Goal: Task Accomplishment & Management: Manage account settings

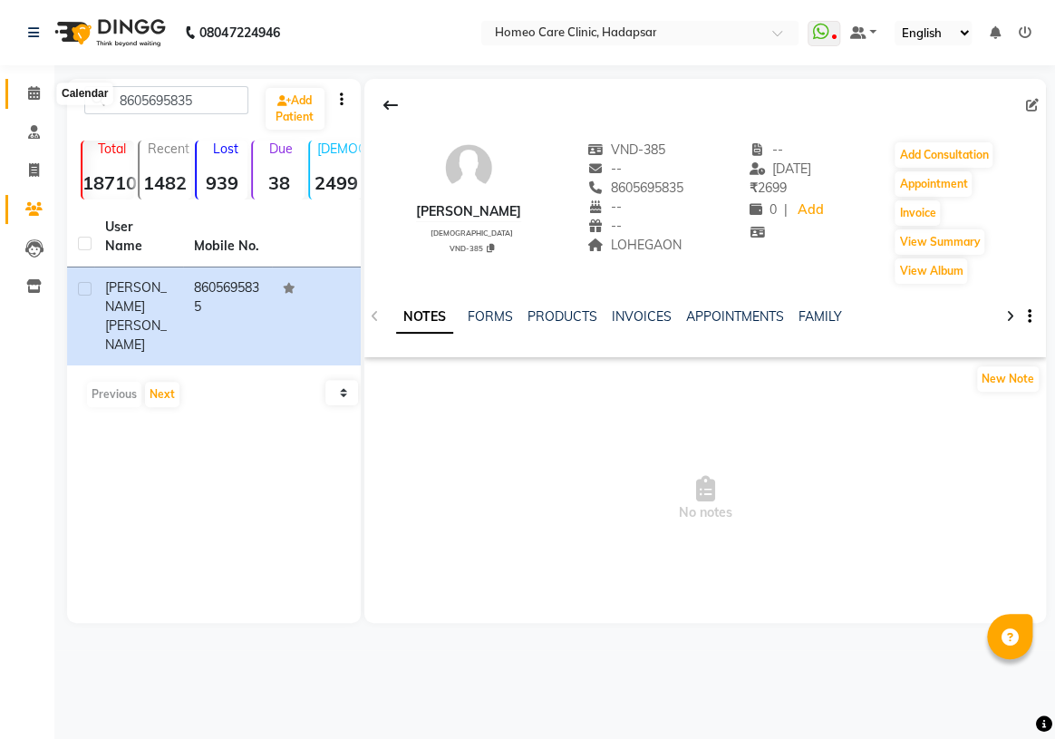
click at [28, 102] on span at bounding box center [34, 93] width 32 height 21
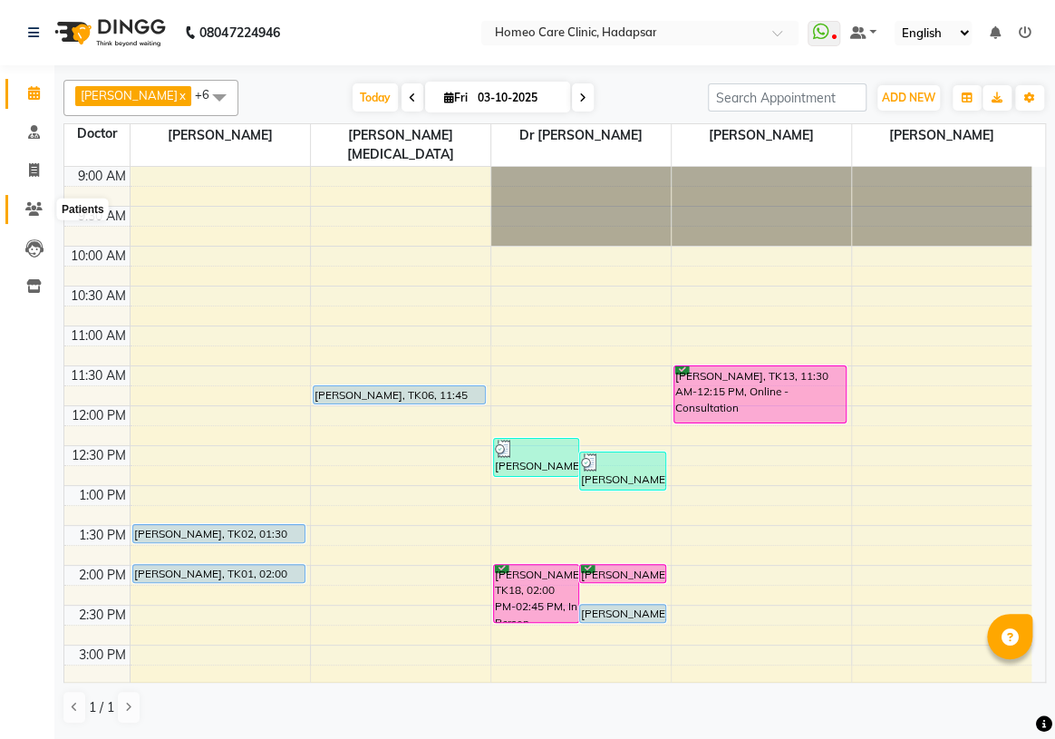
click at [37, 206] on icon at bounding box center [33, 209] width 17 height 14
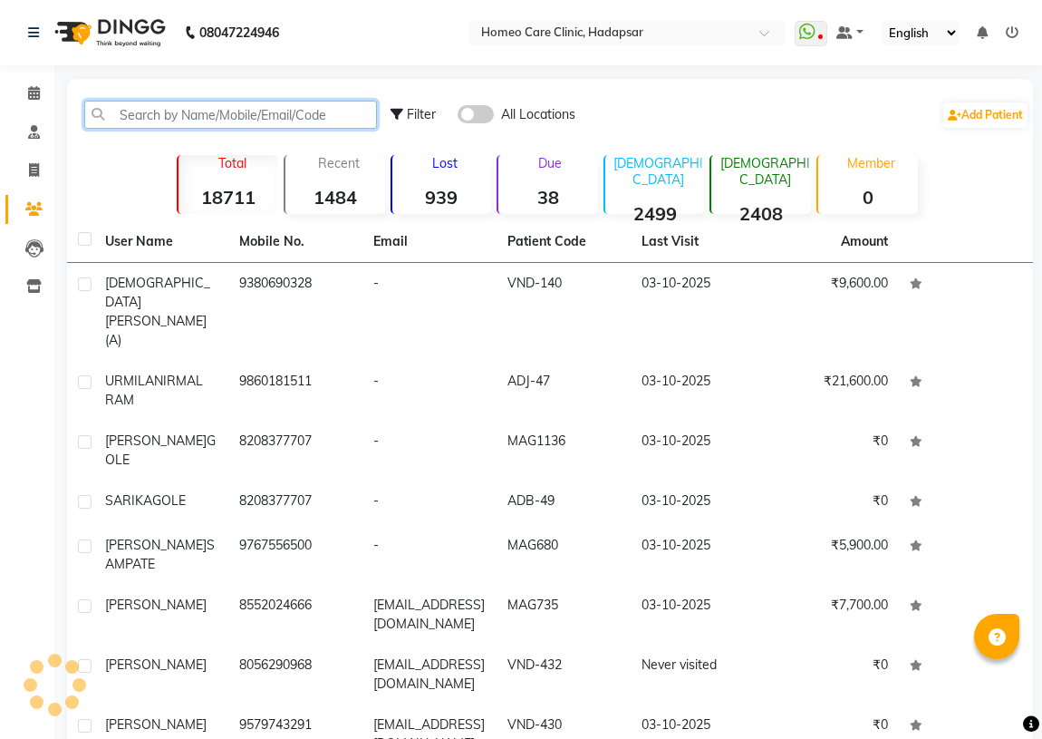
click at [233, 103] on input "text" at bounding box center [230, 115] width 293 height 28
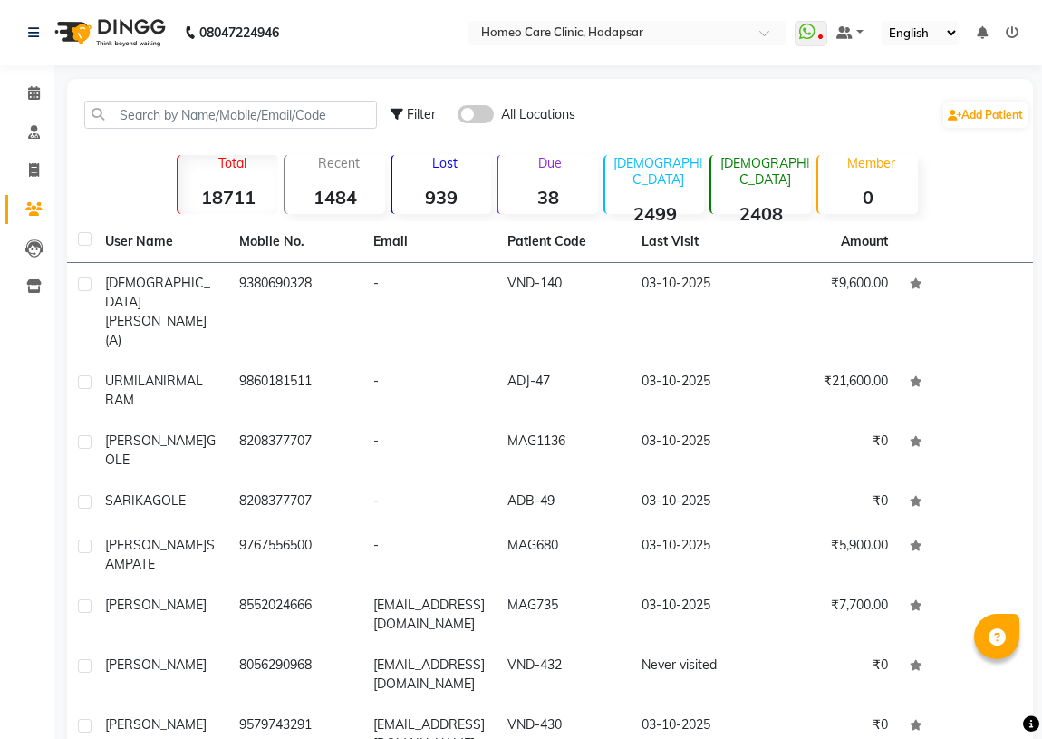
click at [200, 129] on div "Filter All Locations Add Patient" at bounding box center [550, 114] width 959 height 57
click at [40, 91] on span at bounding box center [34, 93] width 32 height 21
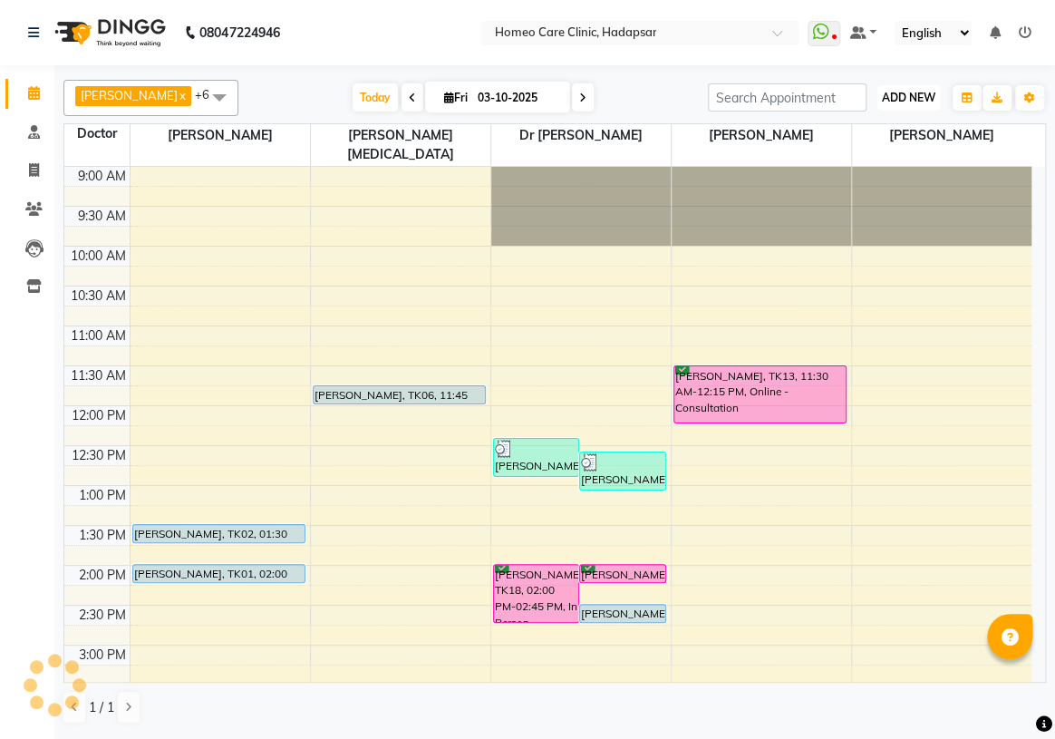
click at [914, 105] on button "ADD NEW Toggle Dropdown" at bounding box center [908, 97] width 63 height 25
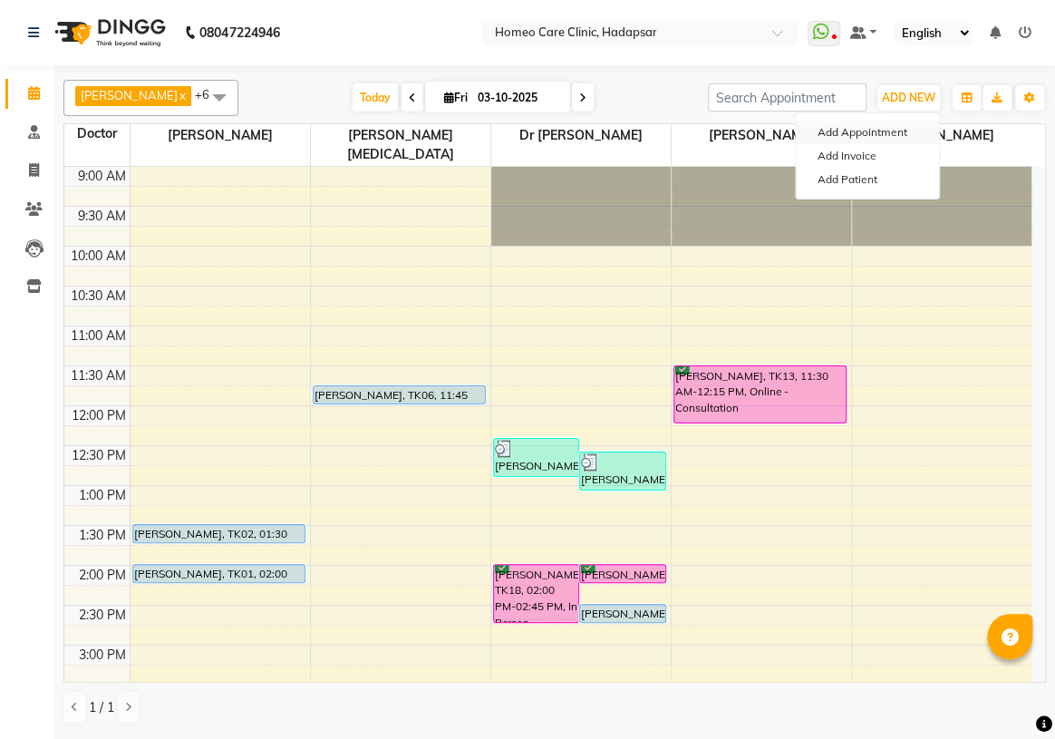
click at [872, 135] on button "Add Appointment" at bounding box center [867, 133] width 143 height 24
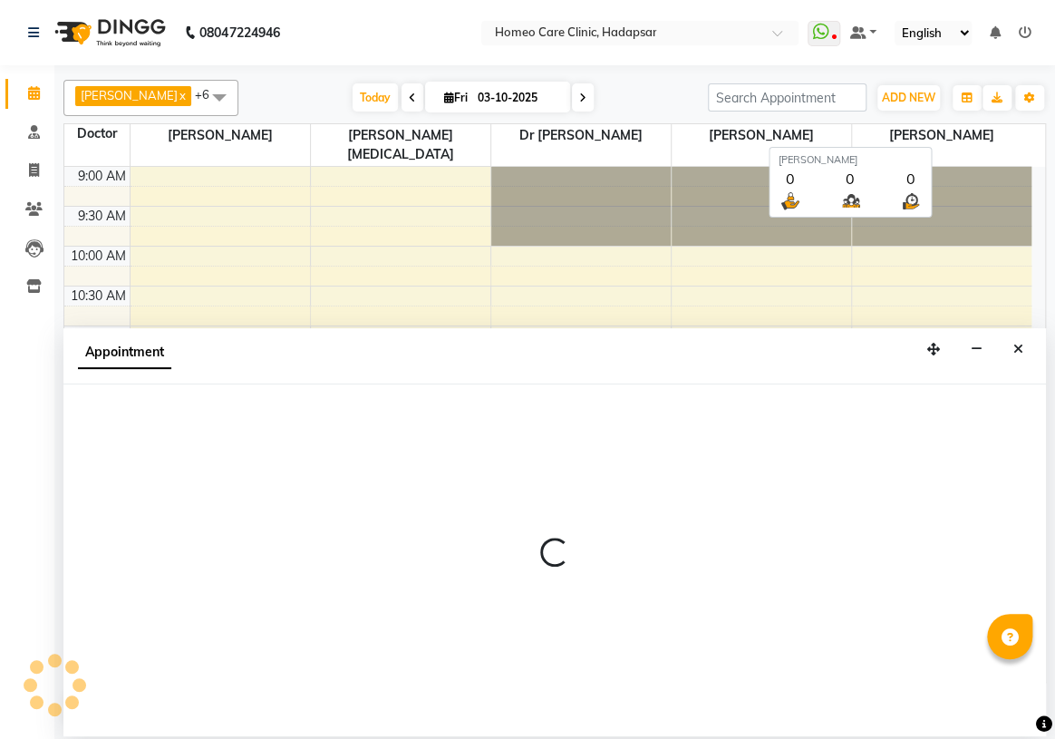
select select "600"
select select "tentative"
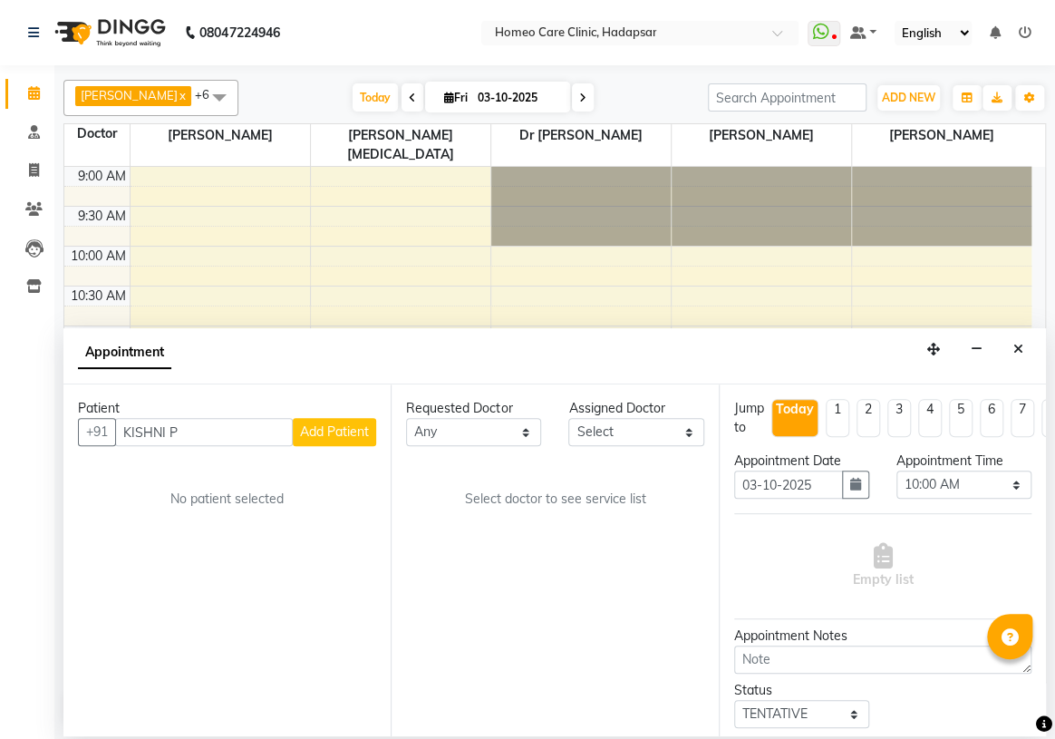
type input "KISHNI"
drag, startPoint x: 222, startPoint y: 426, endPoint x: 0, endPoint y: 373, distance: 228.2
click at [0, 390] on app-home "08047224946 Select Location × Homeo Care Clinic, Hadapsar WhatsApp Status ✕ Sta…" at bounding box center [527, 368] width 1055 height 736
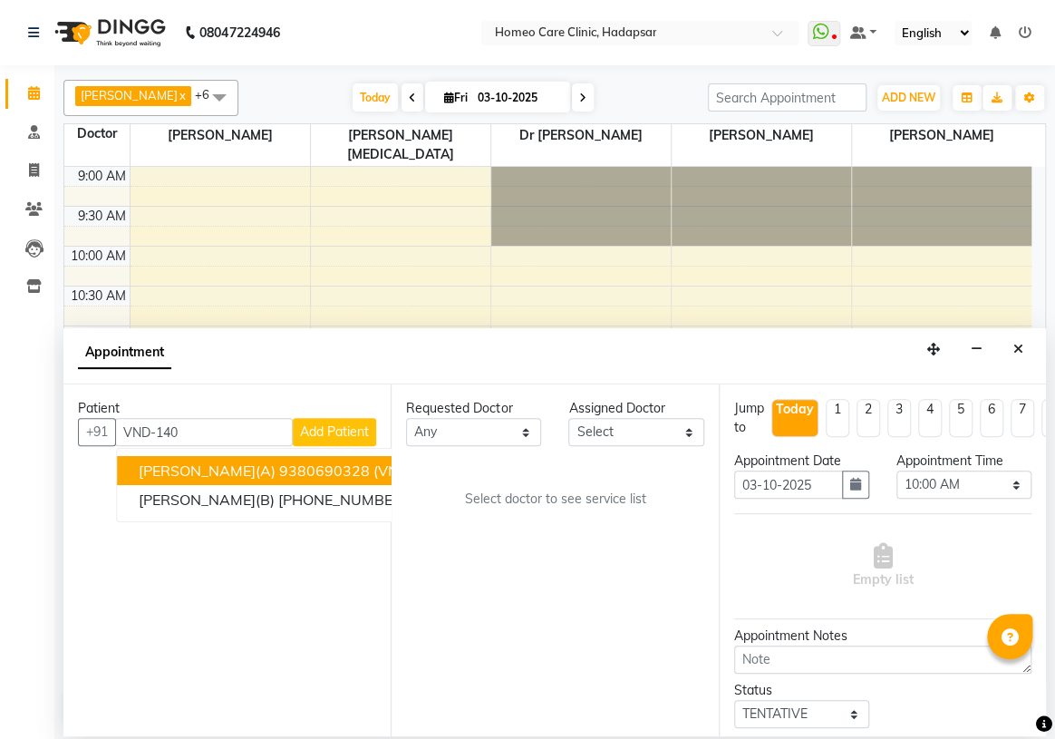
click at [305, 471] on ngb-highlight "9380690328" at bounding box center [324, 470] width 91 height 18
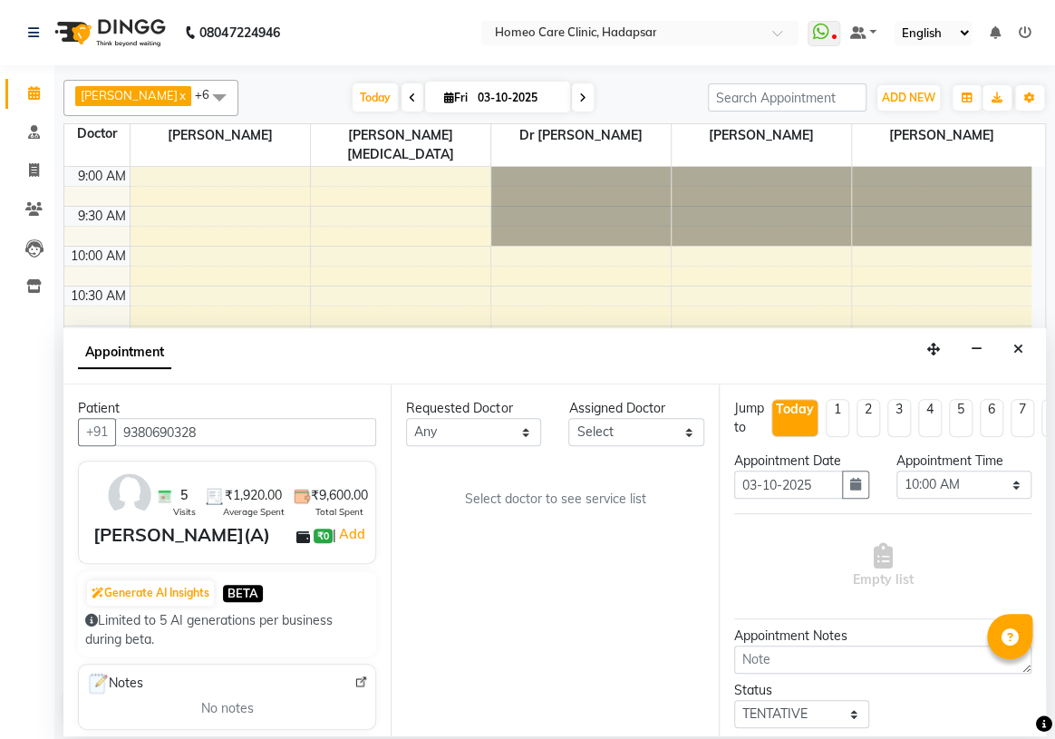
type input "9380690328"
click at [611, 436] on select "Select Dingg Support [PERSON_NAME] [PERSON_NAME] [PERSON_NAME] [PERSON_NAME][ME…" at bounding box center [635, 432] width 135 height 28
select select "70882"
click at [568, 418] on select "Select Dingg Support [PERSON_NAME] [PERSON_NAME] [PERSON_NAME] [PERSON_NAME][ME…" at bounding box center [635, 432] width 135 height 28
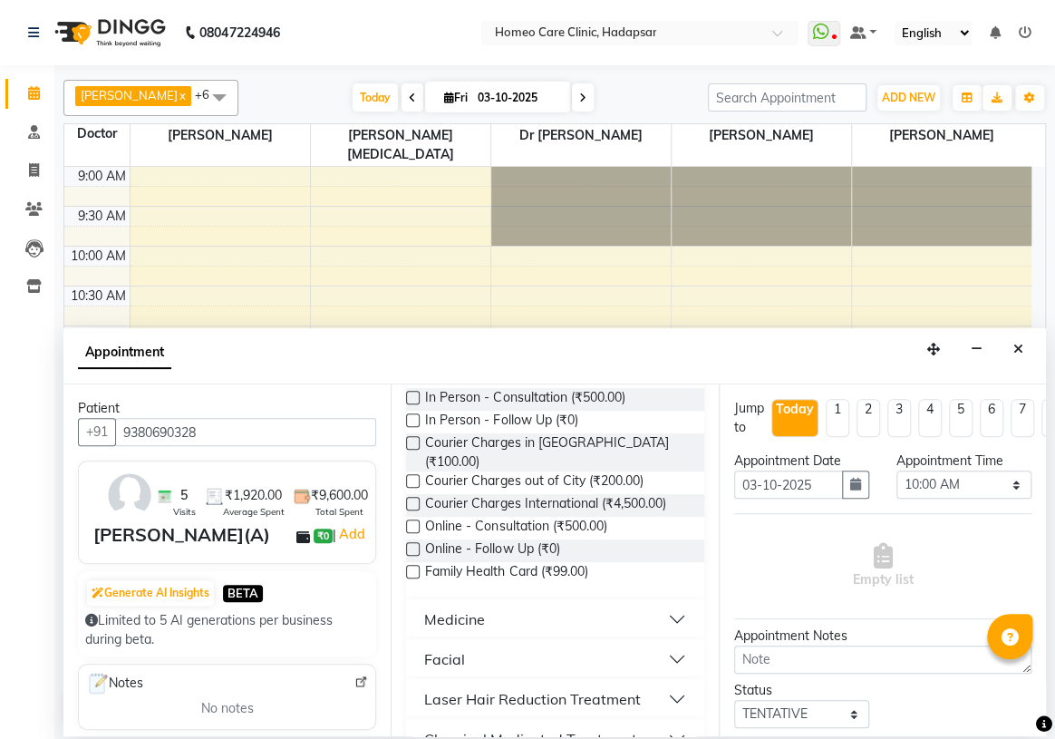
scroll to position [68, 0]
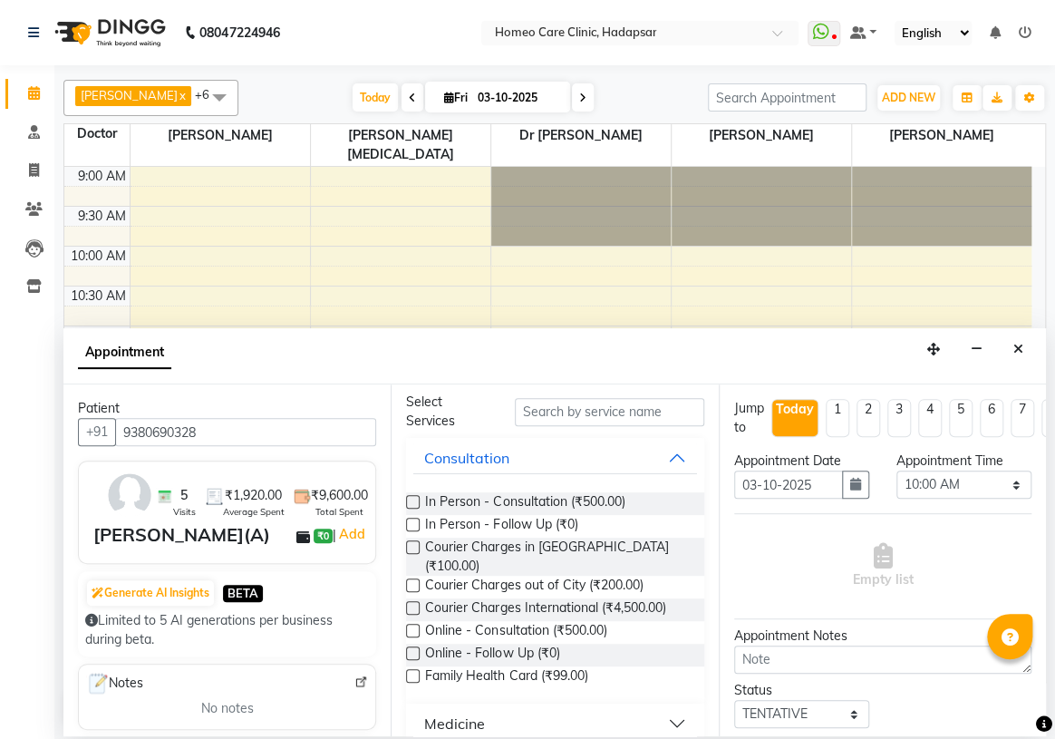
click at [411, 521] on label at bounding box center [413, 525] width 14 height 14
click at [411, 521] on input "checkbox" at bounding box center [412, 526] width 12 height 12
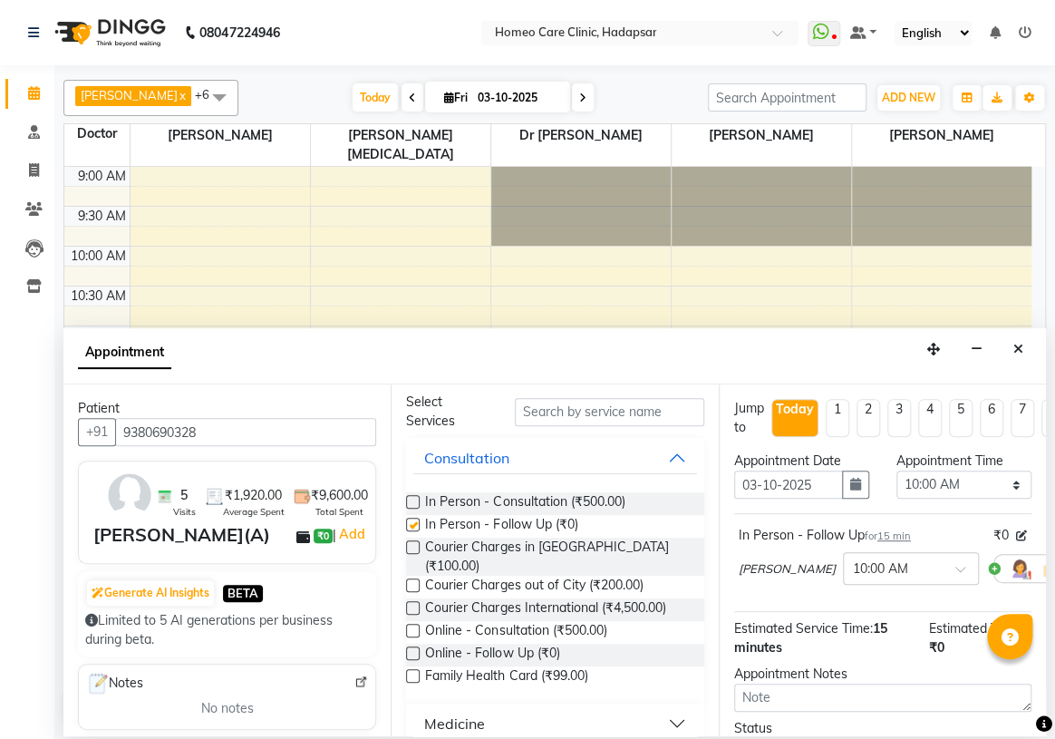
checkbox input "false"
click at [934, 483] on select "Select 10:00 AM 10:05 AM 10:10 AM 10:15 AM 10:20 AM 10:25 AM 10:30 AM 10:35 AM …" at bounding box center [964, 484] width 135 height 28
select select "990"
click at [897, 470] on select "Select 10:00 AM 10:05 AM 10:10 AM 10:15 AM 10:20 AM 10:25 AM 10:30 AM 10:35 AM …" at bounding box center [964, 484] width 135 height 28
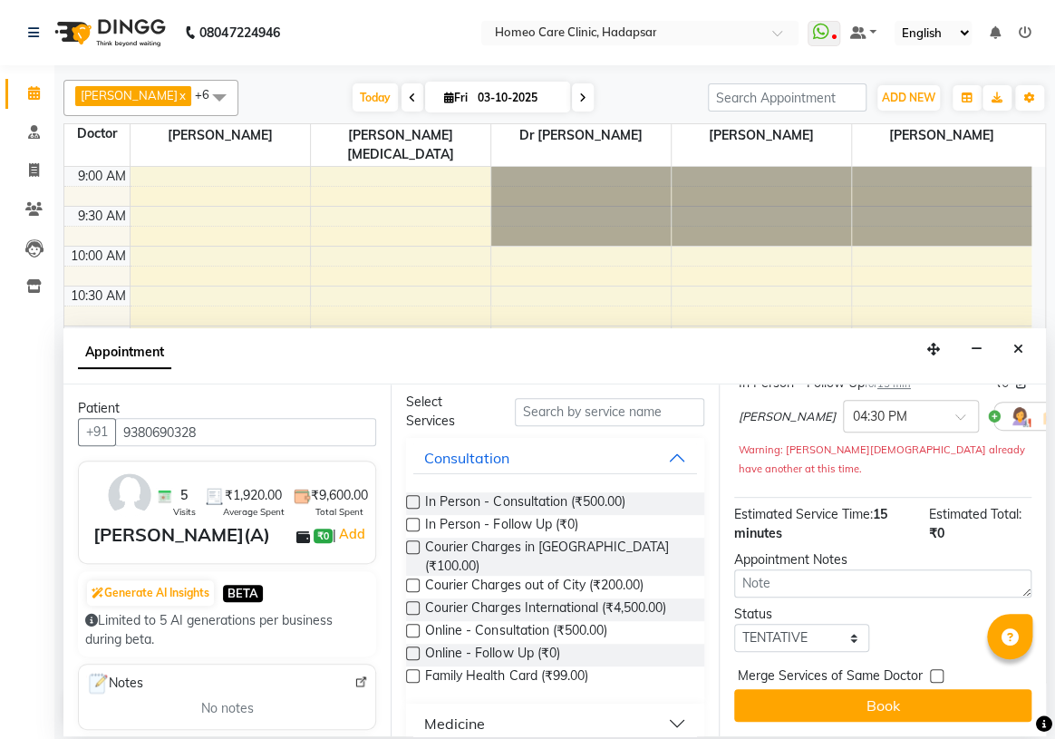
scroll to position [165, 0]
drag, startPoint x: 770, startPoint y: 625, endPoint x: 770, endPoint y: 614, distance: 11.8
click at [770, 625] on select "Select TENTATIVE CONFIRM CHECK-IN UPCOMING" at bounding box center [801, 638] width 135 height 28
select select "confirm booking"
click at [734, 624] on select "Select TENTATIVE CONFIRM CHECK-IN UPCOMING" at bounding box center [801, 638] width 135 height 28
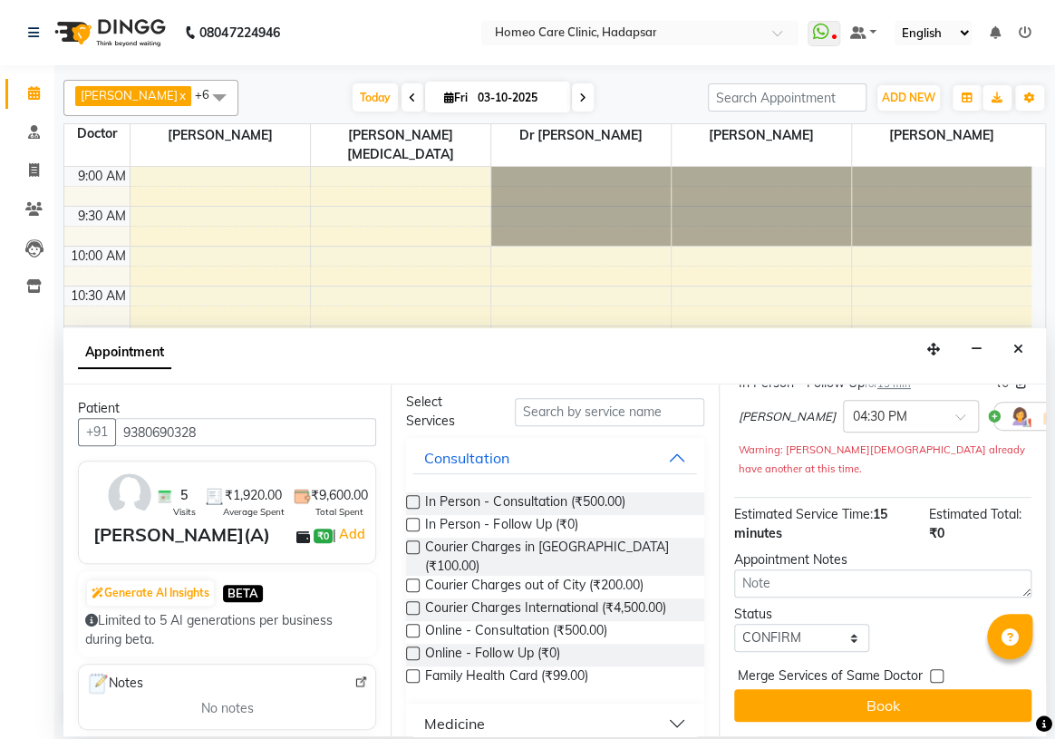
click at [821, 722] on div "Jump to [DATE] 1 2 3 4 5 6 7 8 Weeks Appointment Date [DATE] Appointment Time S…" at bounding box center [882, 560] width 327 height 352
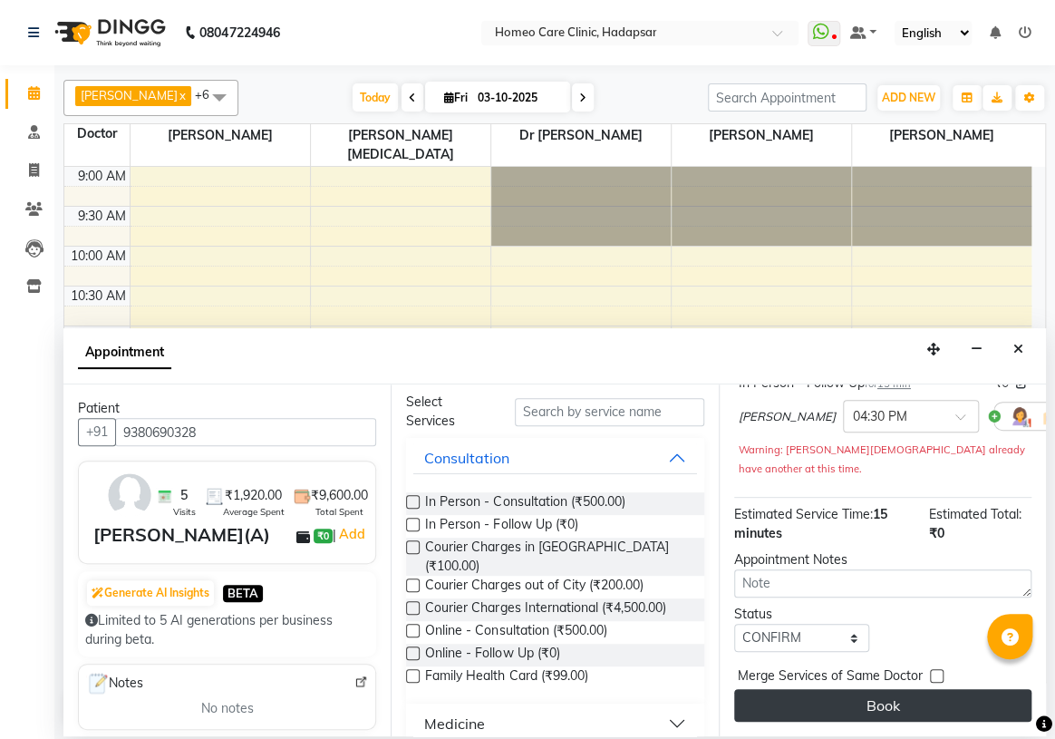
click at [821, 696] on button "Book" at bounding box center [882, 705] width 297 height 33
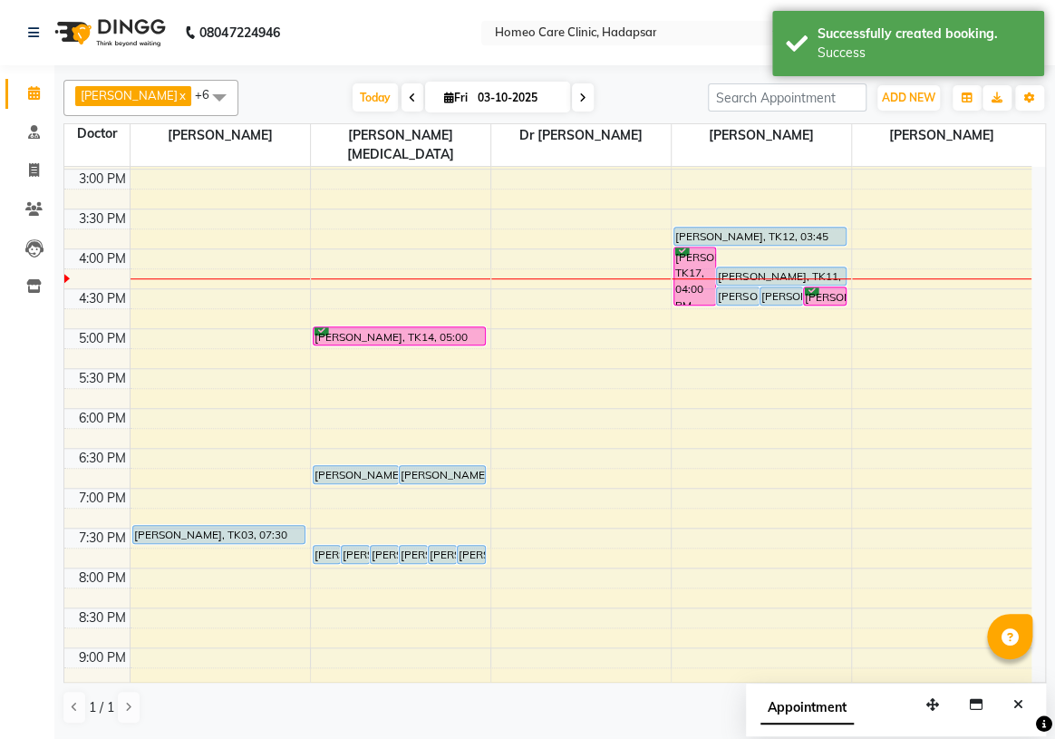
scroll to position [247, 0]
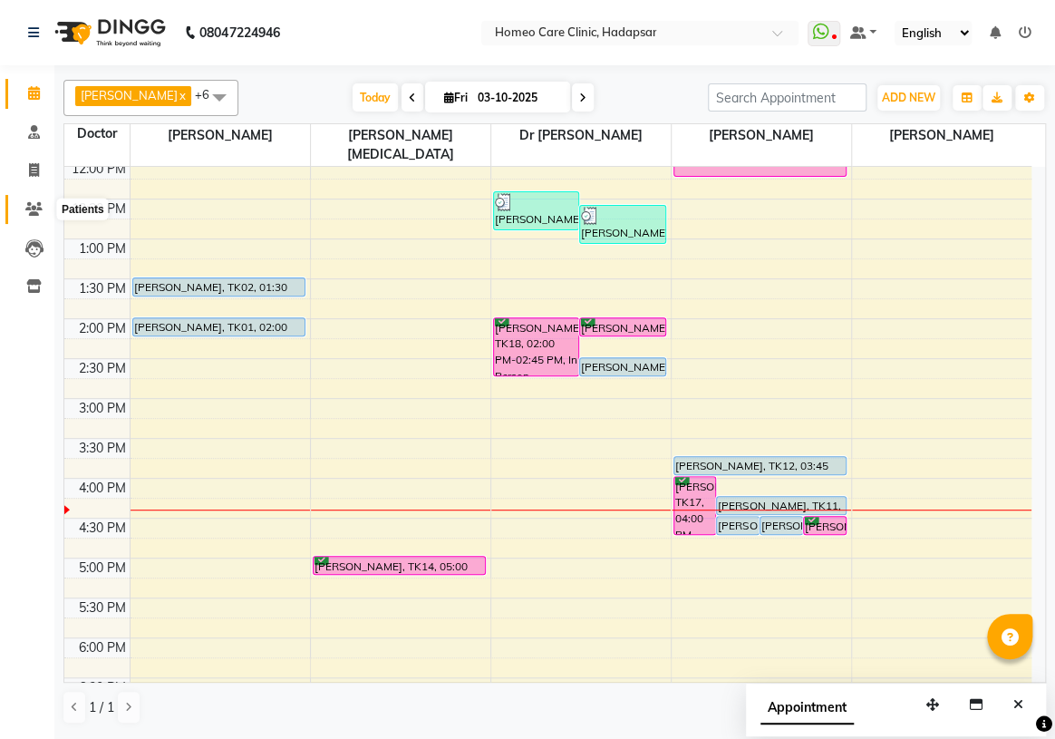
click at [21, 211] on span at bounding box center [34, 209] width 32 height 21
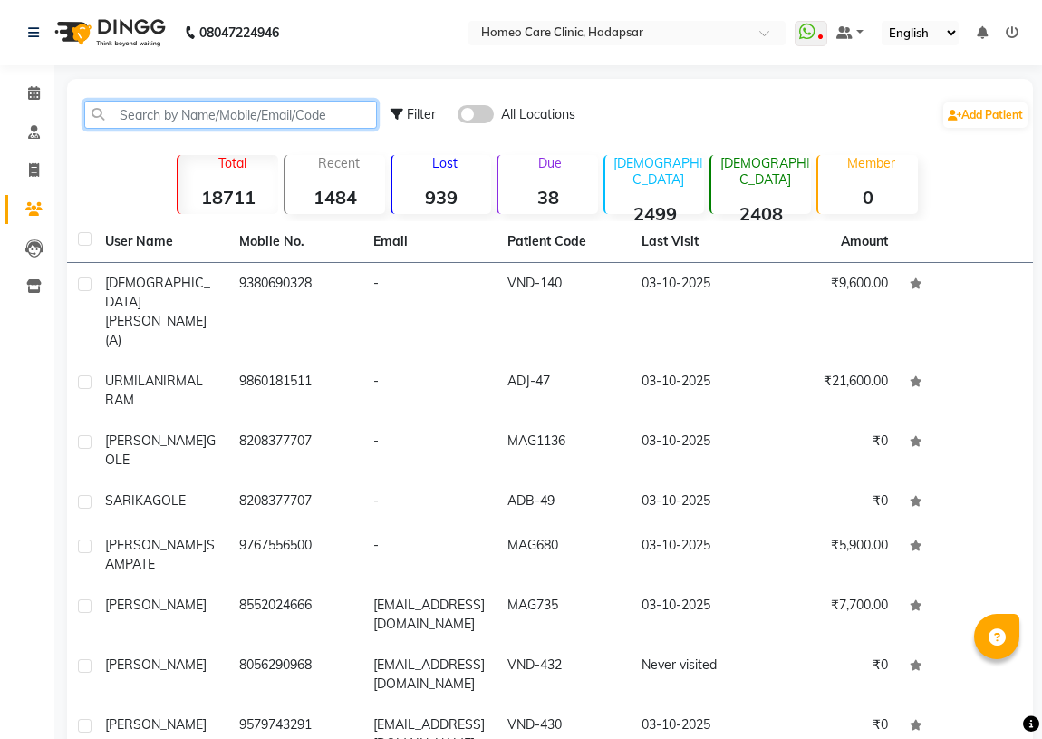
click at [179, 111] on input "text" at bounding box center [230, 115] width 293 height 28
click at [174, 112] on input "text" at bounding box center [230, 115] width 293 height 28
click at [174, 110] on input "text" at bounding box center [230, 115] width 293 height 28
click at [42, 92] on span at bounding box center [34, 93] width 32 height 21
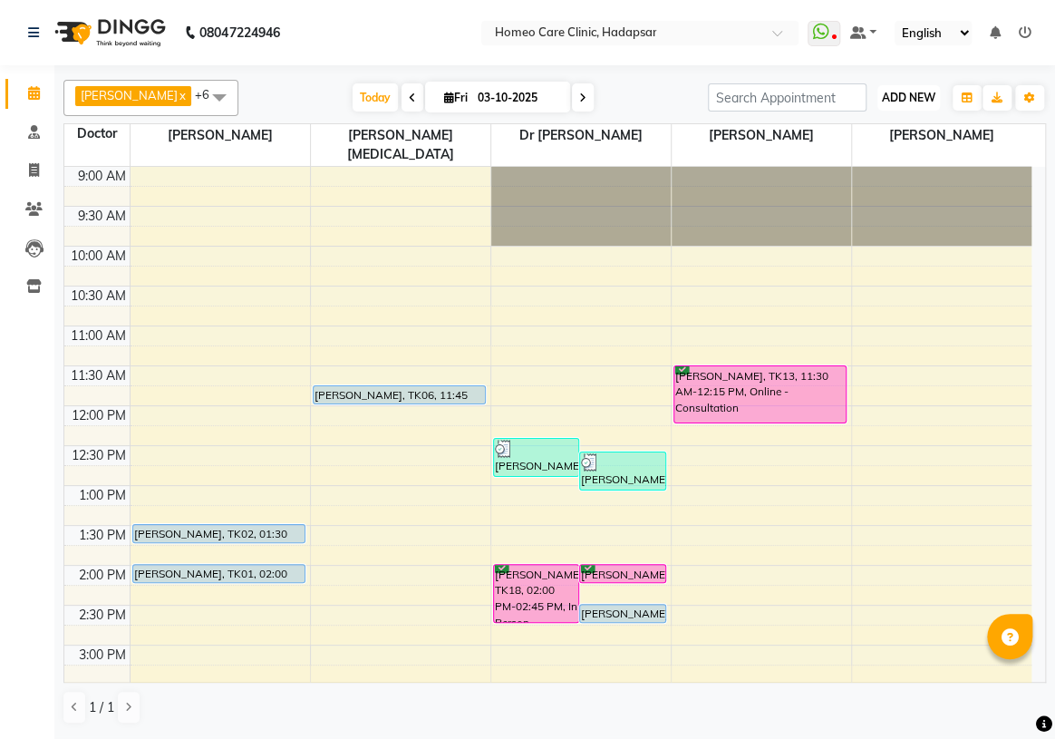
click at [925, 96] on span "ADD NEW" at bounding box center [908, 98] width 53 height 14
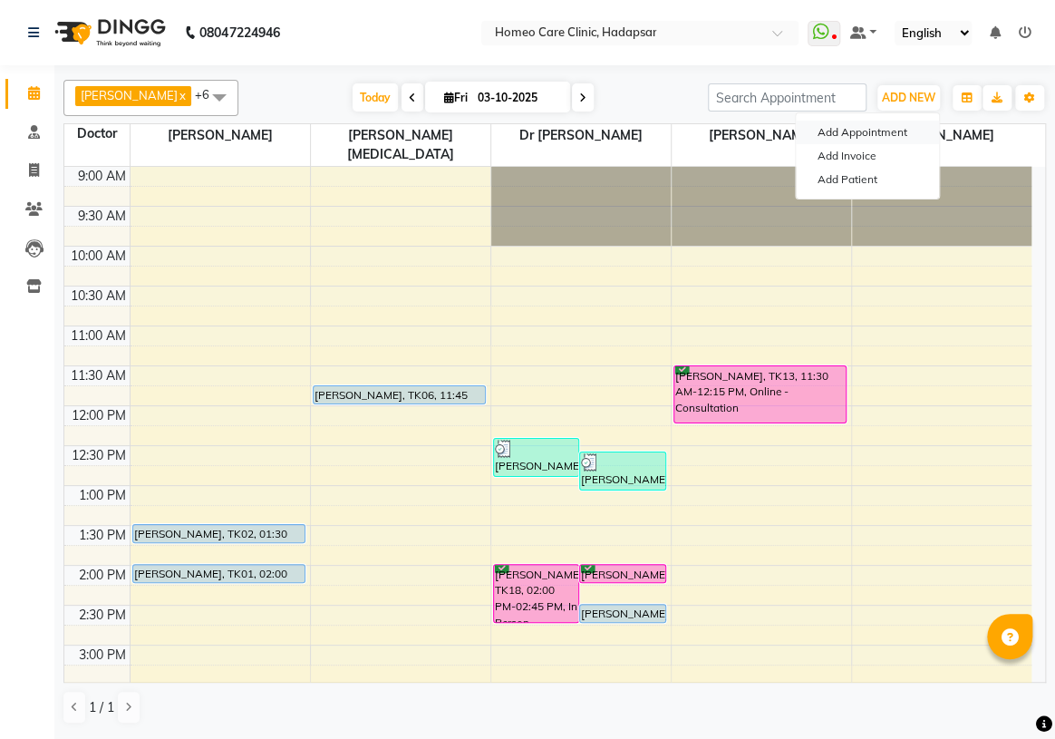
click at [860, 130] on button "Add Appointment" at bounding box center [867, 133] width 143 height 24
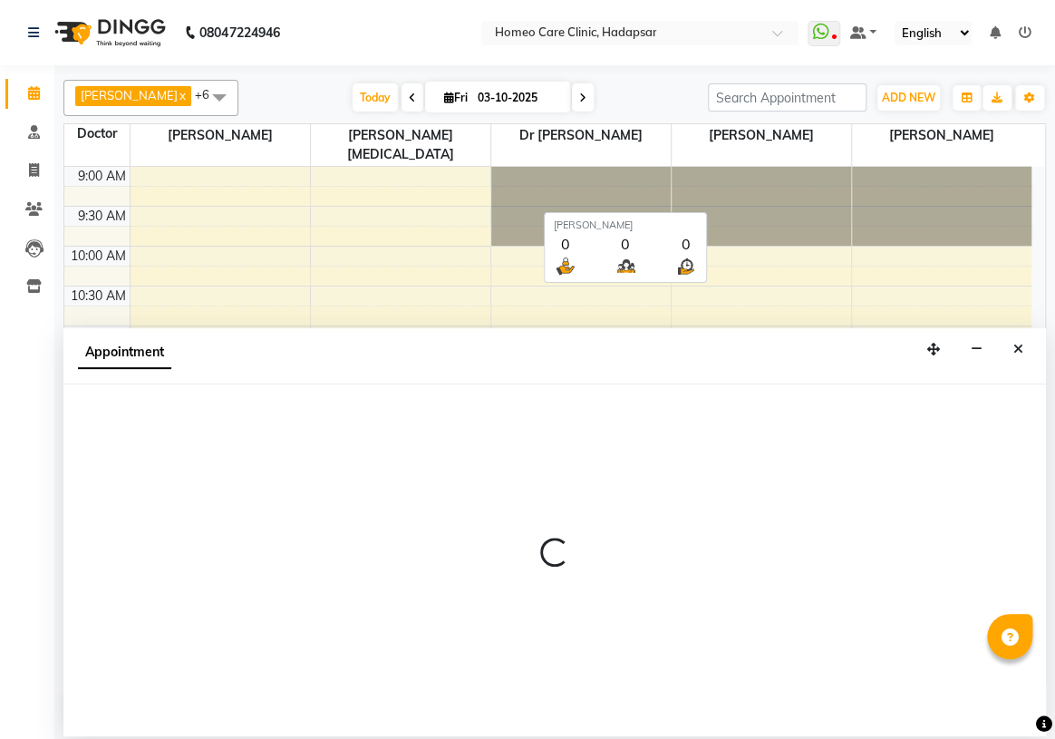
select select "600"
select select "tentative"
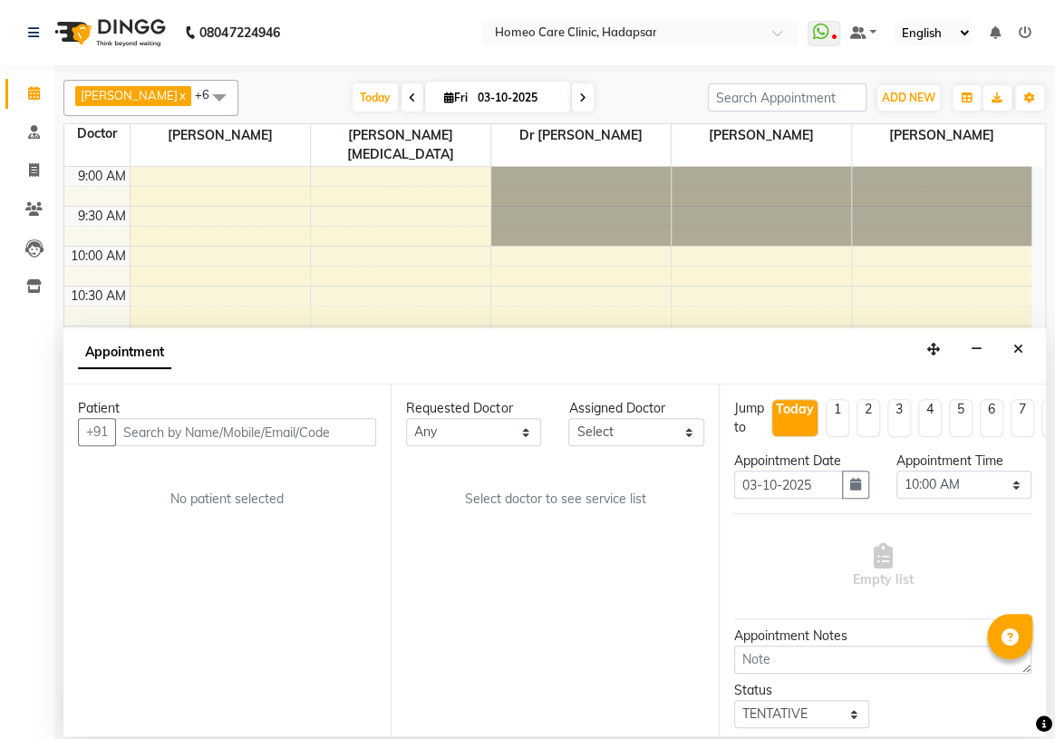
click at [200, 423] on input "text" at bounding box center [245, 432] width 261 height 28
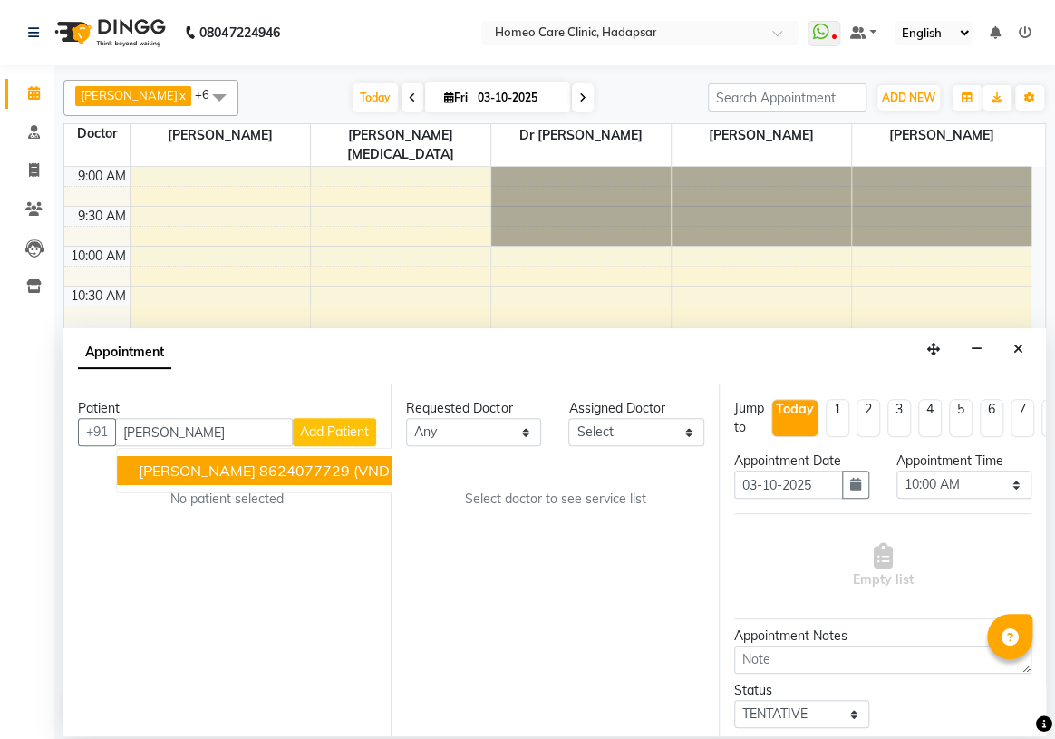
click at [198, 472] on span "[PERSON_NAME]" at bounding box center [197, 470] width 117 height 18
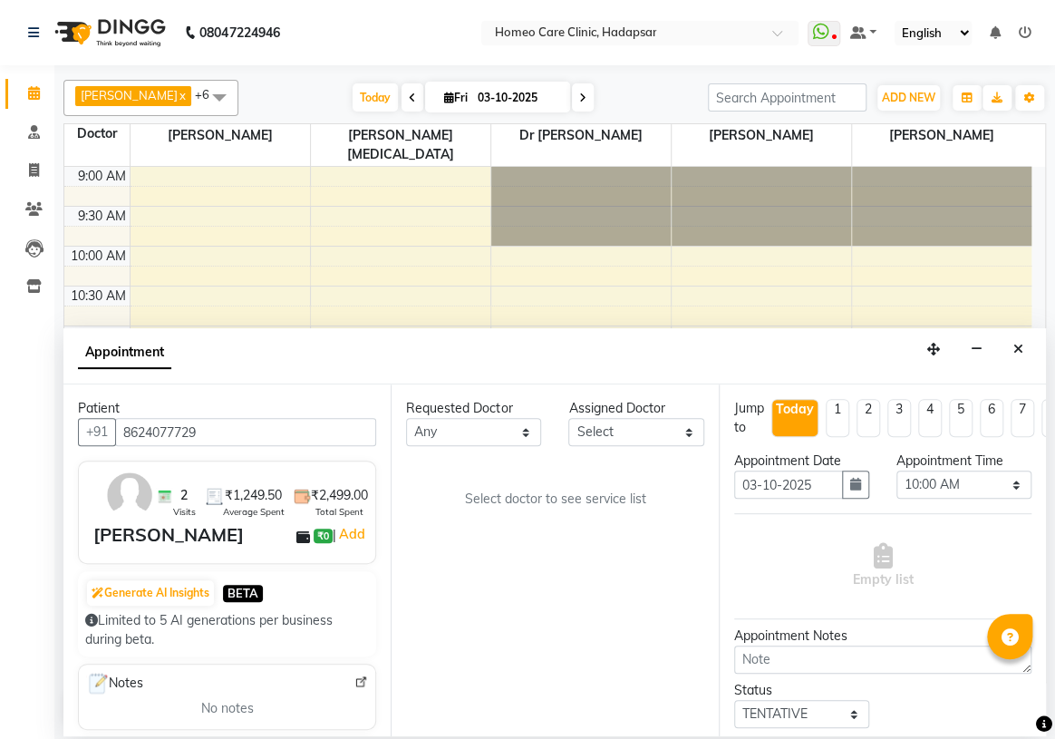
type input "8624077729"
click at [637, 432] on select "Select Dingg Support [PERSON_NAME] [PERSON_NAME] [PERSON_NAME] [PERSON_NAME][ME…" at bounding box center [635, 432] width 135 height 28
select select "70882"
click at [568, 418] on select "Select Dingg Support [PERSON_NAME] [PERSON_NAME] [PERSON_NAME] [PERSON_NAME][ME…" at bounding box center [635, 432] width 135 height 28
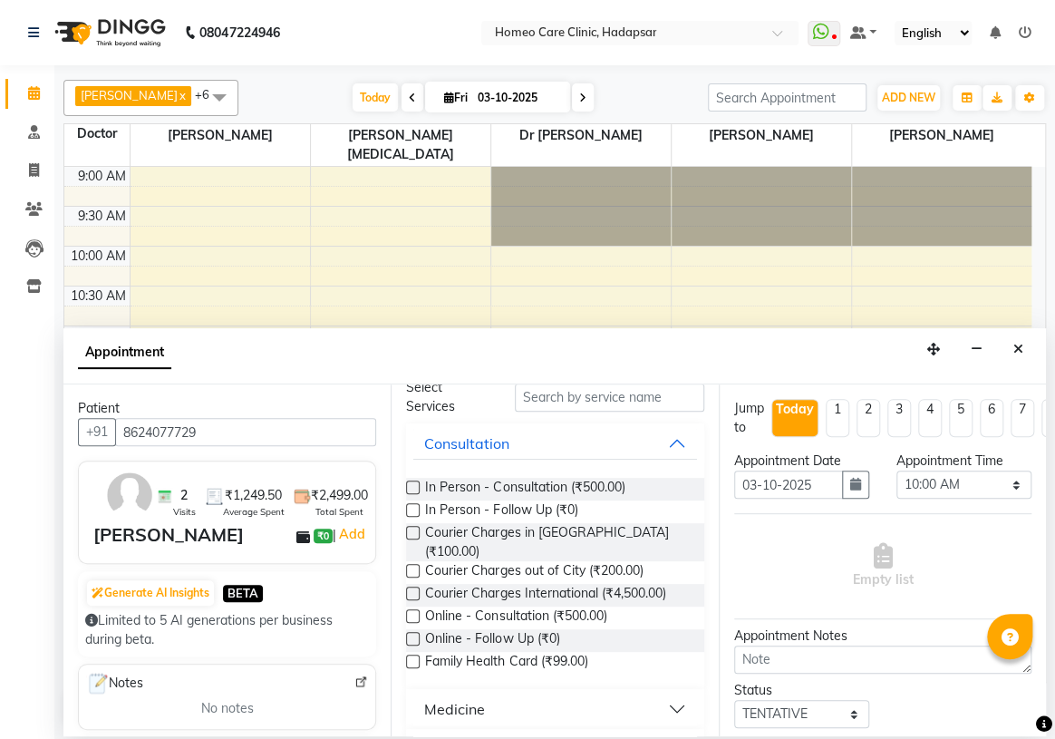
scroll to position [82, 0]
click at [415, 509] on label at bounding box center [413, 511] width 14 height 14
click at [415, 509] on input "checkbox" at bounding box center [412, 513] width 12 height 12
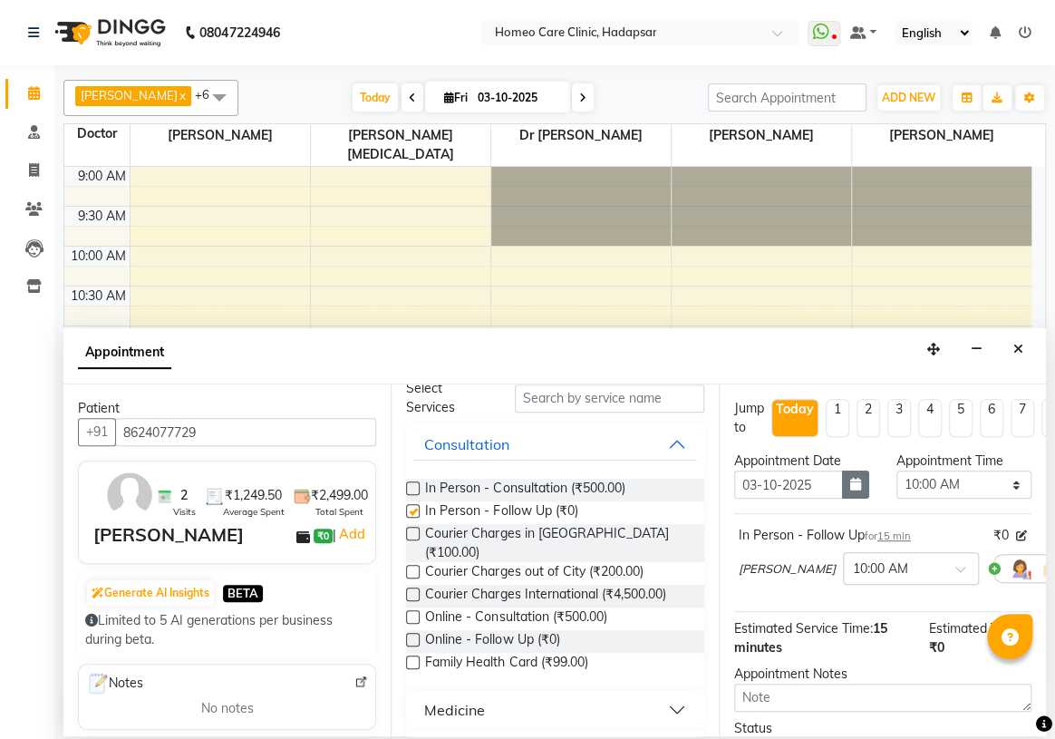
checkbox input "false"
click at [909, 480] on select "Select 10:00 AM 10:05 AM 10:10 AM 10:15 AM 10:20 AM 10:25 AM 10:30 AM 10:35 AM …" at bounding box center [964, 484] width 135 height 28
select select "1000"
click at [897, 470] on select "Select 10:00 AM 10:05 AM 10:10 AM 10:15 AM 10:20 AM 10:25 AM 10:30 AM 10:35 AM …" at bounding box center [964, 484] width 135 height 28
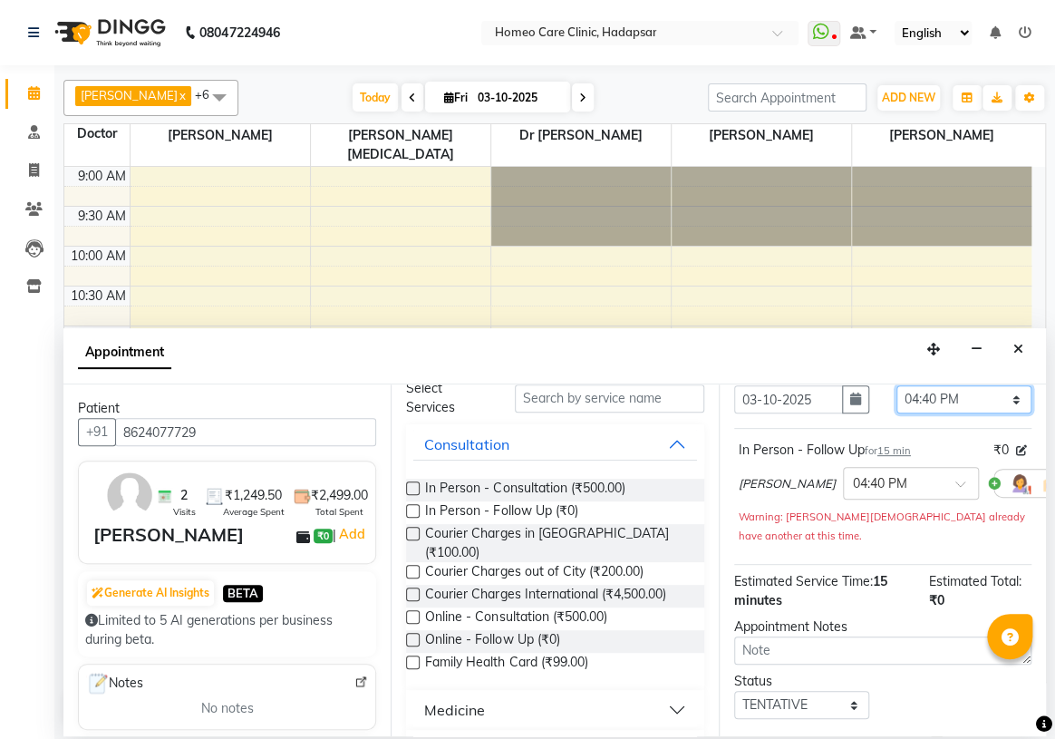
scroll to position [164, 0]
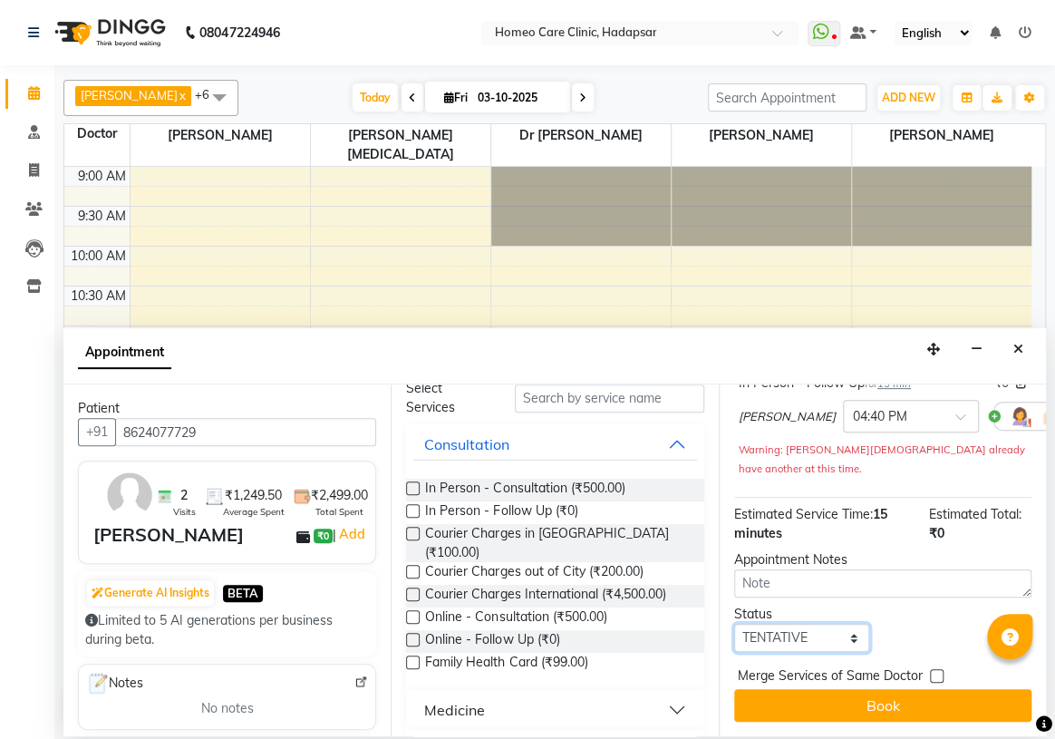
click at [762, 625] on select "Select TENTATIVE CONFIRM CHECK-IN UPCOMING" at bounding box center [801, 638] width 135 height 28
select select "confirm booking"
click at [734, 624] on select "Select TENTATIVE CONFIRM CHECK-IN UPCOMING" at bounding box center [801, 638] width 135 height 28
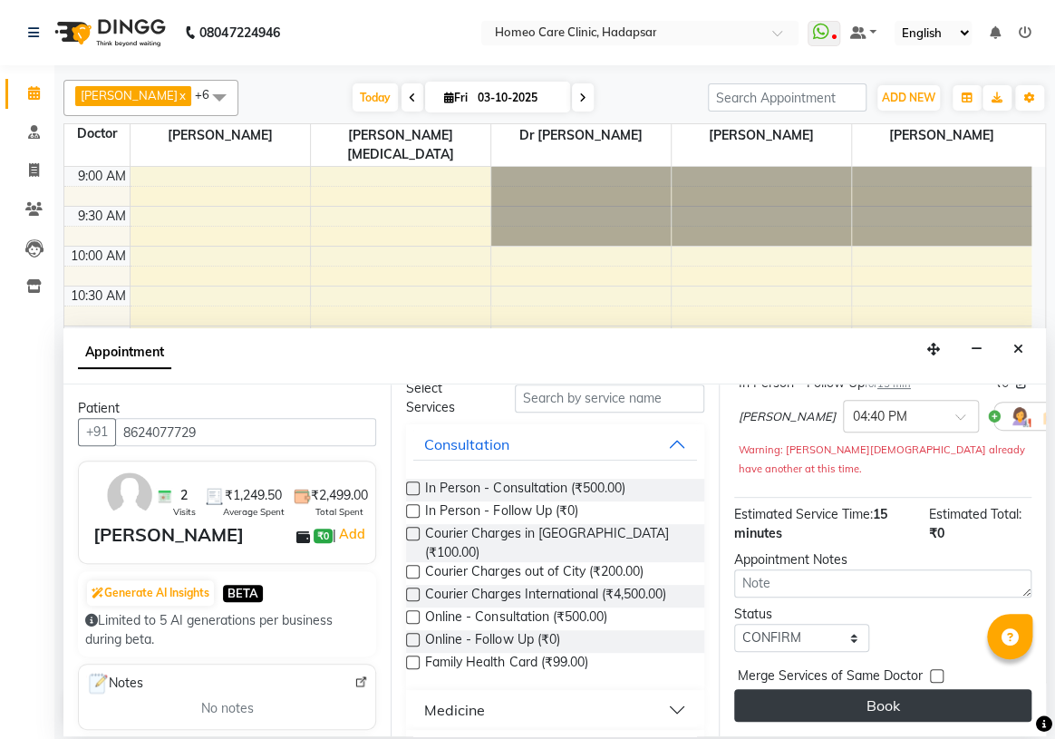
click at [810, 707] on button "Book" at bounding box center [882, 705] width 297 height 33
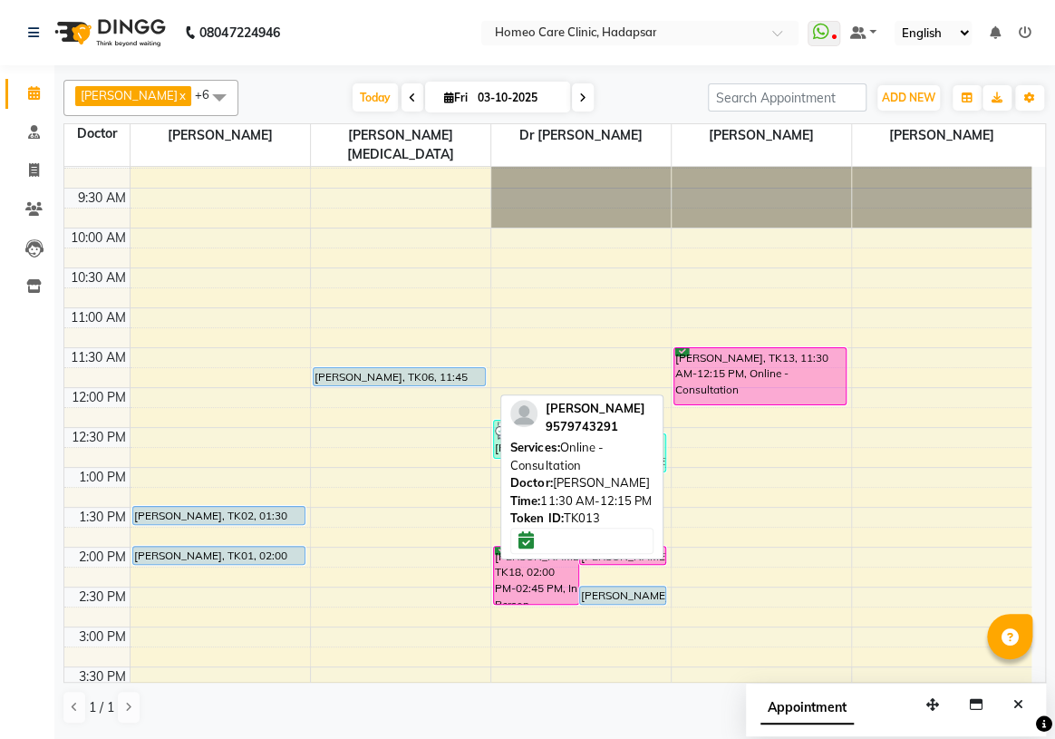
scroll to position [0, 0]
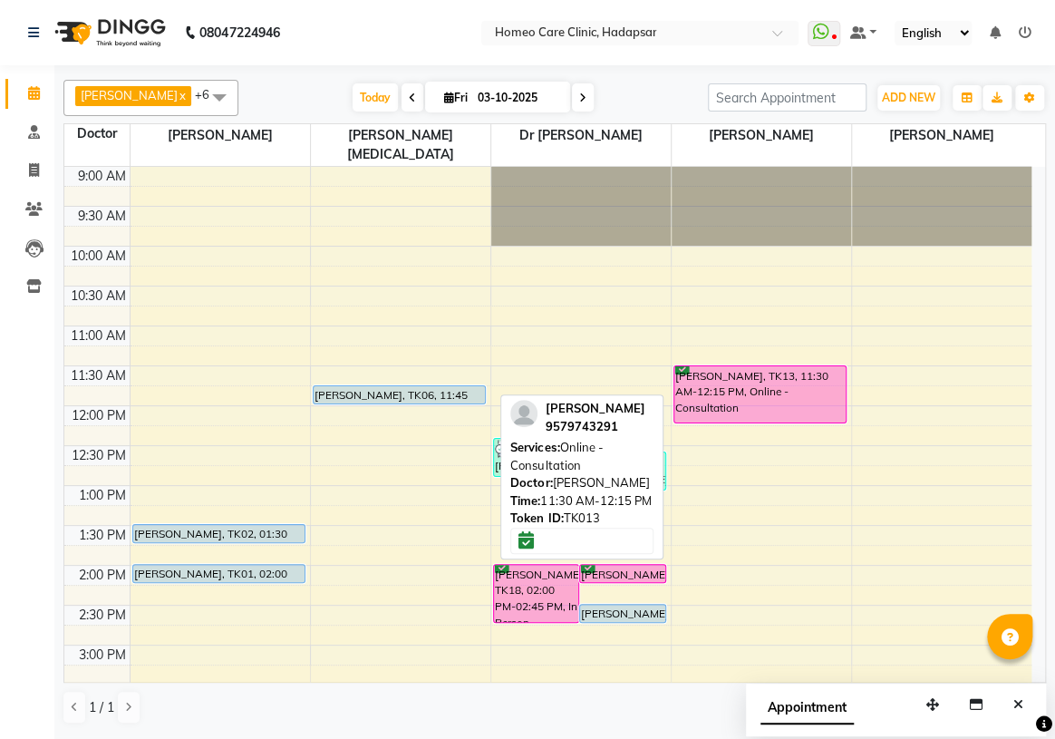
click at [732, 366] on div "[PERSON_NAME], TK13, 11:30 AM-12:15 PM, Online - Consultation" at bounding box center [759, 394] width 171 height 56
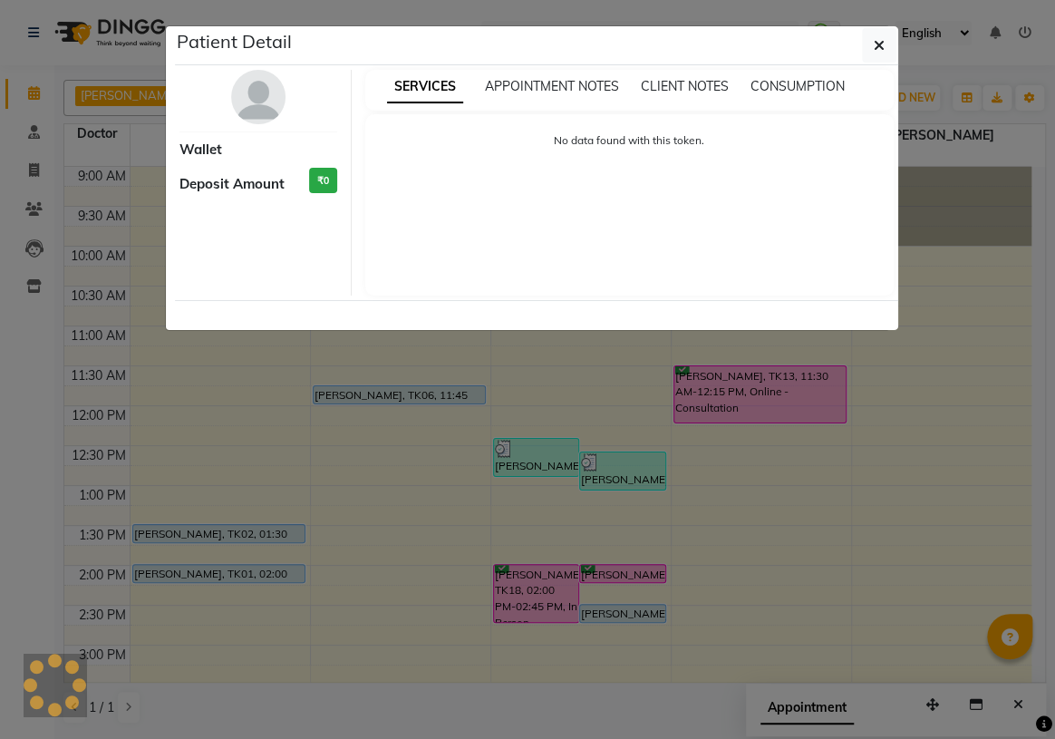
select select "6"
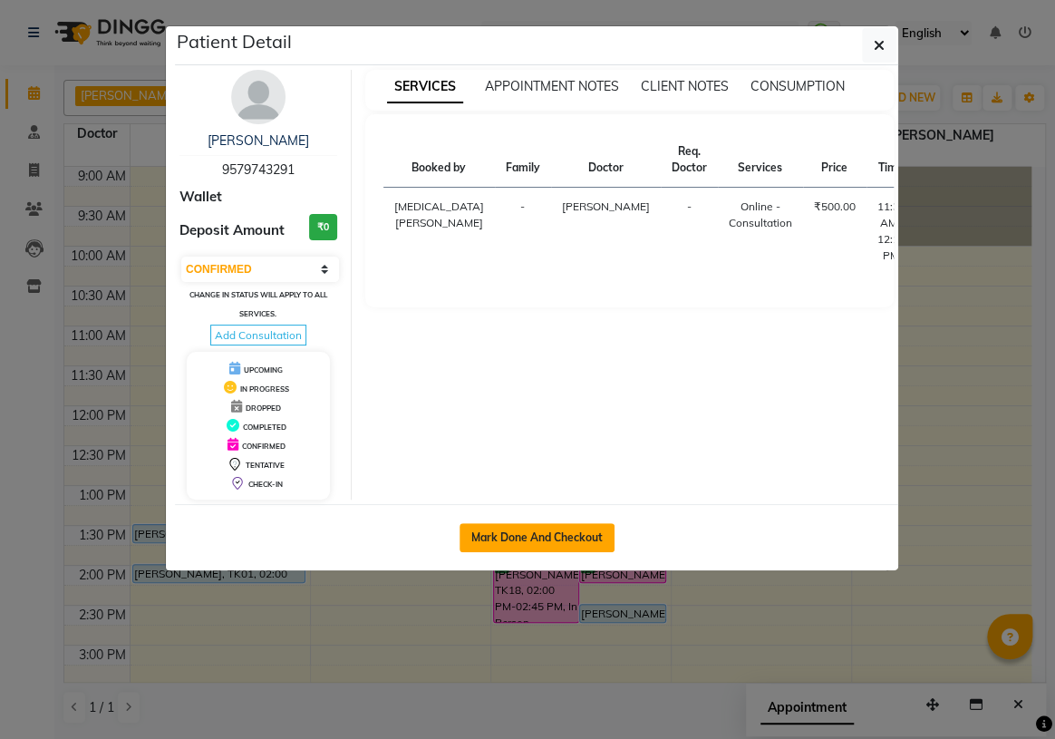
click at [569, 526] on button "Mark Done And Checkout" at bounding box center [537, 537] width 155 height 29
select select "service"
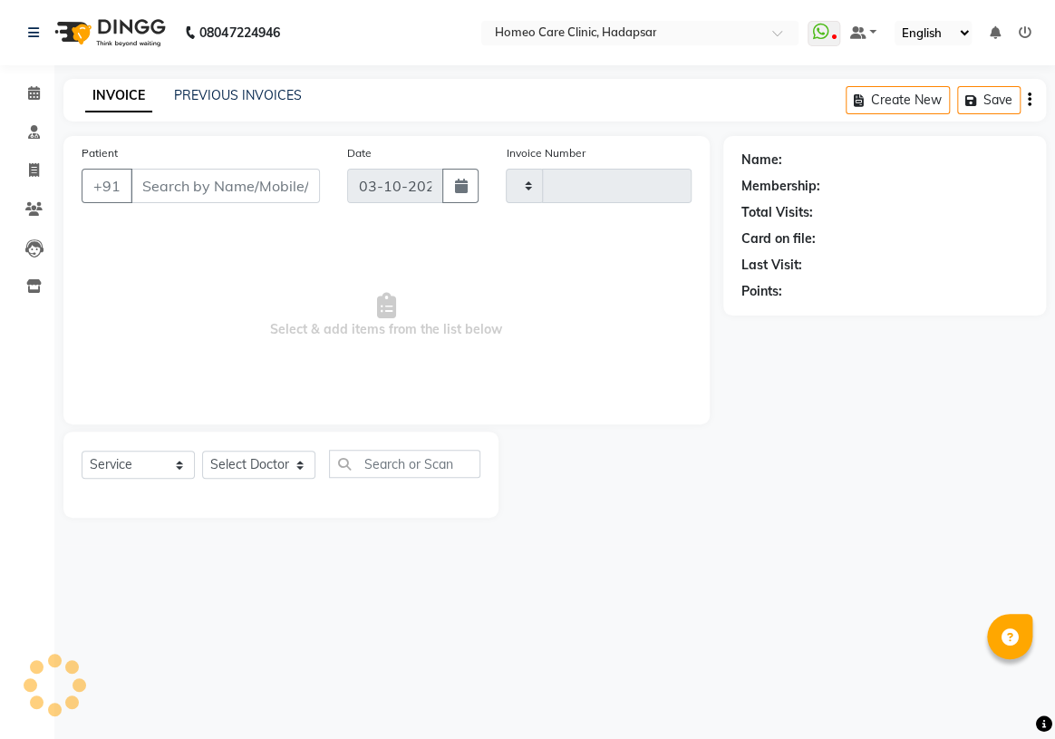
type input "3721"
select select "7485"
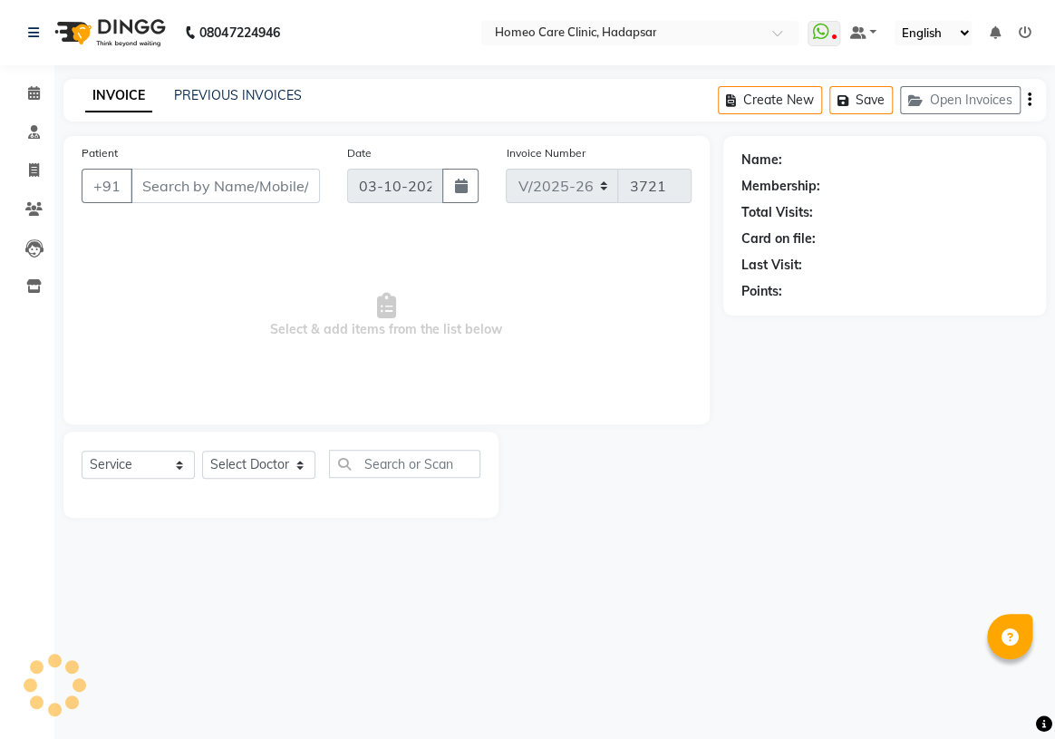
type input "9579743291"
select select "70882"
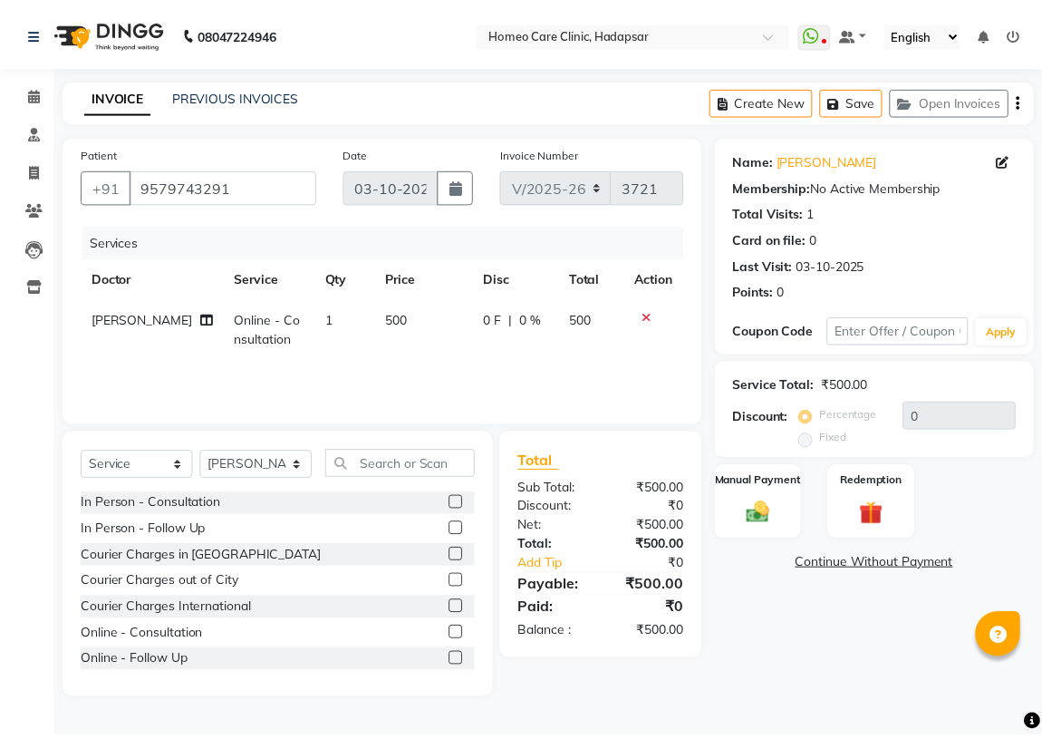
scroll to position [82, 0]
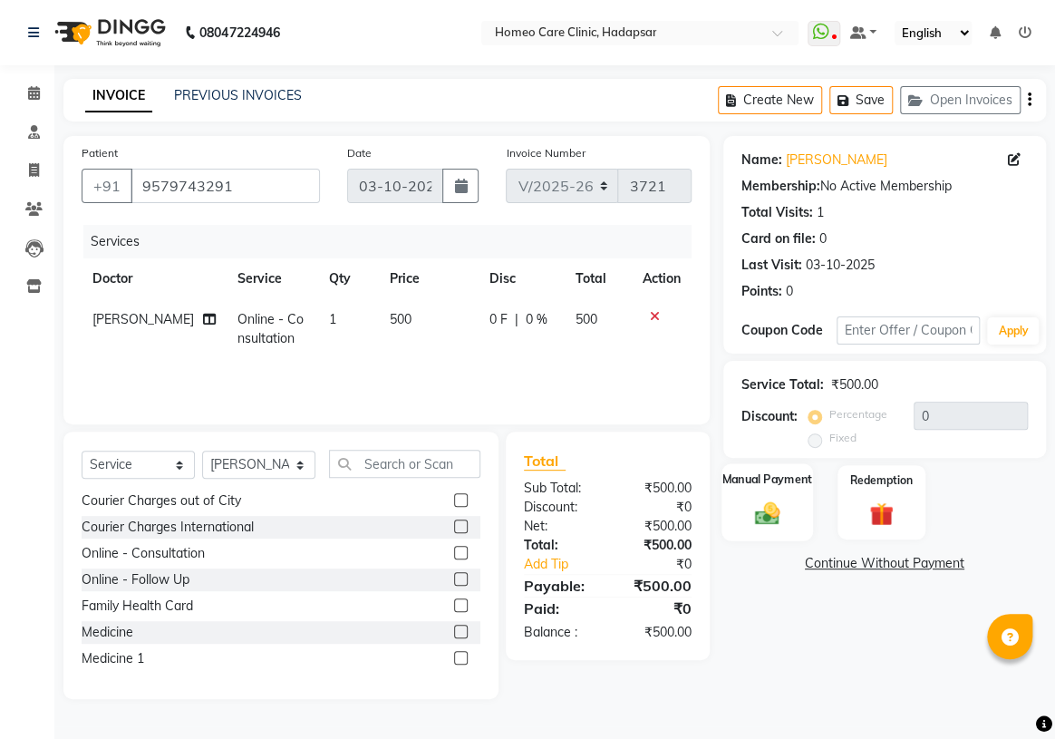
click at [732, 520] on div "Manual Payment" at bounding box center [767, 502] width 91 height 78
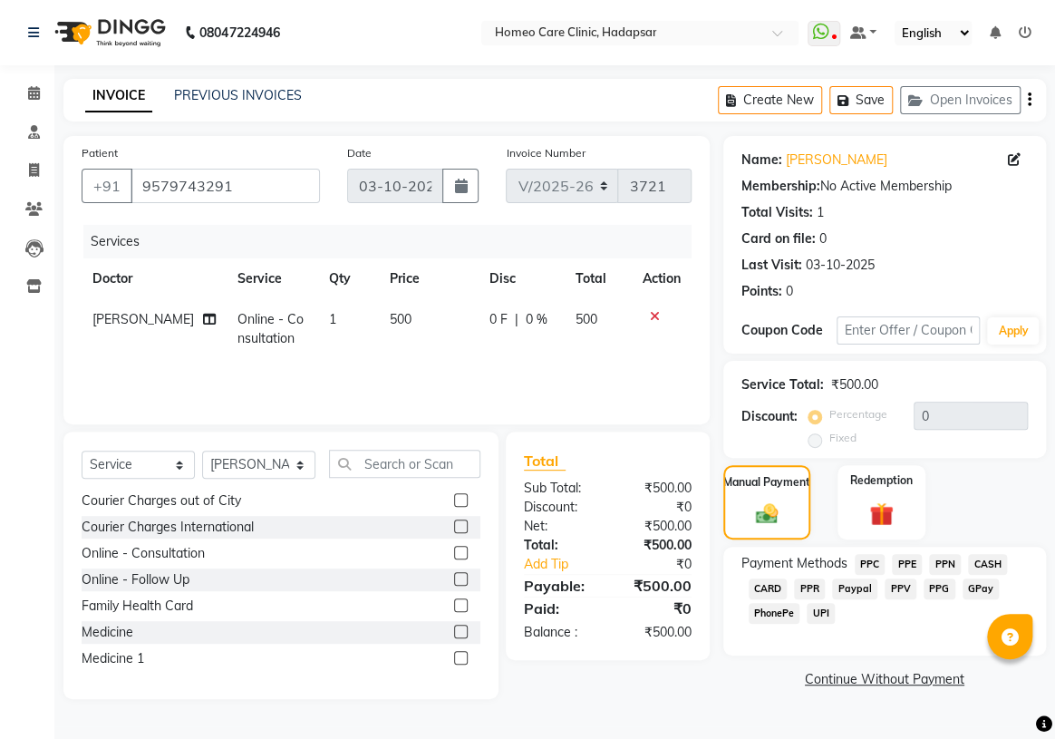
click at [812, 592] on span "PPR" at bounding box center [809, 588] width 31 height 21
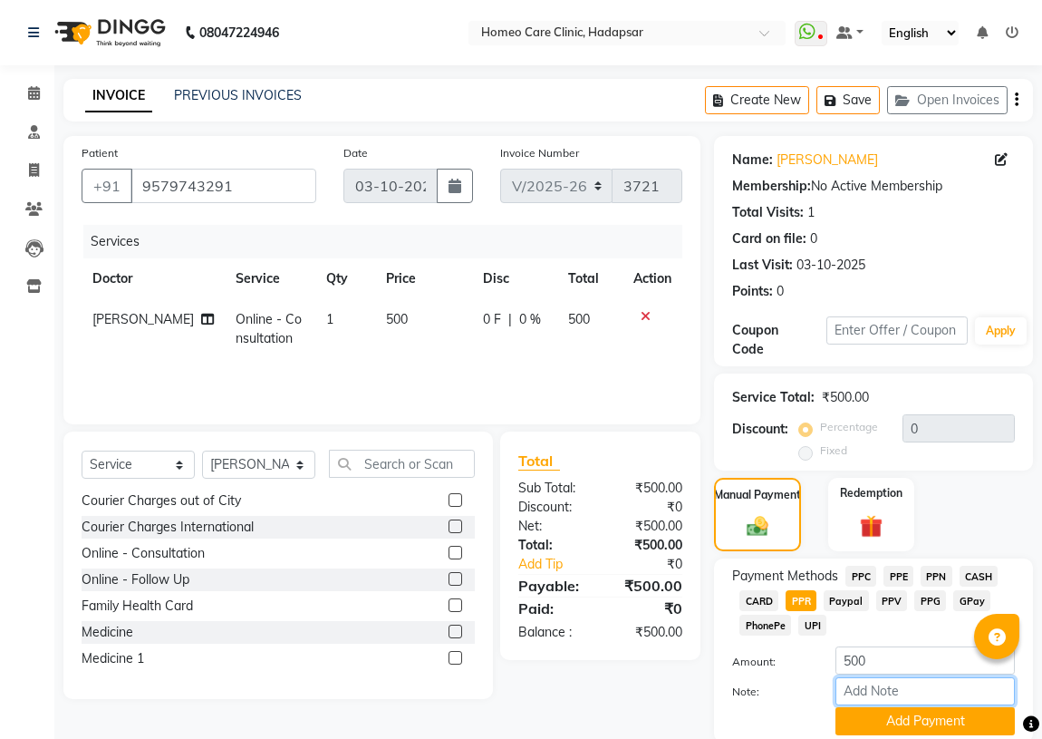
click at [903, 682] on input "Note:" at bounding box center [925, 691] width 179 height 28
type input "PPR"
click at [866, 724] on button "Add Payment" at bounding box center [925, 721] width 179 height 28
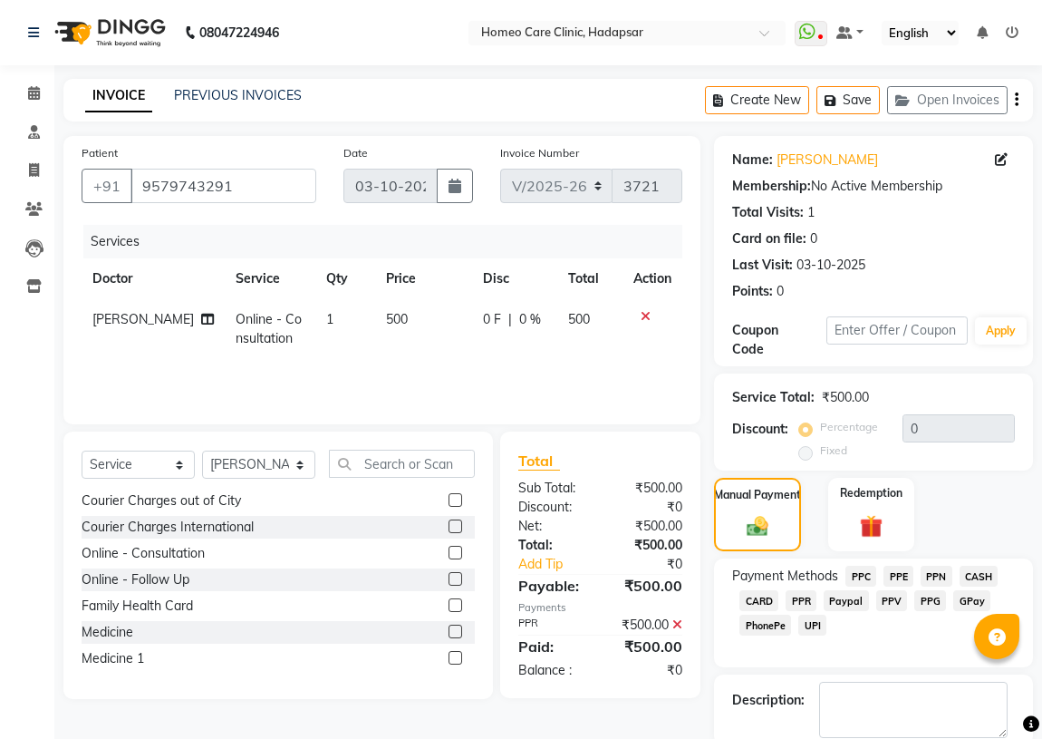
scroll to position [67, 0]
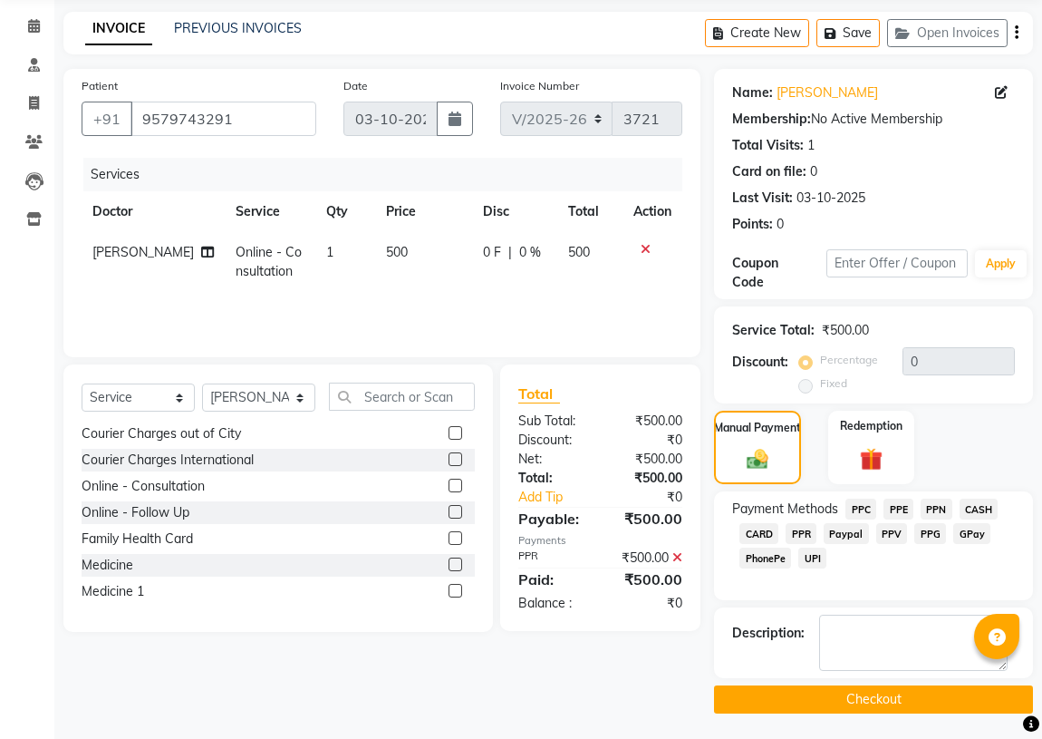
click at [862, 705] on button "Checkout" at bounding box center [873, 699] width 319 height 28
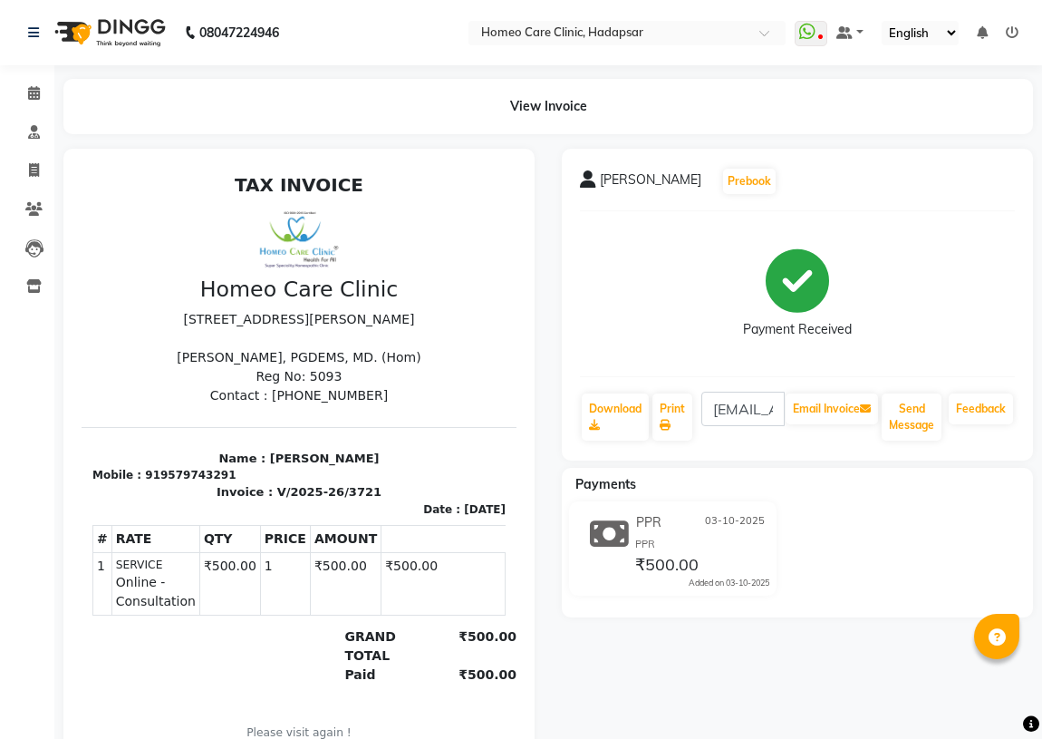
select select "service"
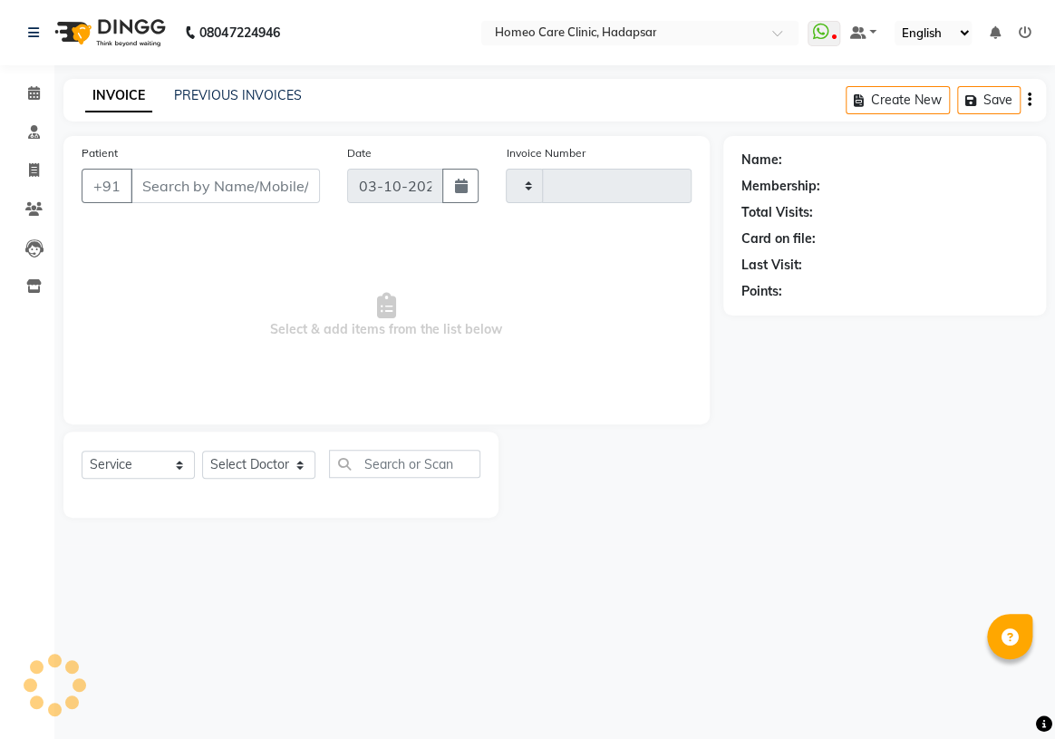
type input "3722"
select select "7485"
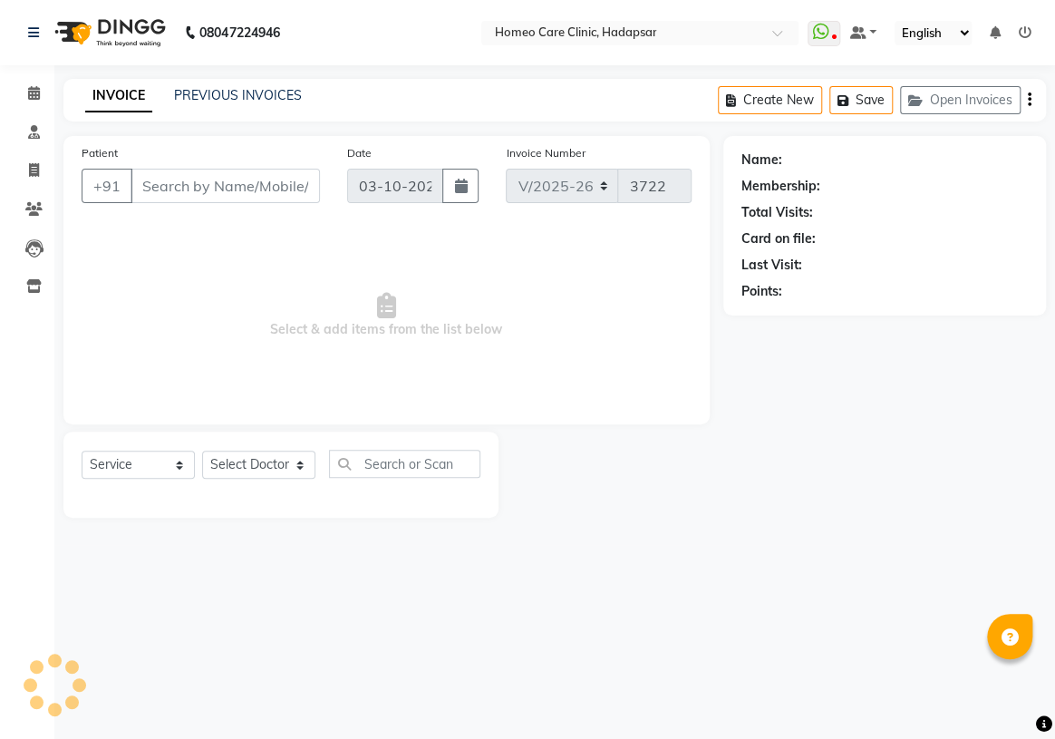
type input "9579743291"
select select "70882"
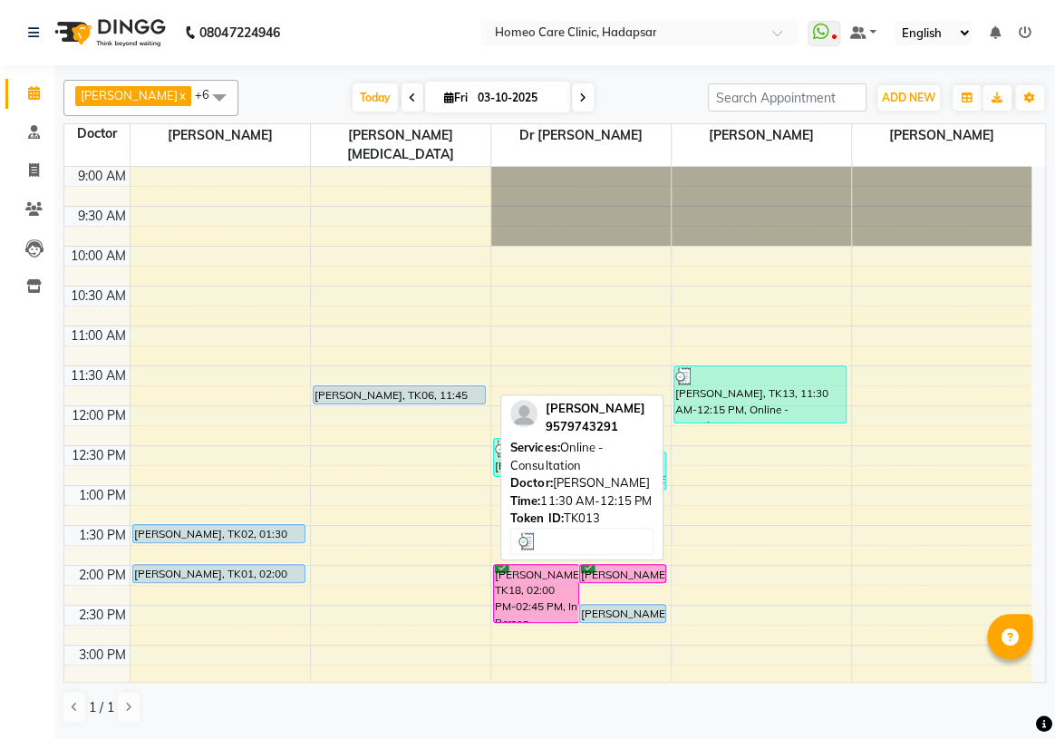
click at [716, 388] on div "[PERSON_NAME], TK13, 11:30 AM-12:15 PM, Online - Consultation" at bounding box center [759, 394] width 171 height 56
select select "3"
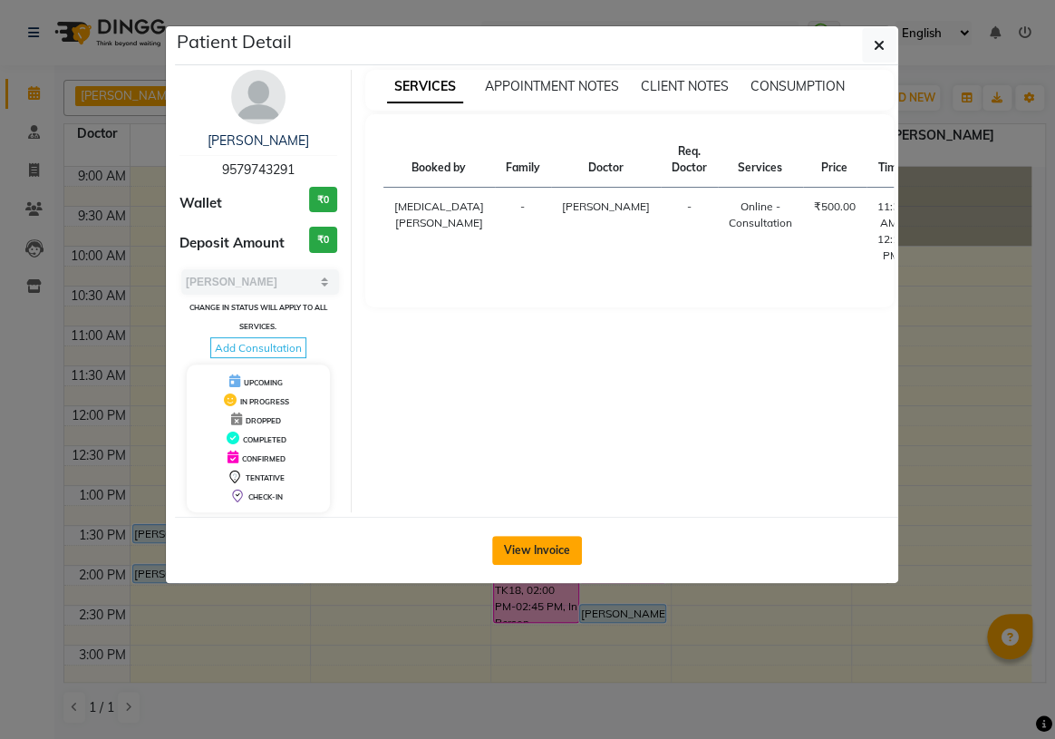
click at [546, 552] on button "View Invoice" at bounding box center [537, 550] width 90 height 29
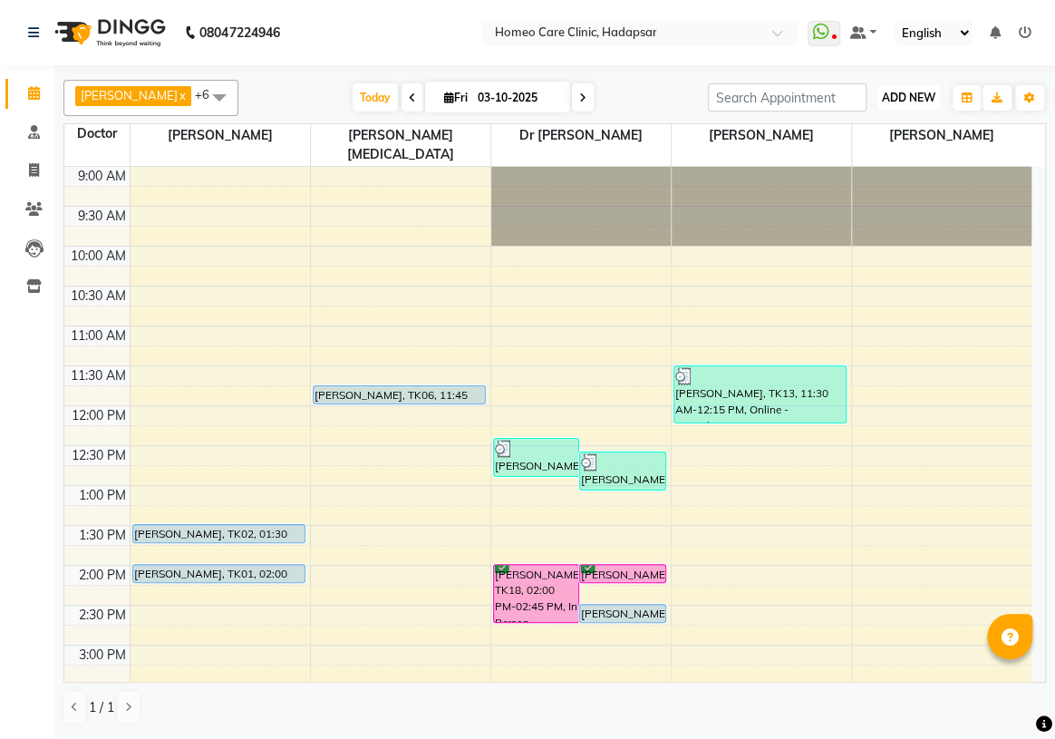
click at [911, 99] on span "ADD NEW" at bounding box center [908, 98] width 53 height 14
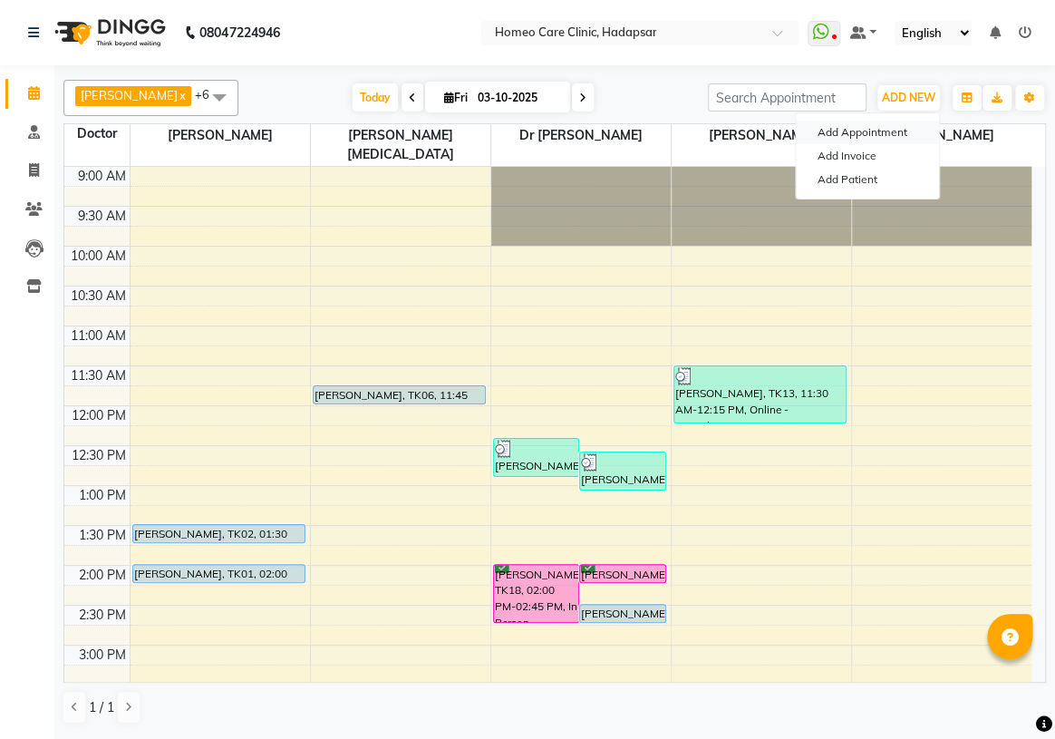
click at [886, 130] on button "Add Appointment" at bounding box center [867, 133] width 143 height 24
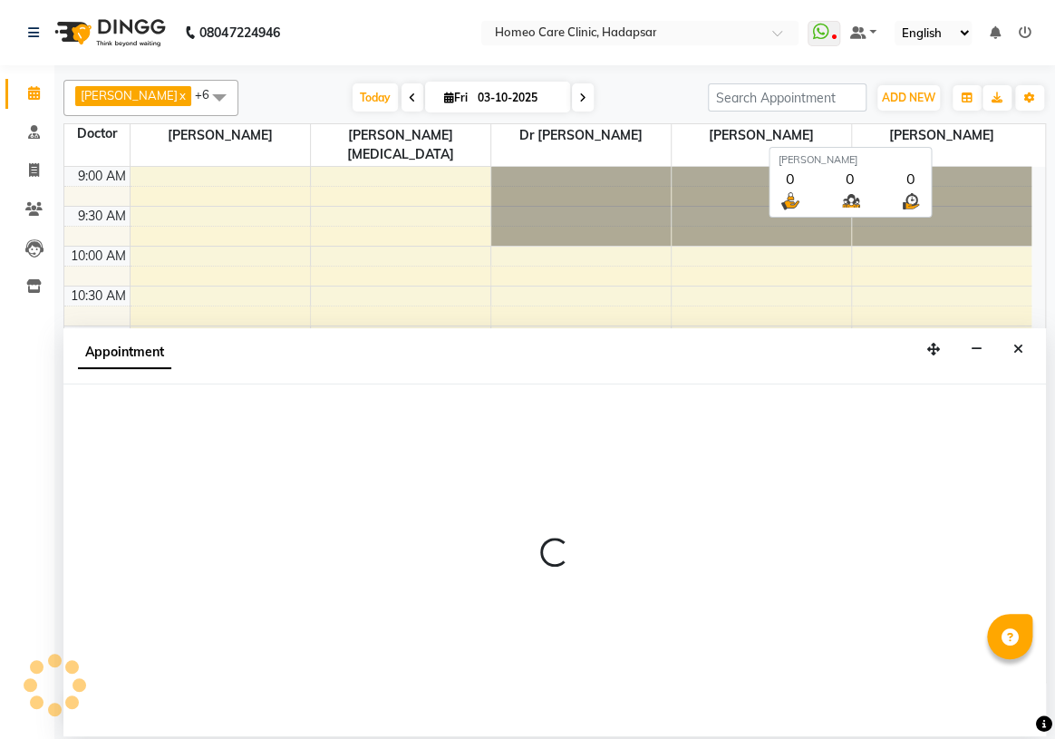
select select "600"
select select "tentative"
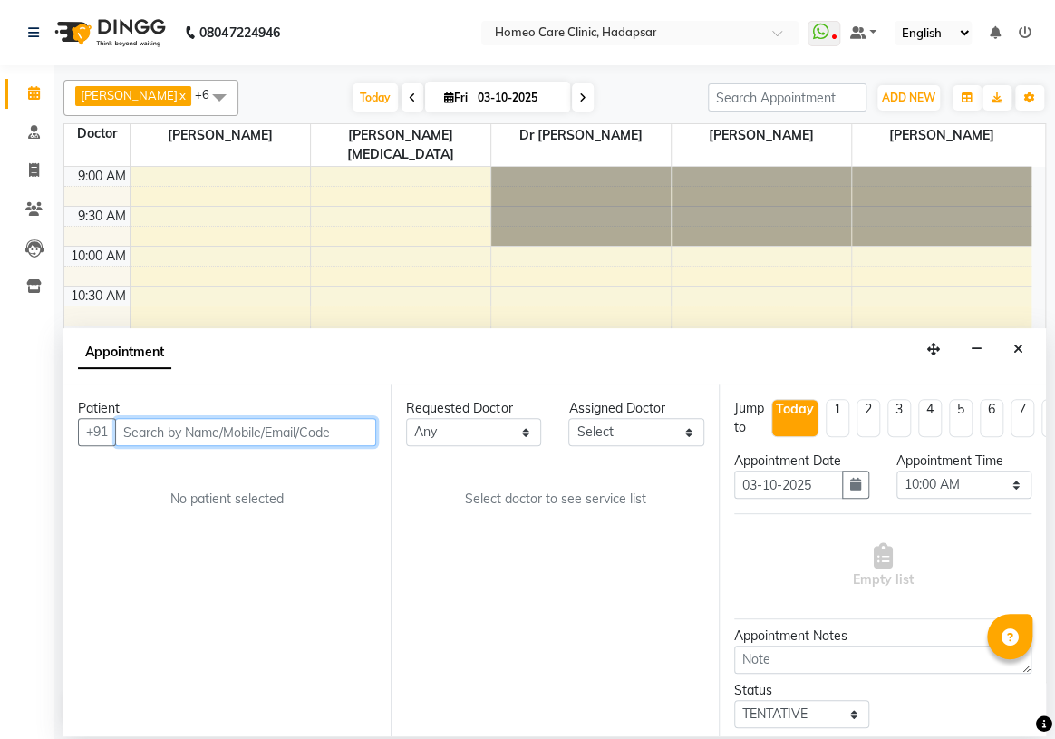
click at [238, 434] on input "text" at bounding box center [245, 432] width 261 height 28
type input "M"
type input "D"
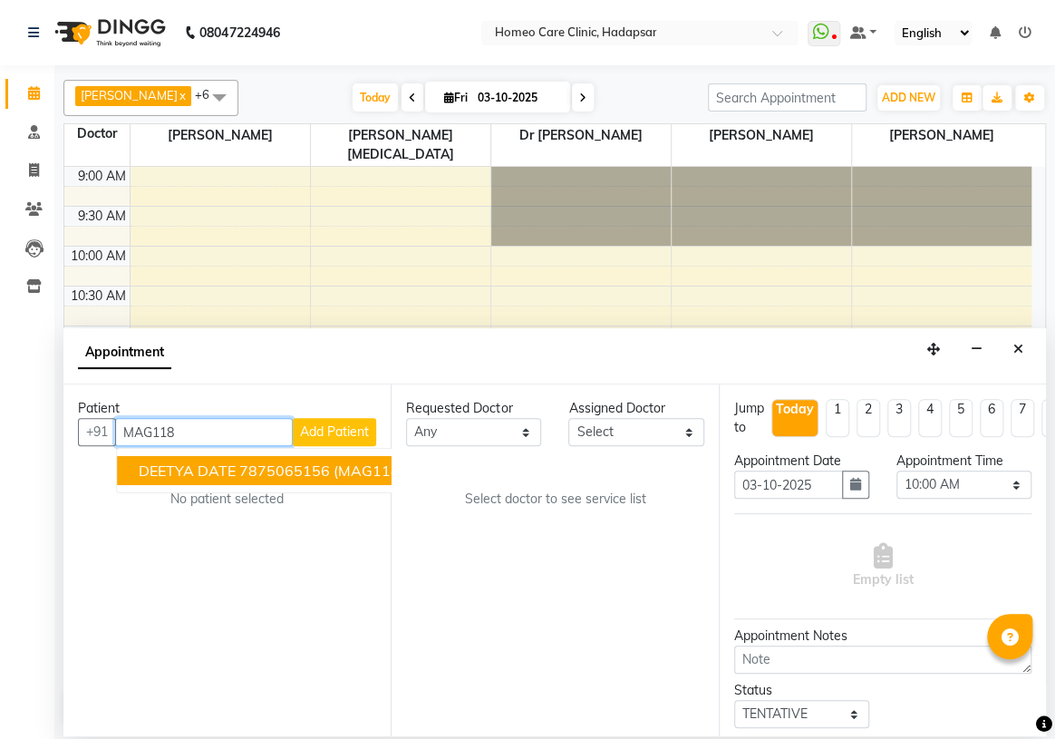
click at [224, 471] on span "DEETYA DATE" at bounding box center [187, 470] width 97 height 18
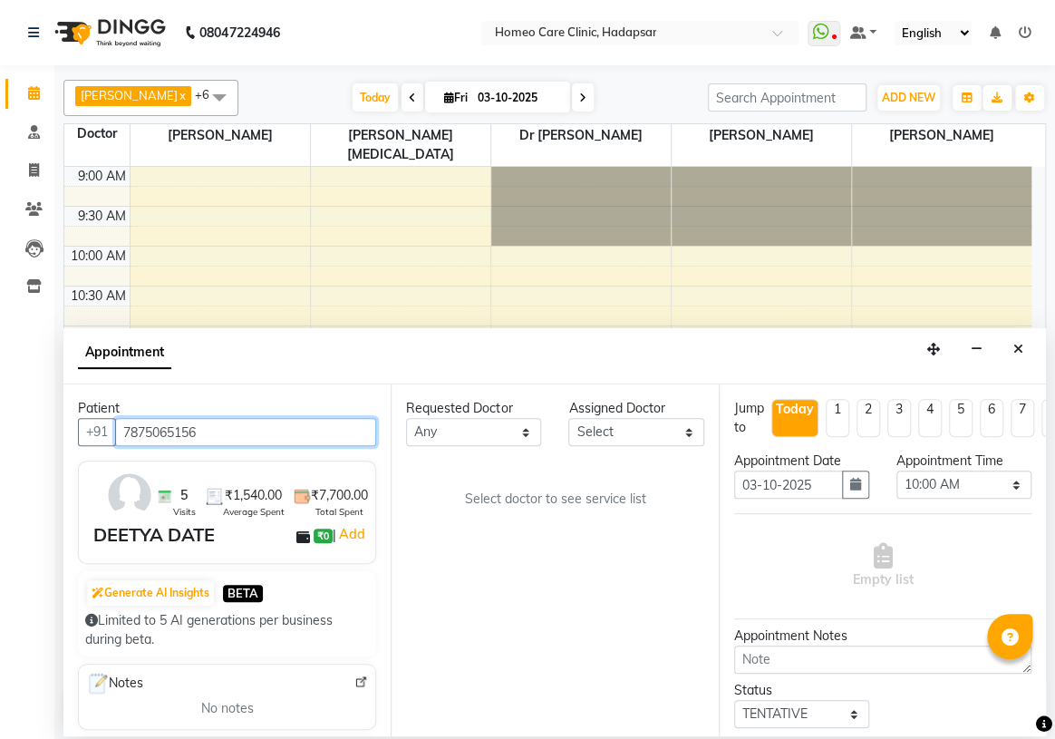
type input "7875065156"
drag, startPoint x: 643, startPoint y: 440, endPoint x: 632, endPoint y: 431, distance: 14.2
click at [643, 440] on select "Select Dingg Support [PERSON_NAME] [PERSON_NAME] [PERSON_NAME] [PERSON_NAME][ME…" at bounding box center [635, 432] width 135 height 28
select select "70882"
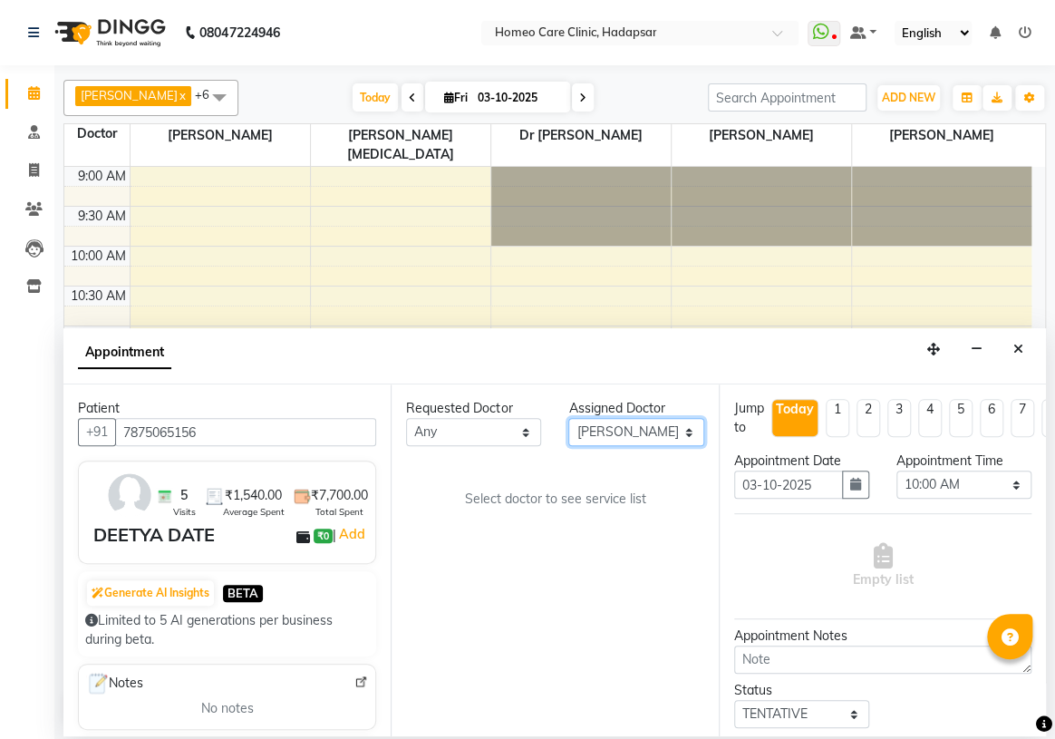
click at [568, 418] on select "Select Dingg Support [PERSON_NAME] [PERSON_NAME] [PERSON_NAME] [PERSON_NAME][ME…" at bounding box center [635, 432] width 135 height 28
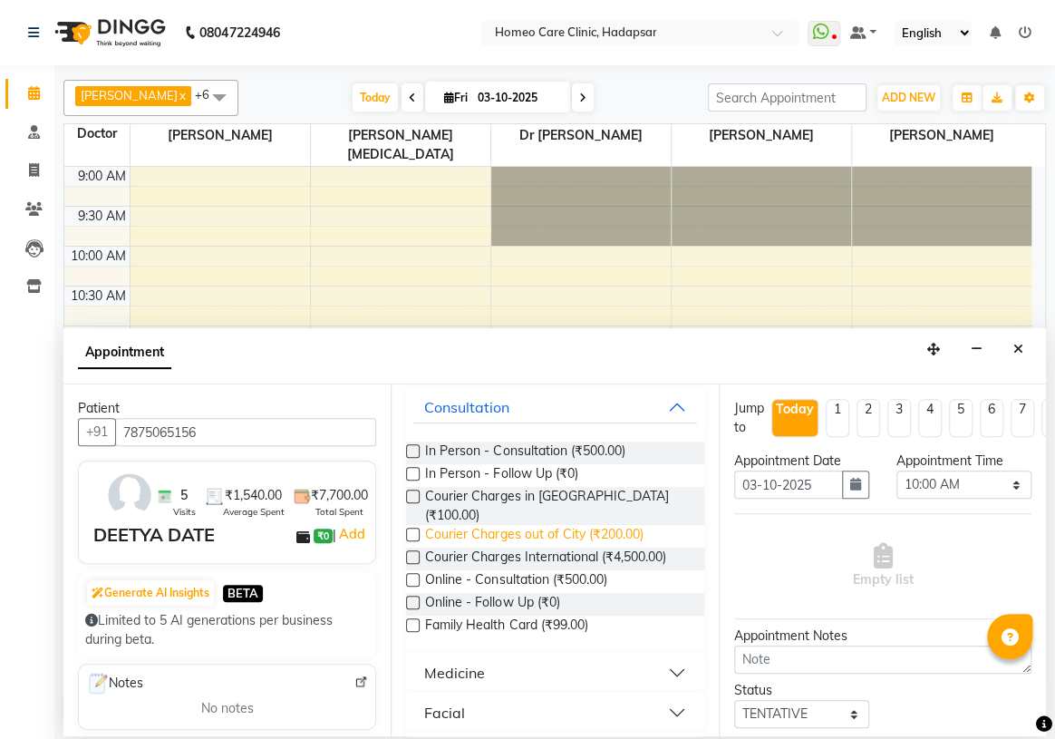
scroll to position [82, 0]
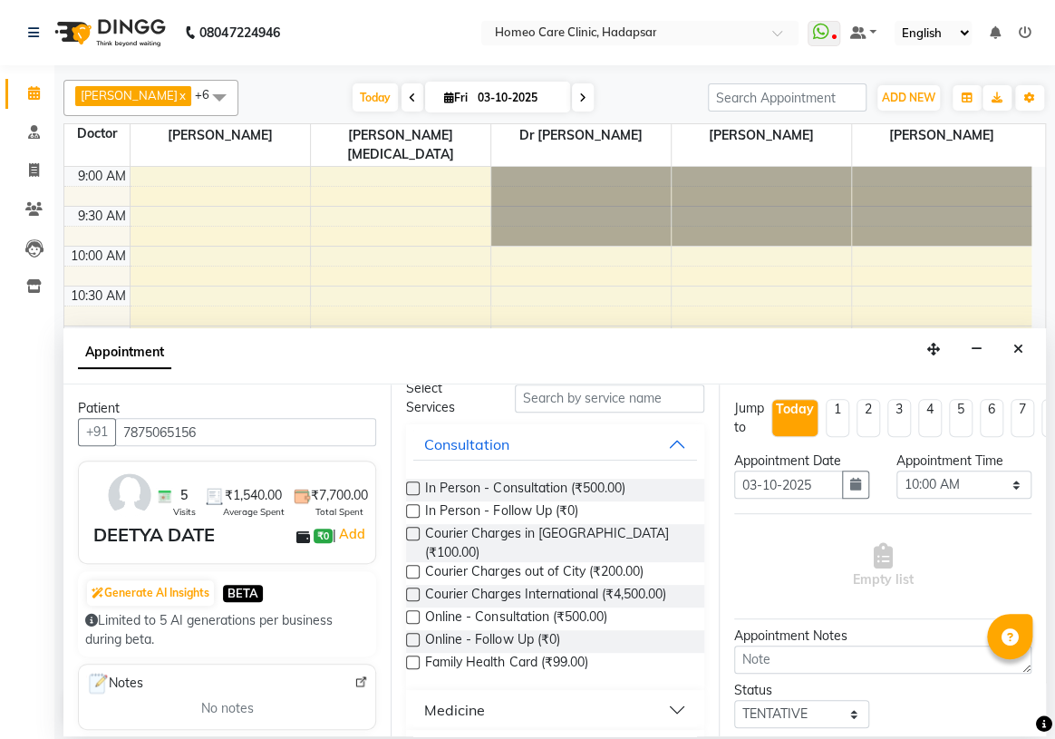
click at [413, 509] on label at bounding box center [413, 511] width 14 height 14
click at [413, 509] on input "checkbox" at bounding box center [412, 513] width 12 height 12
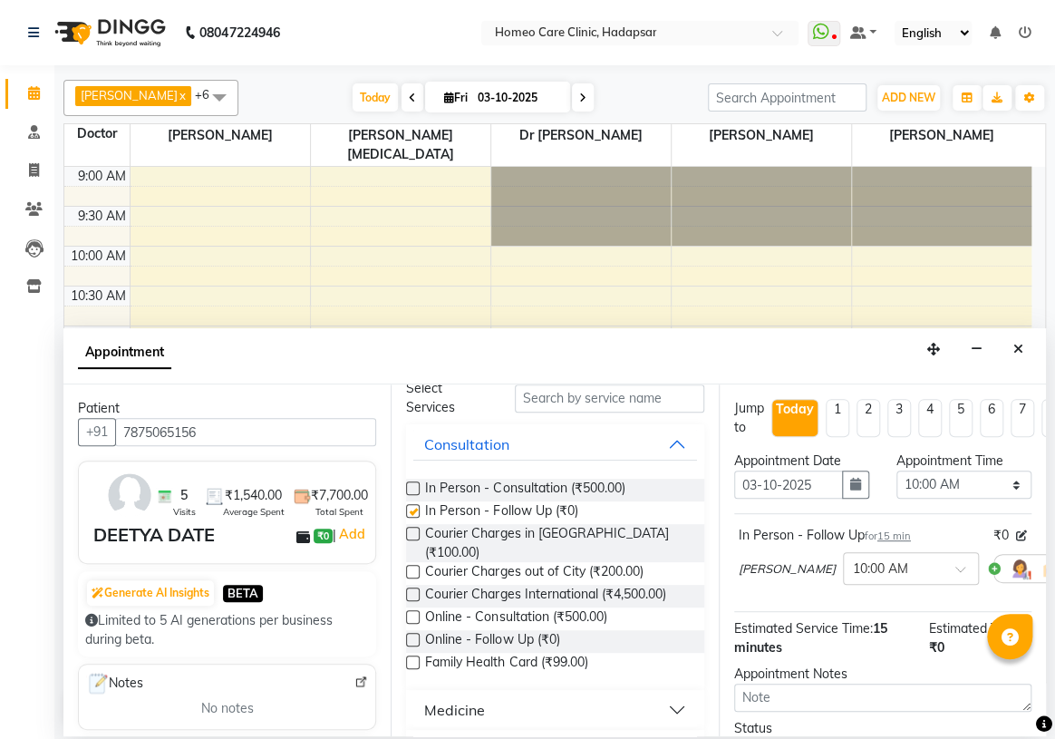
checkbox input "false"
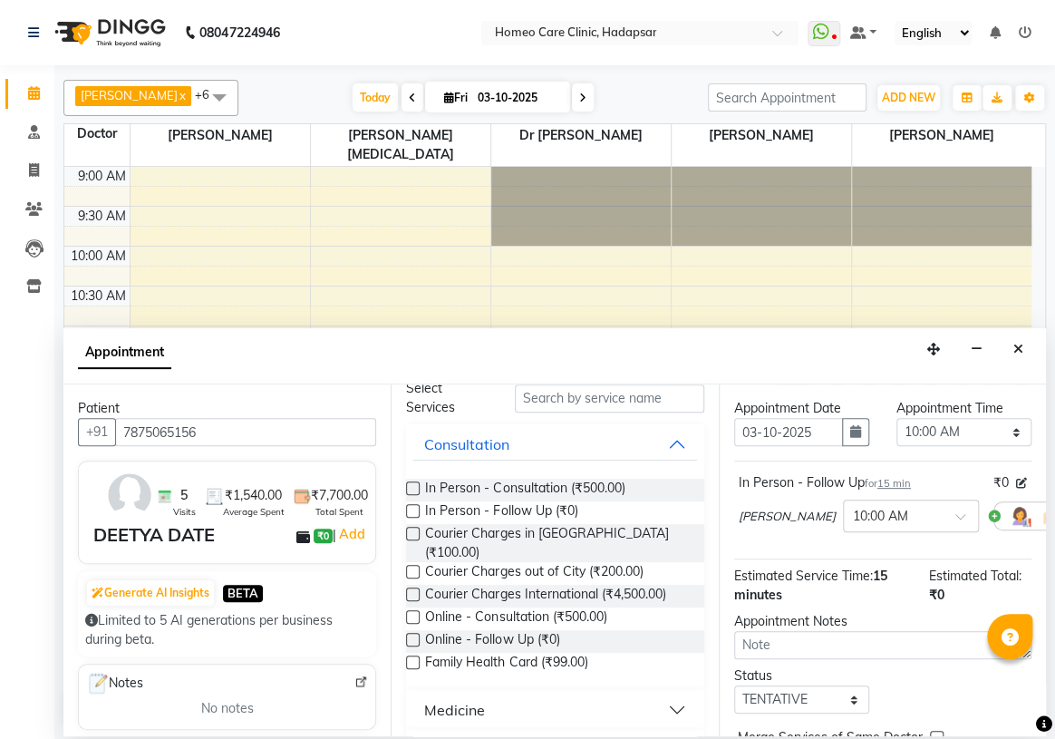
scroll to position [0, 0]
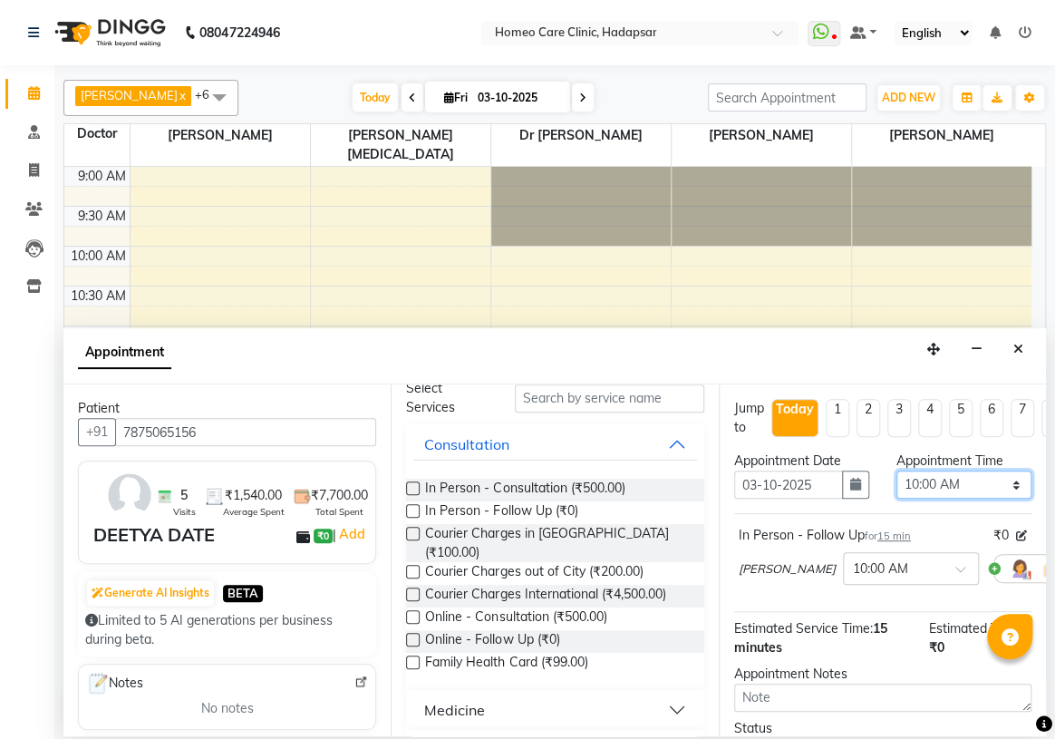
click at [920, 483] on select "Select 10:00 AM 10:05 AM 10:10 AM 10:15 AM 10:20 AM 10:25 AM 10:30 AM 10:35 AM …" at bounding box center [964, 484] width 135 height 28
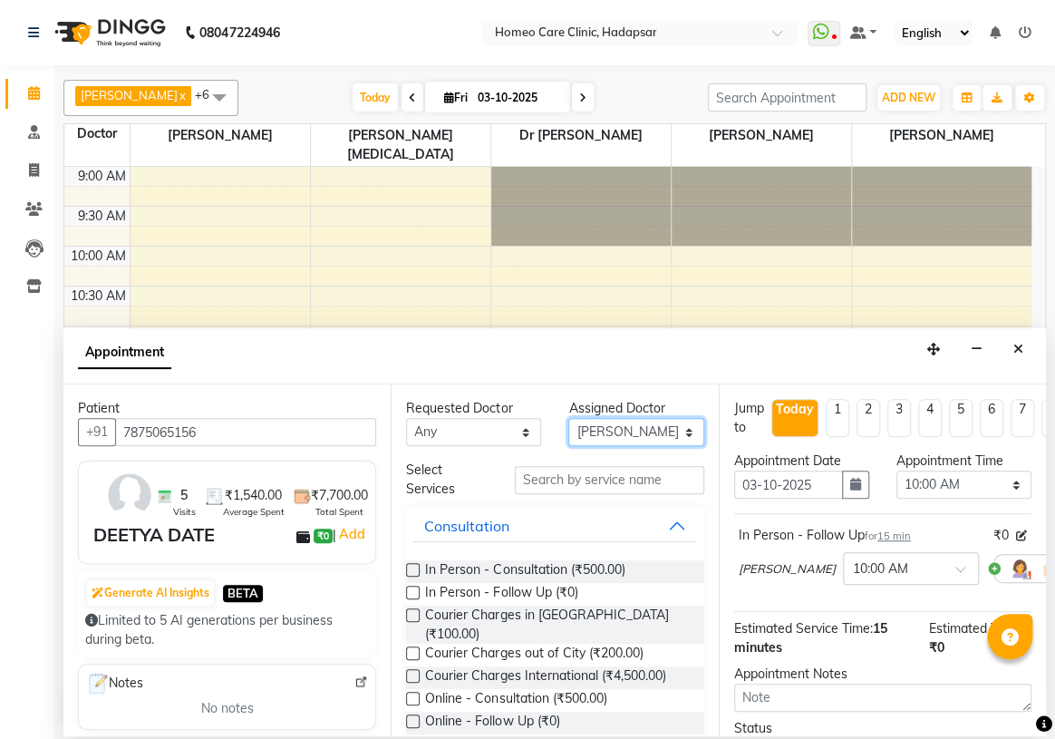
click at [643, 425] on select "Select Dingg Support [PERSON_NAME] [PERSON_NAME] [PERSON_NAME] [PERSON_NAME][ME…" at bounding box center [635, 432] width 135 height 28
select select "65961"
click at [568, 418] on select "Select Dingg Support [PERSON_NAME] [PERSON_NAME] [PERSON_NAME] [PERSON_NAME][ME…" at bounding box center [635, 432] width 135 height 28
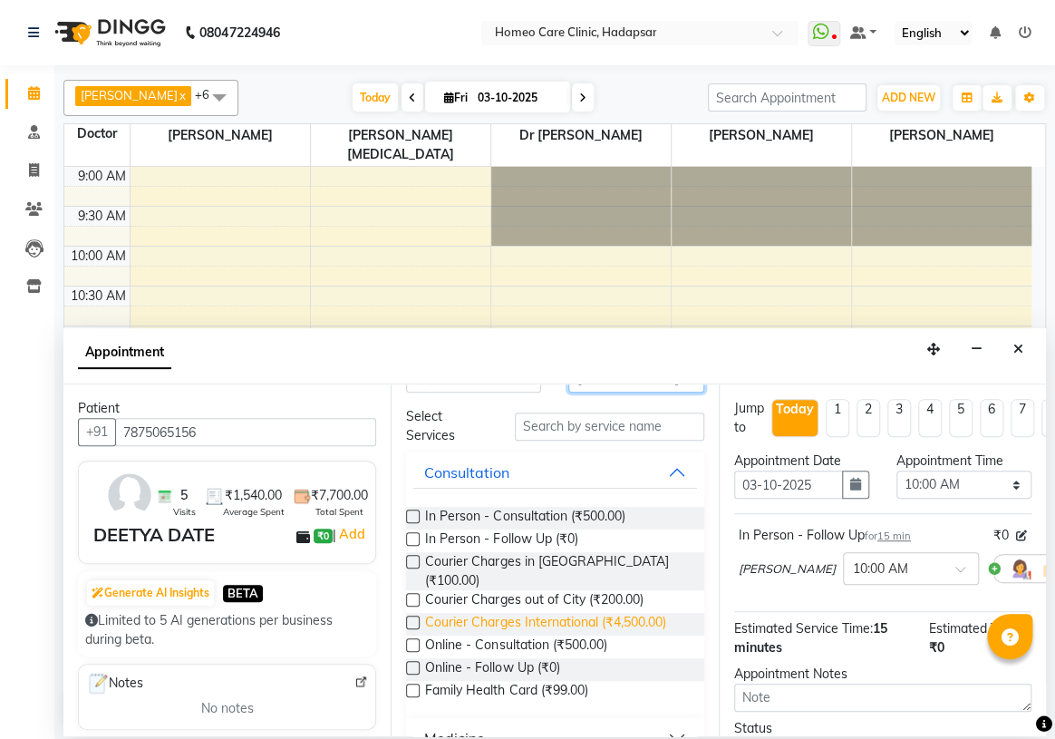
scroll to position [82, 0]
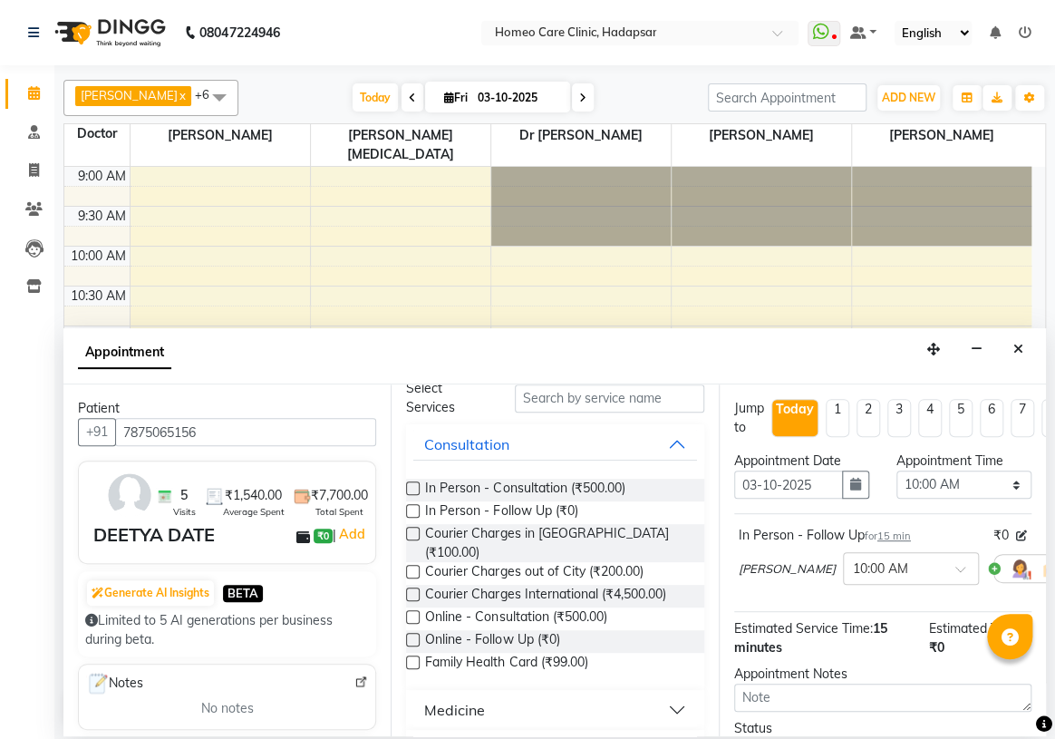
click at [414, 513] on label at bounding box center [413, 511] width 14 height 14
click at [414, 513] on input "checkbox" at bounding box center [412, 513] width 12 height 12
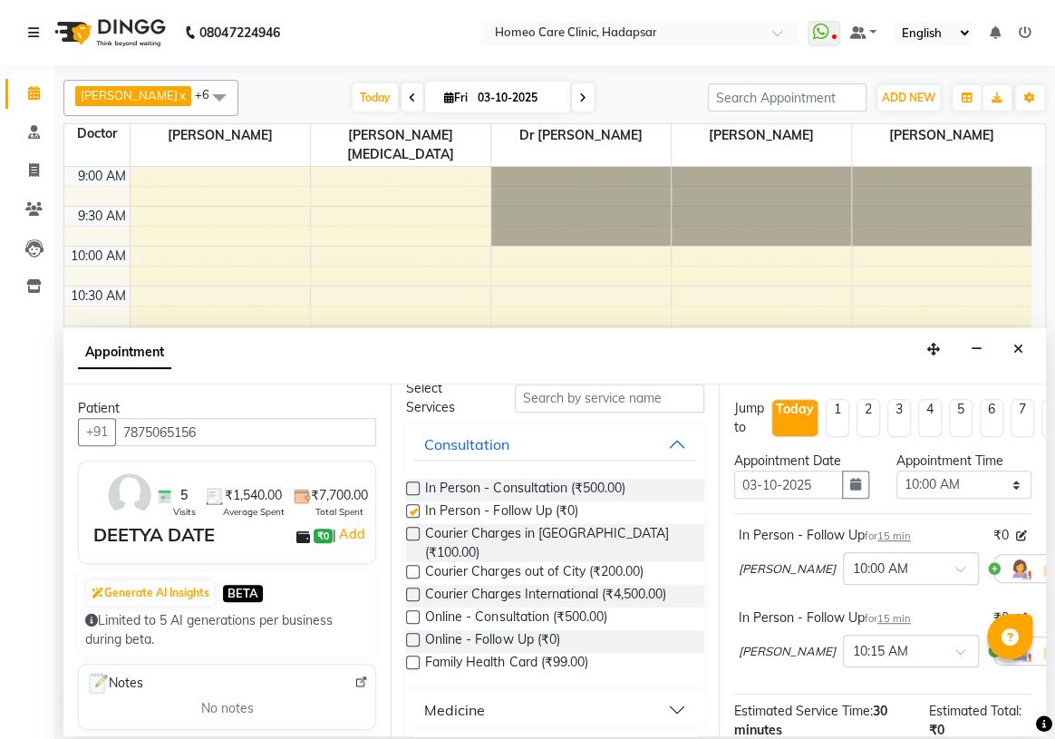
checkbox input "false"
click at [958, 490] on select "Select 10:00 AM 10:05 AM 10:10 AM 10:15 AM 10:20 AM 10:25 AM 10:30 AM 10:35 AM …" at bounding box center [964, 484] width 135 height 28
select select "1030"
click at [897, 470] on select "Select 10:00 AM 10:05 AM 10:10 AM 10:15 AM 10:20 AM 10:25 AM 10:30 AM 10:35 AM …" at bounding box center [964, 484] width 135 height 28
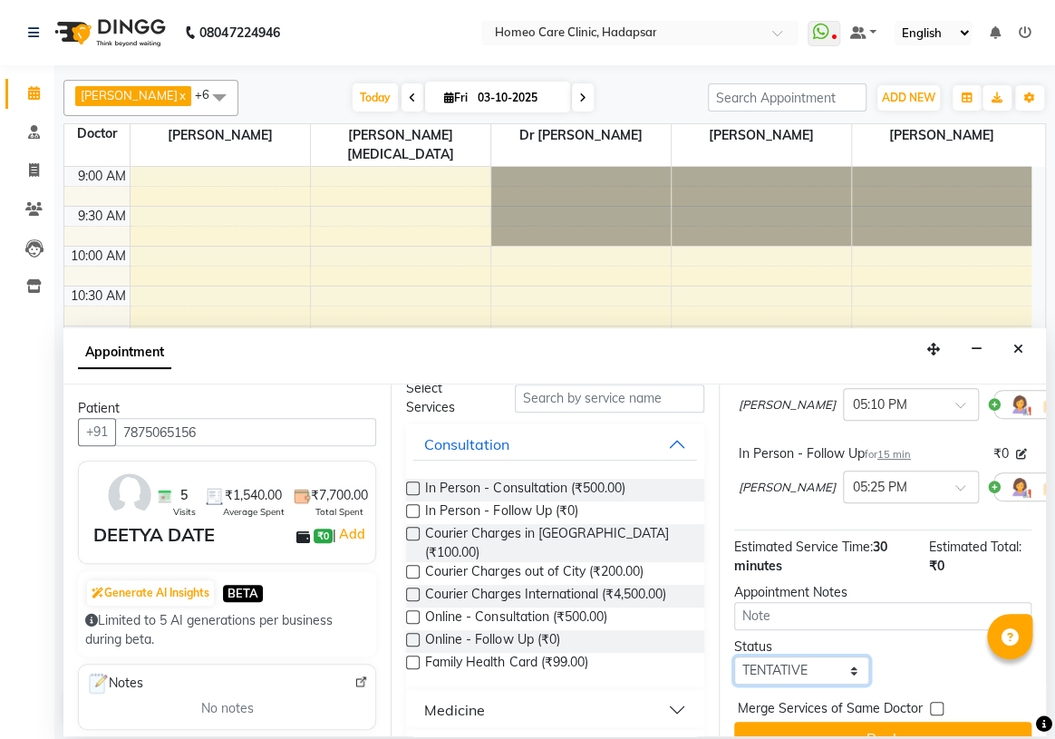
click at [775, 684] on select "Select TENTATIVE CONFIRM CHECK-IN UPCOMING" at bounding box center [801, 670] width 135 height 28
select select "confirm booking"
click at [734, 678] on select "Select TENTATIVE CONFIRM CHECK-IN UPCOMING" at bounding box center [801, 670] width 135 height 28
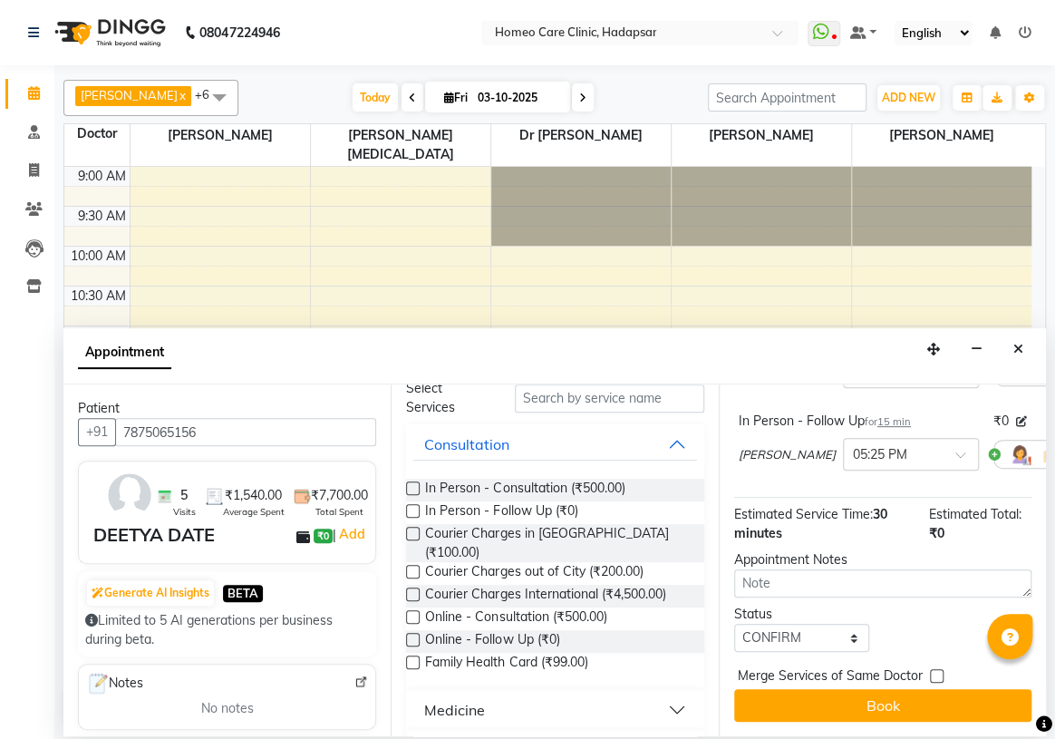
click at [786, 700] on button "Book" at bounding box center [882, 705] width 297 height 33
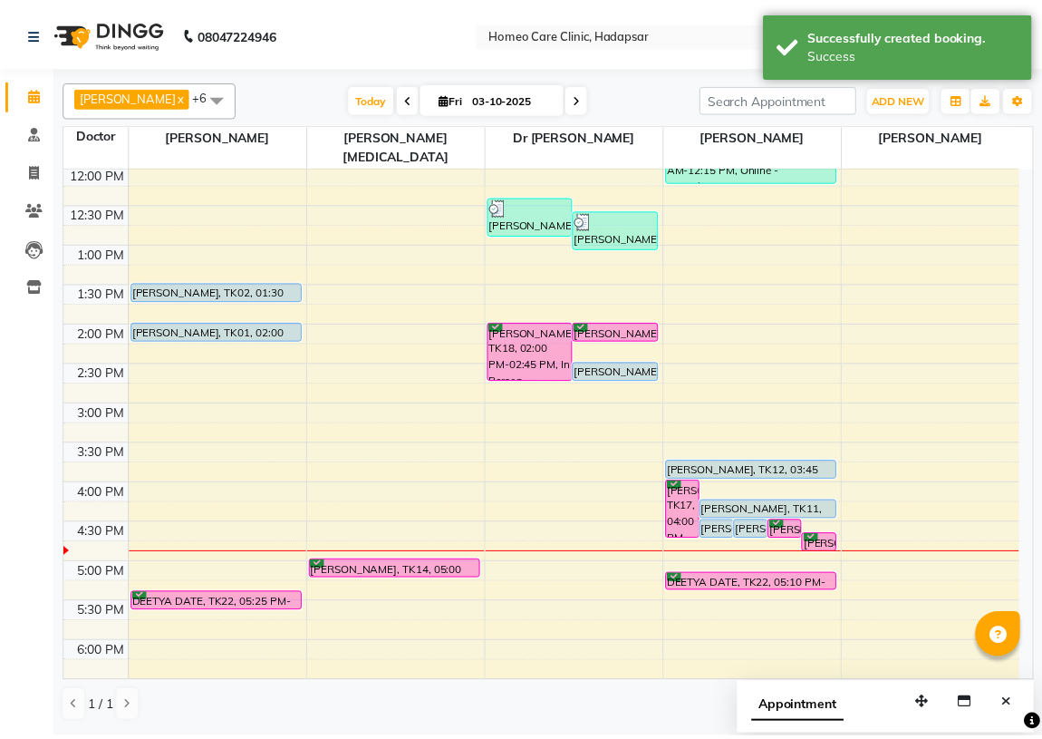
scroll to position [247, 0]
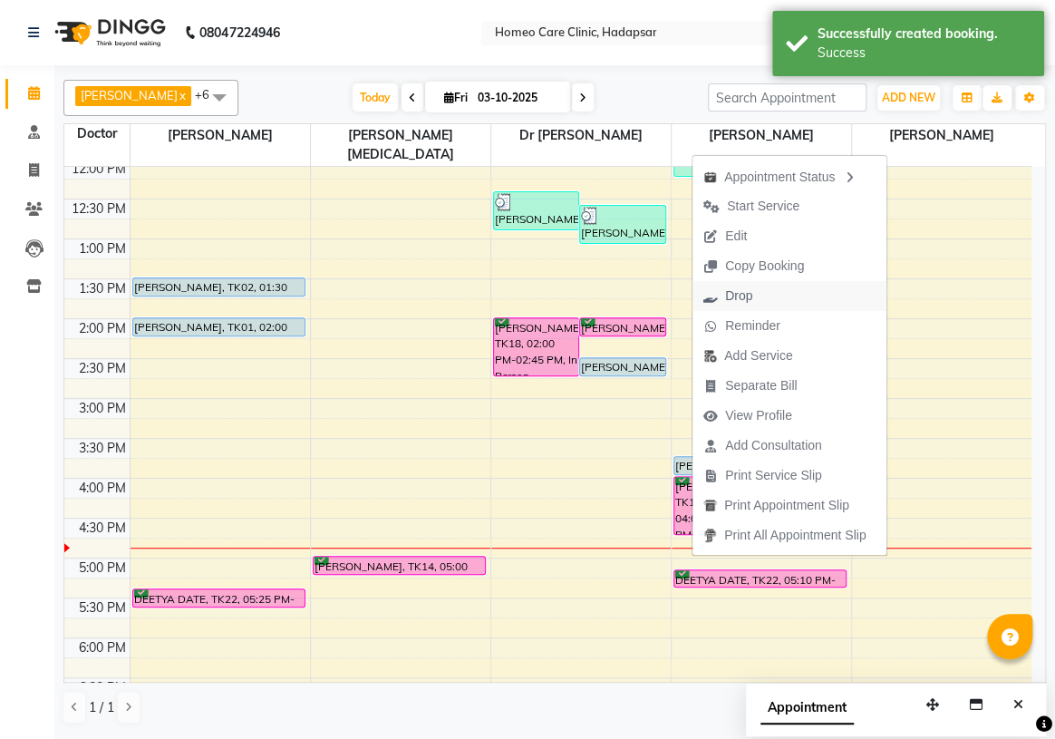
click at [731, 288] on span "Drop" at bounding box center [738, 295] width 27 height 19
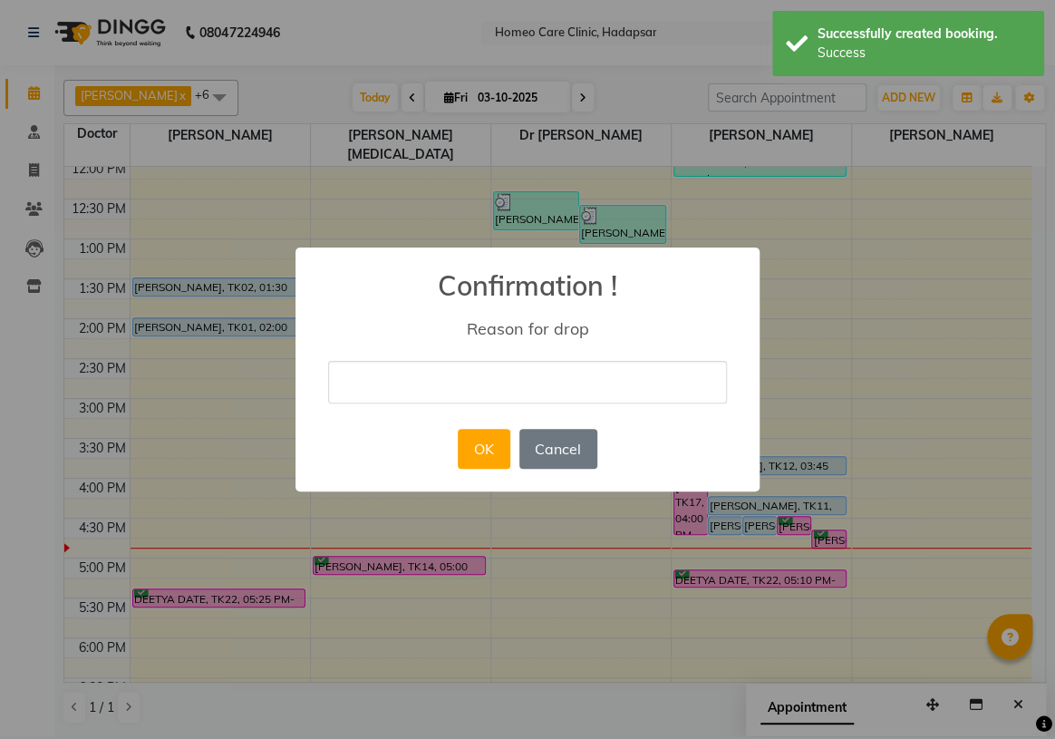
click at [461, 384] on input "text" at bounding box center [527, 382] width 399 height 43
type input "by mistake"
click at [501, 441] on button "OK" at bounding box center [484, 449] width 52 height 40
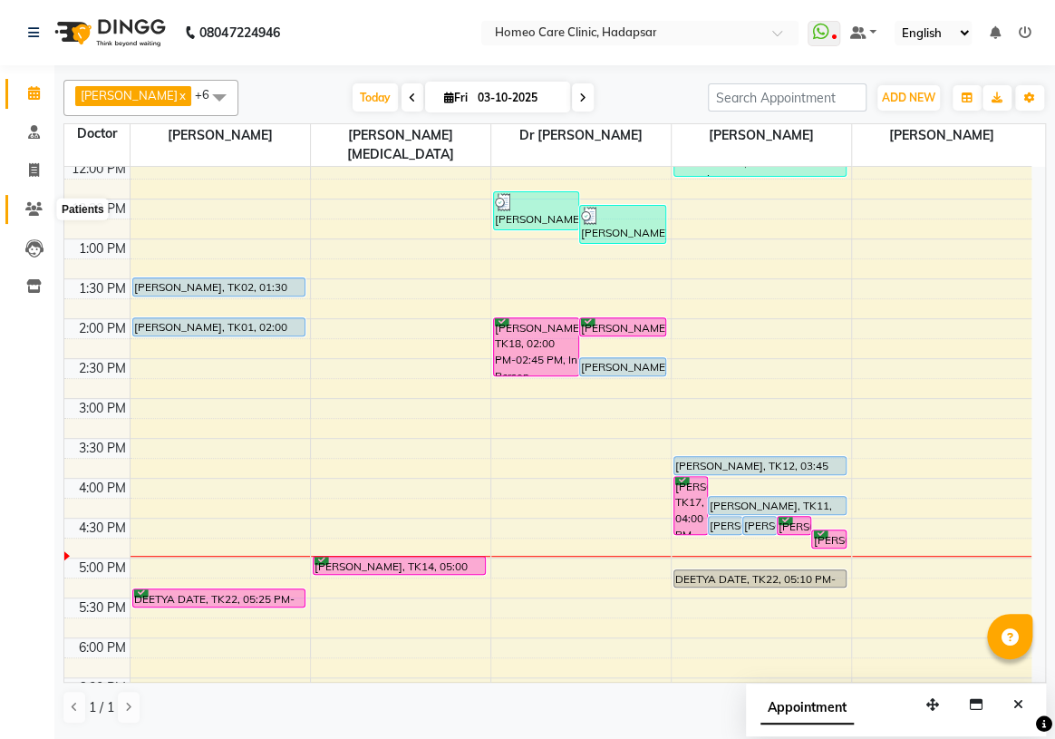
click at [45, 199] on span at bounding box center [34, 209] width 32 height 21
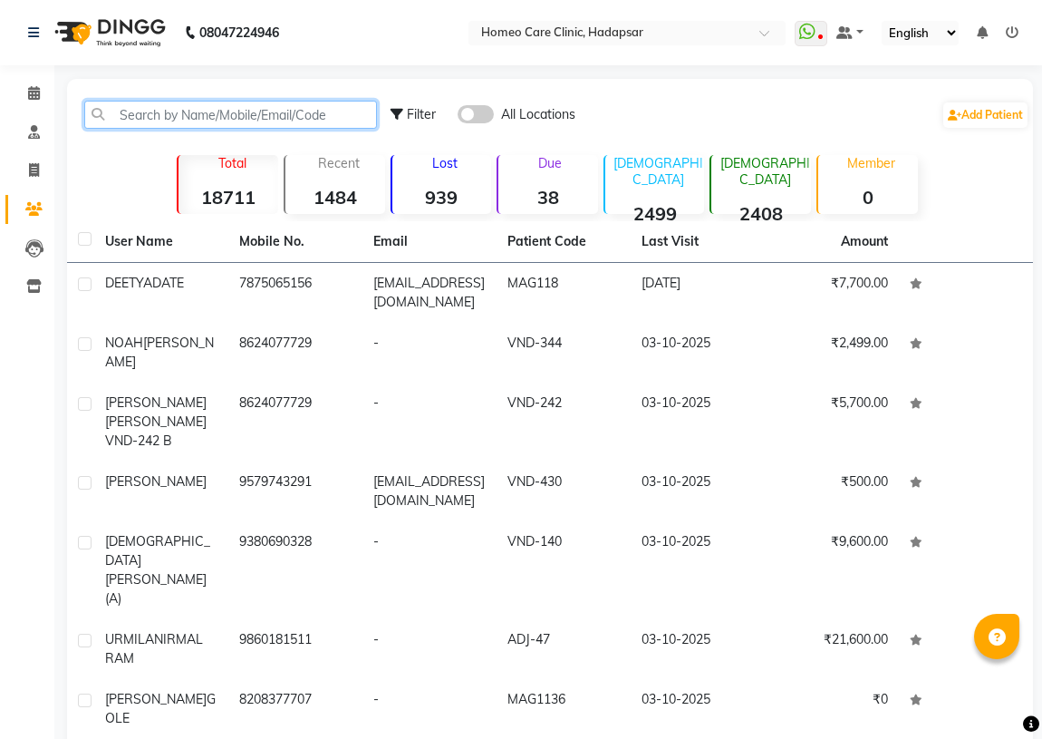
drag, startPoint x: 260, startPoint y: 112, endPoint x: 272, endPoint y: 117, distance: 12.6
click at [263, 114] on input "text" at bounding box center [230, 115] width 293 height 28
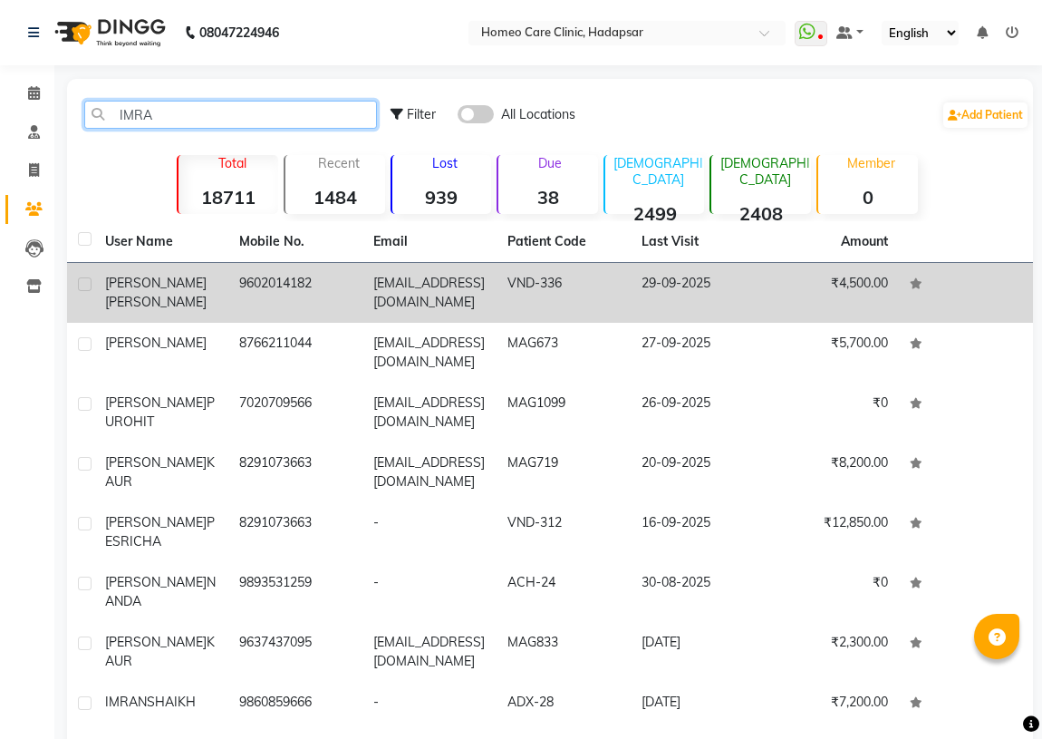
type input "IMRA"
click at [688, 283] on td "29-09-2025" at bounding box center [698, 293] width 134 height 60
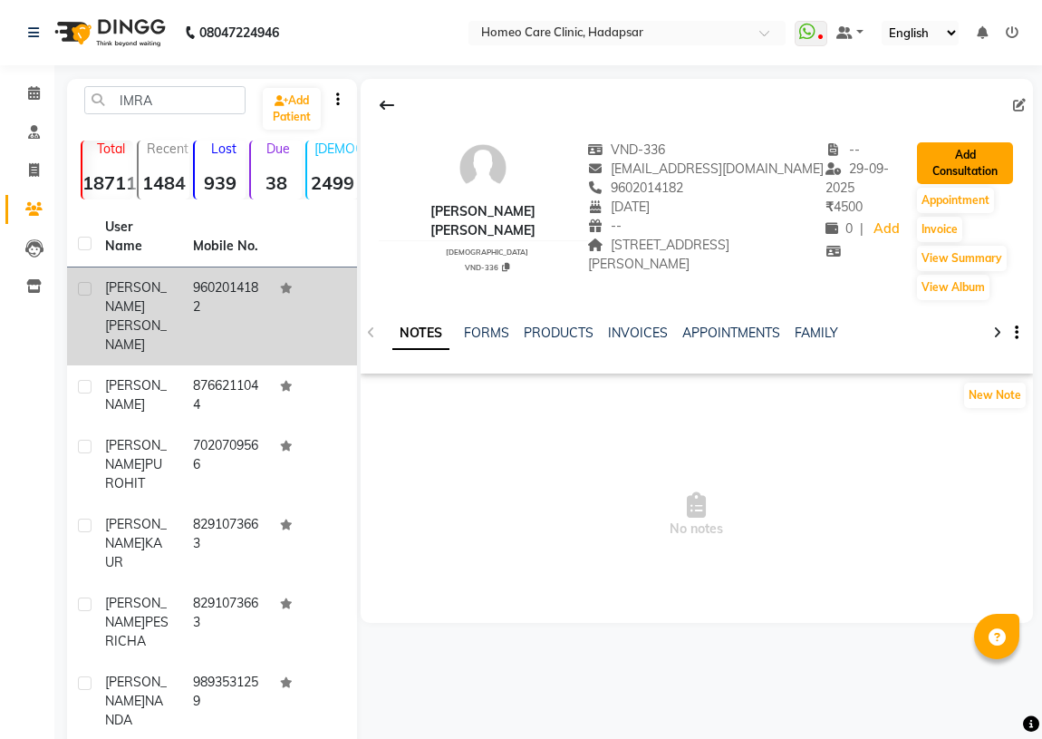
click at [992, 154] on button "Add Consultation" at bounding box center [965, 163] width 96 height 42
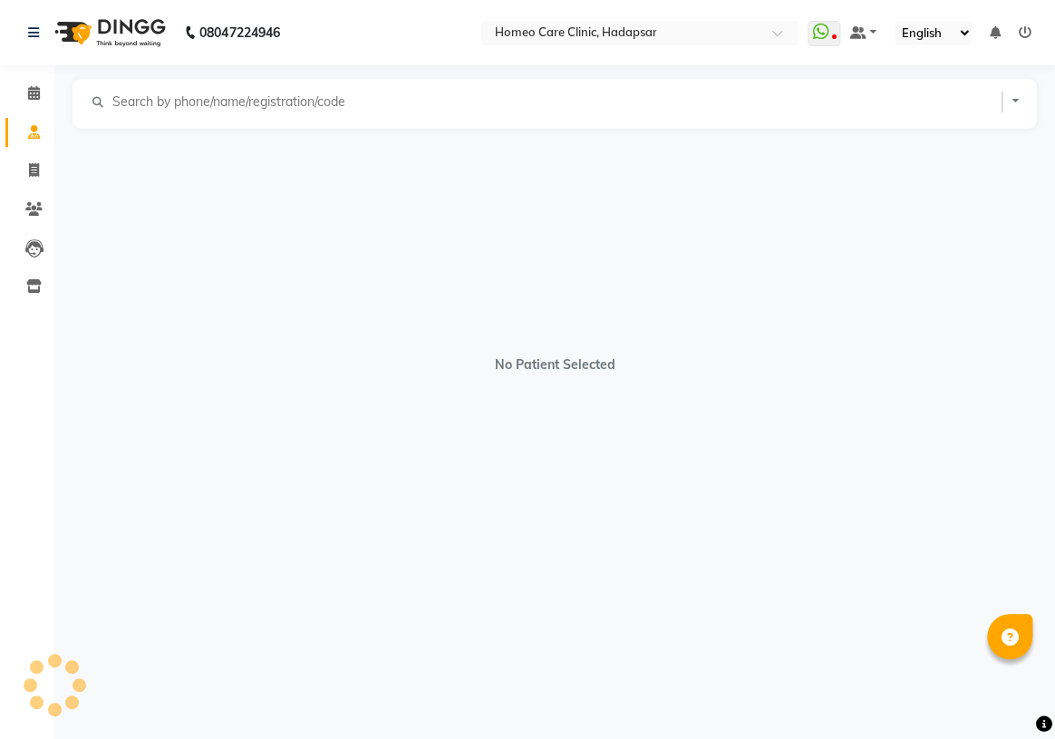
select select "[DEMOGRAPHIC_DATA]"
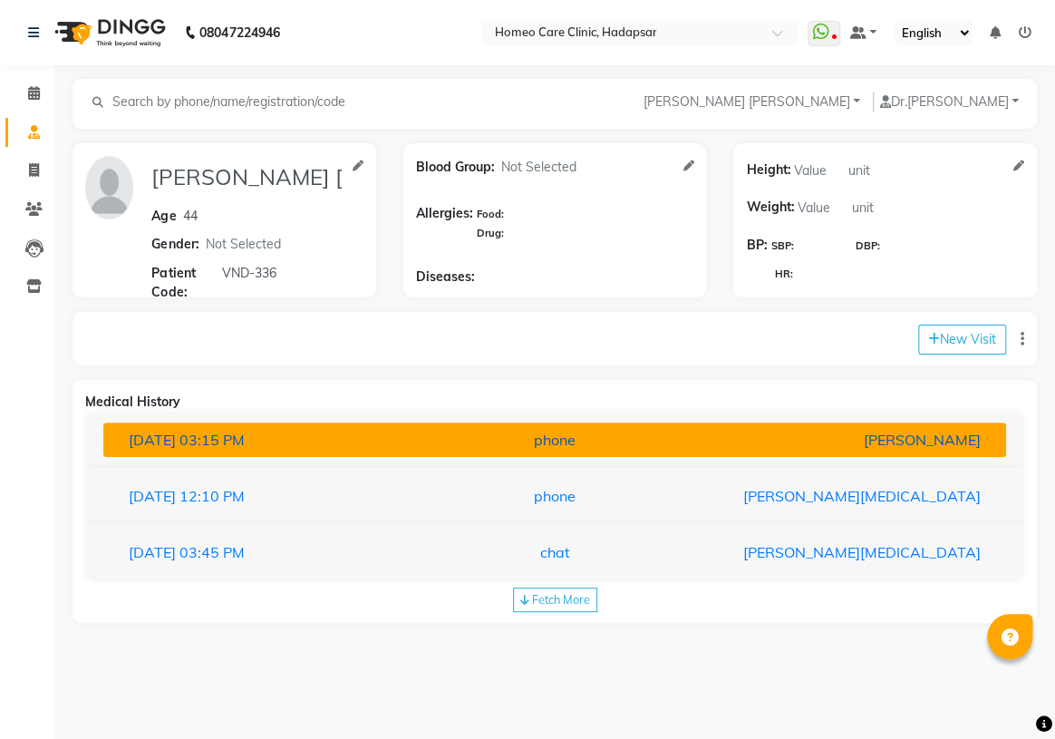
click at [761, 453] on button "[DATE] 03:15 PM phone [PERSON_NAME]" at bounding box center [554, 439] width 903 height 34
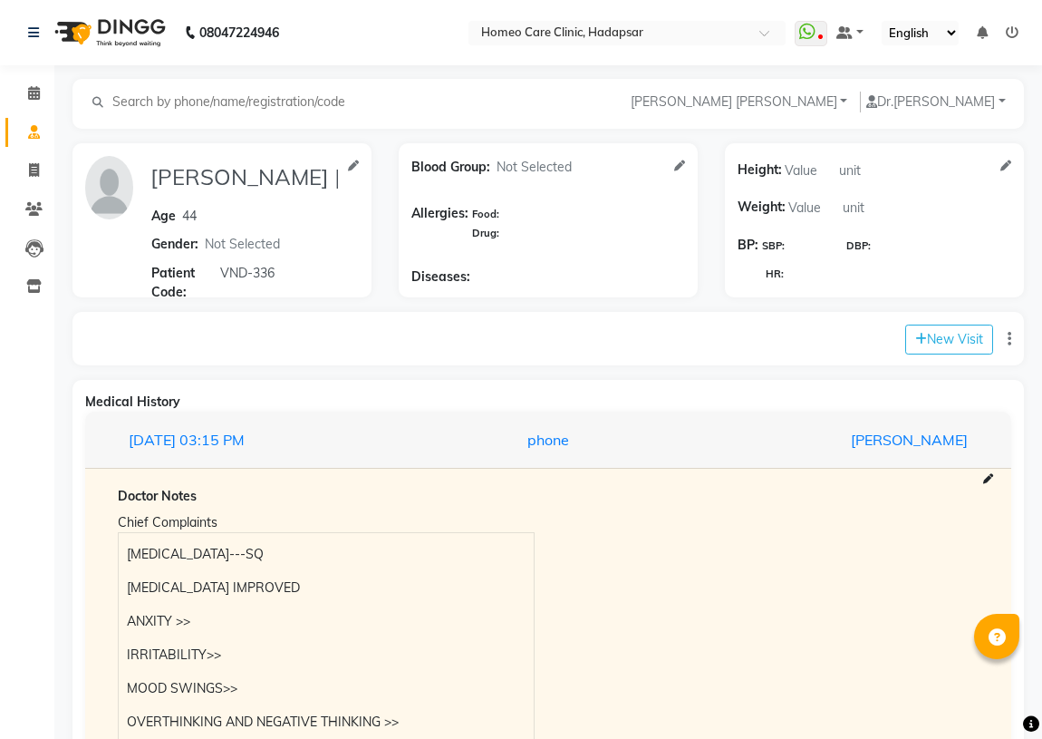
scroll to position [247, 0]
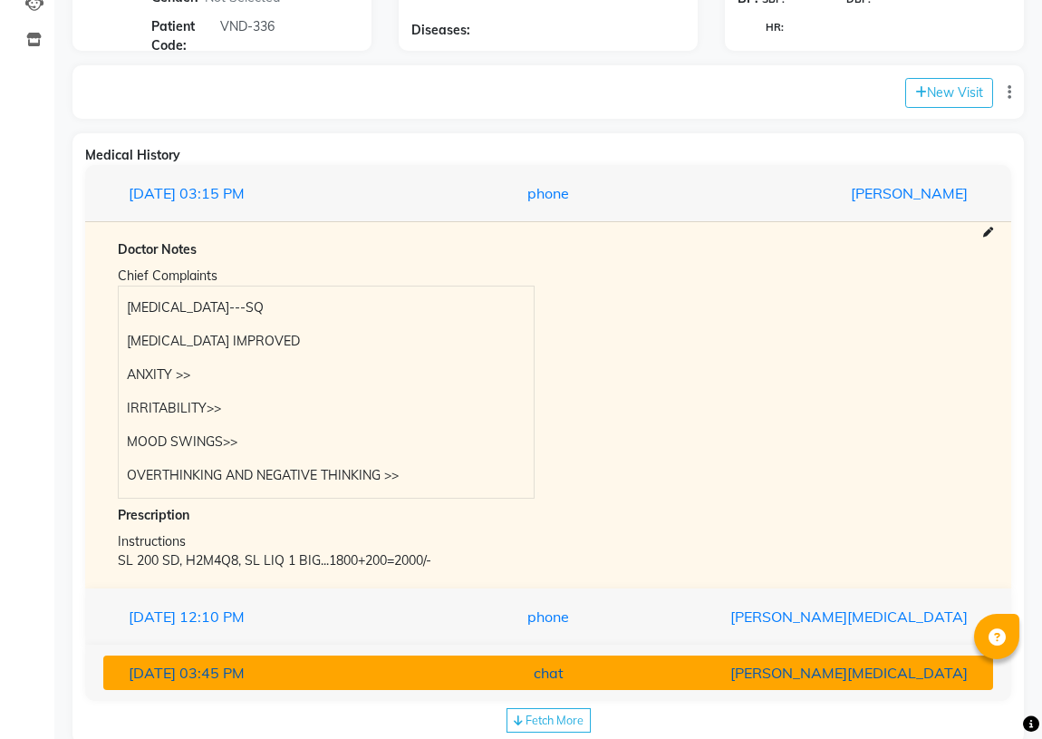
click at [717, 680] on div "[PERSON_NAME][MEDICAL_DATA]" at bounding box center [837, 673] width 289 height 22
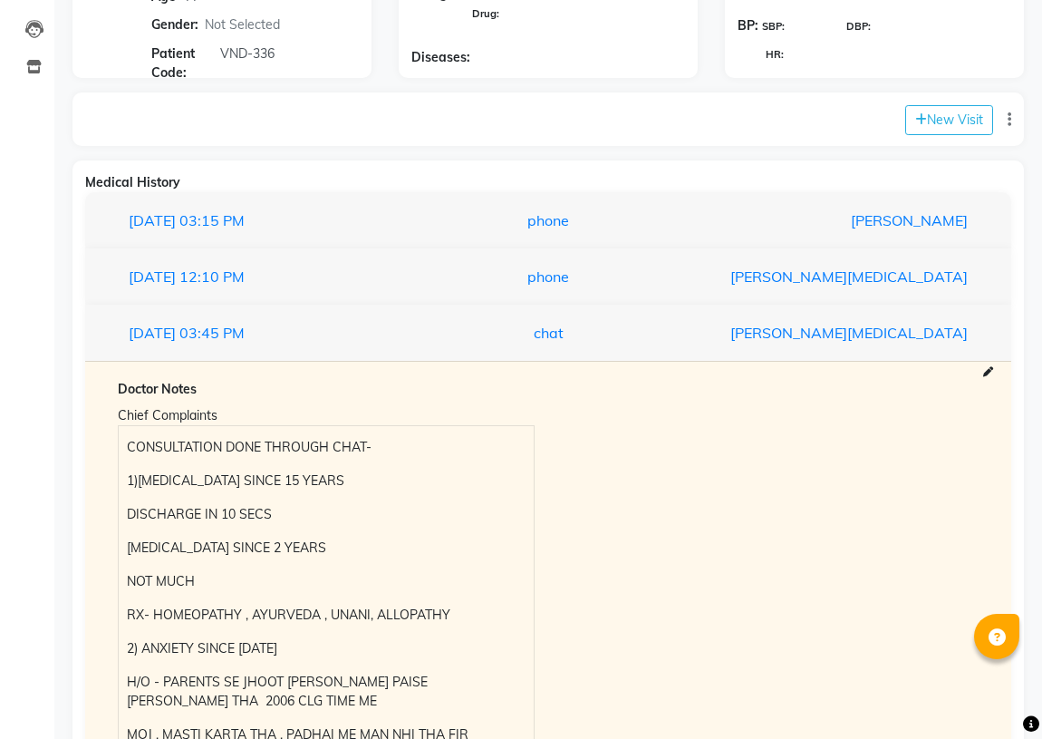
scroll to position [164, 0]
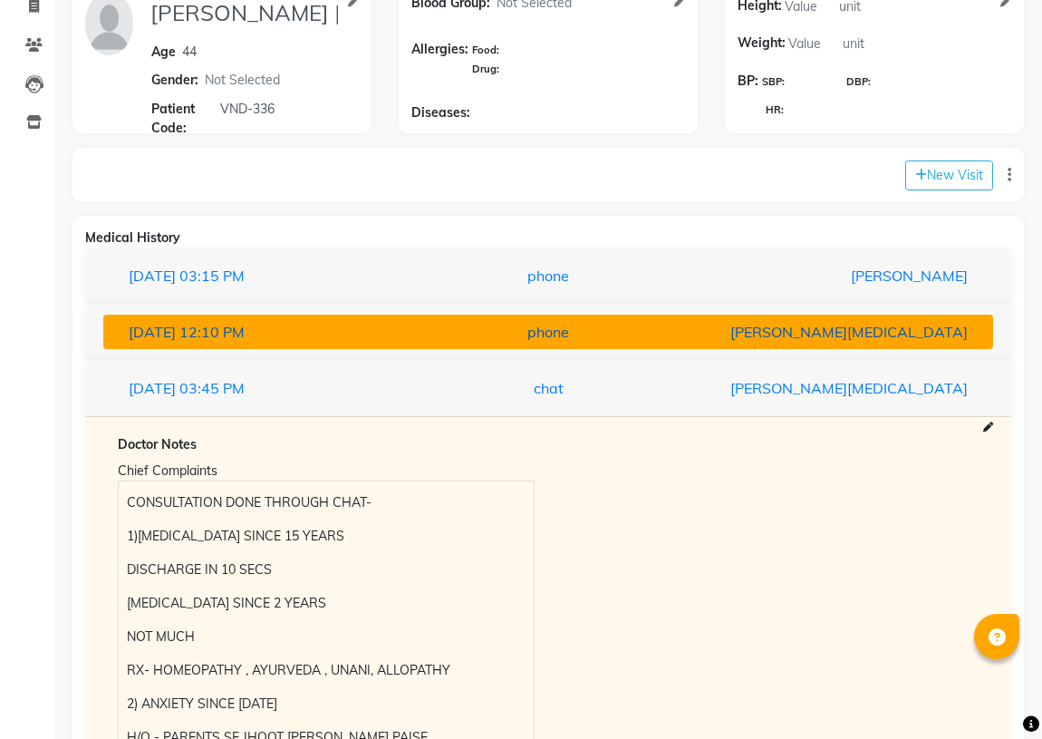
drag, startPoint x: 729, startPoint y: 339, endPoint x: 739, endPoint y: 339, distance: 10.0
click at [731, 339] on div "[PERSON_NAME][MEDICAL_DATA]" at bounding box center [837, 332] width 289 height 22
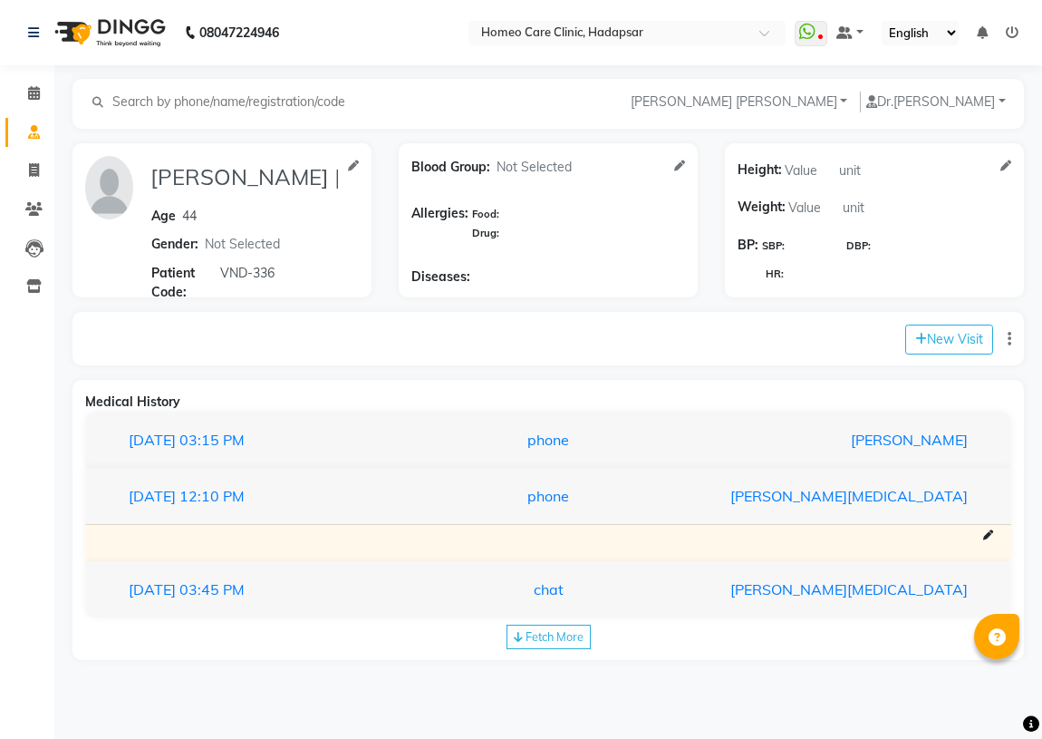
scroll to position [0, 0]
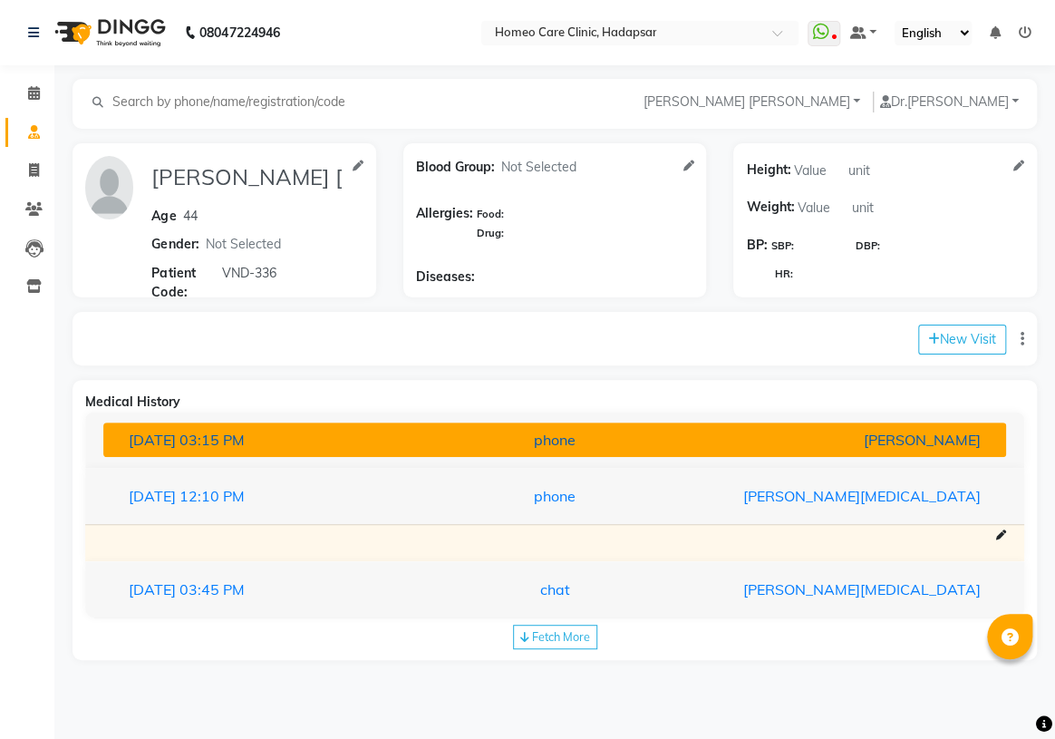
click at [864, 445] on div "[PERSON_NAME]" at bounding box center [848, 440] width 293 height 22
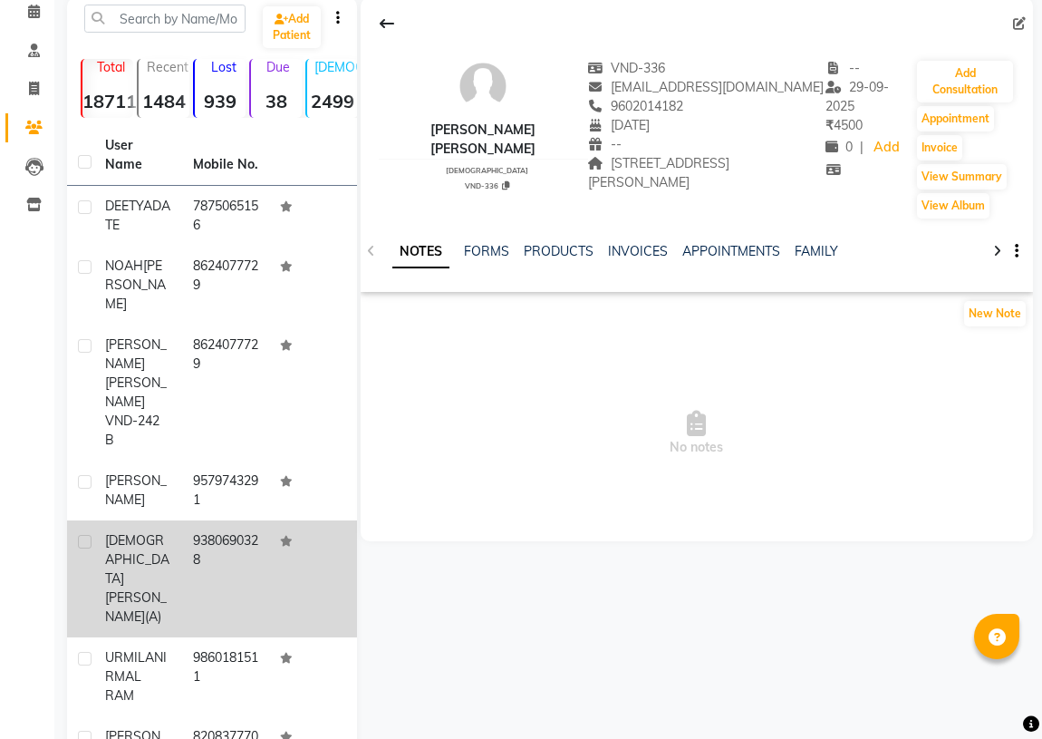
scroll to position [82, 0]
click at [179, 520] on td "[PERSON_NAME](A)" at bounding box center [138, 578] width 88 height 117
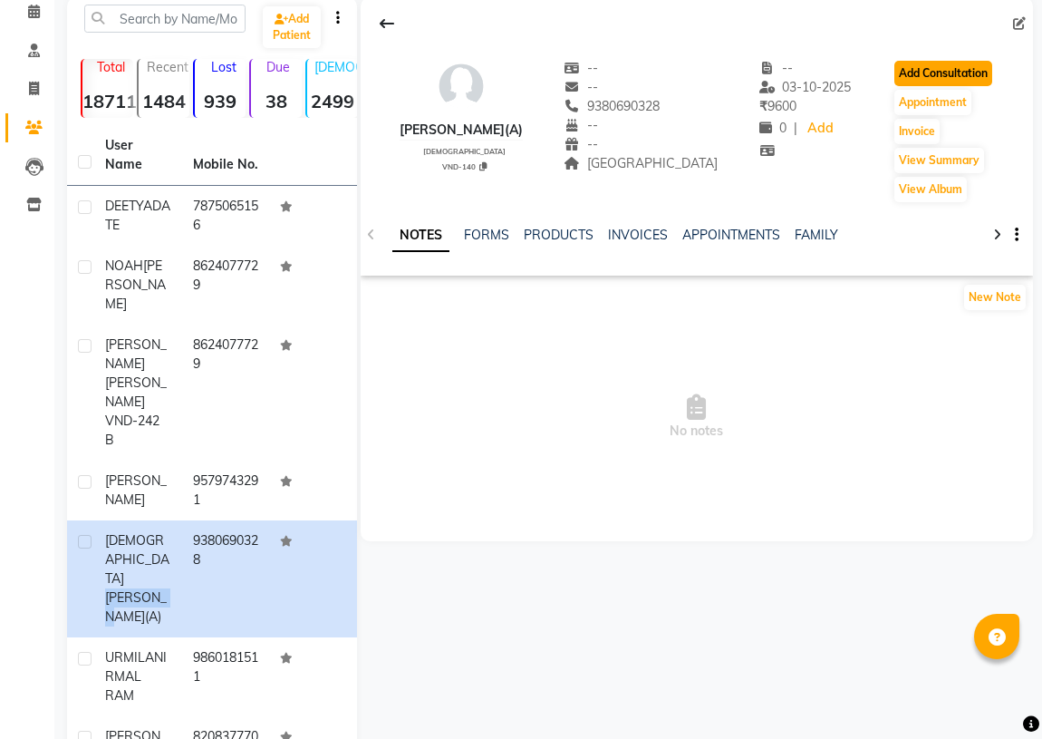
click at [943, 63] on button "Add Consultation" at bounding box center [944, 73] width 98 height 25
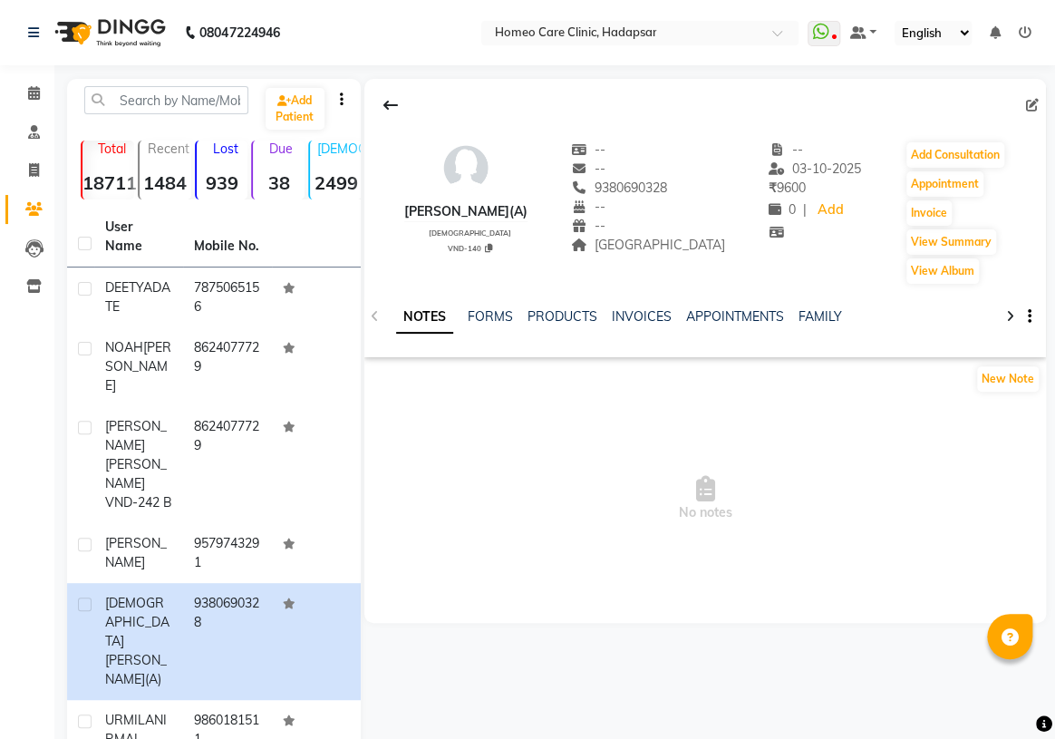
select select "[DEMOGRAPHIC_DATA]"
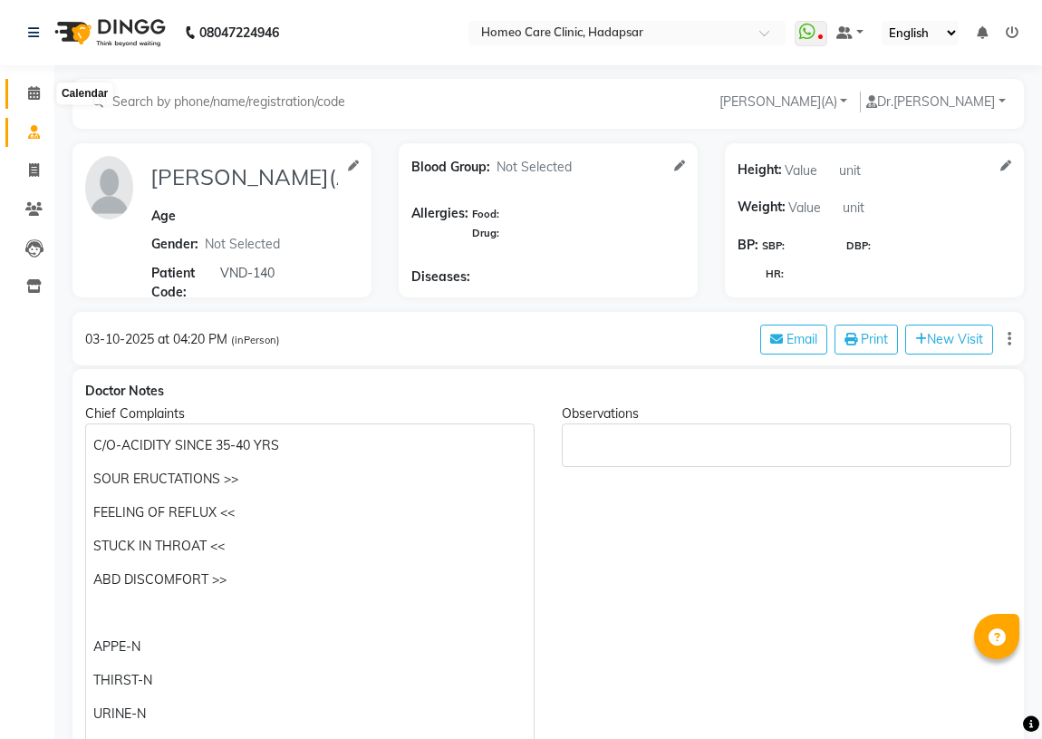
click at [26, 91] on span at bounding box center [34, 93] width 32 height 21
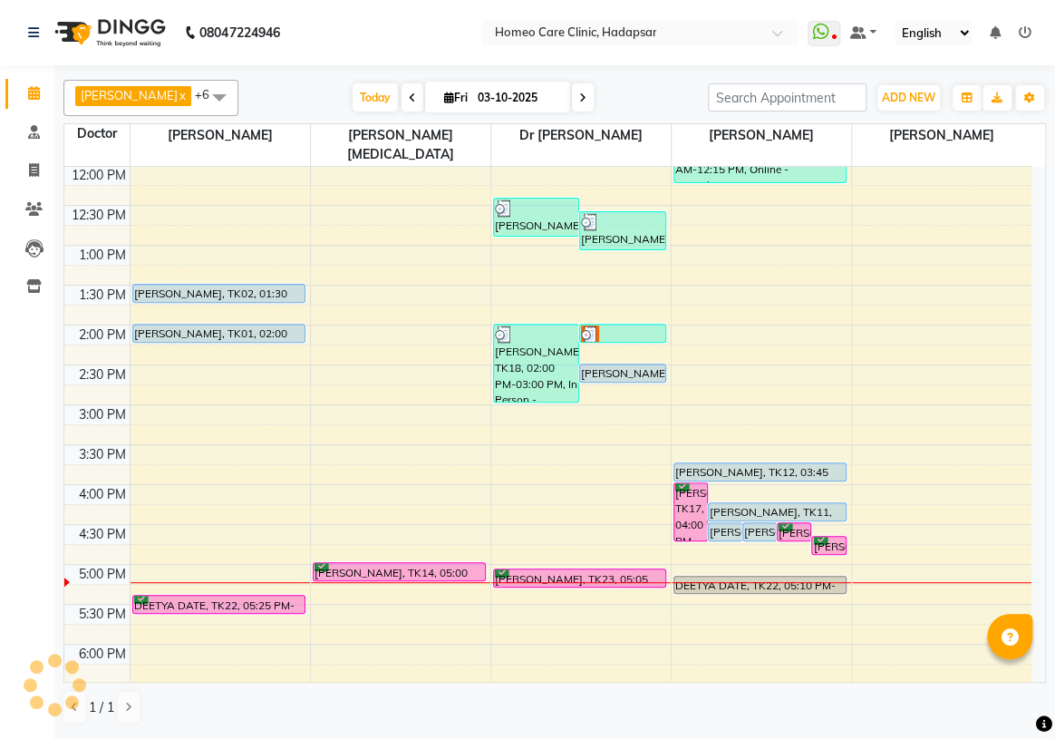
scroll to position [247, 0]
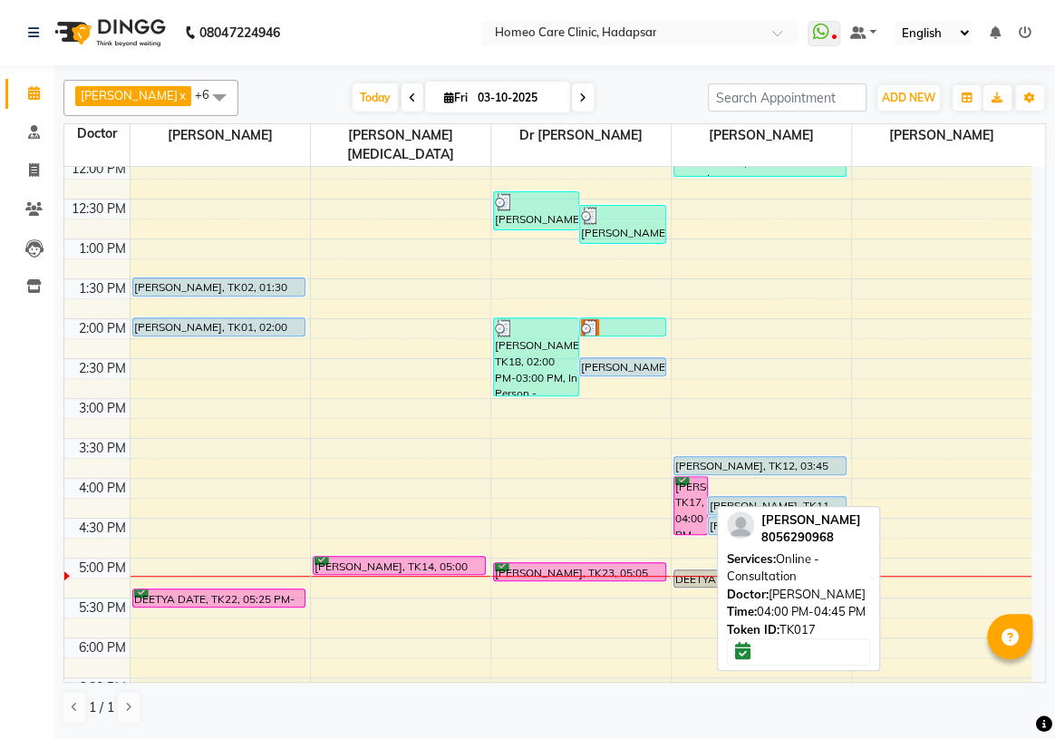
click at [685, 490] on div "[PERSON_NAME], TK17, 04:00 PM-04:45 PM, Online - Consultation" at bounding box center [690, 505] width 33 height 57
select select "6"
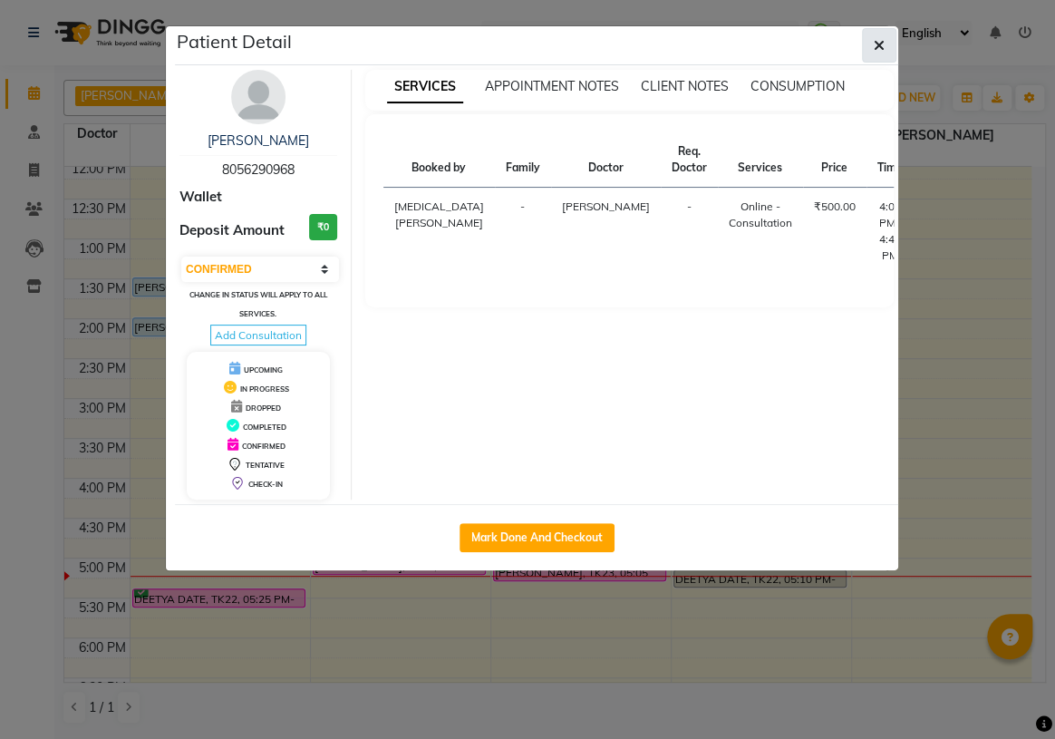
click at [877, 42] on icon "button" at bounding box center [879, 45] width 11 height 15
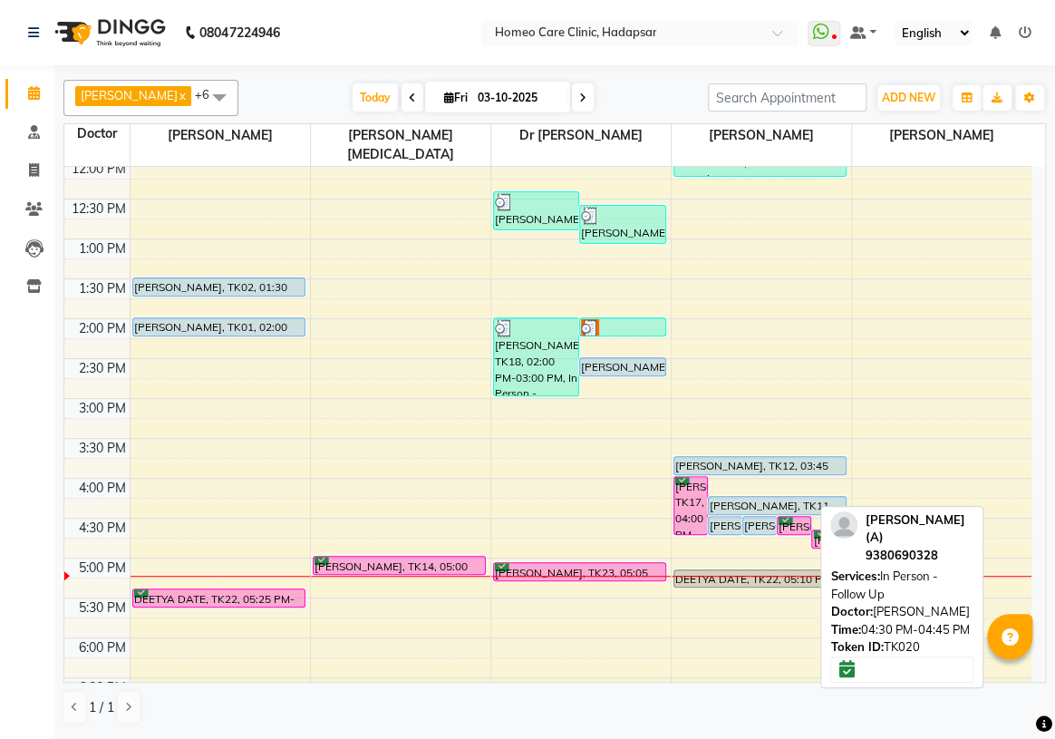
click at [787, 517] on div "[PERSON_NAME](A), TK20, 04:30 PM-04:45 PM, In Person - Follow Up" at bounding box center [794, 525] width 33 height 17
select select "6"
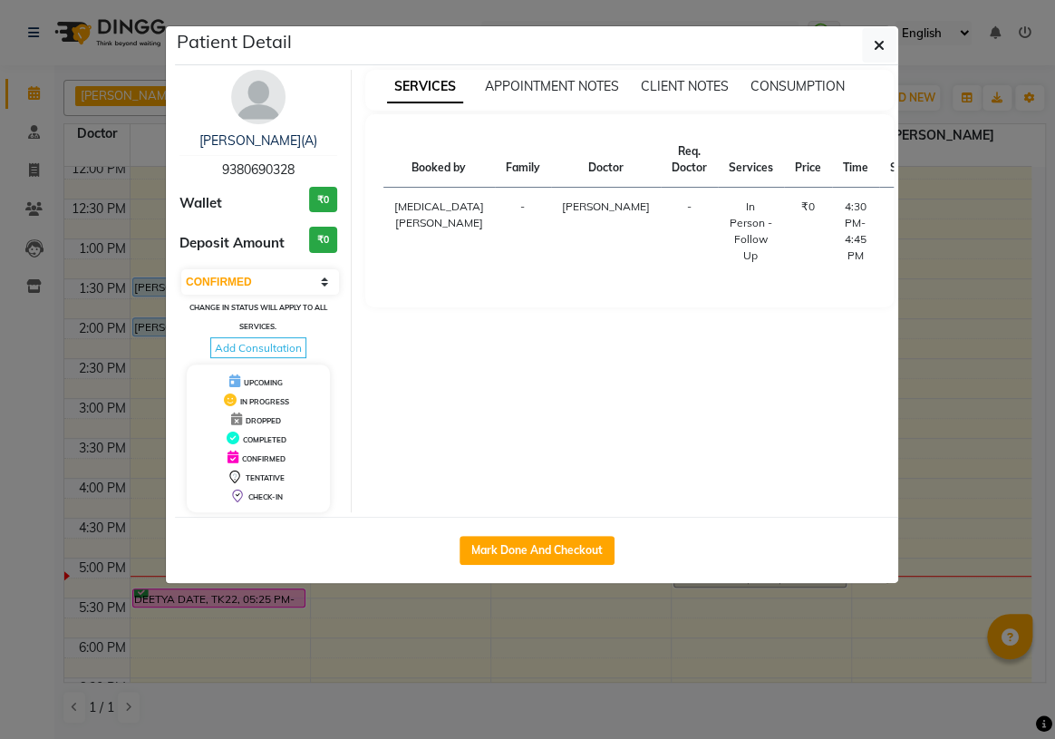
click at [948, 208] on button "START" at bounding box center [966, 211] width 37 height 23
click at [567, 560] on button "Mark Done And Checkout" at bounding box center [537, 550] width 155 height 29
select select "service"
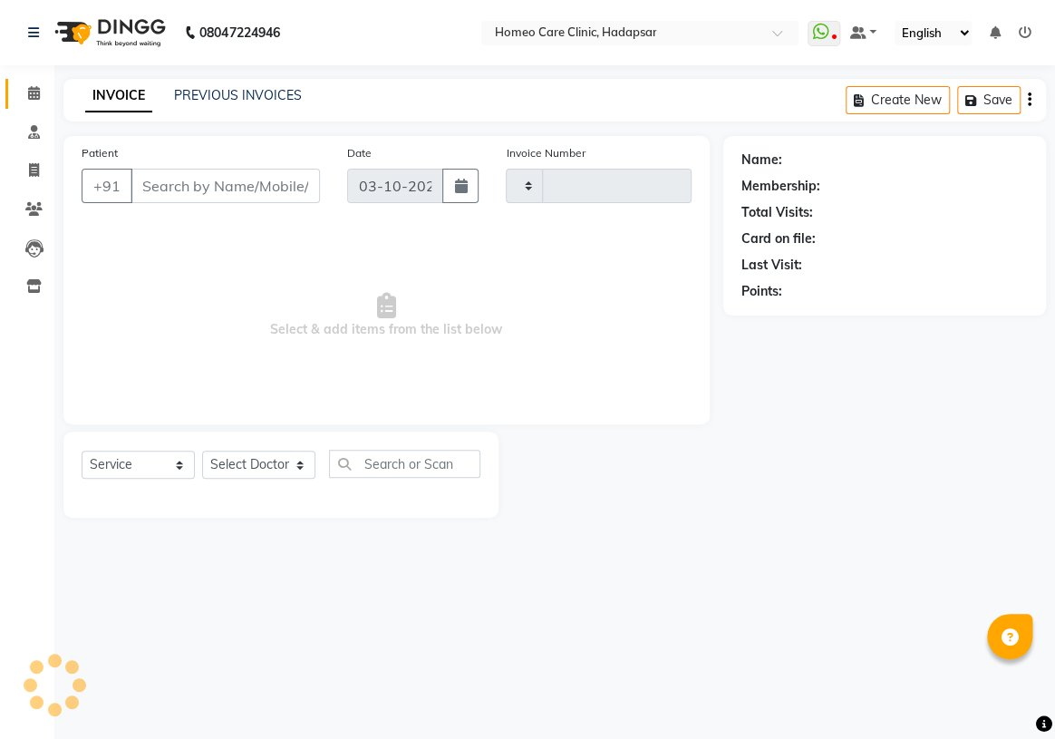
type input "3723"
select select "7485"
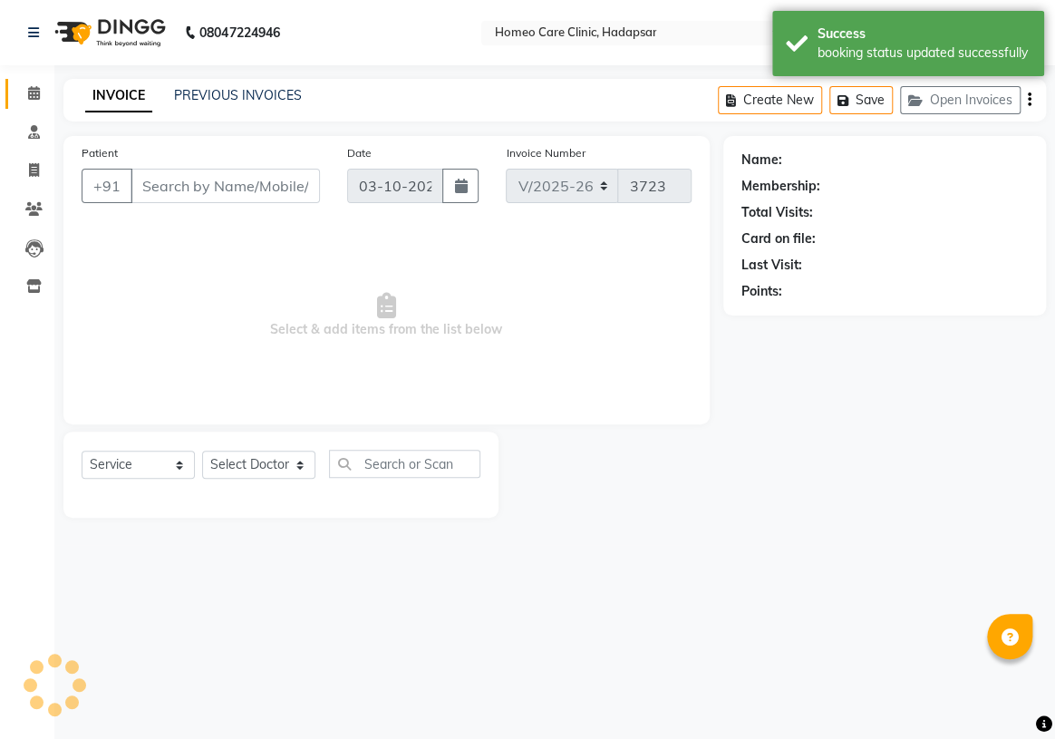
type input "9380690328"
select select "70882"
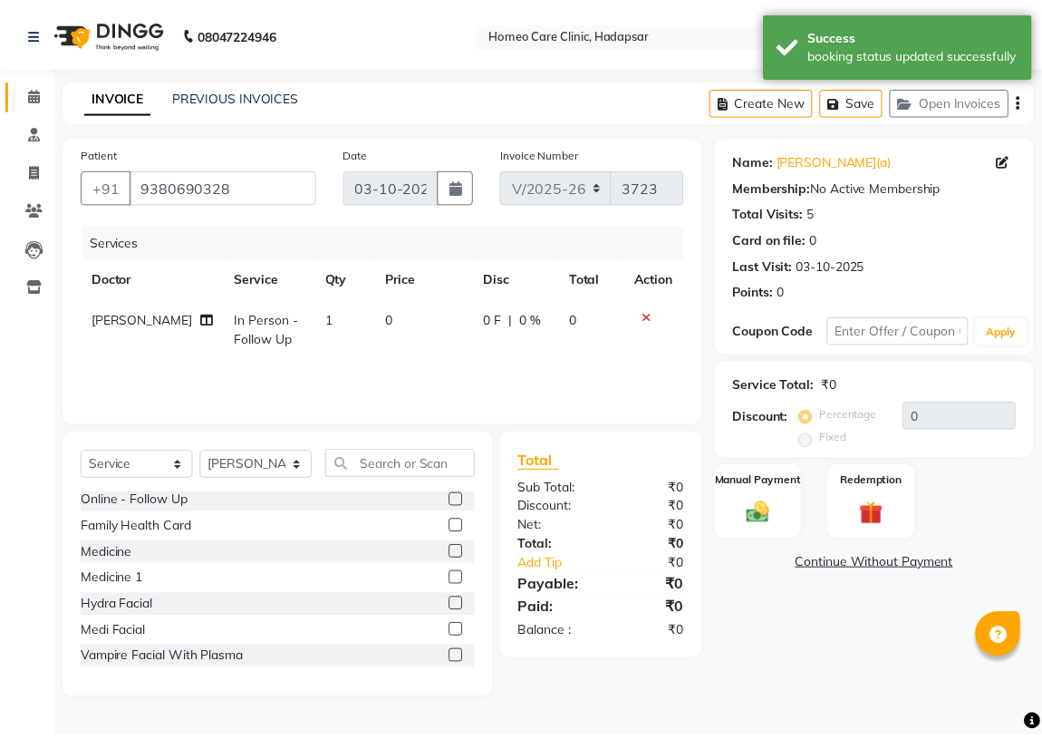
scroll to position [164, 0]
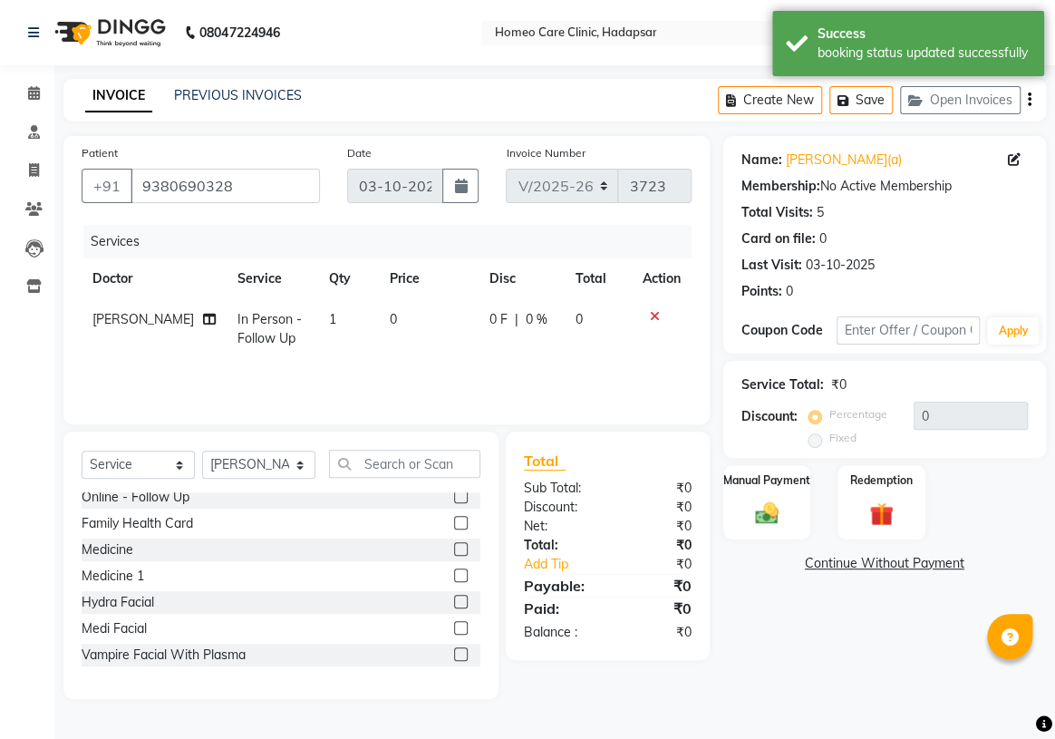
click at [454, 547] on label at bounding box center [461, 549] width 14 height 14
click at [454, 547] on input "checkbox" at bounding box center [460, 550] width 12 height 12
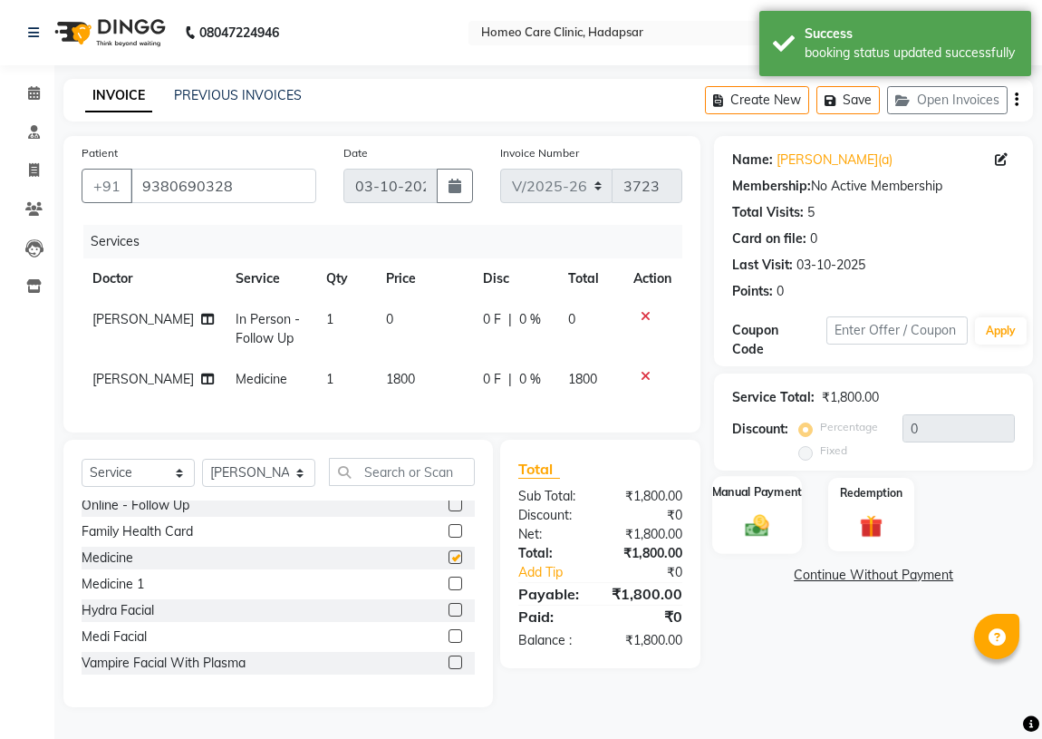
checkbox input "false"
click at [386, 380] on span "1800" at bounding box center [400, 379] width 29 height 16
select select "70882"
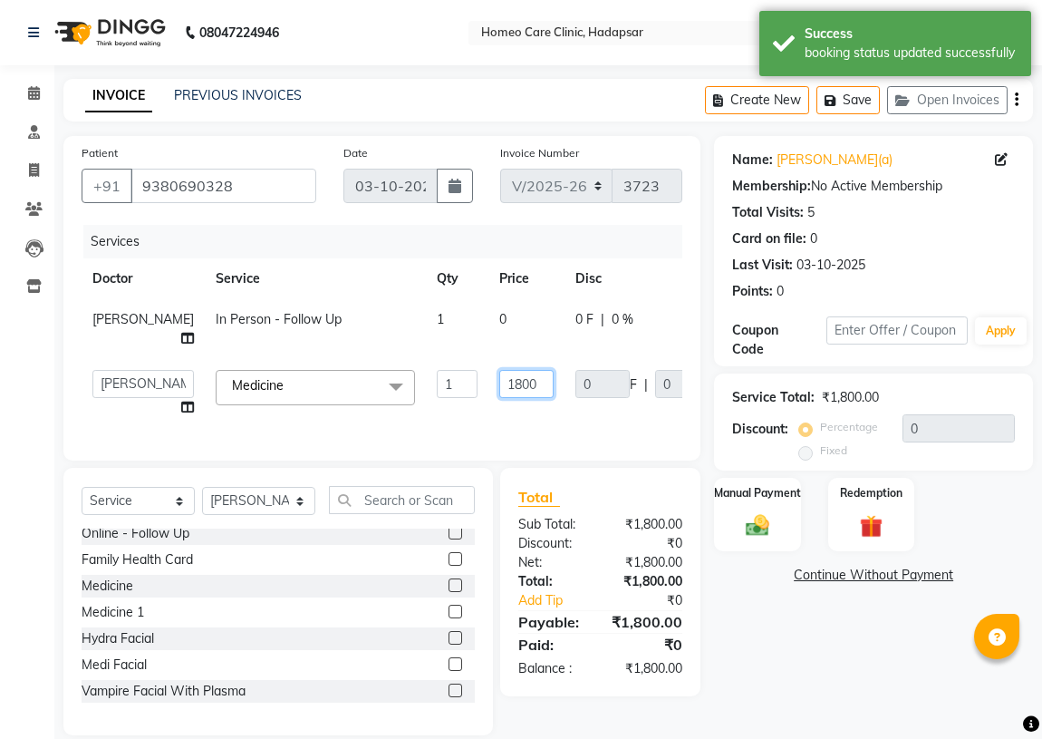
click at [499, 398] on input "1800" at bounding box center [526, 384] width 54 height 28
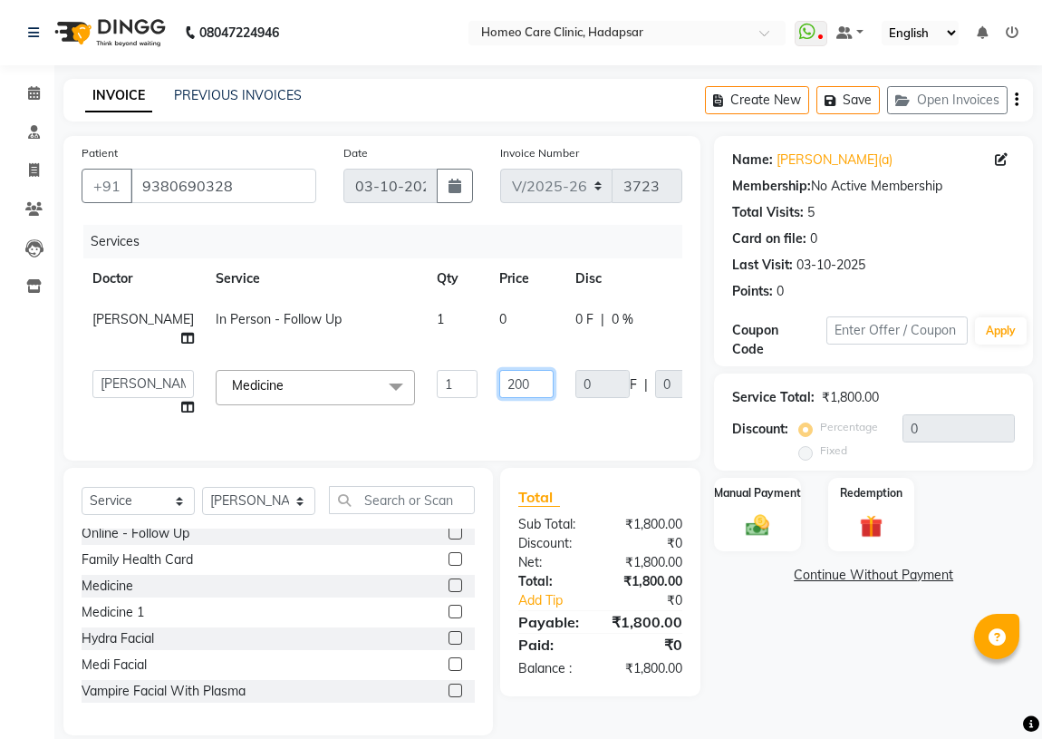
type input "2400"
click at [710, 586] on div "Total Sub Total: ₹1,800.00 Discount: ₹0 Net: ₹1,800.00 Total: ₹1,800.00 Add Tip…" at bounding box center [603, 601] width 221 height 267
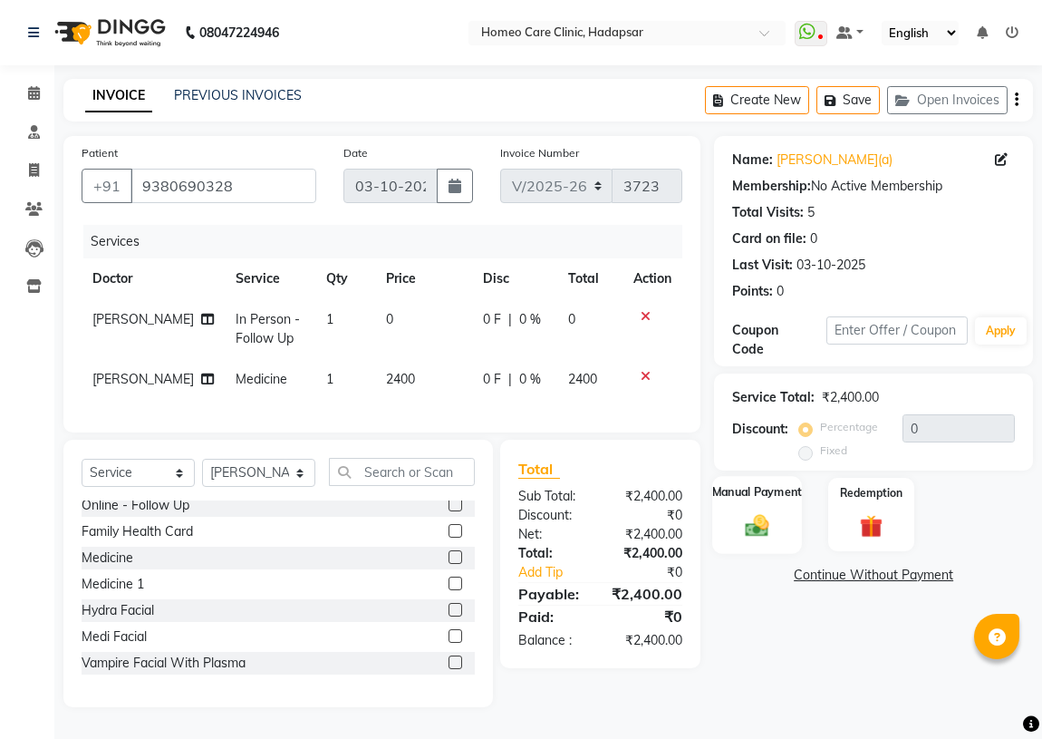
click at [749, 530] on img at bounding box center [757, 525] width 39 height 28
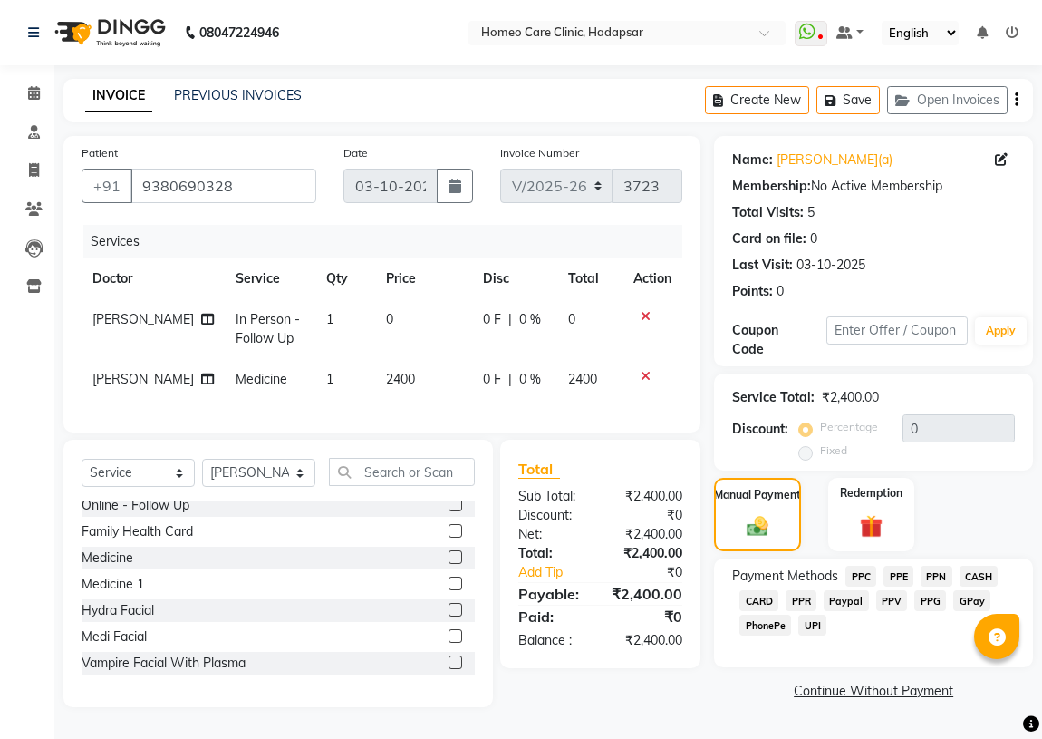
click at [796, 596] on span "PPR" at bounding box center [801, 600] width 31 height 21
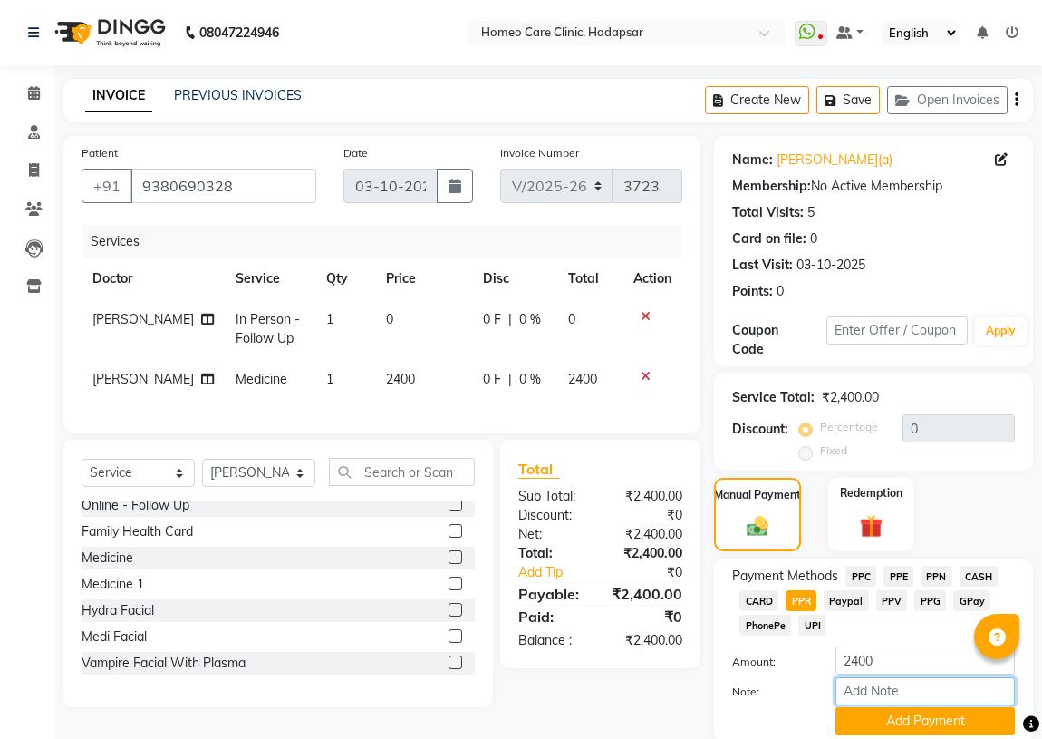
click at [897, 698] on input "Note:" at bounding box center [925, 691] width 179 height 28
type input "PPR"
click at [897, 718] on button "Add Payment" at bounding box center [925, 721] width 179 height 28
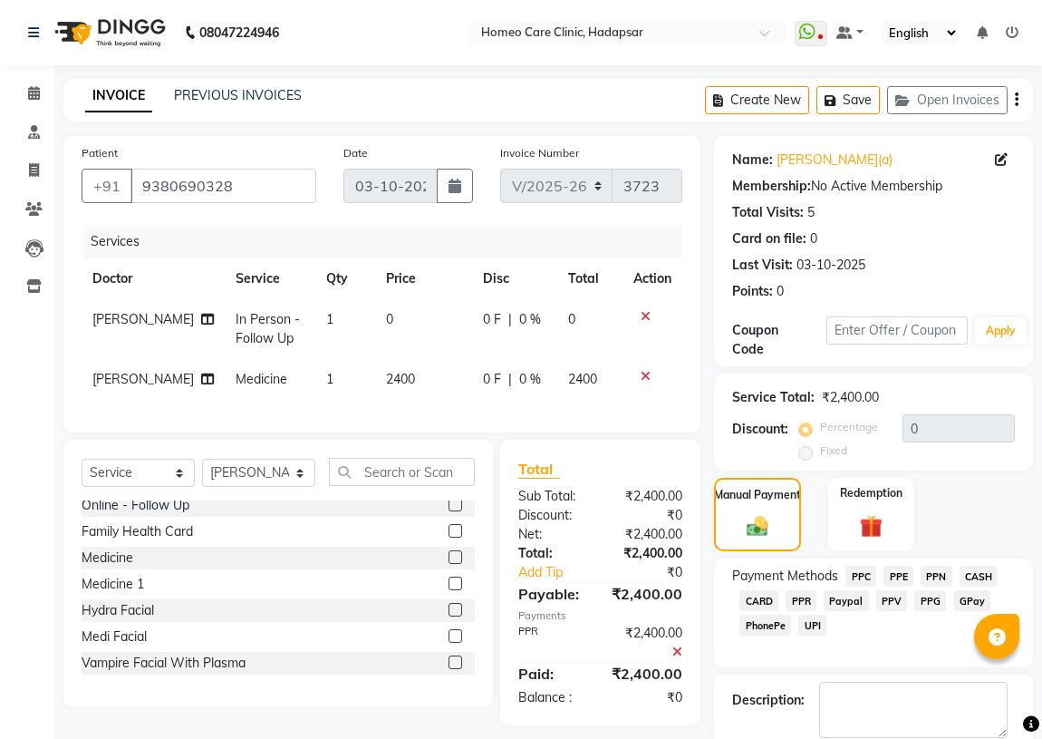
scroll to position [67, 0]
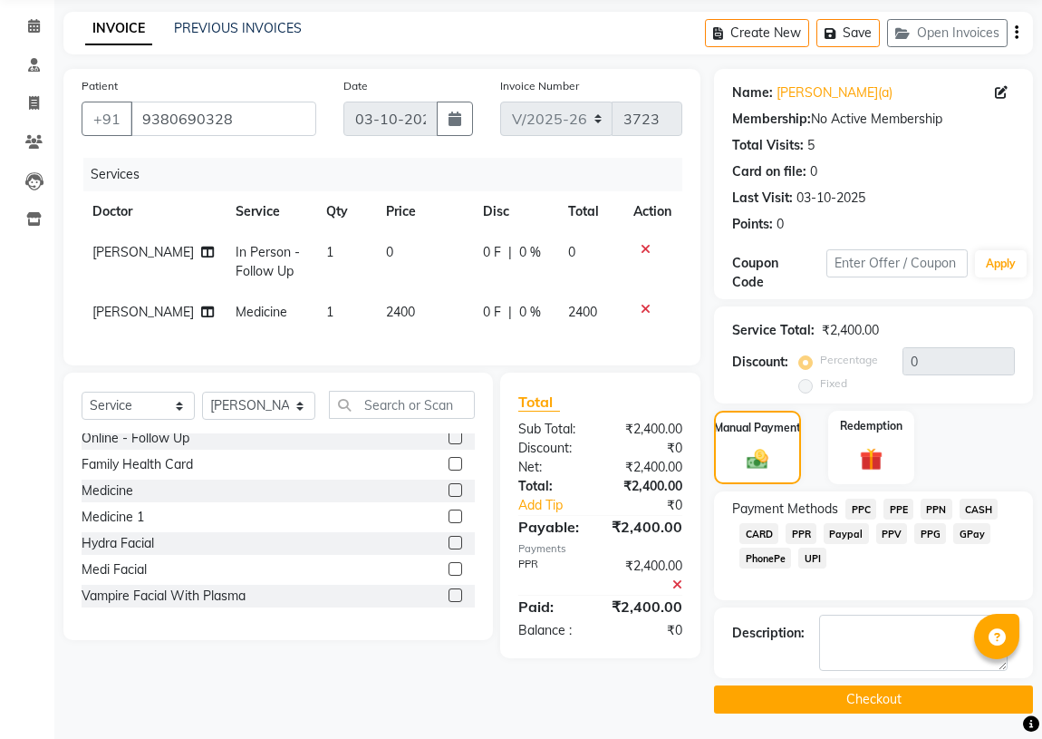
click at [920, 694] on button "Checkout" at bounding box center [873, 699] width 319 height 28
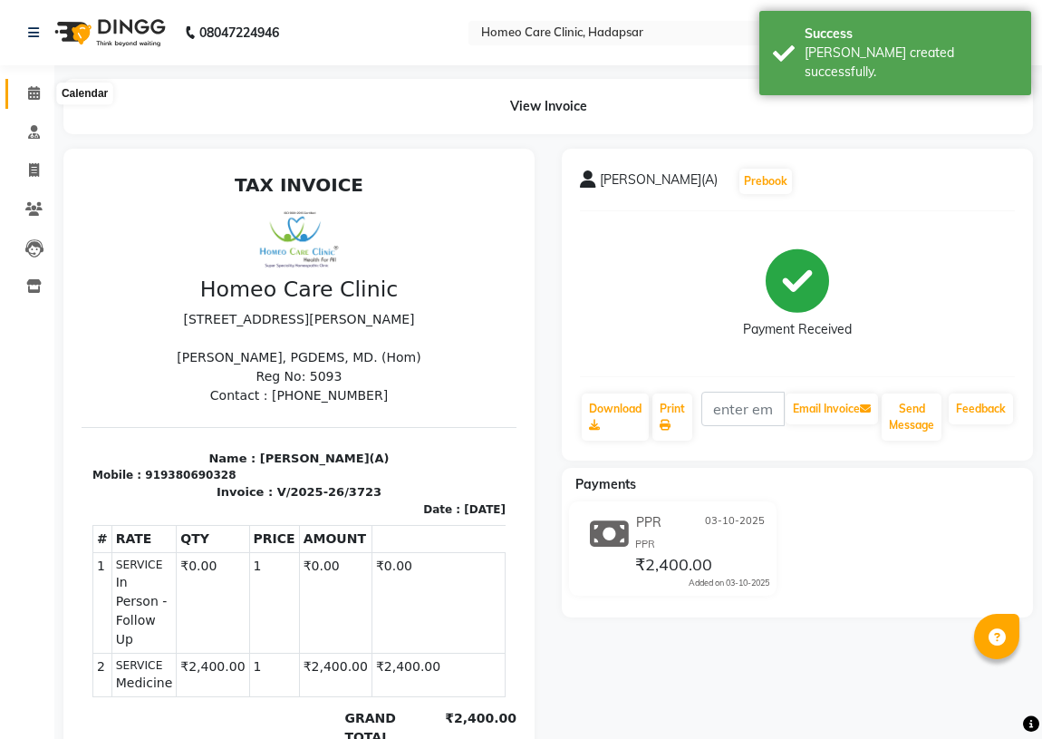
click at [43, 94] on span at bounding box center [34, 93] width 32 height 21
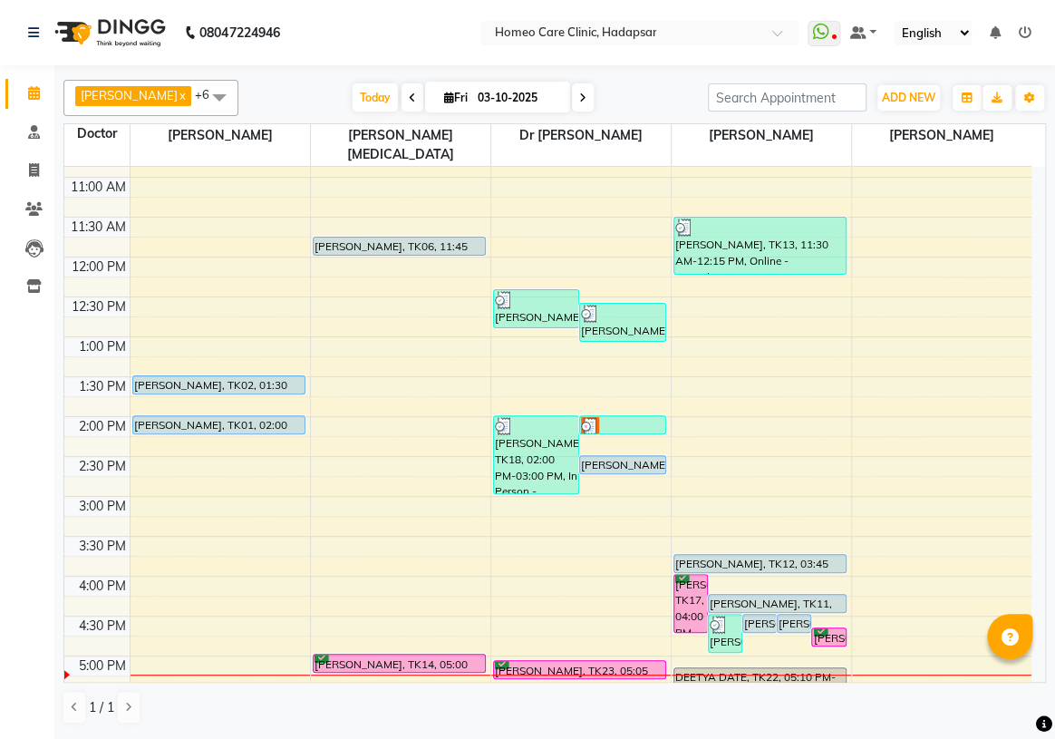
scroll to position [247, 0]
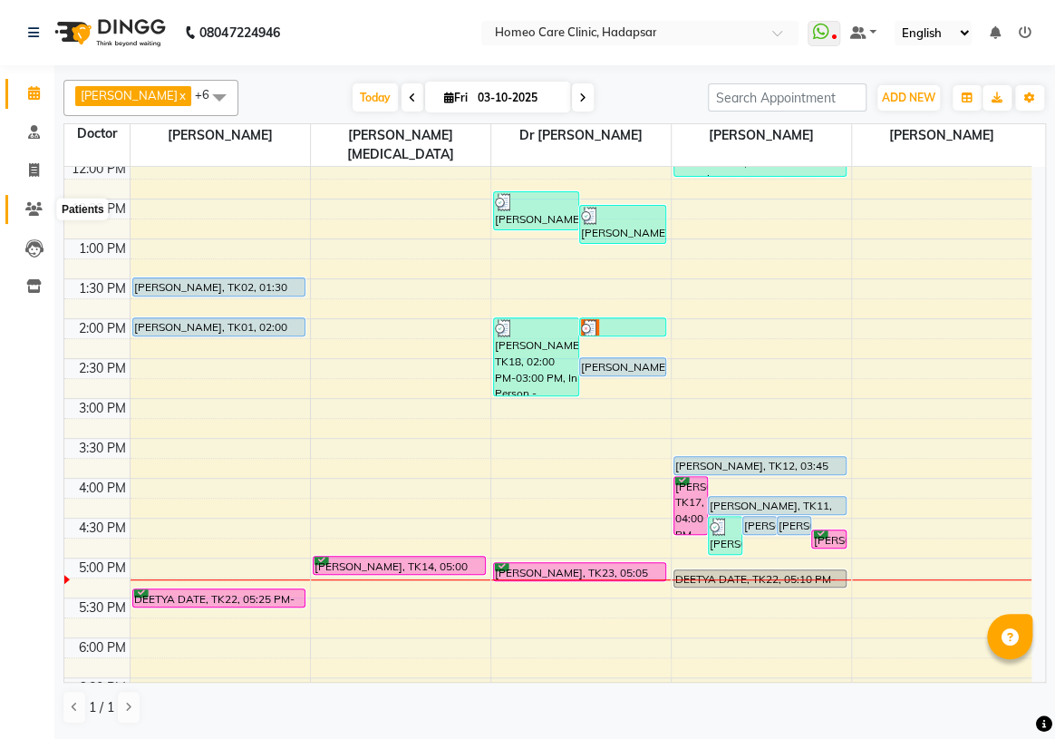
click at [26, 204] on icon at bounding box center [33, 209] width 17 height 14
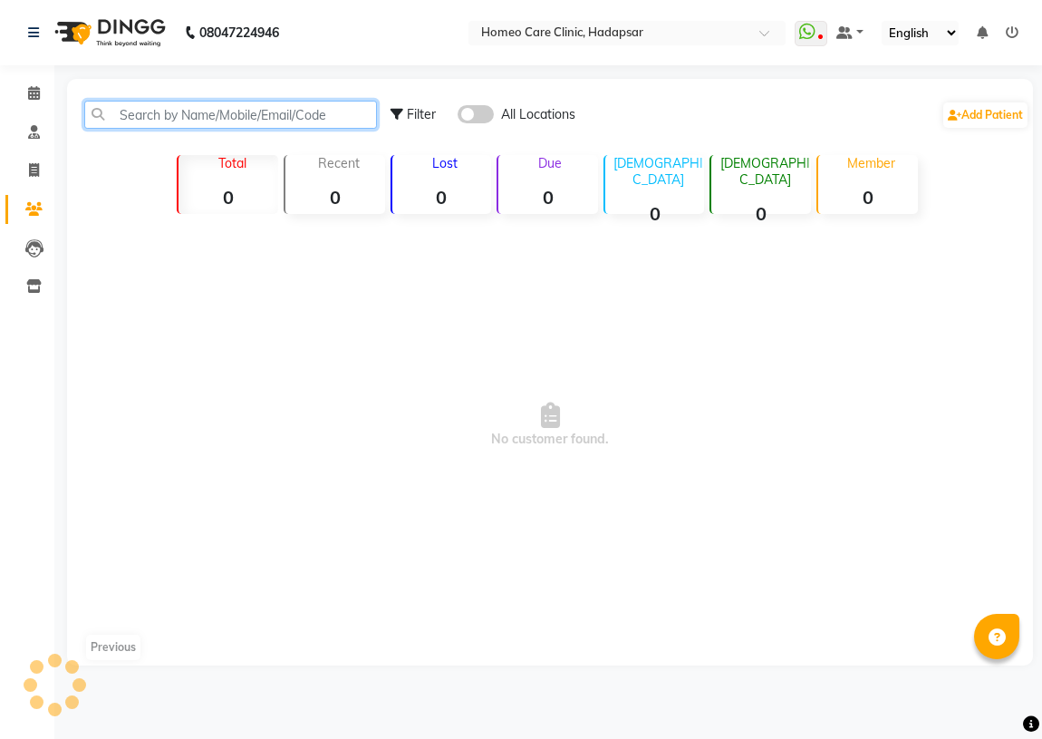
click at [171, 122] on input "text" at bounding box center [230, 115] width 293 height 28
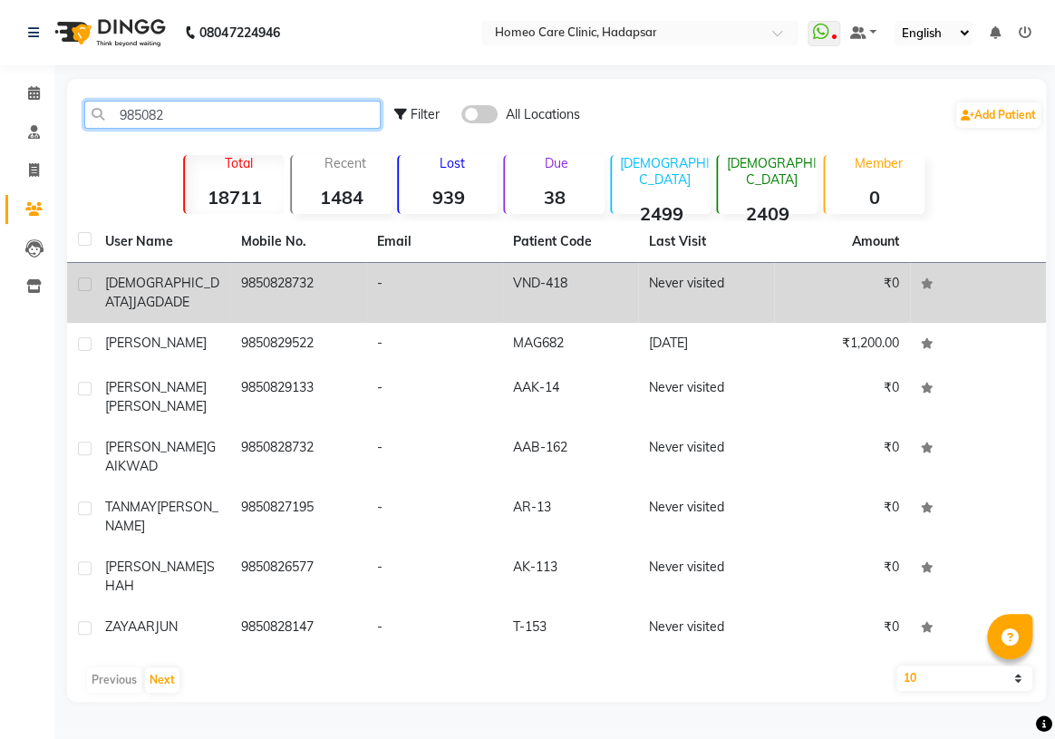
type input "985082"
click at [366, 290] on td "-" at bounding box center [434, 293] width 136 height 60
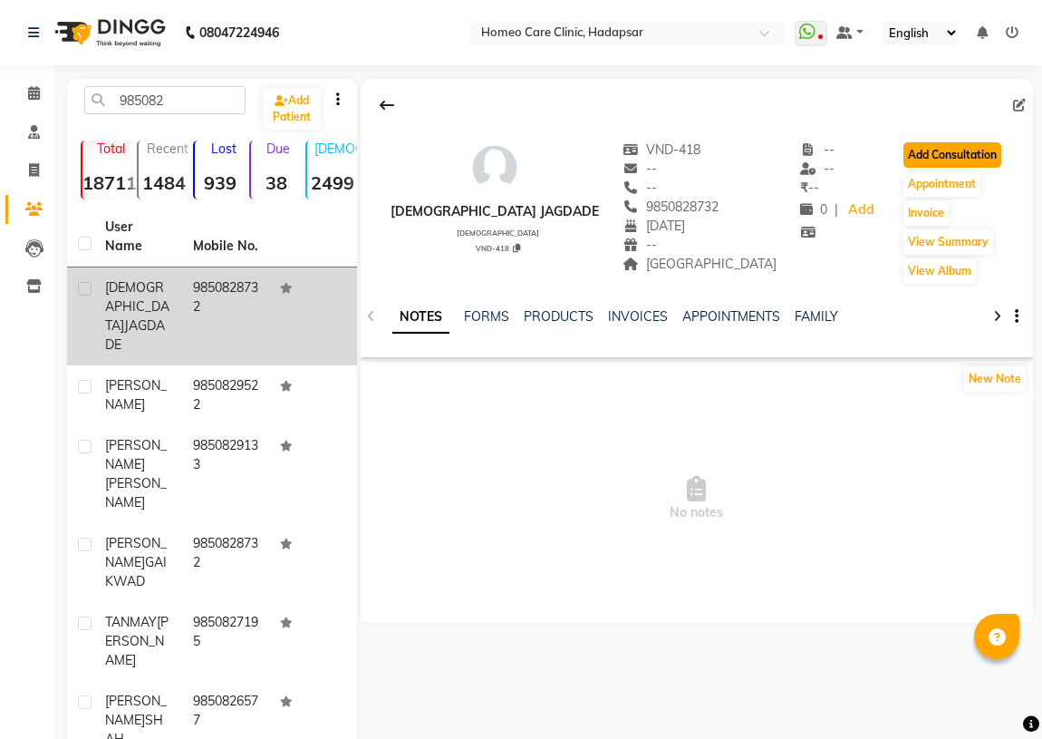
click at [961, 159] on button "Add Consultation" at bounding box center [953, 154] width 98 height 25
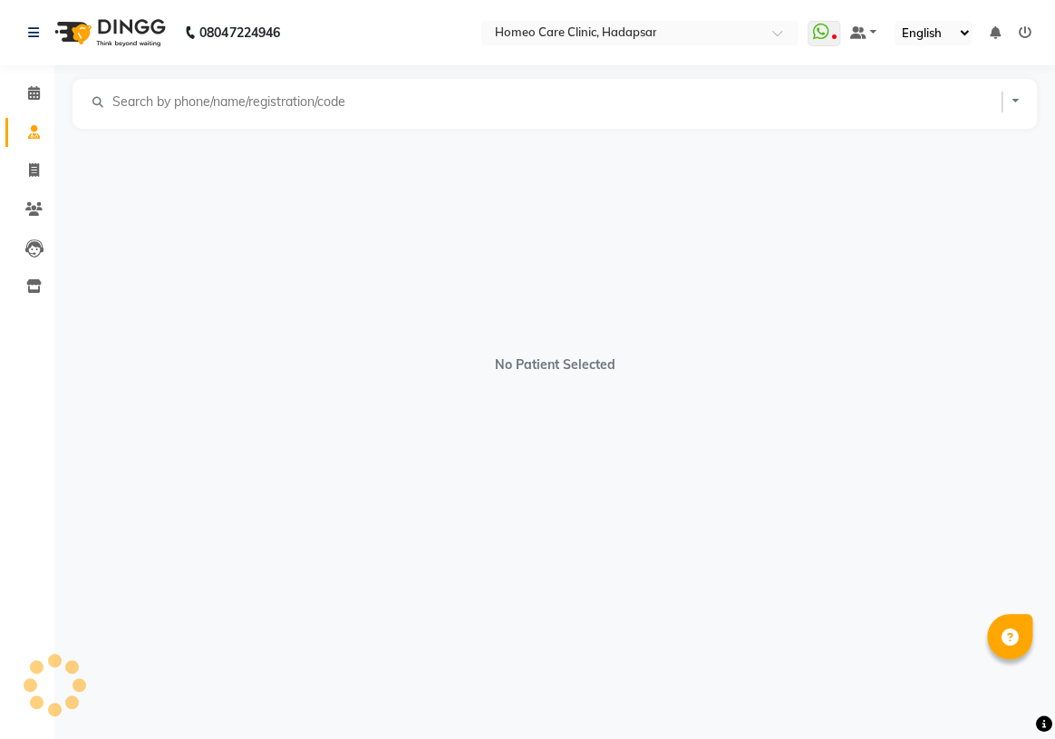
select select "[DEMOGRAPHIC_DATA]"
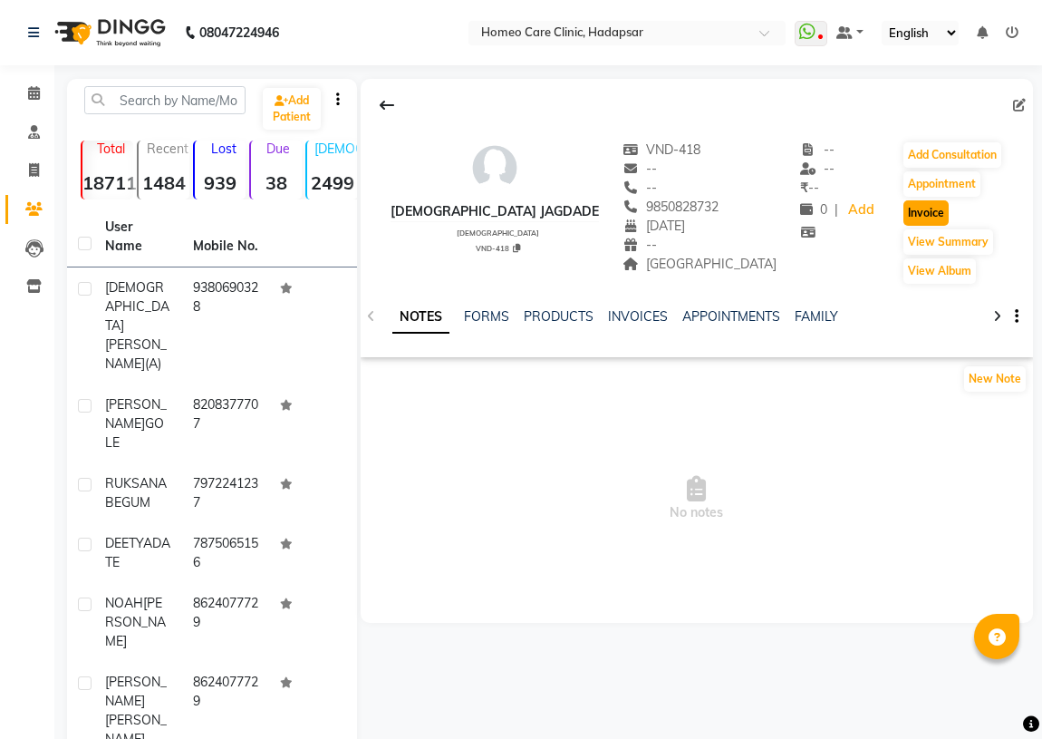
click at [904, 201] on button "Invoice" at bounding box center [926, 212] width 45 height 25
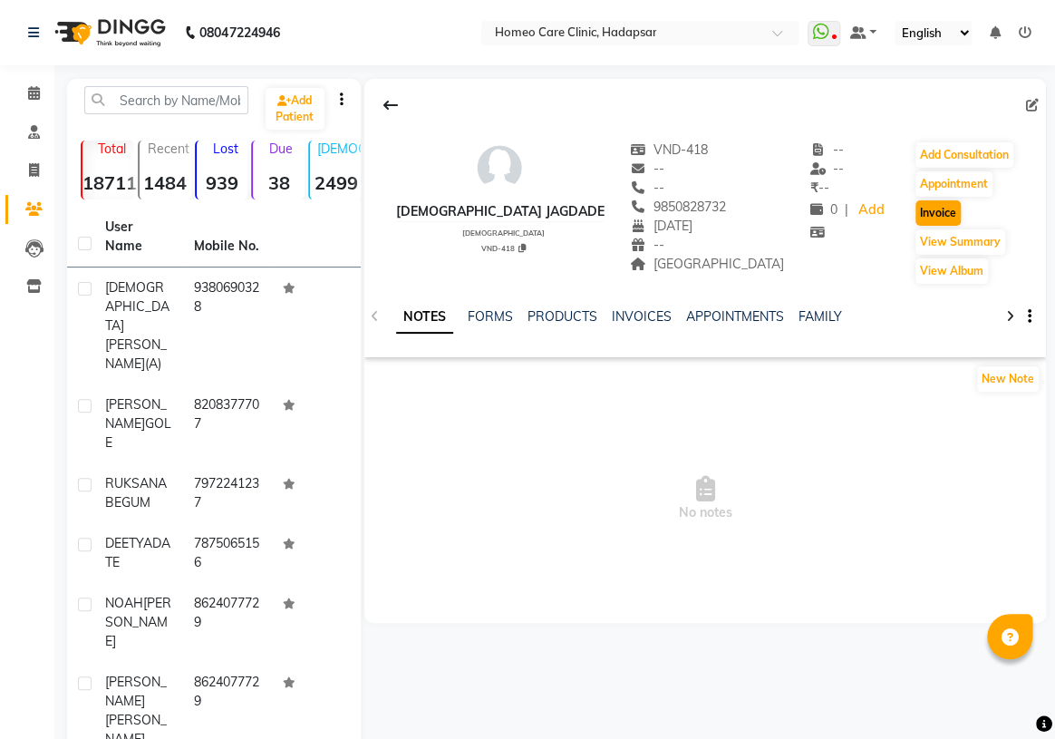
select select "7485"
select select "service"
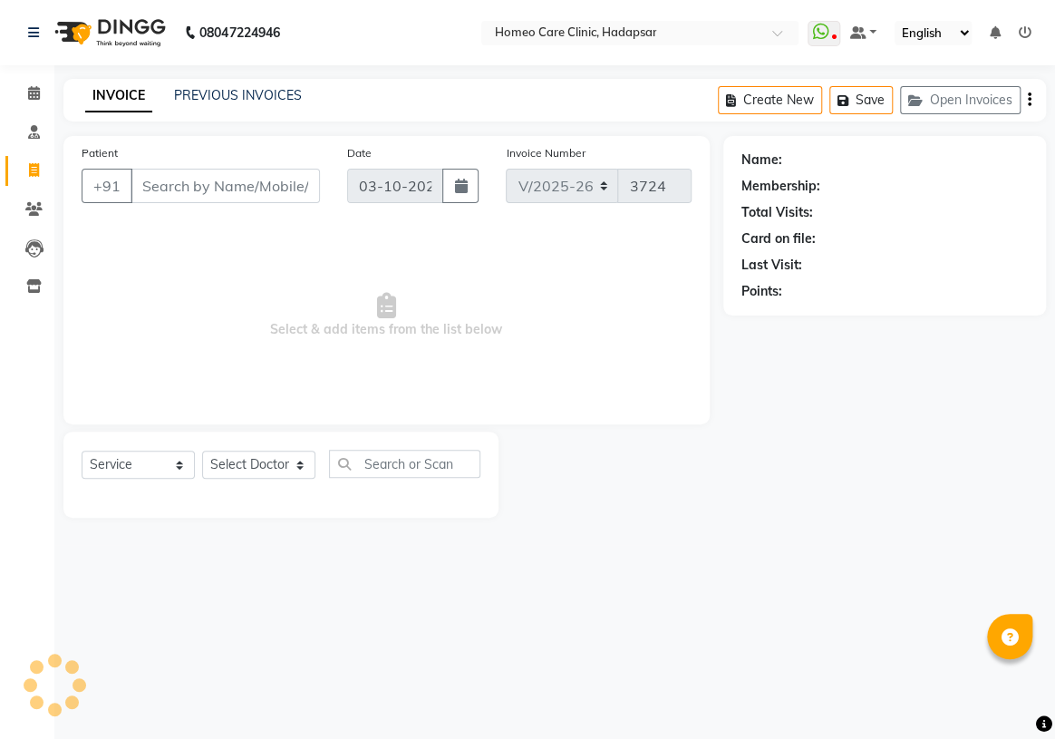
type input "9850828732"
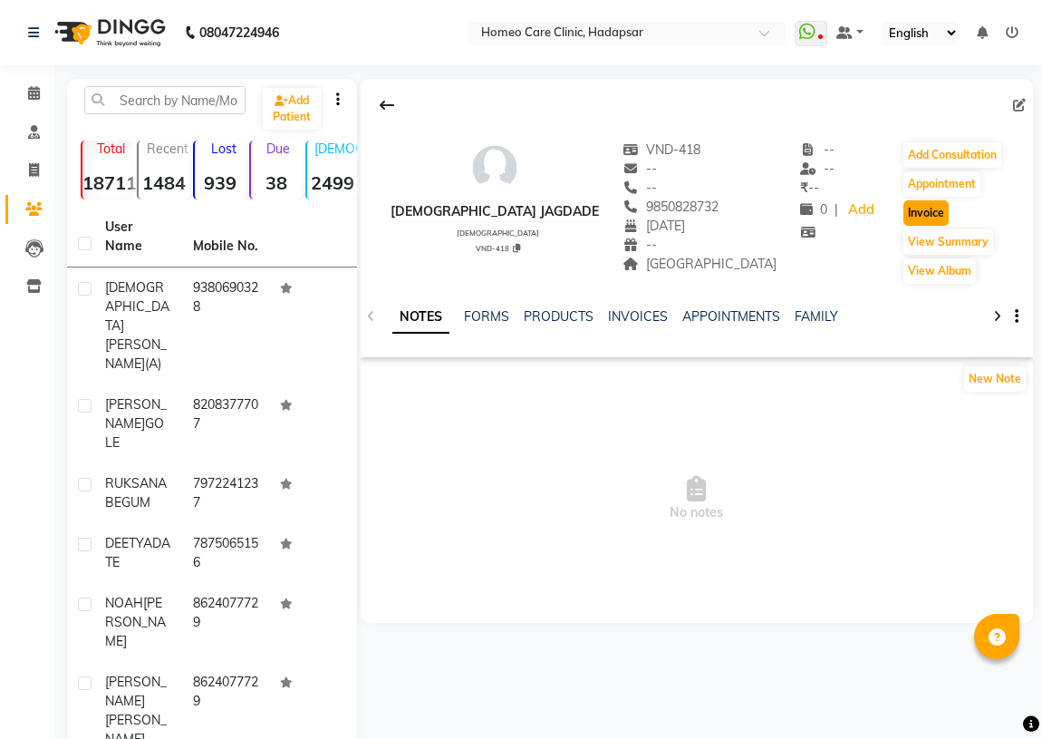
click at [915, 215] on button "Invoice" at bounding box center [926, 212] width 45 height 25
select select "service"
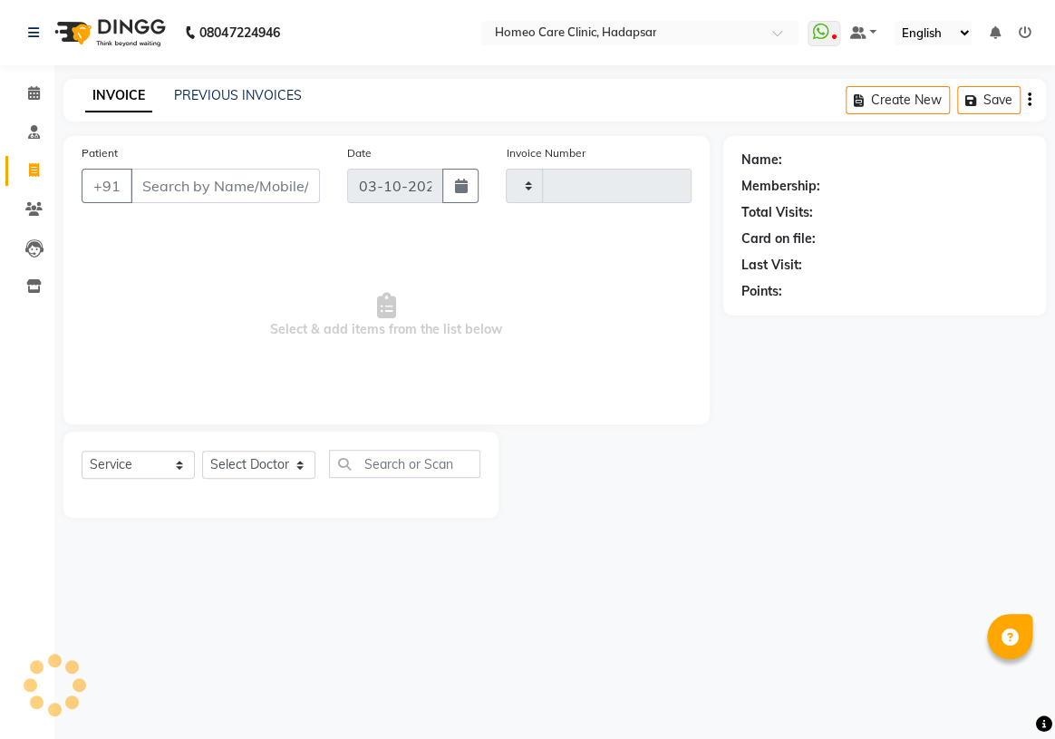
type input "3724"
select select "7485"
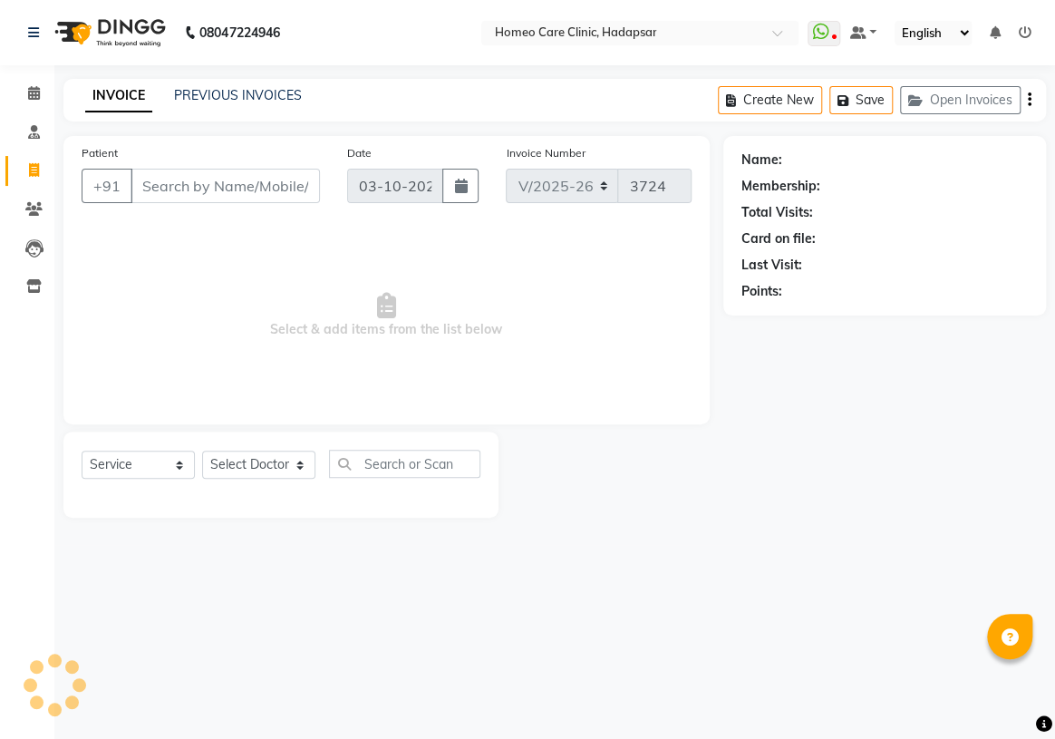
type input "9850828732"
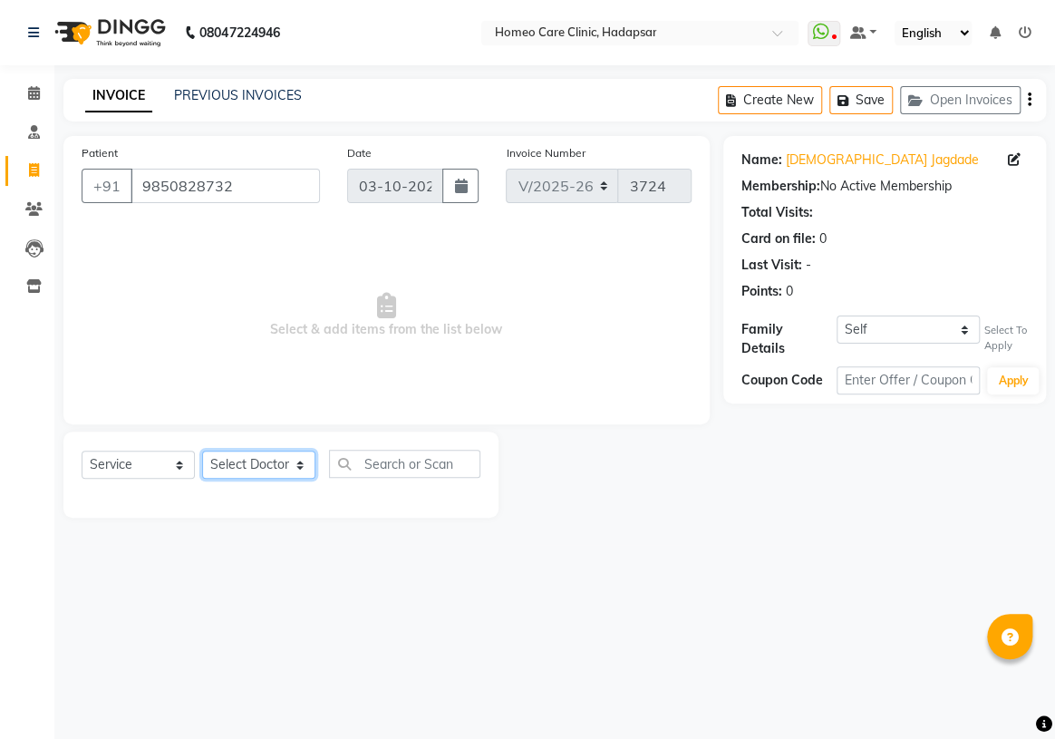
click at [287, 464] on select "Select Doctor Dingg Support [PERSON_NAME] [PERSON_NAME] [PERSON_NAME] [PERSON_N…" at bounding box center [258, 465] width 113 height 28
select select "70882"
click at [202, 451] on select "Select Doctor Dingg Support [PERSON_NAME] [PERSON_NAME] [PERSON_NAME] [PERSON_N…" at bounding box center [258, 465] width 113 height 28
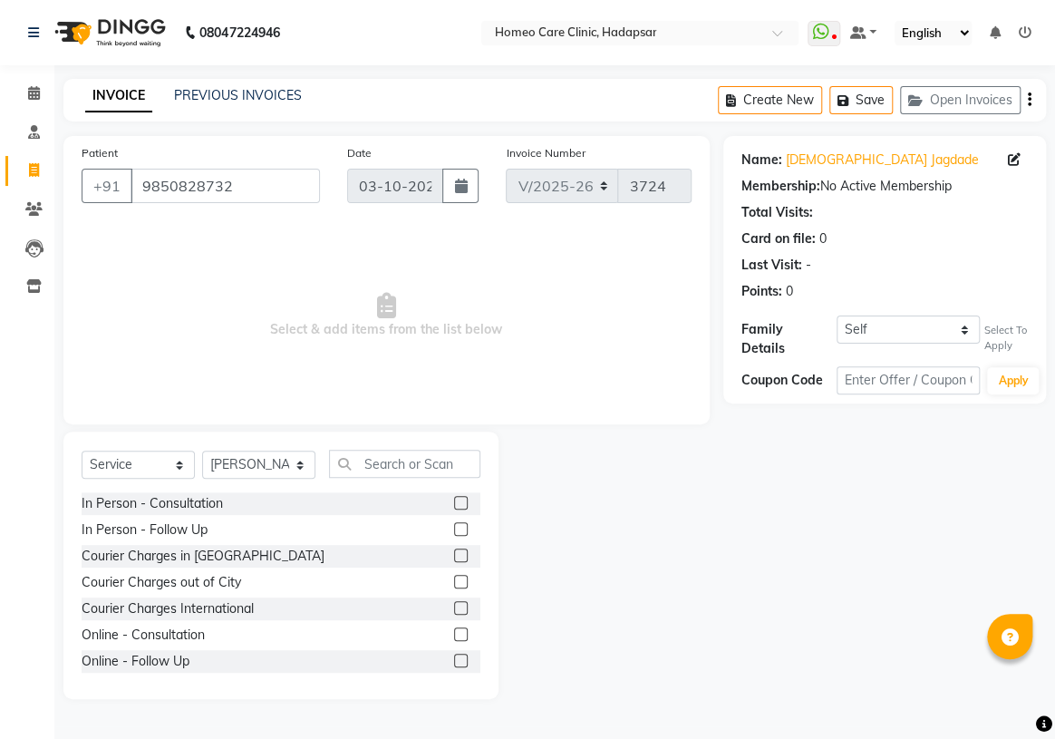
click at [454, 502] on label at bounding box center [461, 503] width 14 height 14
click at [454, 502] on input "checkbox" at bounding box center [460, 504] width 12 height 12
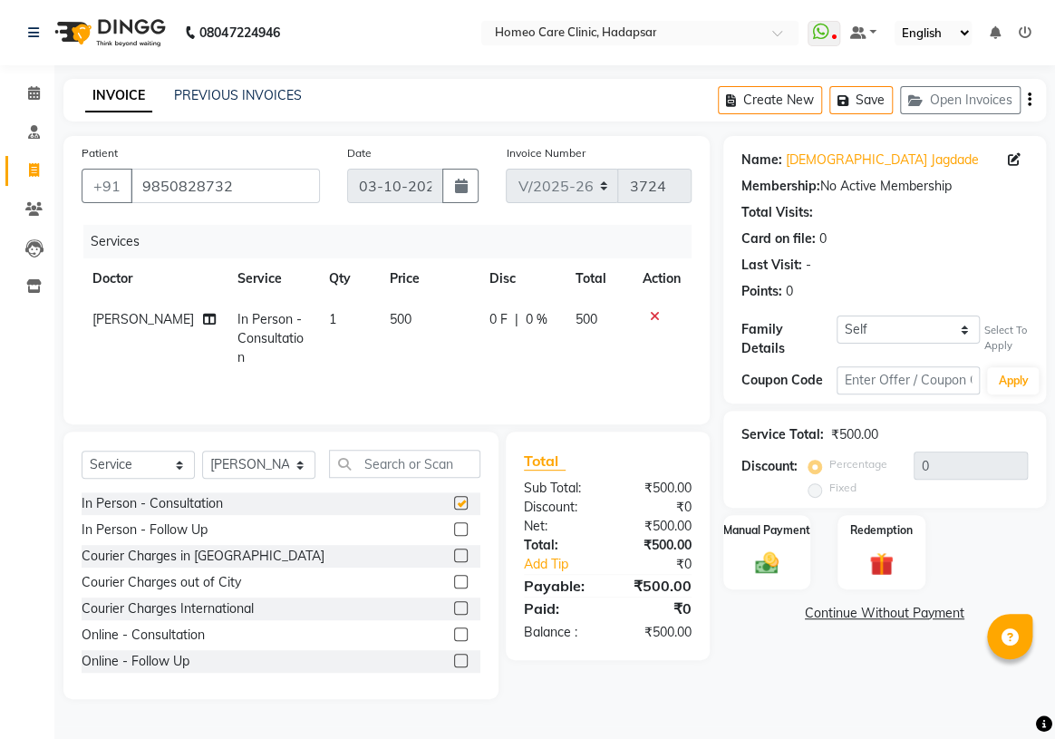
checkbox input "false"
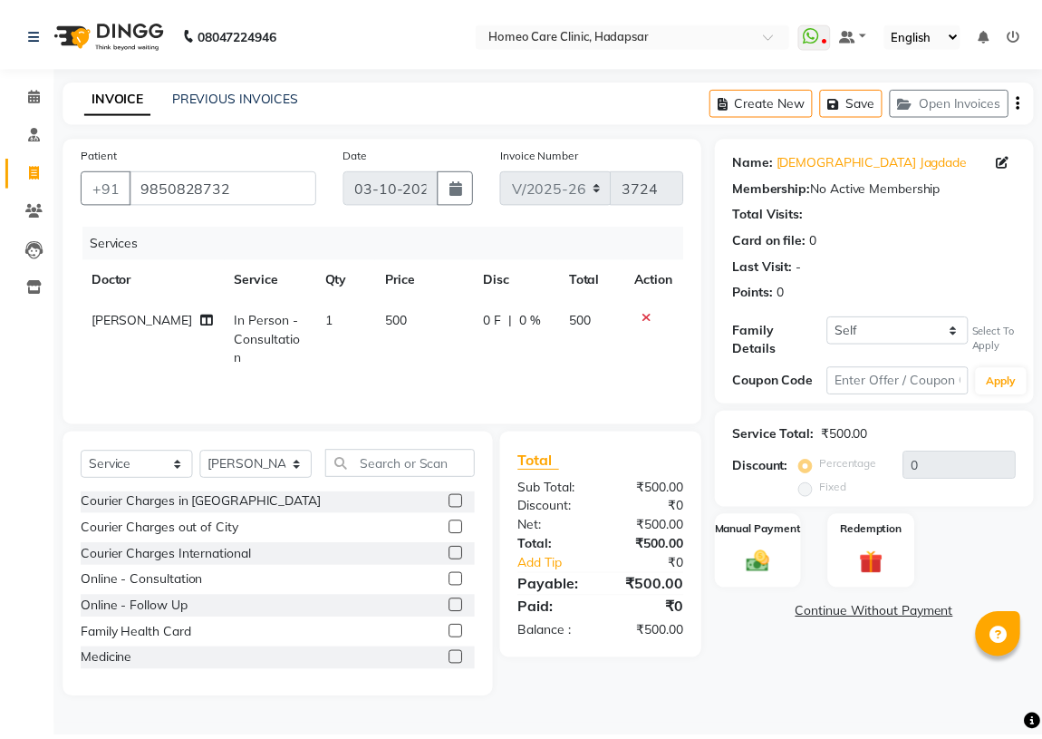
scroll to position [82, 0]
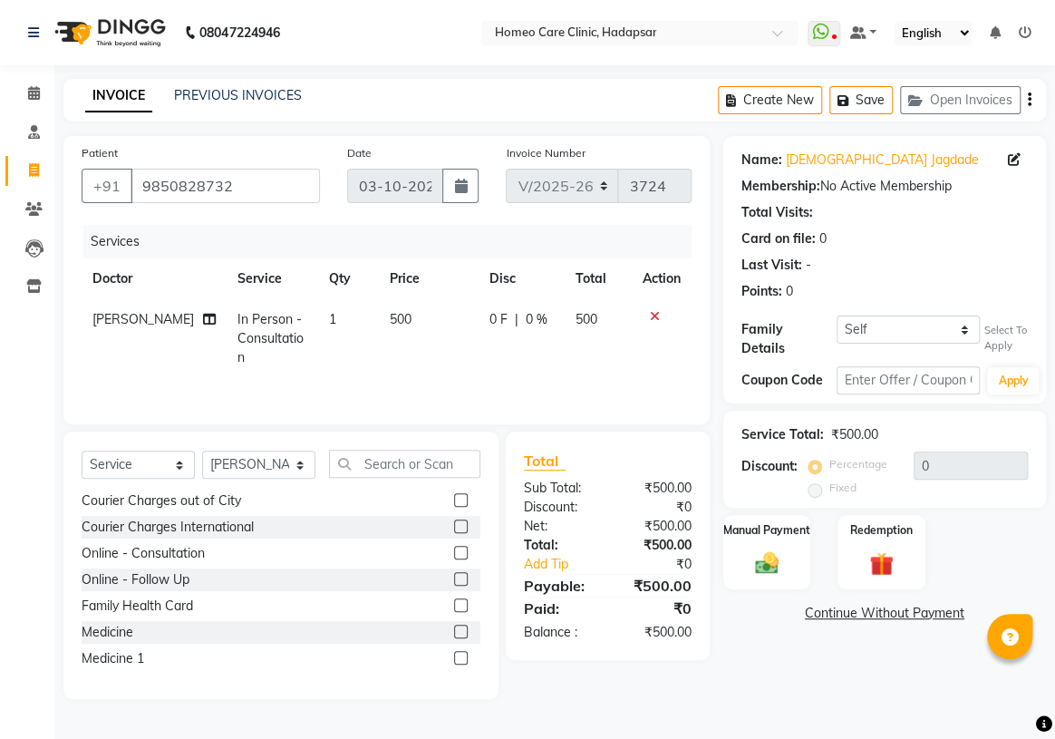
click at [454, 633] on label at bounding box center [461, 632] width 14 height 14
click at [454, 633] on input "checkbox" at bounding box center [460, 632] width 12 height 12
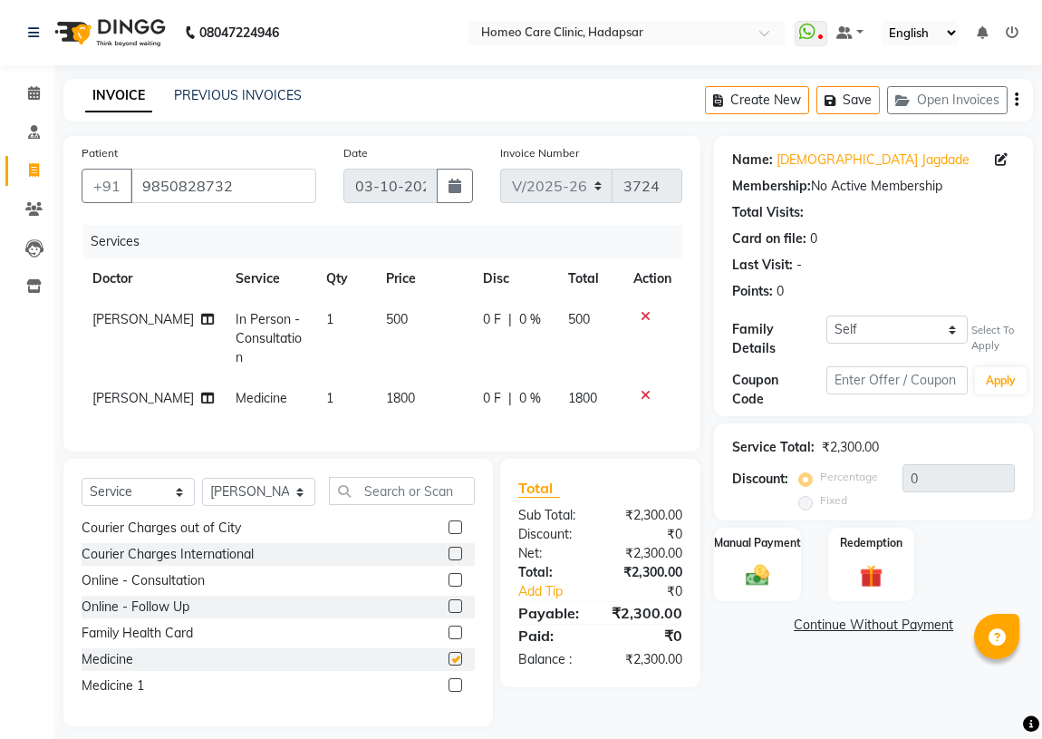
checkbox input "false"
click at [386, 390] on span "1800" at bounding box center [400, 398] width 29 height 16
select select "70882"
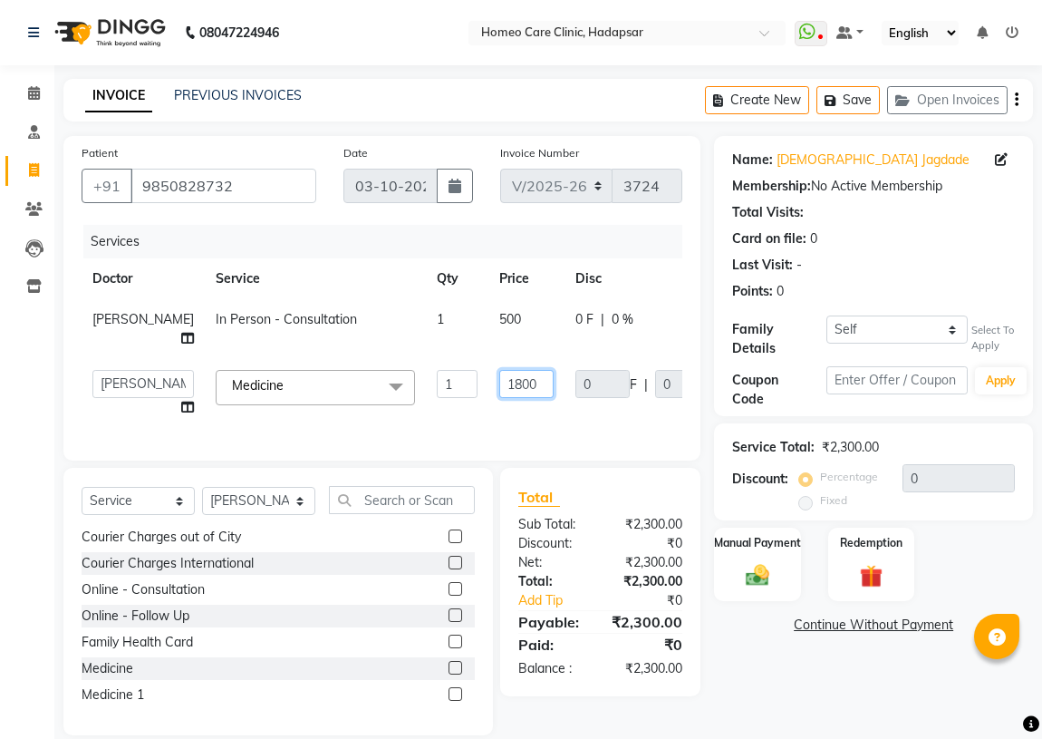
click at [499, 398] on input "1800" at bounding box center [526, 384] width 54 height 28
type input "1500"
click at [758, 674] on div "Name: [PERSON_NAME] Membership: No Active Membership Total Visits: Card on file…" at bounding box center [880, 435] width 333 height 599
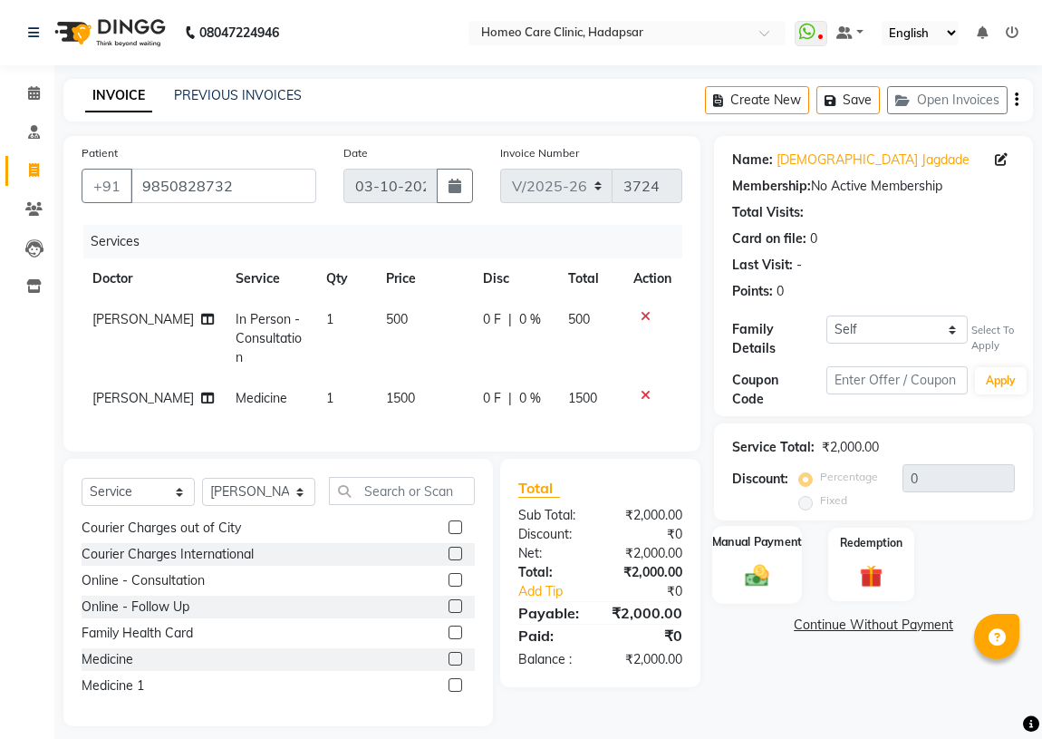
click at [762, 579] on img at bounding box center [757, 575] width 39 height 28
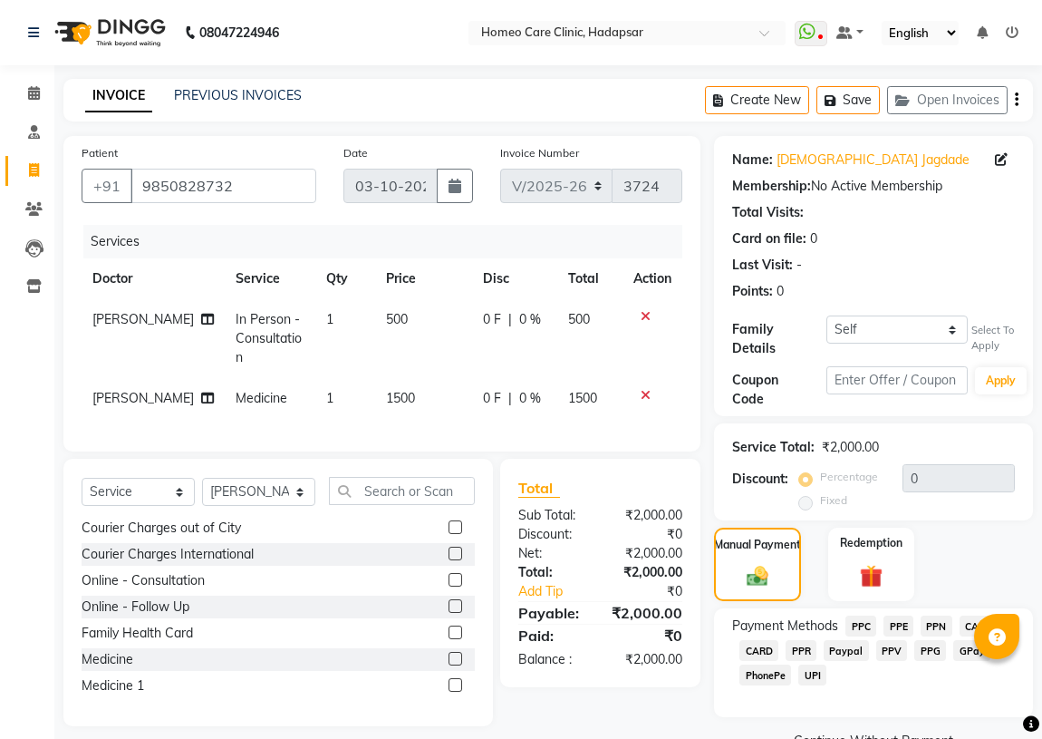
click at [804, 649] on span "PPR" at bounding box center [801, 650] width 31 height 21
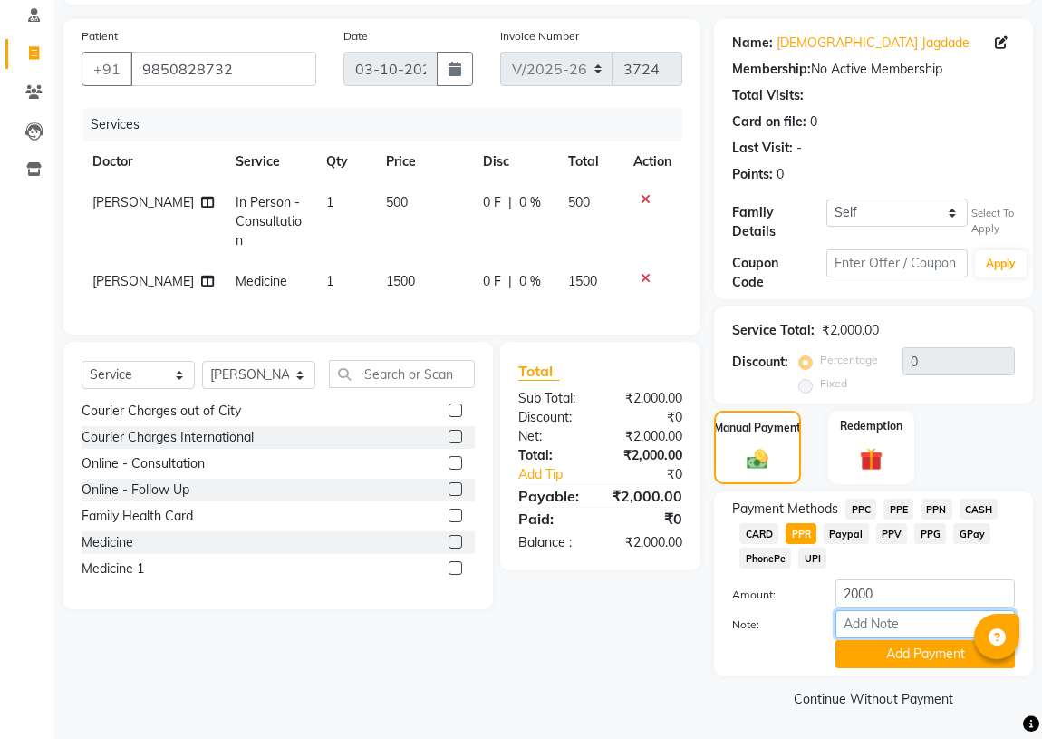
click at [863, 623] on input "Note:" at bounding box center [925, 624] width 179 height 28
type input "500CASH+1500PPR"
click at [903, 646] on button "Add Payment" at bounding box center [925, 654] width 179 height 28
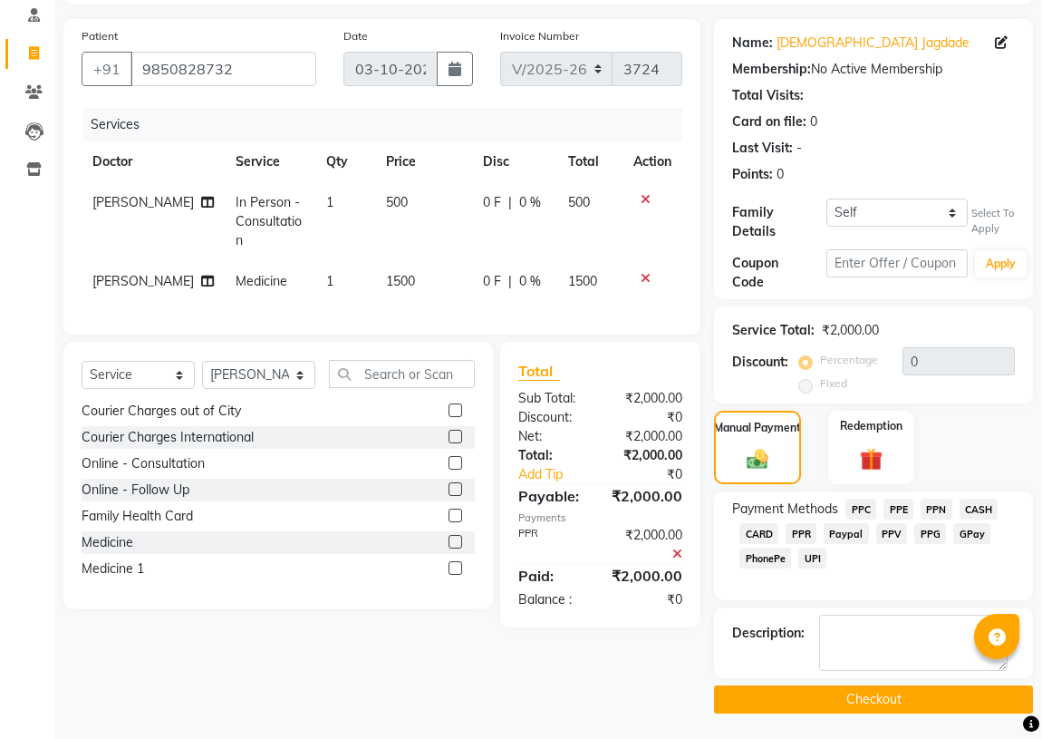
click at [795, 699] on button "Checkout" at bounding box center [873, 699] width 319 height 28
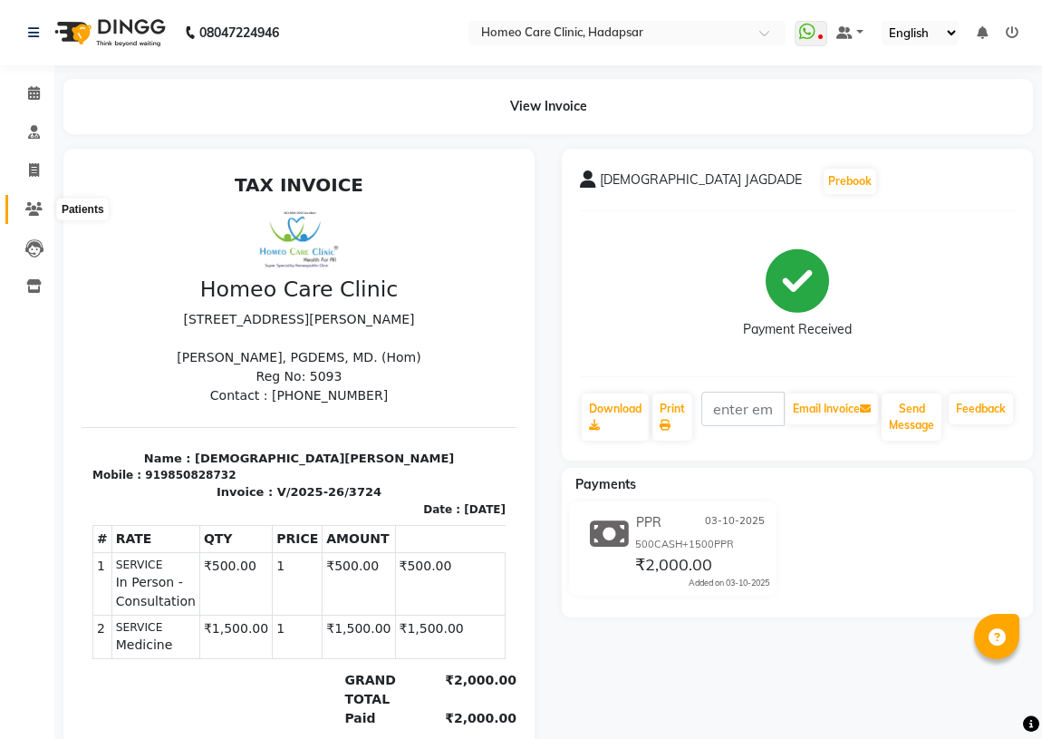
click at [30, 210] on icon at bounding box center [33, 209] width 17 height 14
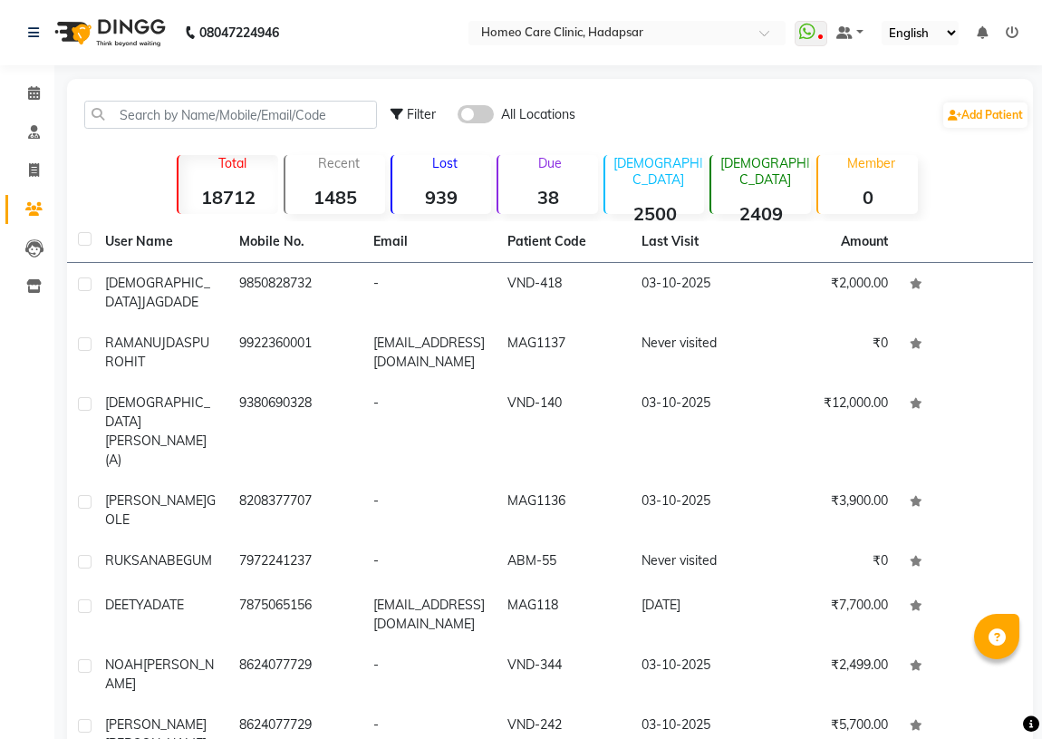
scroll to position [153, 0]
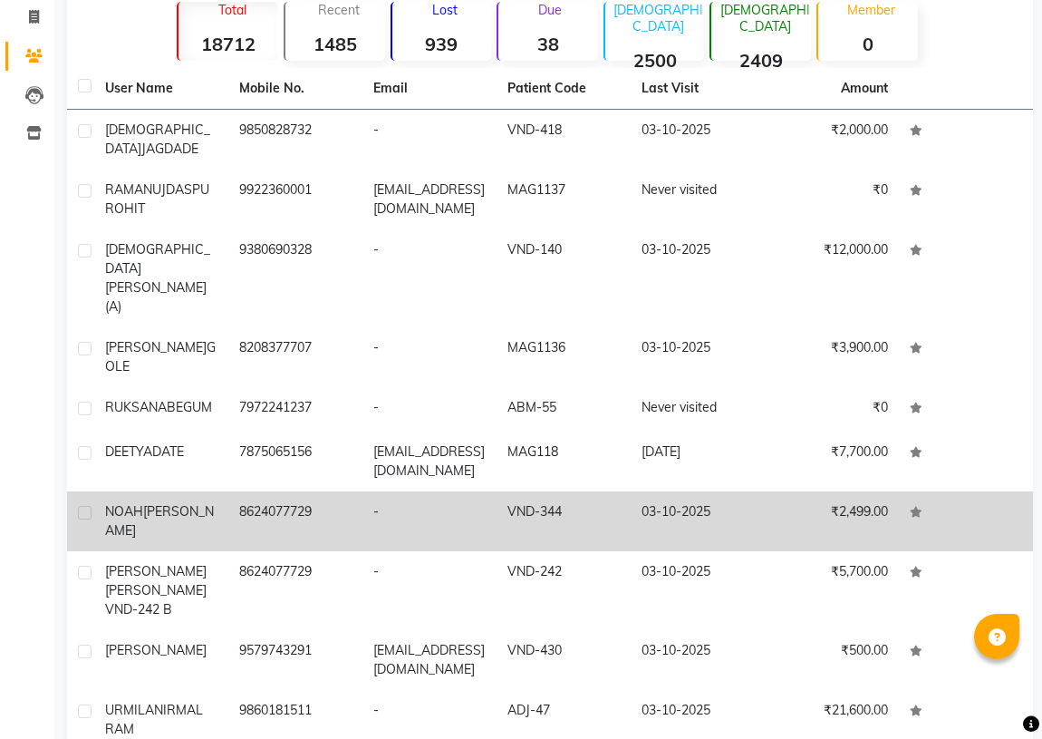
click at [184, 503] on span "[PERSON_NAME]" at bounding box center [159, 520] width 109 height 35
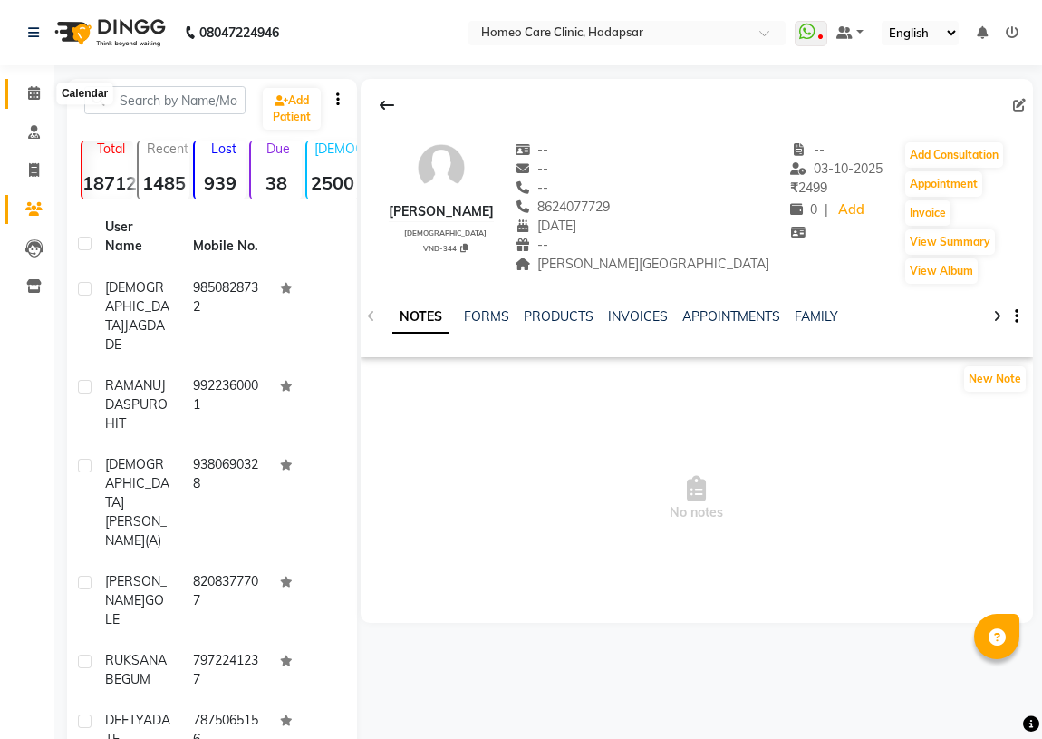
click at [36, 91] on icon at bounding box center [34, 93] width 12 height 14
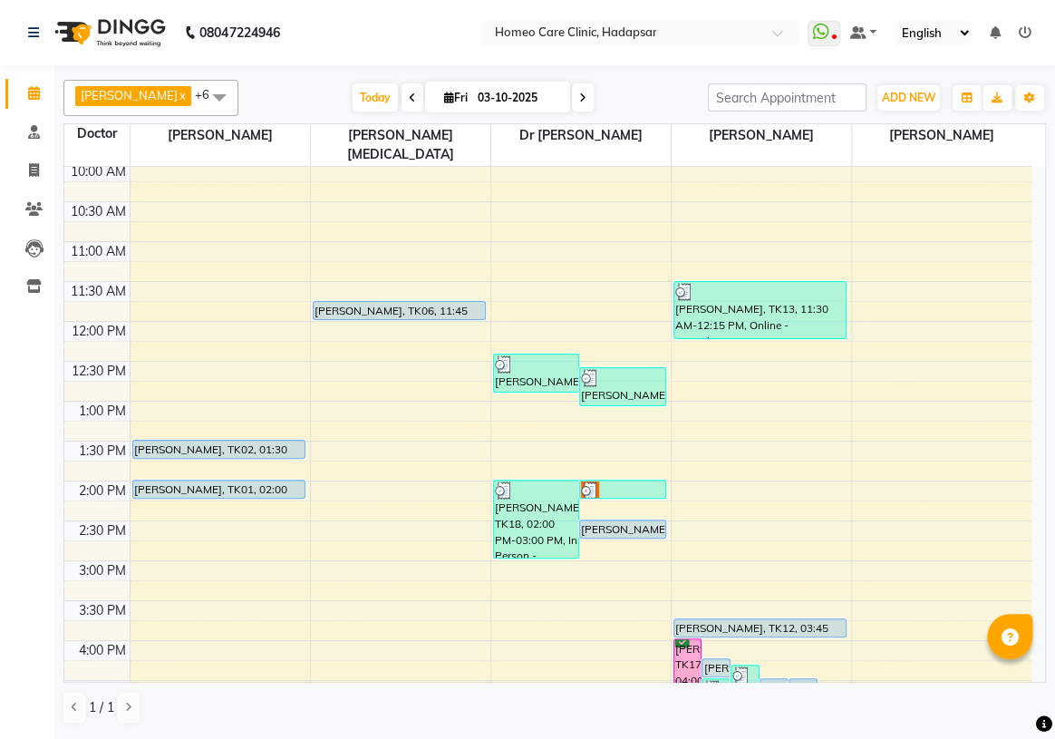
scroll to position [247, 0]
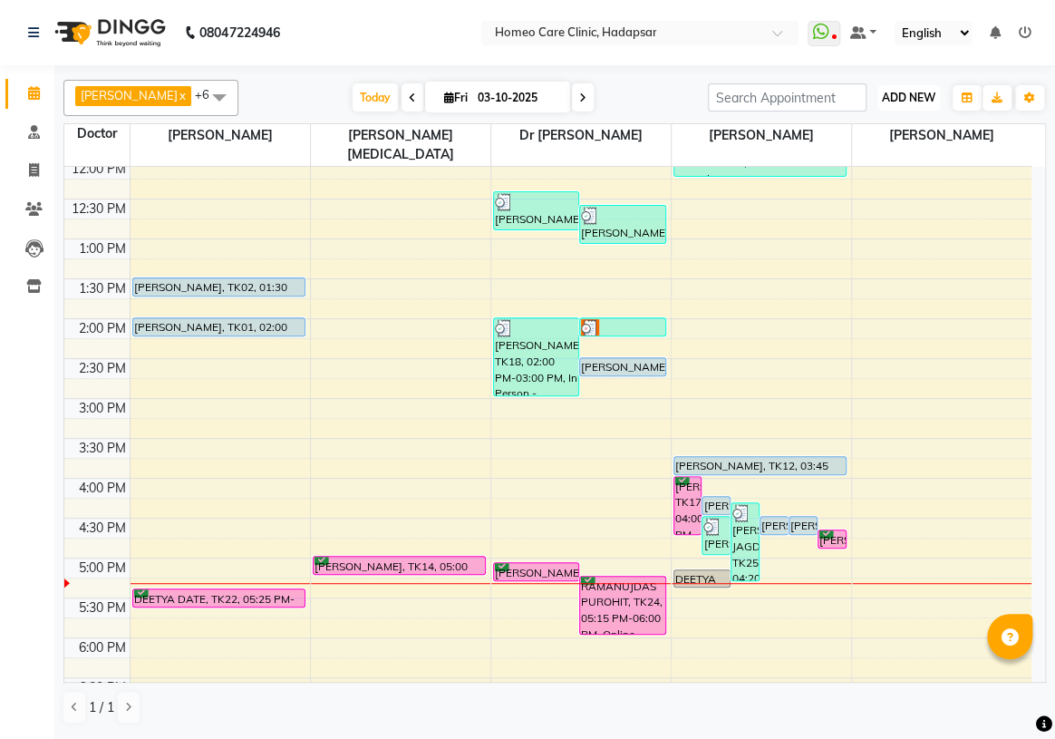
click at [919, 97] on span "ADD NEW" at bounding box center [908, 98] width 53 height 14
drag, startPoint x: 878, startPoint y: 133, endPoint x: 861, endPoint y: 143, distance: 19.9
click at [878, 134] on button "Add Appointment" at bounding box center [867, 133] width 143 height 24
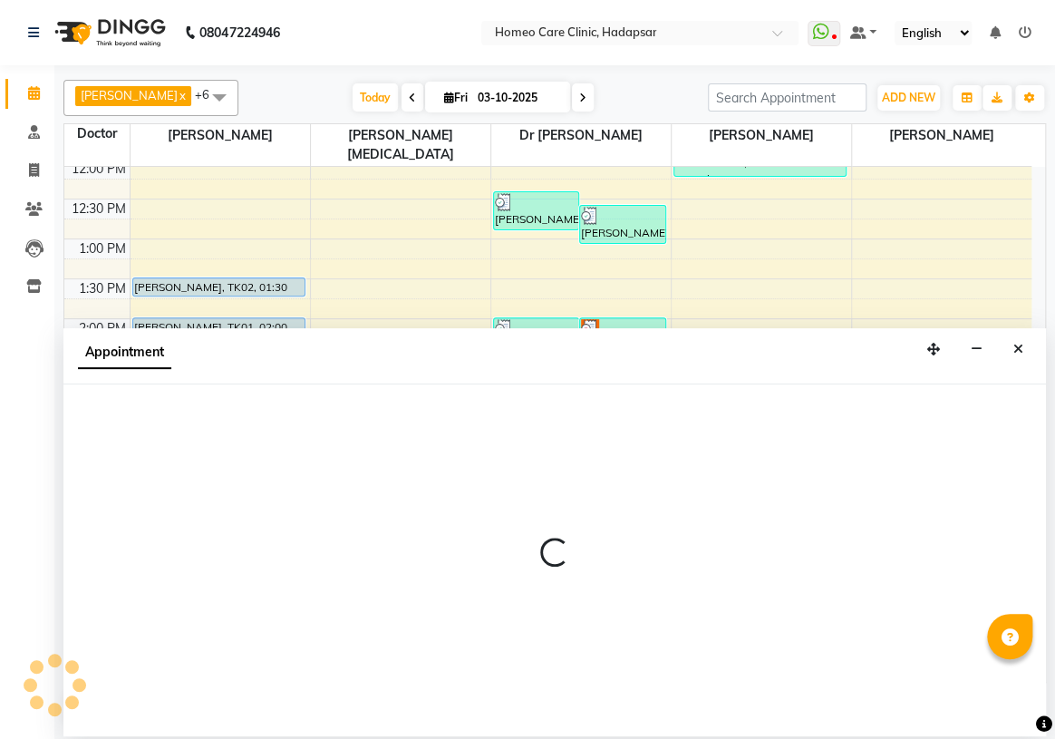
select select "600"
select select "tentative"
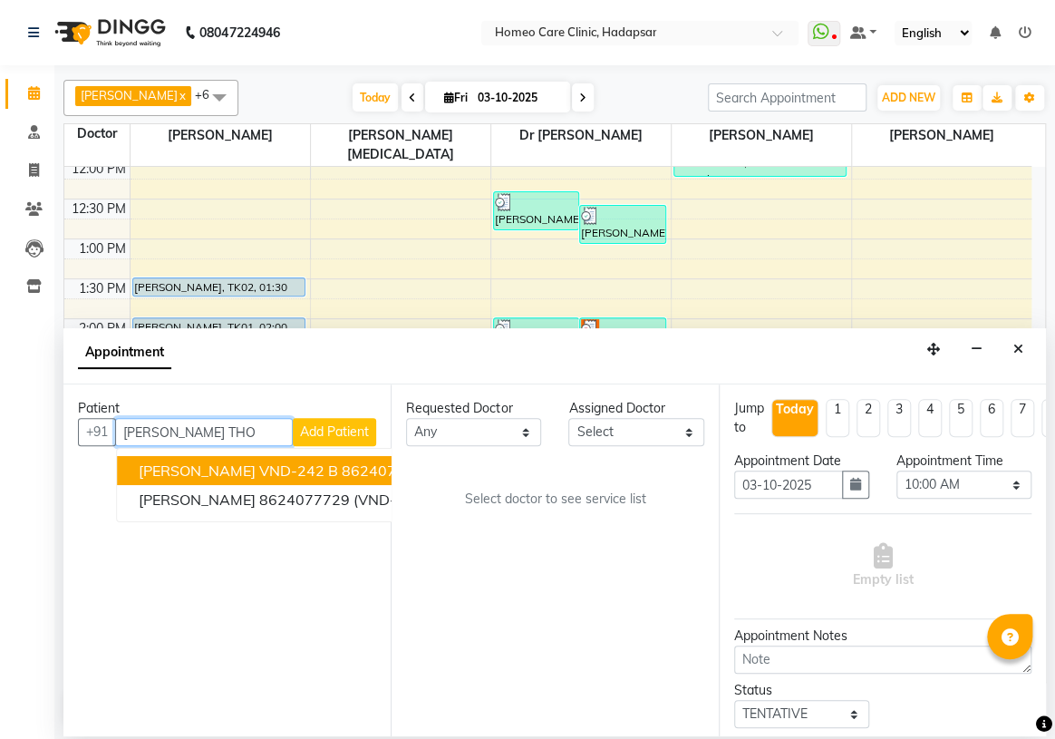
click at [274, 463] on span "[PERSON_NAME] VND-242 B" at bounding box center [238, 470] width 199 height 18
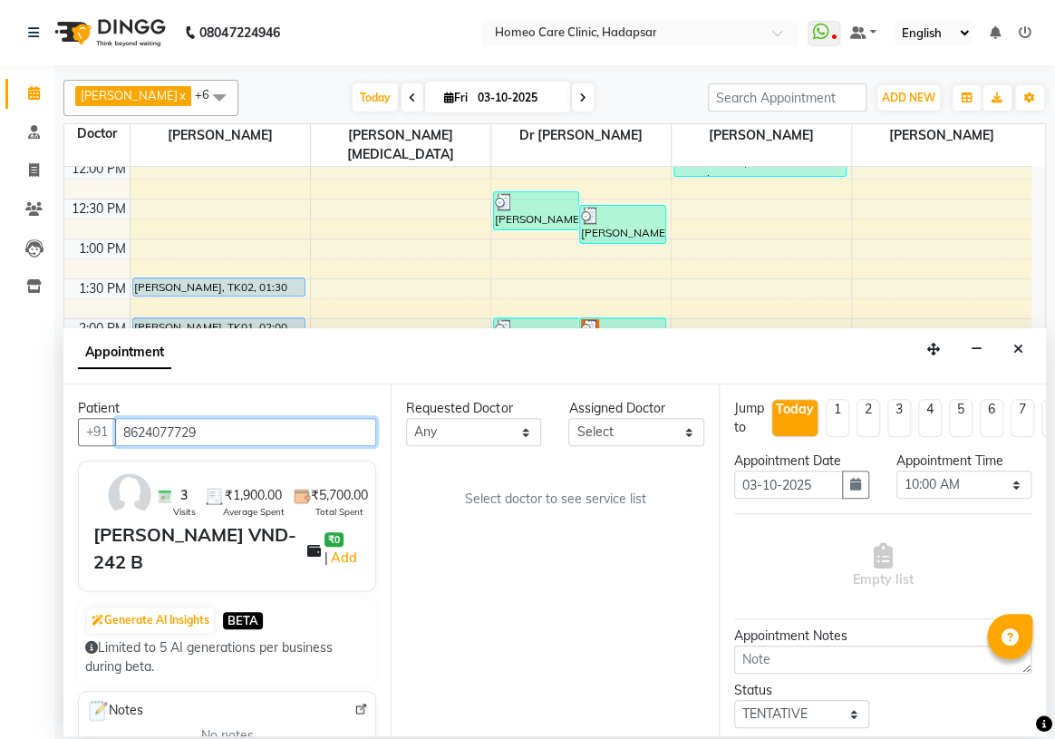
type input "8624077729"
click at [611, 431] on select "Select Dingg Support [PERSON_NAME] [PERSON_NAME] [PERSON_NAME] [PERSON_NAME][ME…" at bounding box center [635, 432] width 135 height 28
select select "70882"
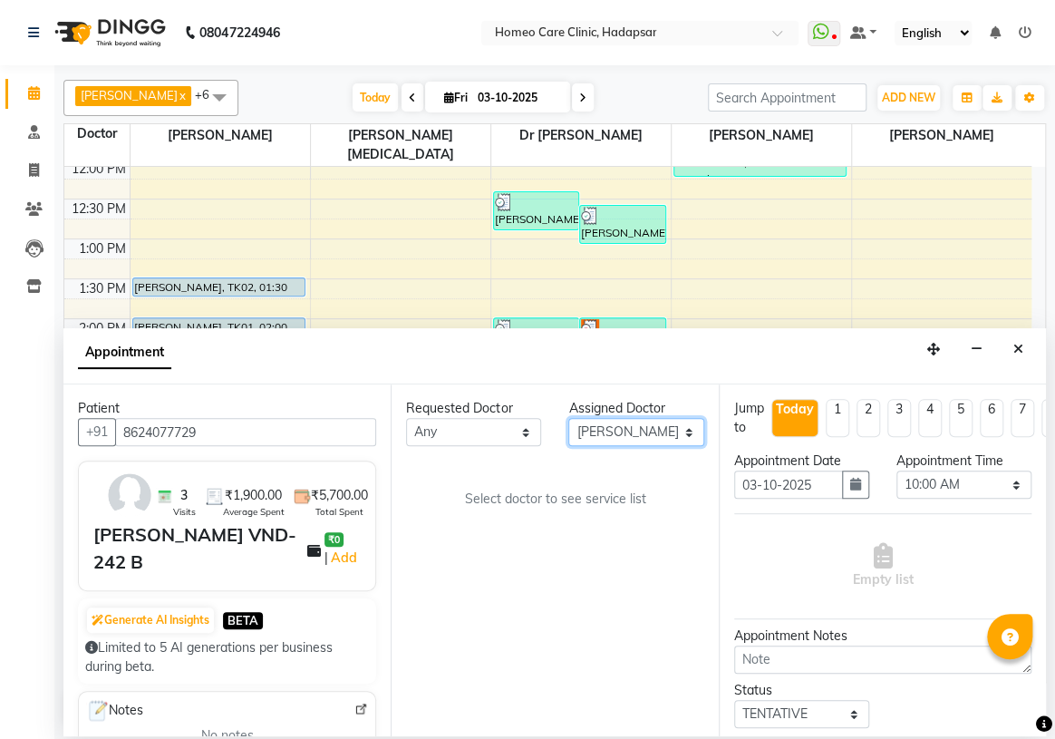
click at [568, 418] on select "Select Dingg Support [PERSON_NAME] [PERSON_NAME] [PERSON_NAME] [PERSON_NAME][ME…" at bounding box center [635, 432] width 135 height 28
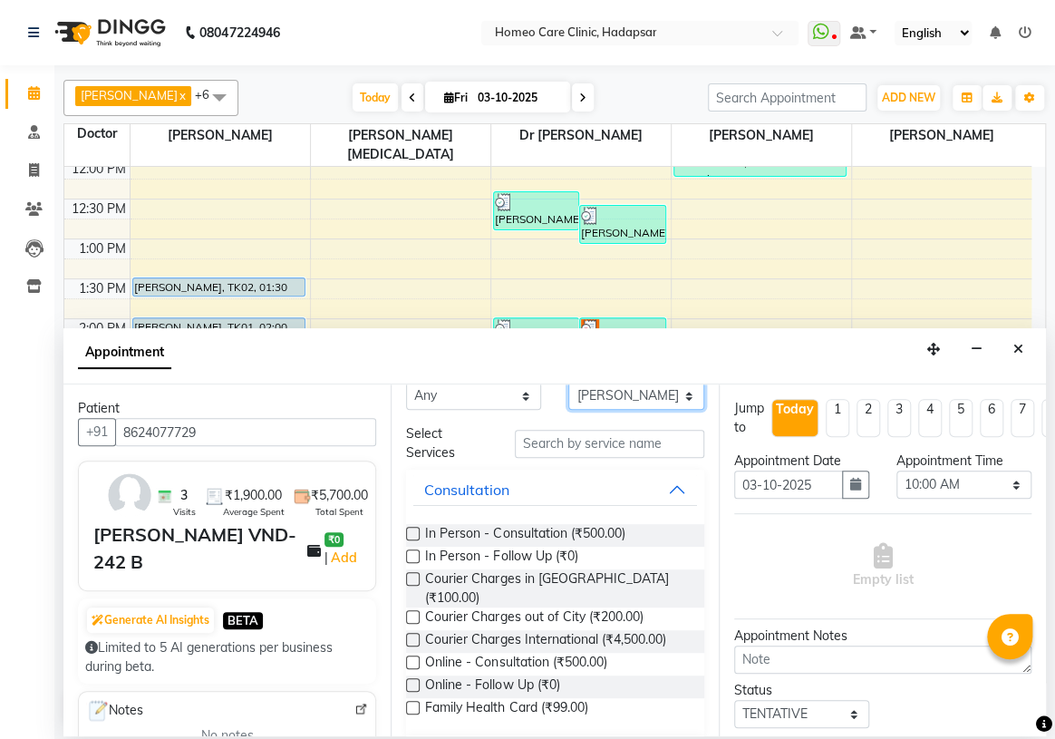
scroll to position [0, 0]
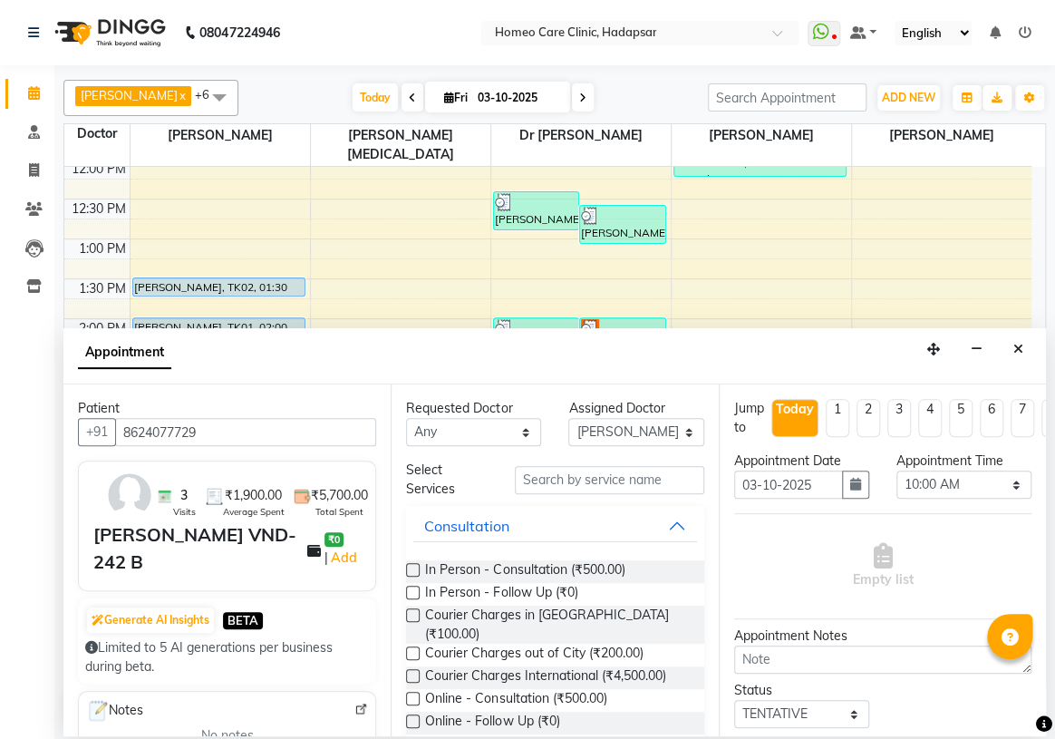
click at [411, 589] on label at bounding box center [413, 593] width 14 height 14
click at [411, 589] on input "checkbox" at bounding box center [412, 594] width 12 height 12
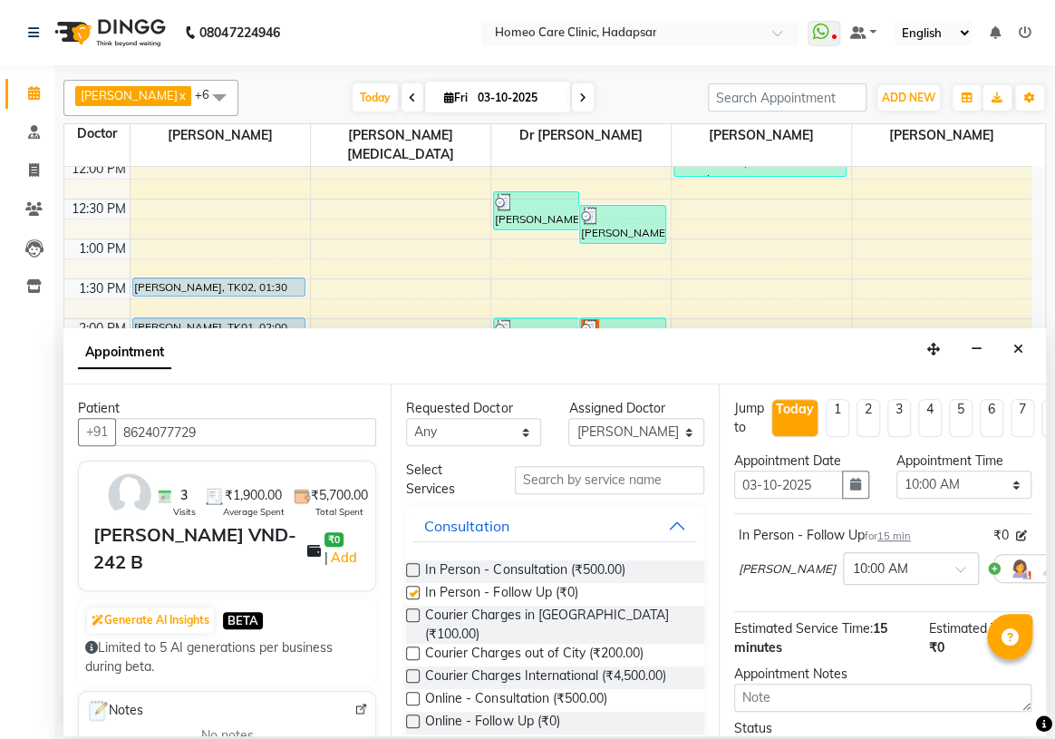
checkbox input "false"
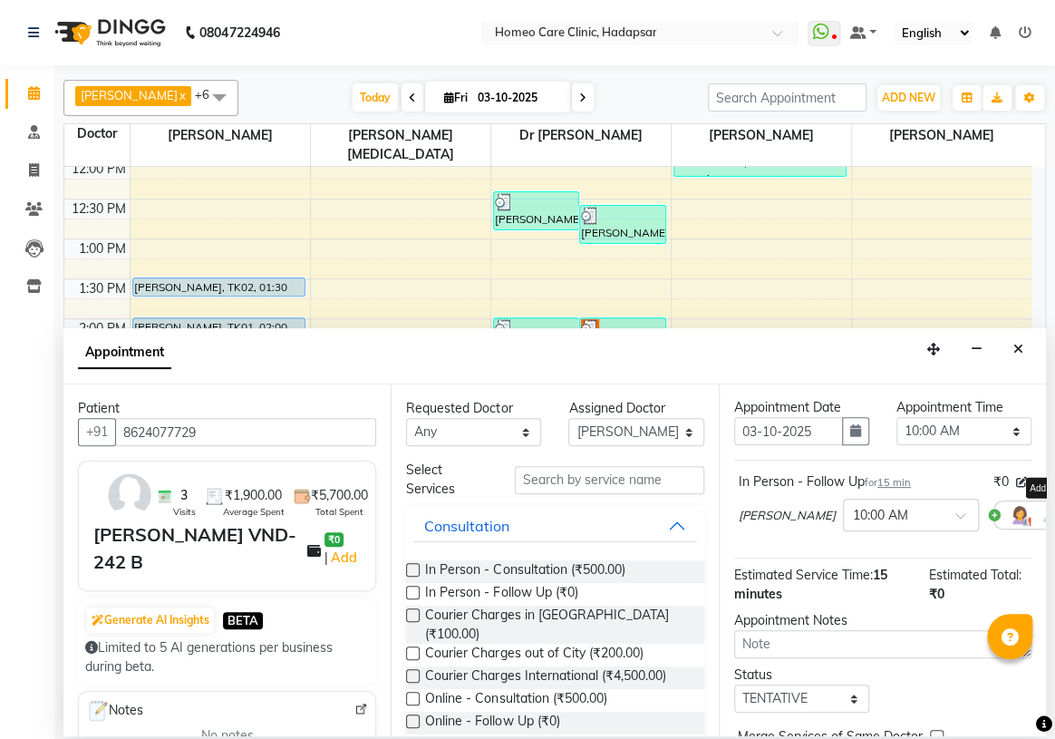
scroll to position [82, 0]
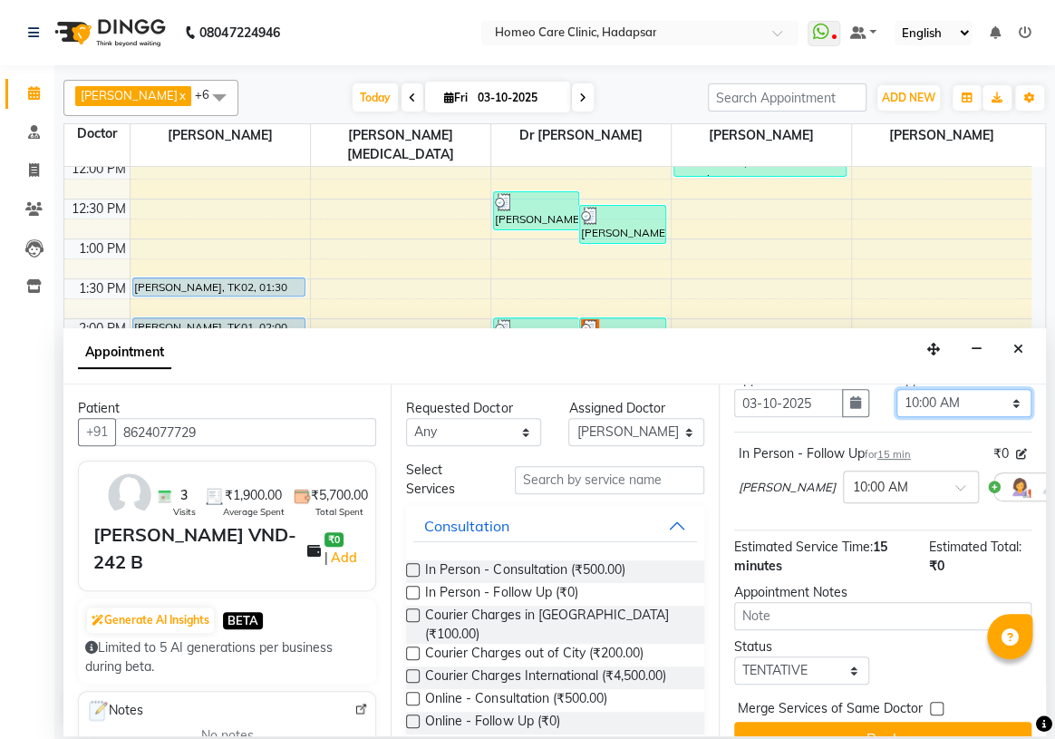
drag, startPoint x: 960, startPoint y: 407, endPoint x: 961, endPoint y: 390, distance: 17.2
click at [960, 407] on select "Select 10:00 AM 10:05 AM 10:10 AM 10:15 AM 10:20 AM 10:25 AM 10:30 AM 10:35 AM …" at bounding box center [964, 403] width 135 height 28
select select "1060"
click at [897, 389] on select "Select 10:00 AM 10:05 AM 10:10 AM 10:15 AM 10:20 AM 10:25 AM 10:30 AM 10:35 AM …" at bounding box center [964, 403] width 135 height 28
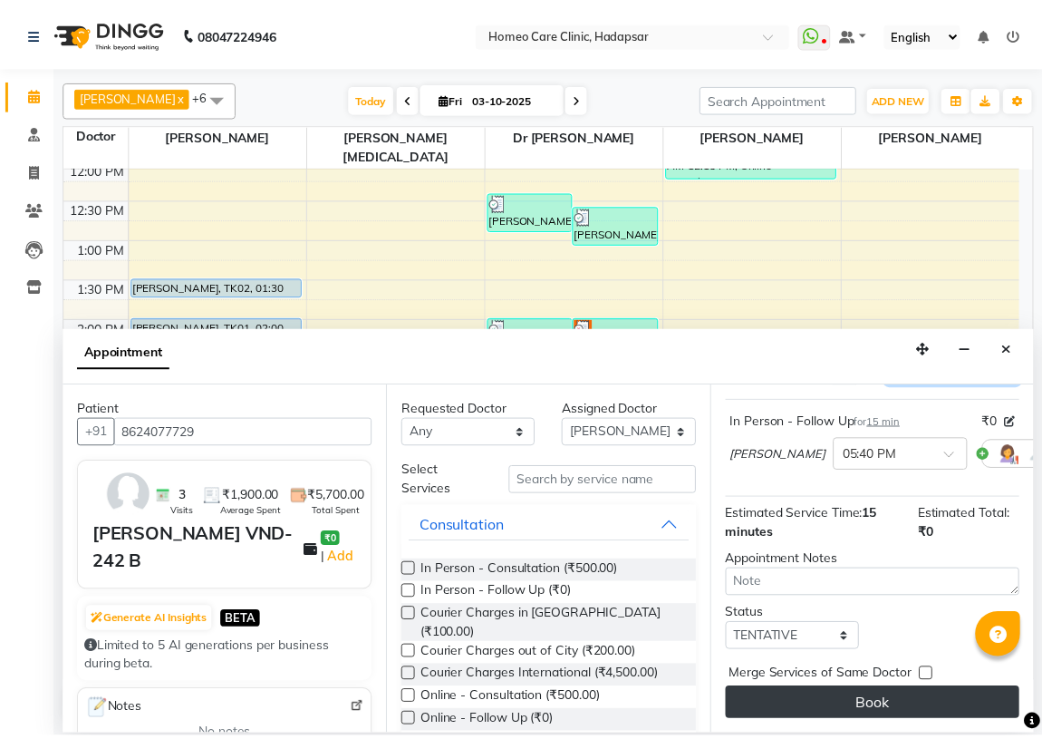
scroll to position [146, 0]
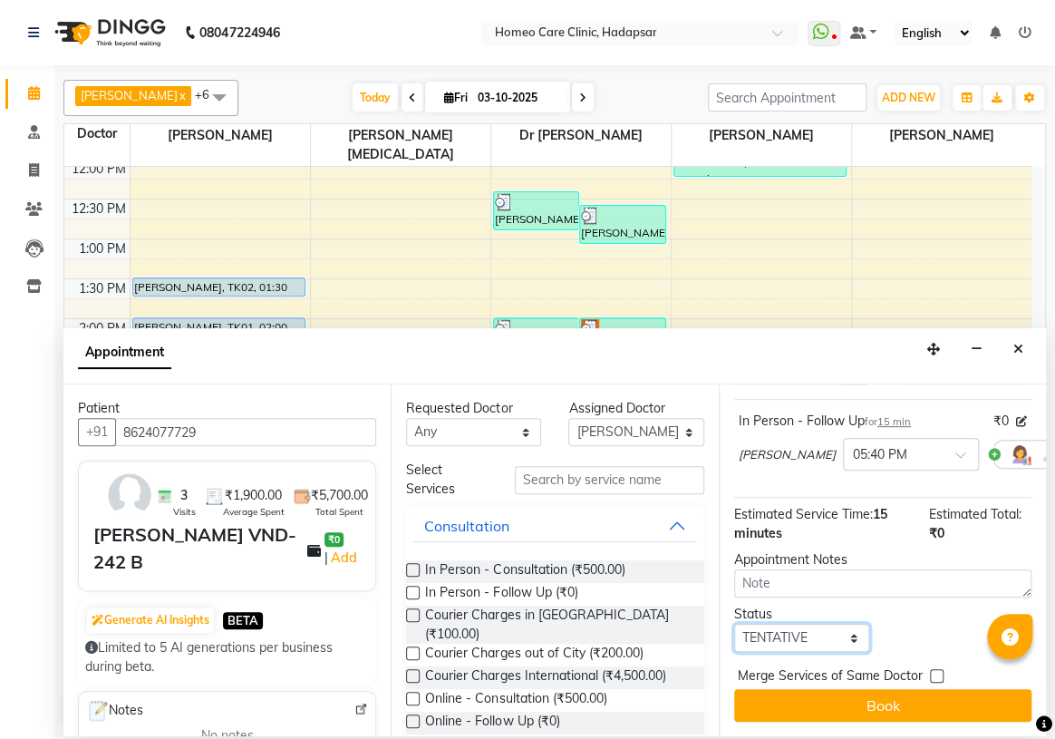
click at [797, 629] on select "Select TENTATIVE CONFIRM CHECK-IN UPCOMING" at bounding box center [801, 638] width 135 height 28
select select "confirm booking"
click at [734, 624] on select "Select TENTATIVE CONFIRM CHECK-IN UPCOMING" at bounding box center [801, 638] width 135 height 28
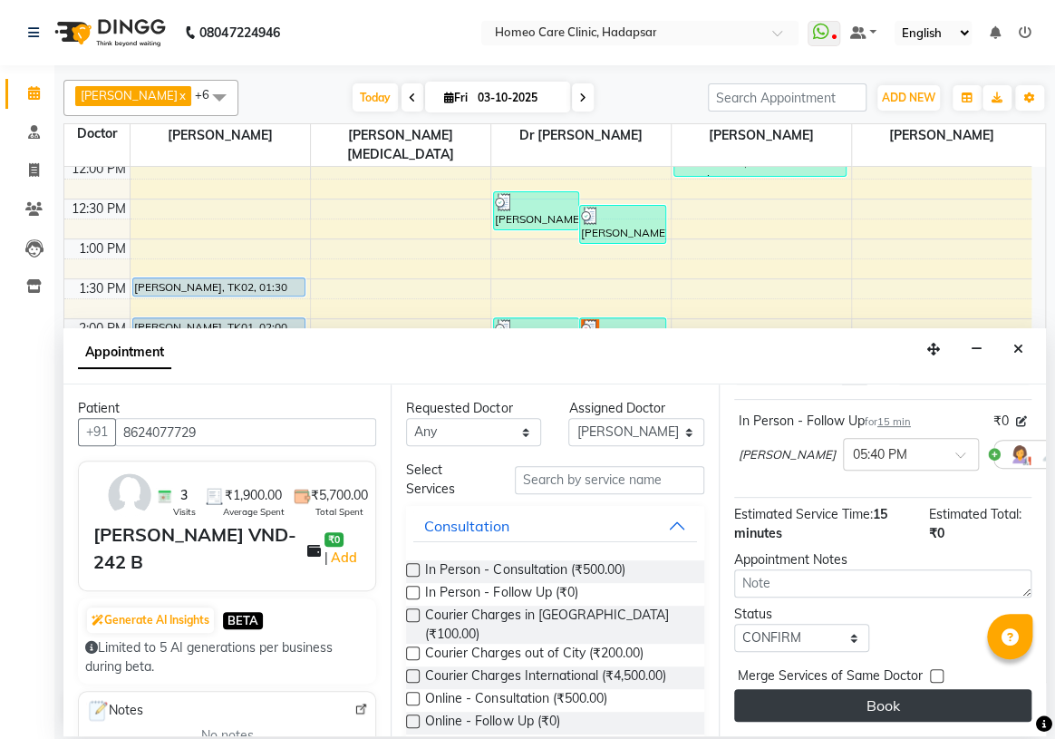
click at [799, 694] on button "Book" at bounding box center [882, 705] width 297 height 33
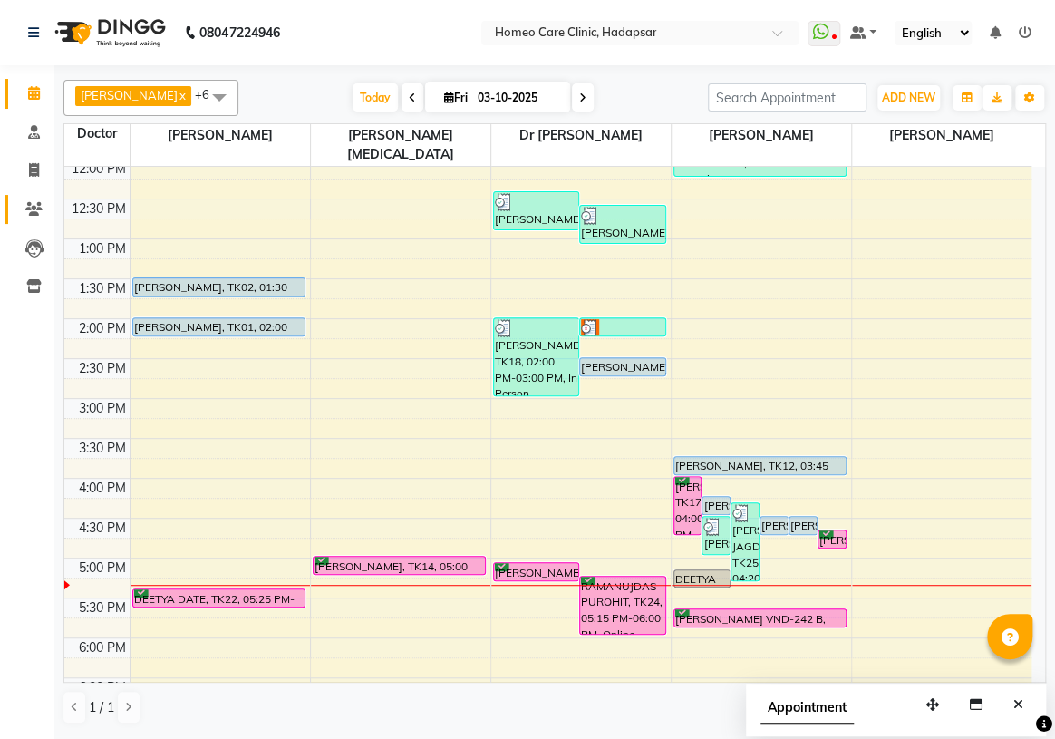
click at [41, 199] on span at bounding box center [34, 209] width 32 height 21
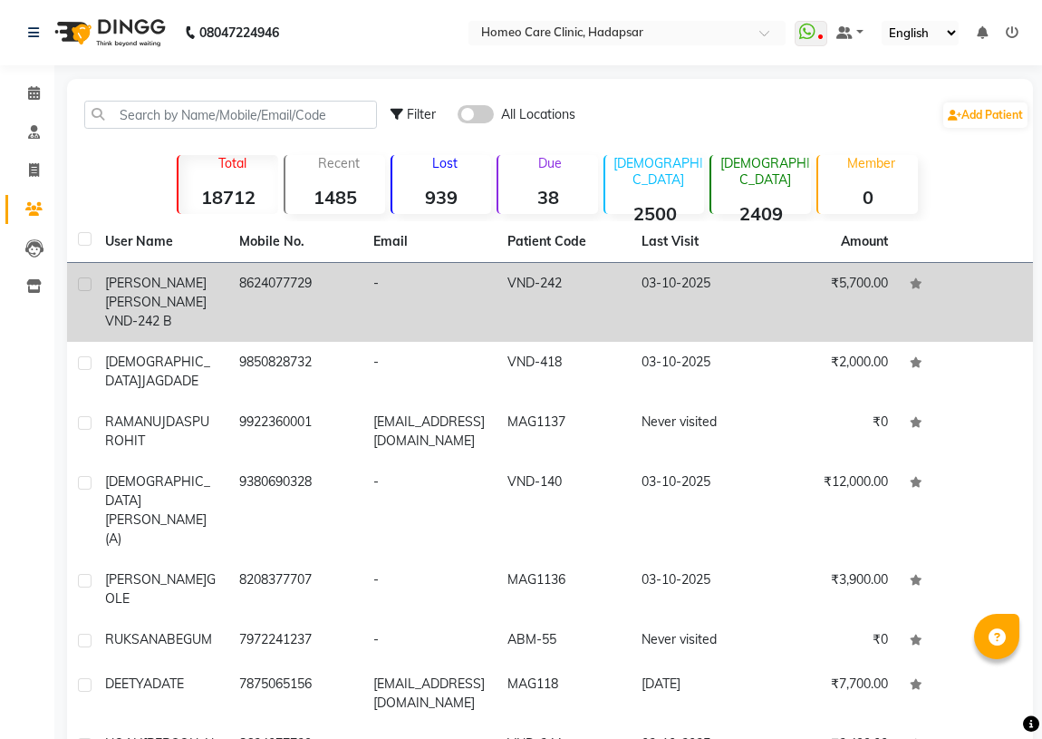
drag, startPoint x: 136, startPoint y: 305, endPoint x: 111, endPoint y: 306, distance: 25.4
click at [136, 306] on span "[PERSON_NAME] VND-242 B" at bounding box center [156, 311] width 102 height 35
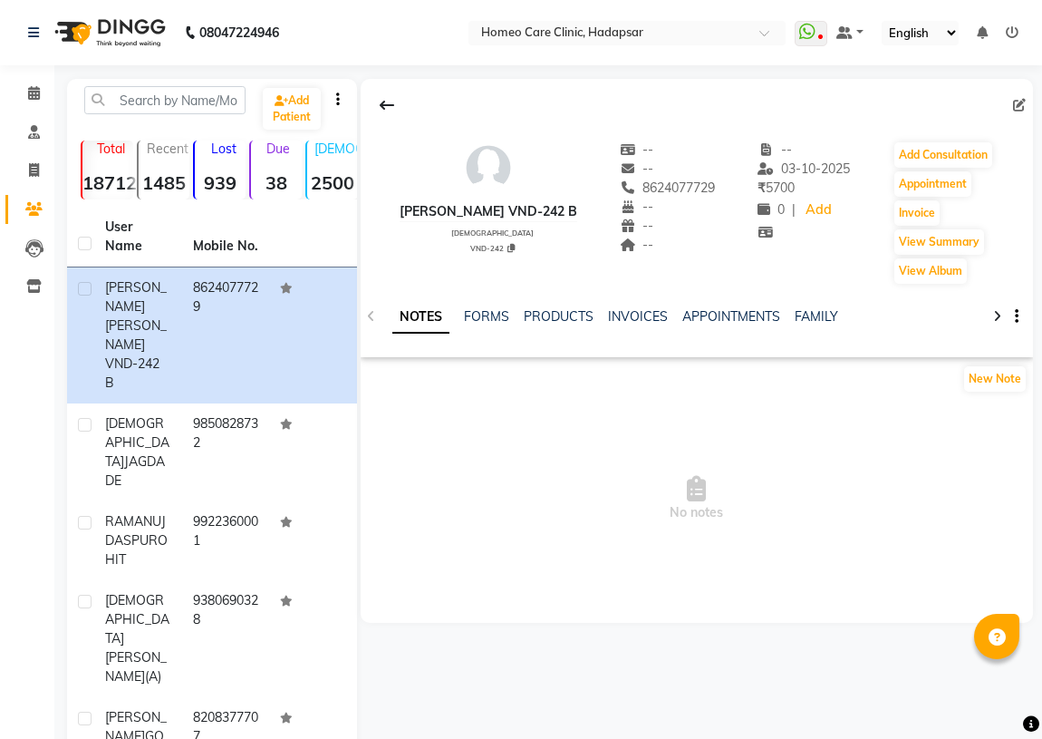
drag, startPoint x: 509, startPoint y: 209, endPoint x: 586, endPoint y: 204, distance: 76.3
click at [586, 204] on div "[PERSON_NAME] VND-242 B [DEMOGRAPHIC_DATA] VND-242 -- -- 8624077729 -- -- -- --…" at bounding box center [697, 203] width 673 height 163
copy div "VND-242 B"
drag, startPoint x: 643, startPoint y: 186, endPoint x: 728, endPoint y: 194, distance: 85.6
click at [728, 194] on div "[PERSON_NAME] VND-242 B [DEMOGRAPHIC_DATA] VND-242 -- -- 8624077729 -- -- -- --…" at bounding box center [697, 203] width 673 height 163
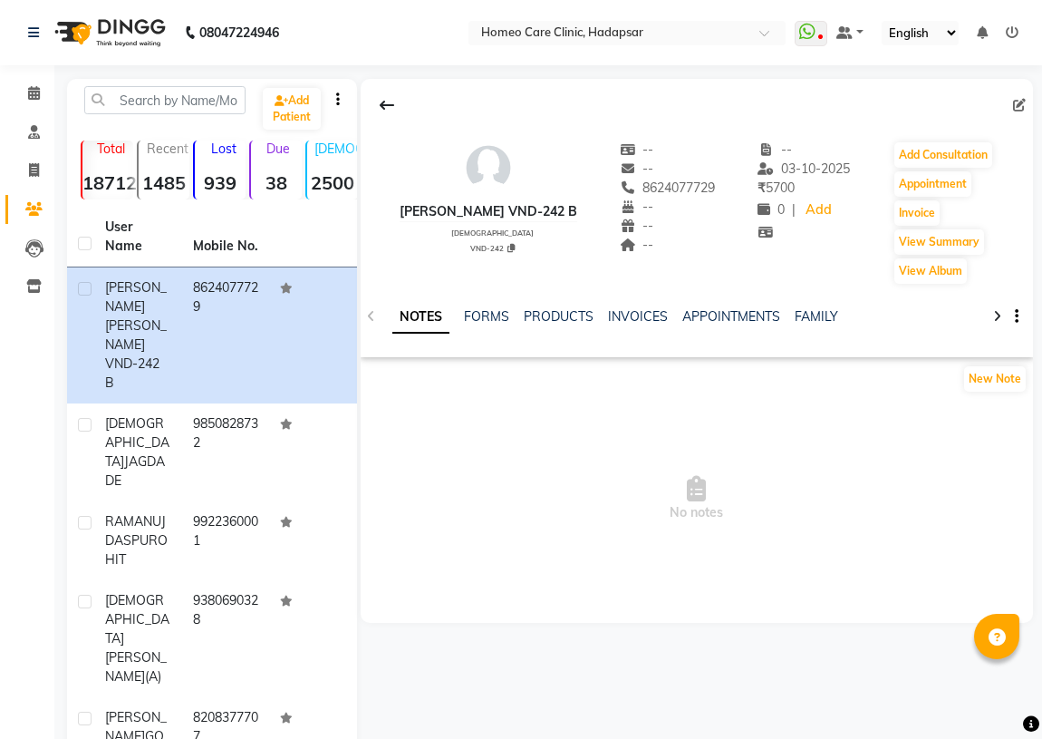
copy span "8624077729"
click at [956, 150] on button "Add Consultation" at bounding box center [944, 154] width 98 height 25
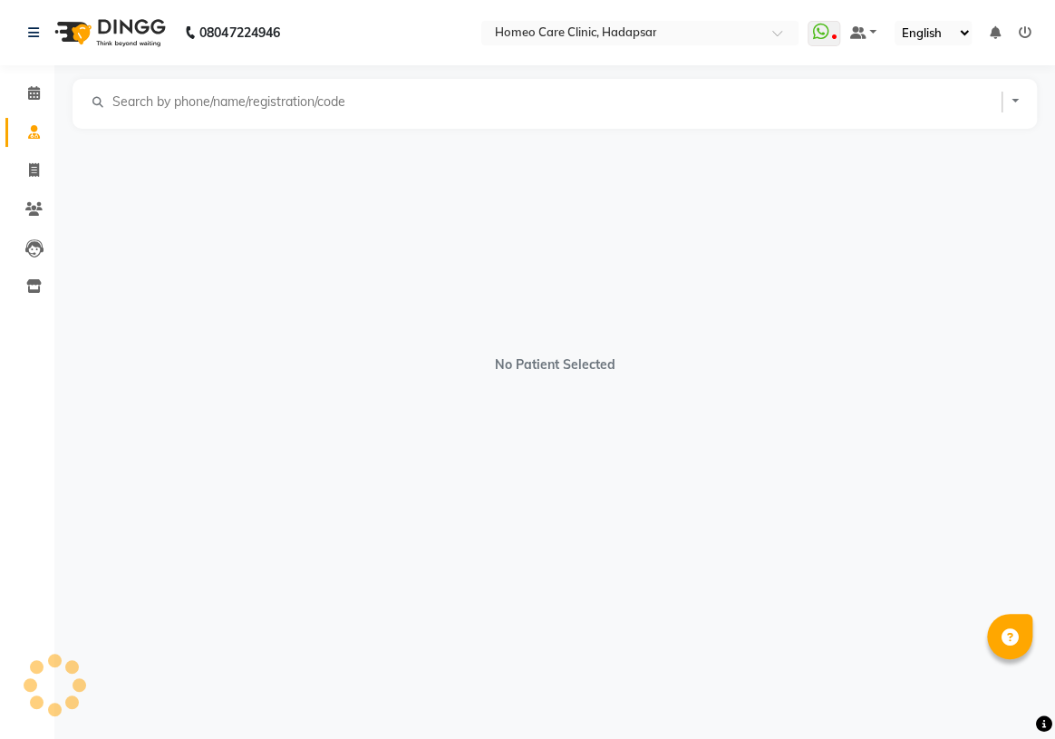
select select "[DEMOGRAPHIC_DATA]"
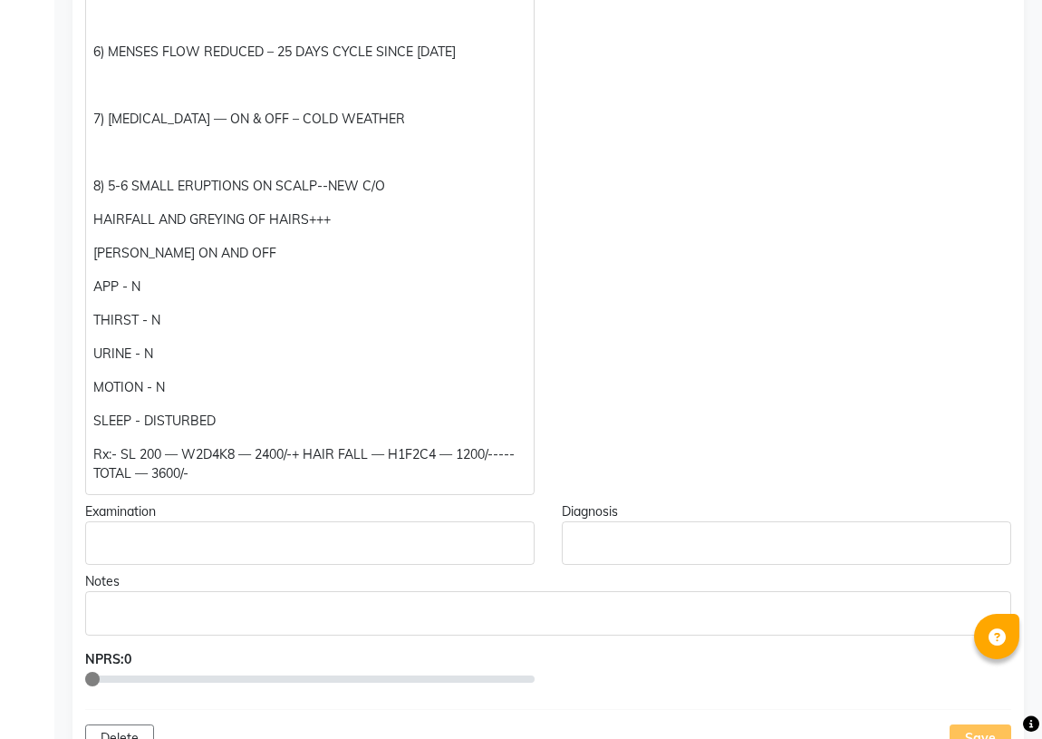
scroll to position [824, 0]
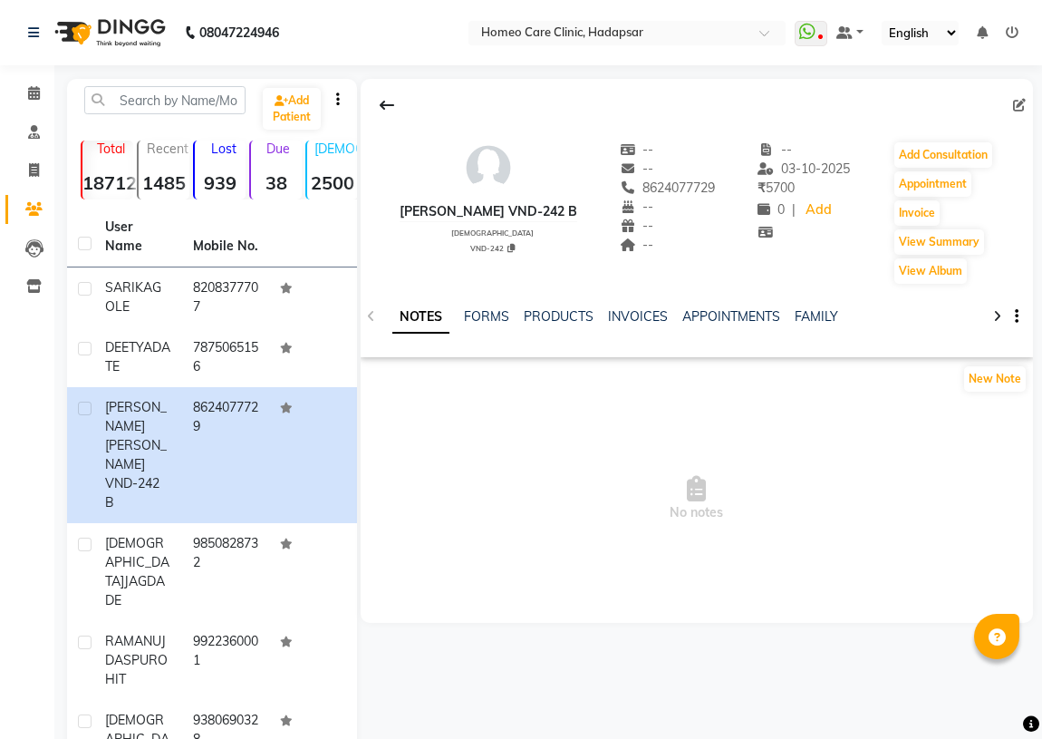
scroll to position [280, 0]
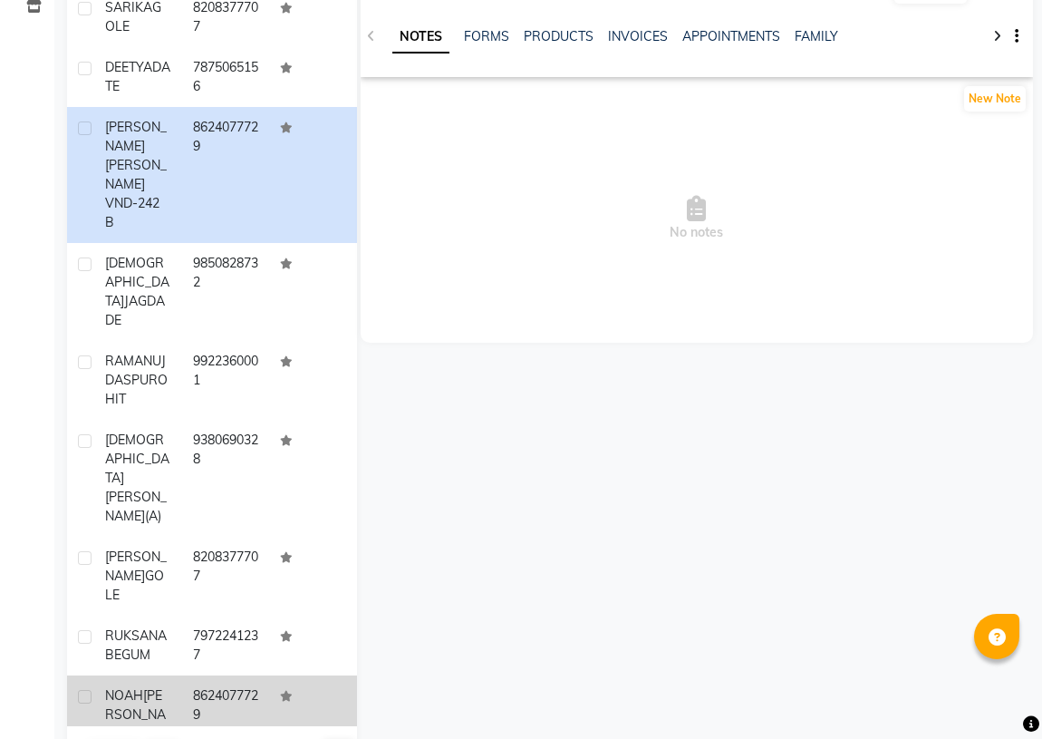
click at [161, 686] on div "[PERSON_NAME]" at bounding box center [138, 714] width 66 height 57
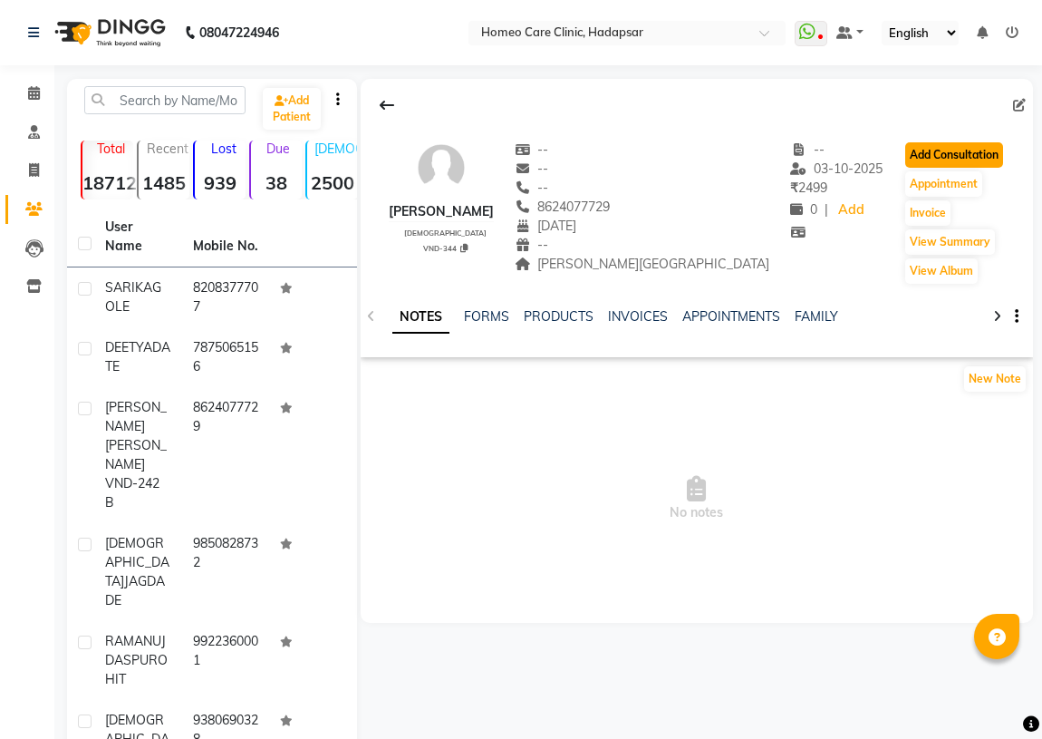
click at [933, 150] on button "Add Consultation" at bounding box center [955, 154] width 98 height 25
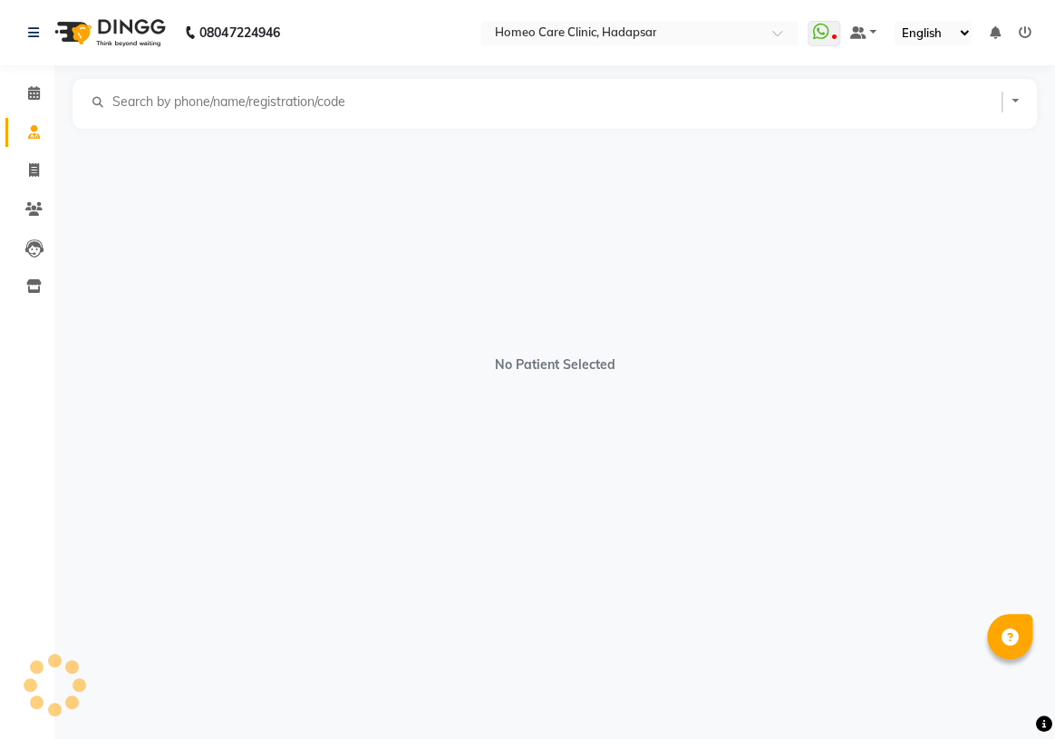
select select "[DEMOGRAPHIC_DATA]"
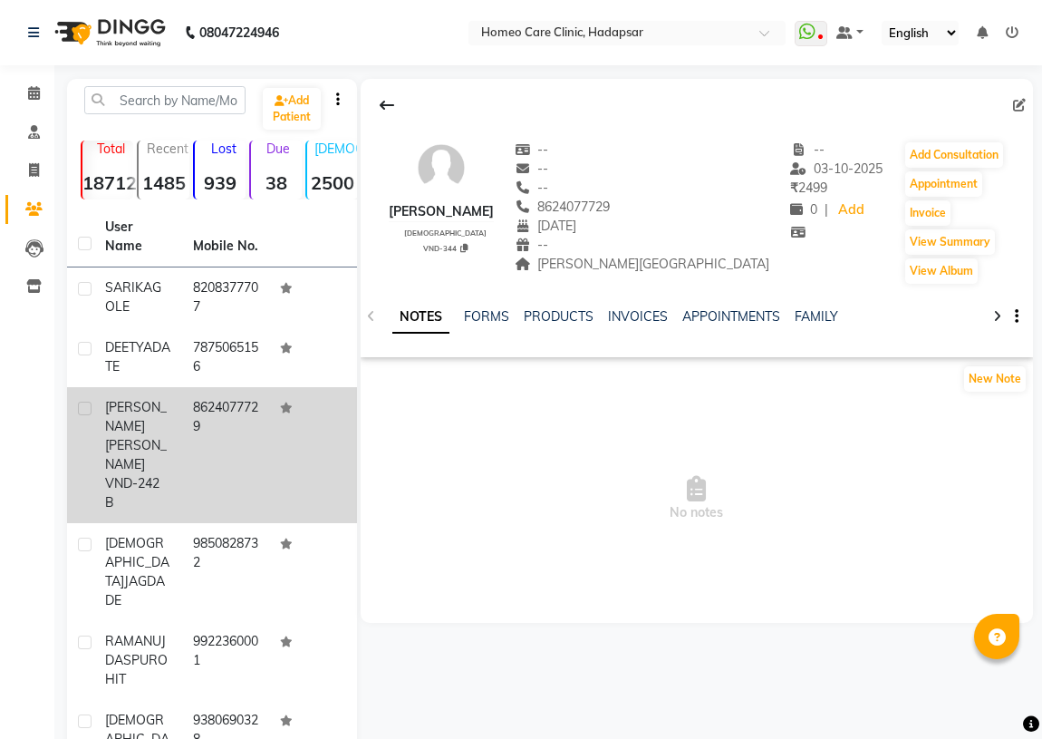
scroll to position [164, 0]
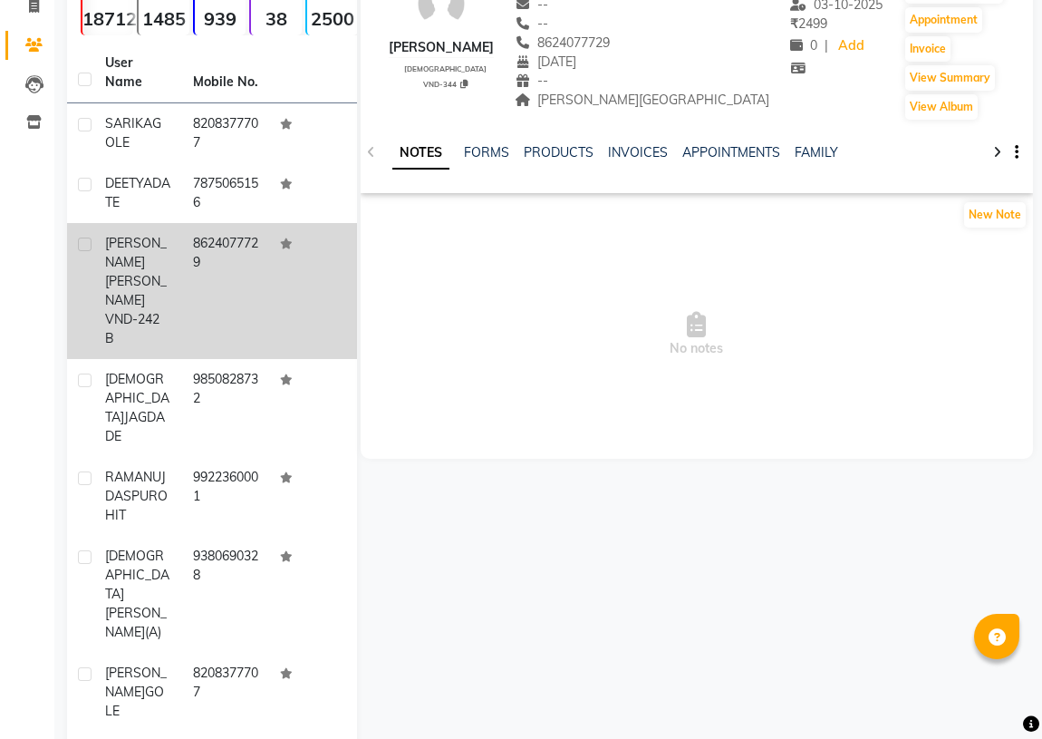
click at [194, 258] on td "8624077729" at bounding box center [226, 291] width 88 height 136
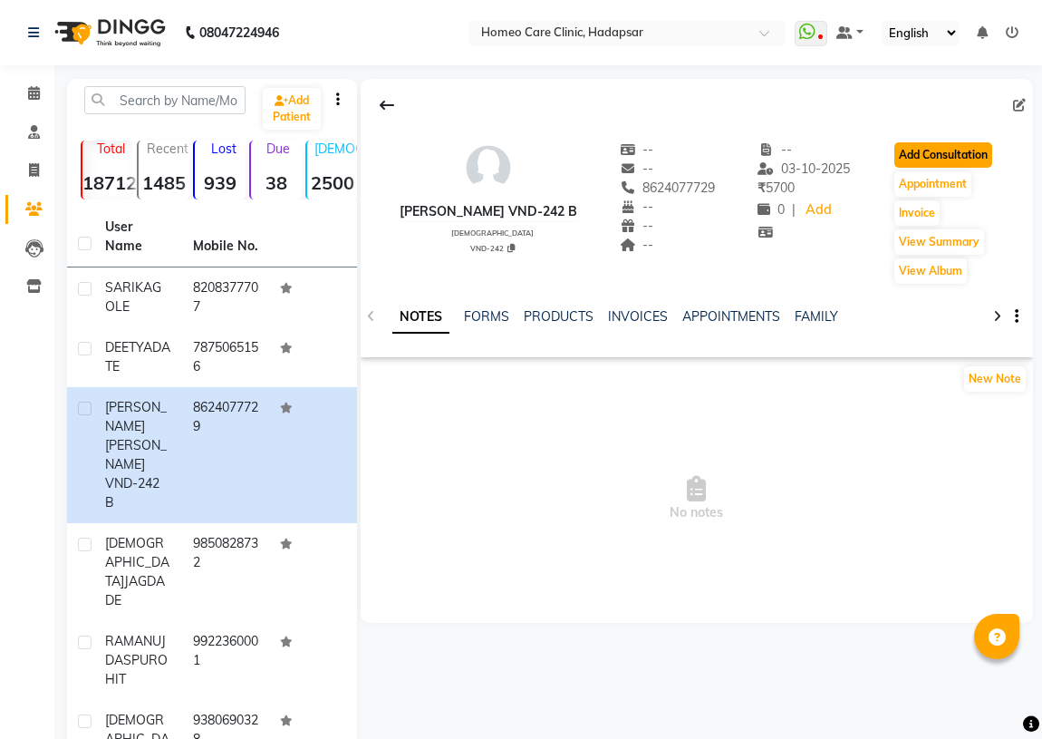
click at [908, 157] on button "Add Consultation" at bounding box center [944, 154] width 98 height 25
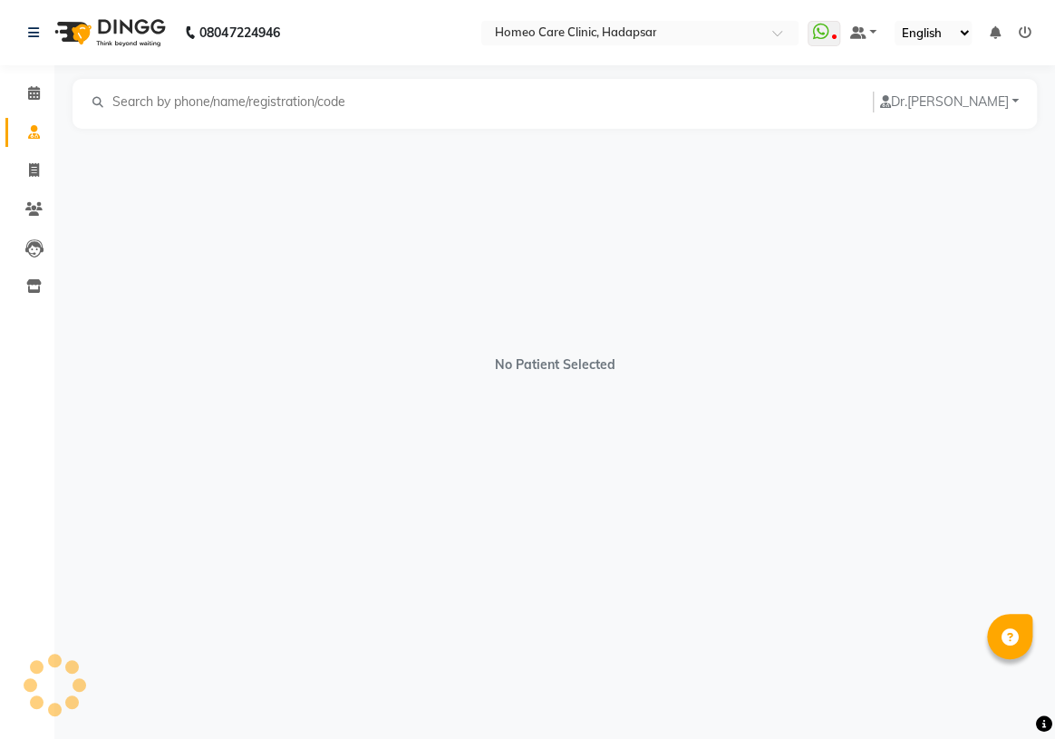
select select "[DEMOGRAPHIC_DATA]"
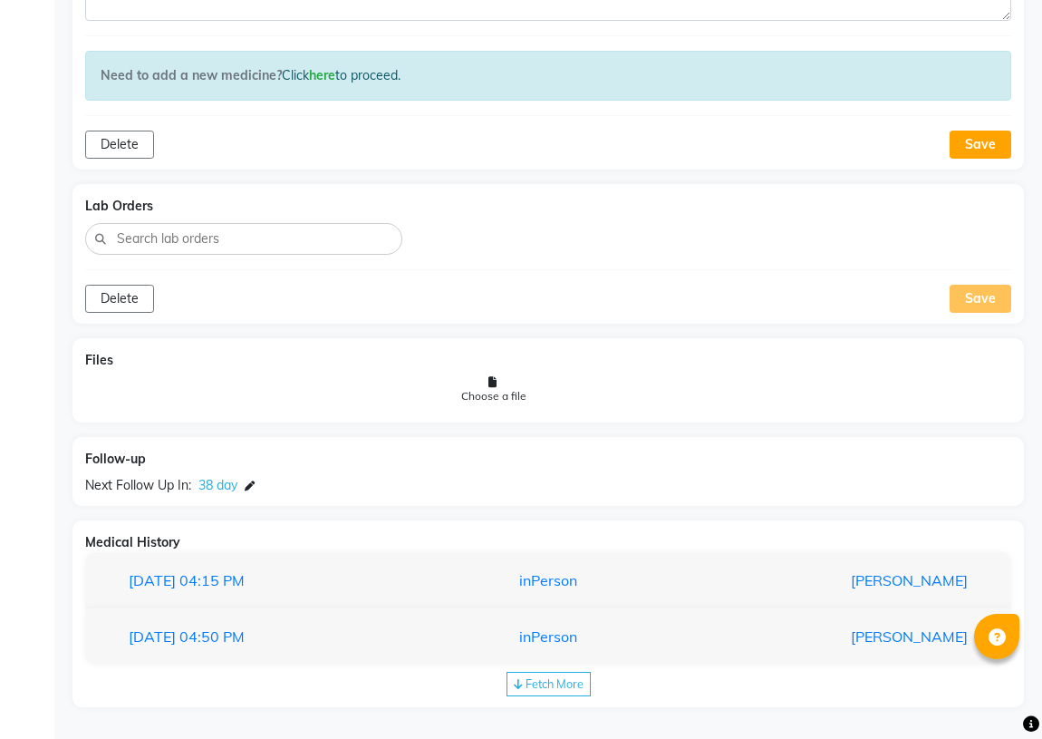
scroll to position [2210, 0]
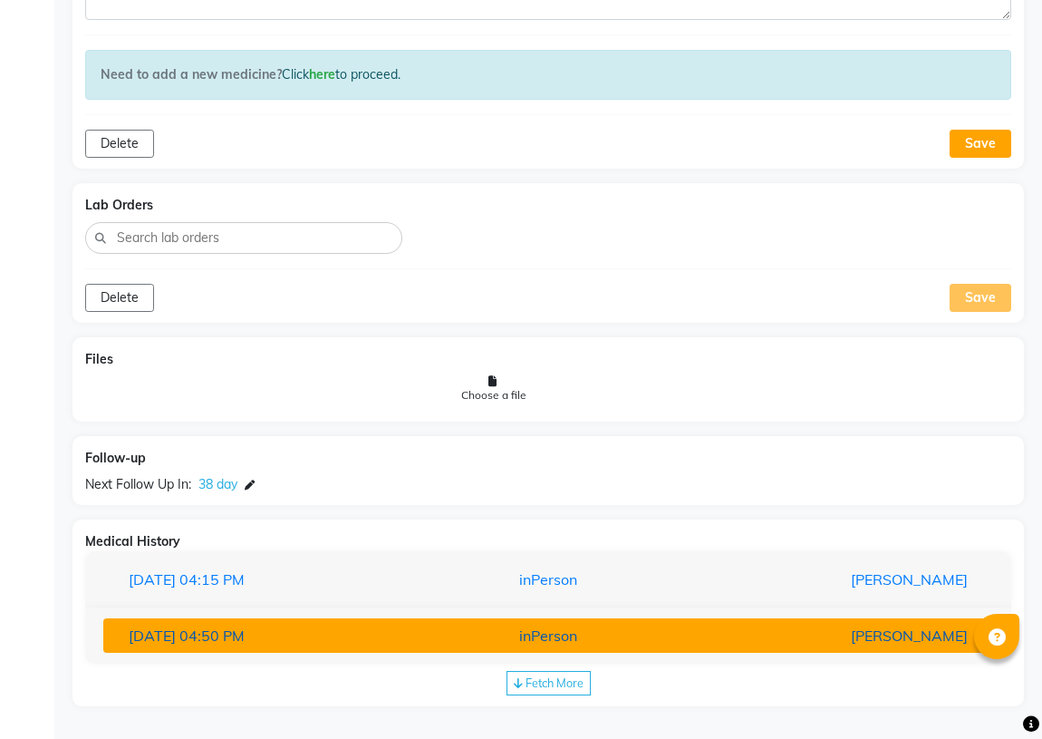
click at [547, 627] on div "inPerson" at bounding box center [548, 636] width 289 height 22
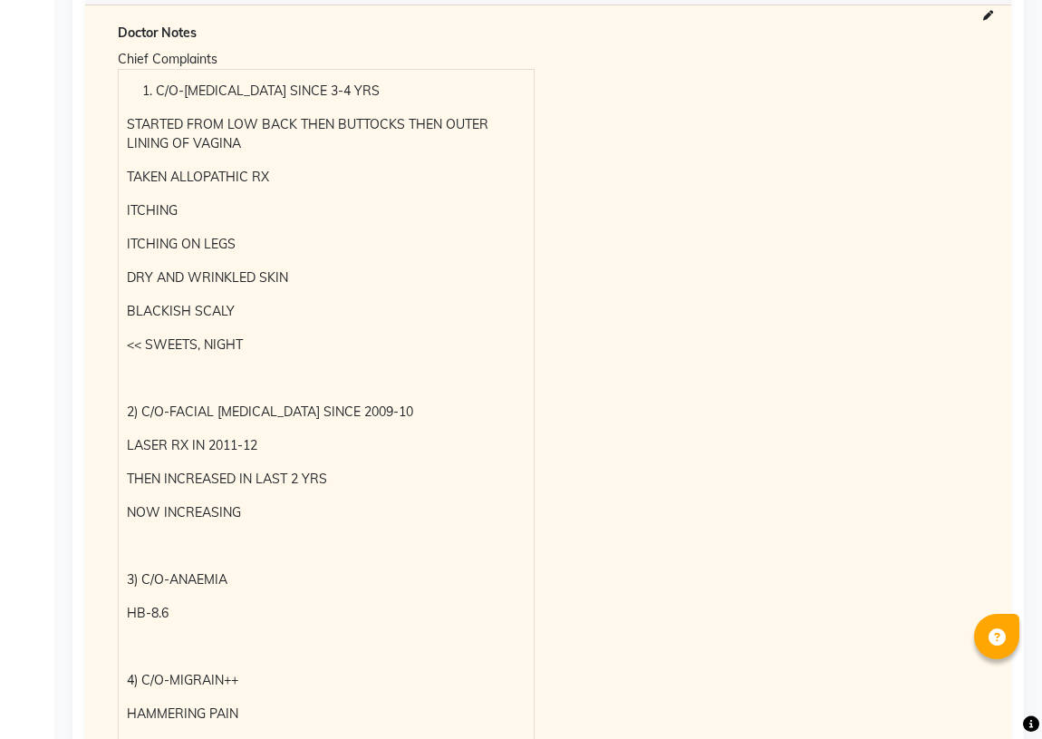
scroll to position [3387, 0]
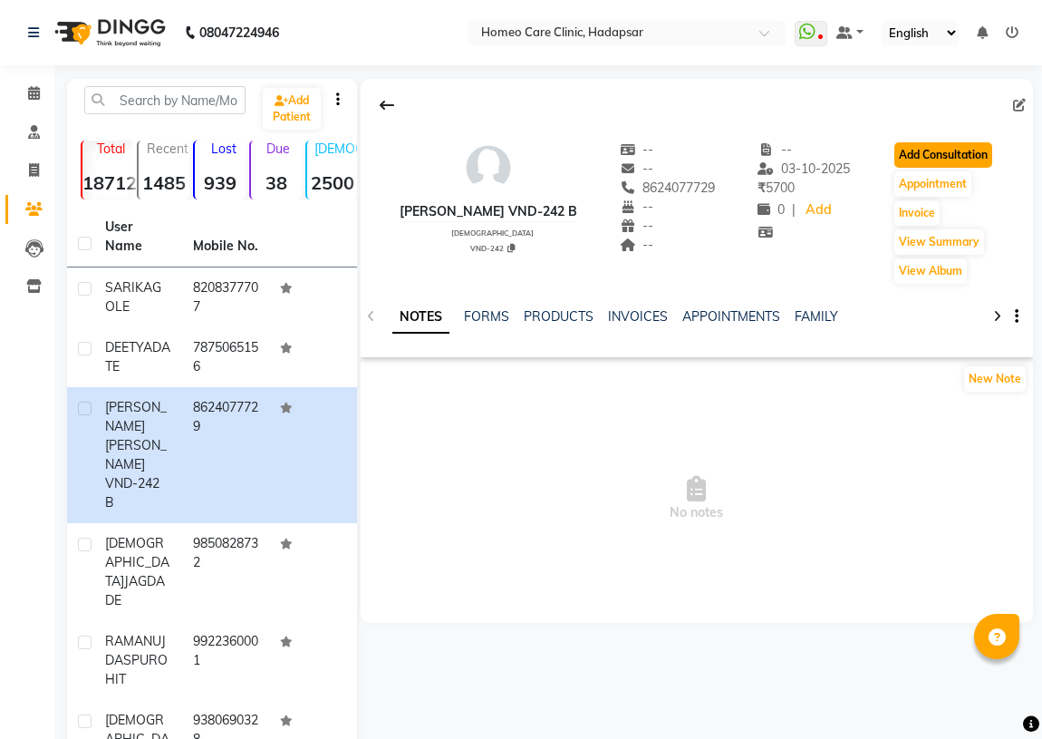
click at [951, 146] on button "Add Consultation" at bounding box center [944, 154] width 98 height 25
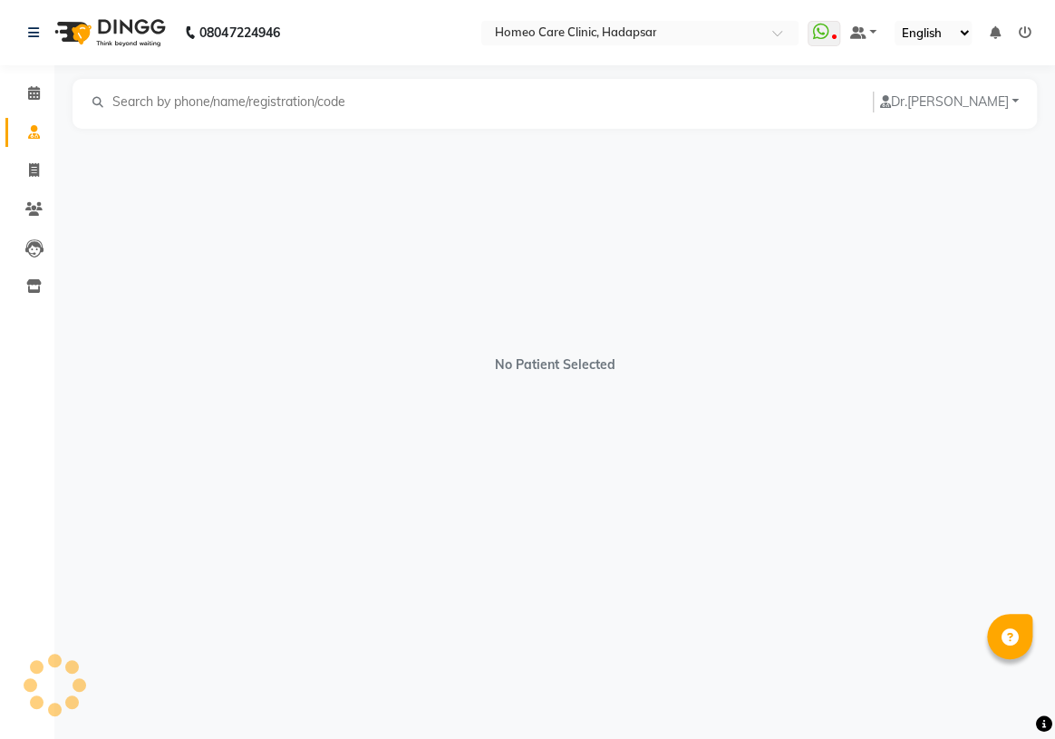
select select "[DEMOGRAPHIC_DATA]"
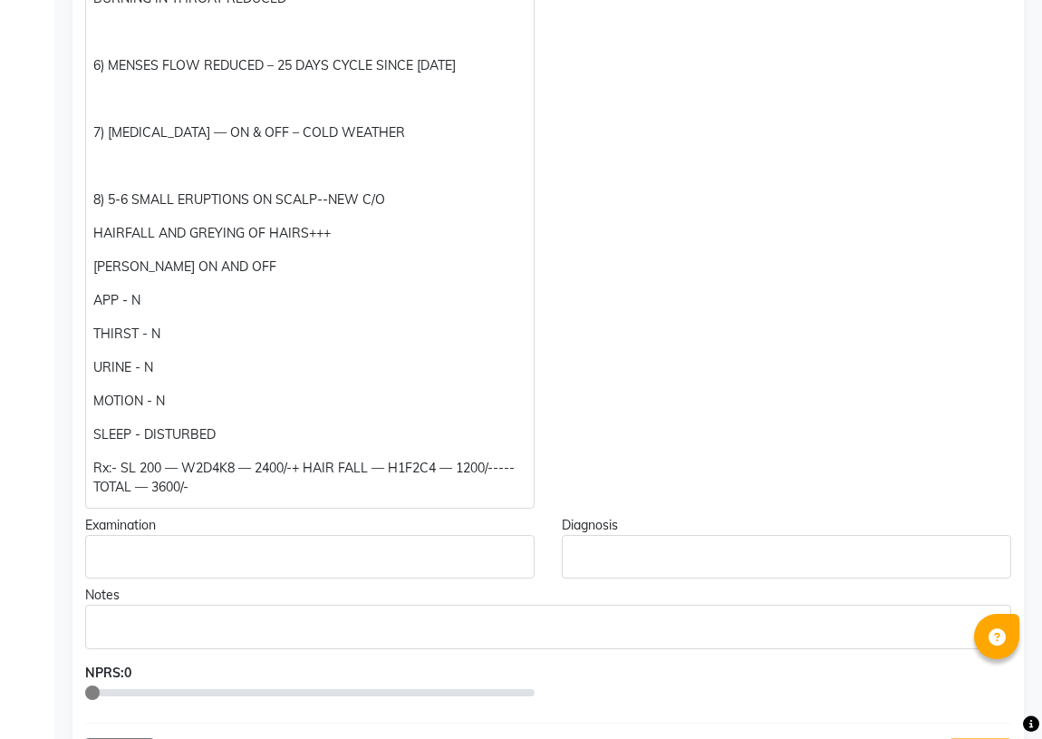
scroll to position [1401, 0]
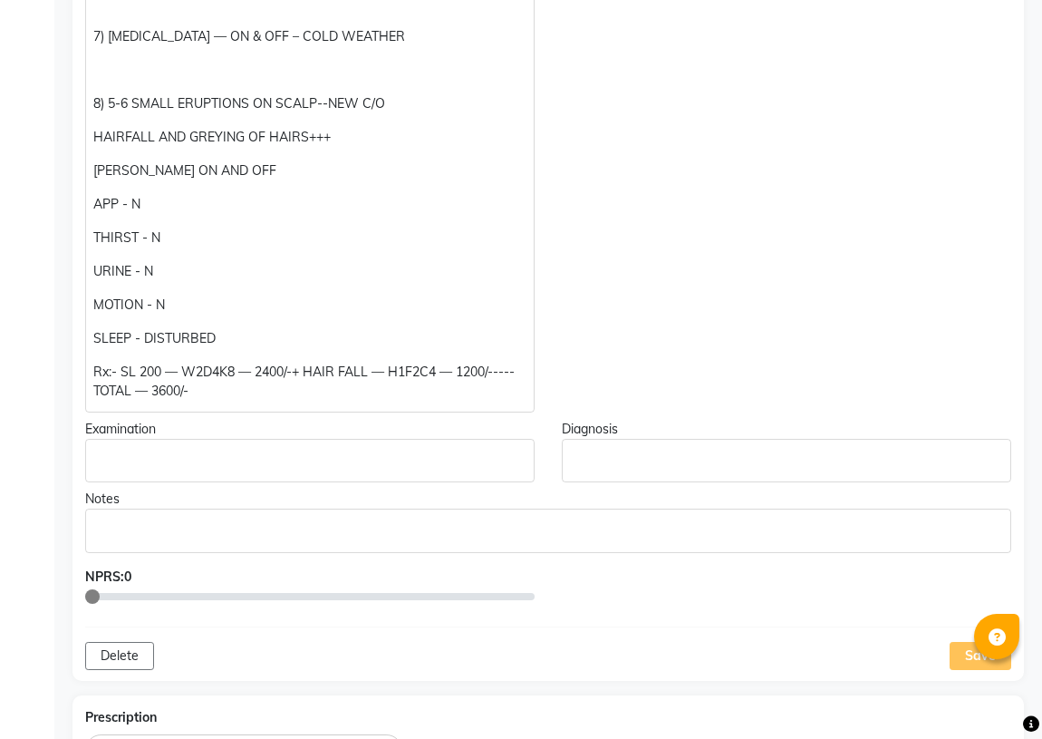
click at [494, 373] on p "Rx:- SL 200 — W2D4K8 — 2400/-+ HAIR FALL — H1F2C4 — 1200/----- TOTAL — 3600/-" at bounding box center [309, 382] width 432 height 38
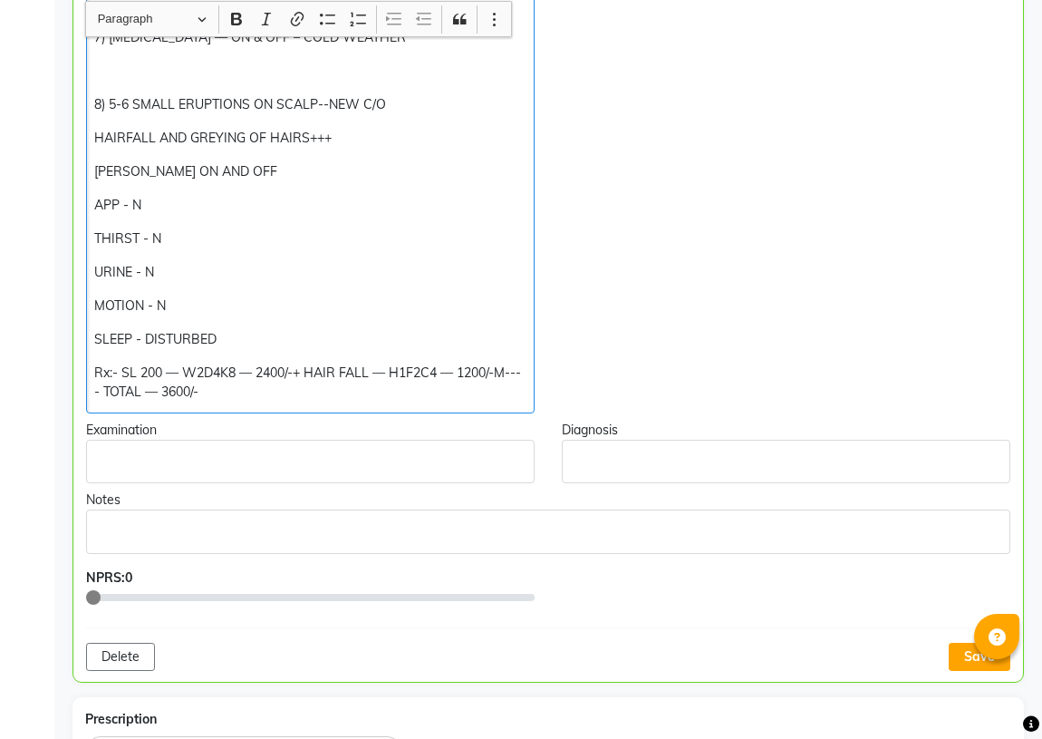
scroll to position [1401, 0]
click at [311, 393] on p "Rx:- SL 200 — W2D4K8 — 2400/-+ HAIR FALL — H1F2C4 — 1200/-MOISTURIZER 400/-----…" at bounding box center [309, 382] width 431 height 38
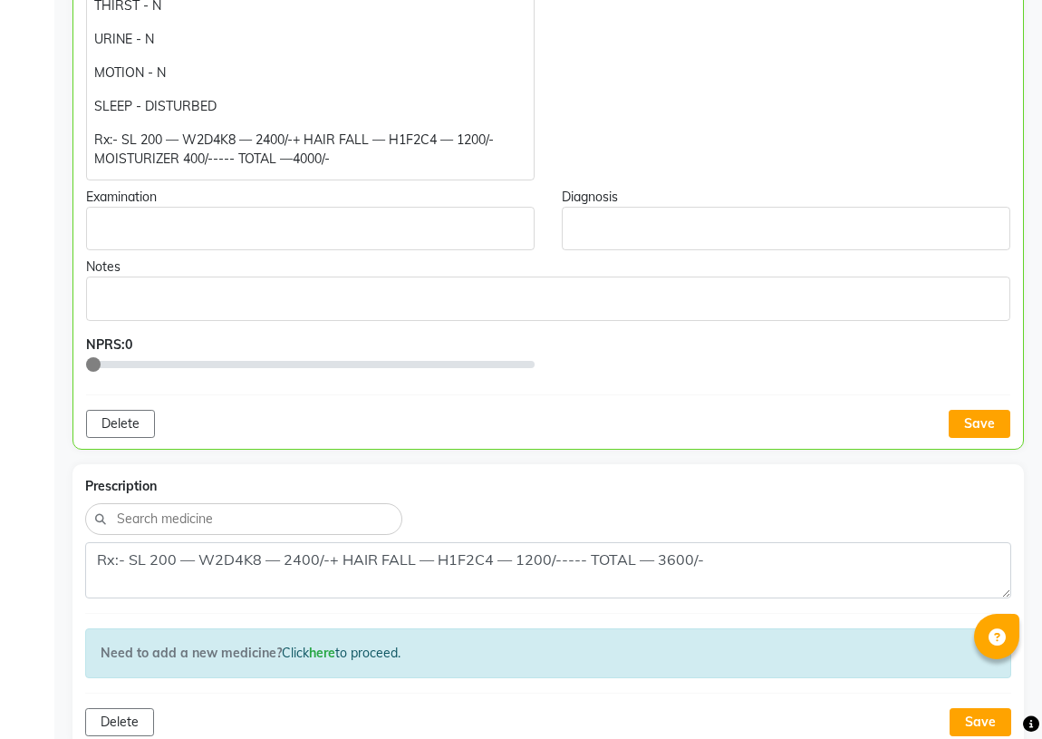
scroll to position [1649, 0]
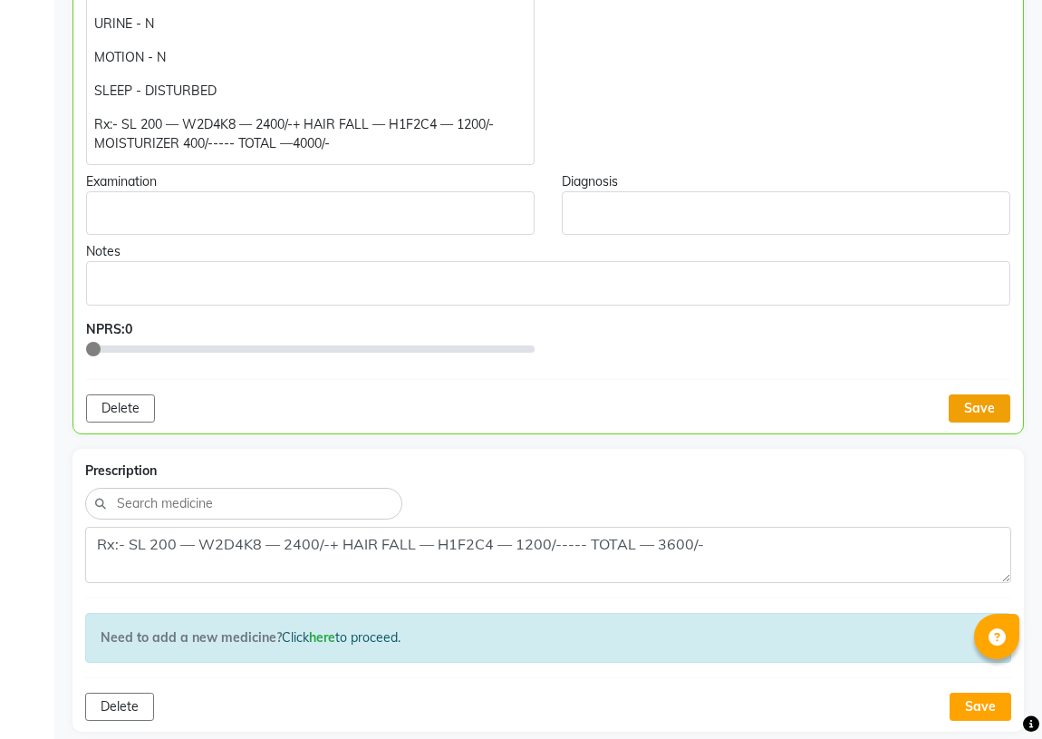
click at [985, 407] on button "Save" at bounding box center [980, 408] width 62 height 28
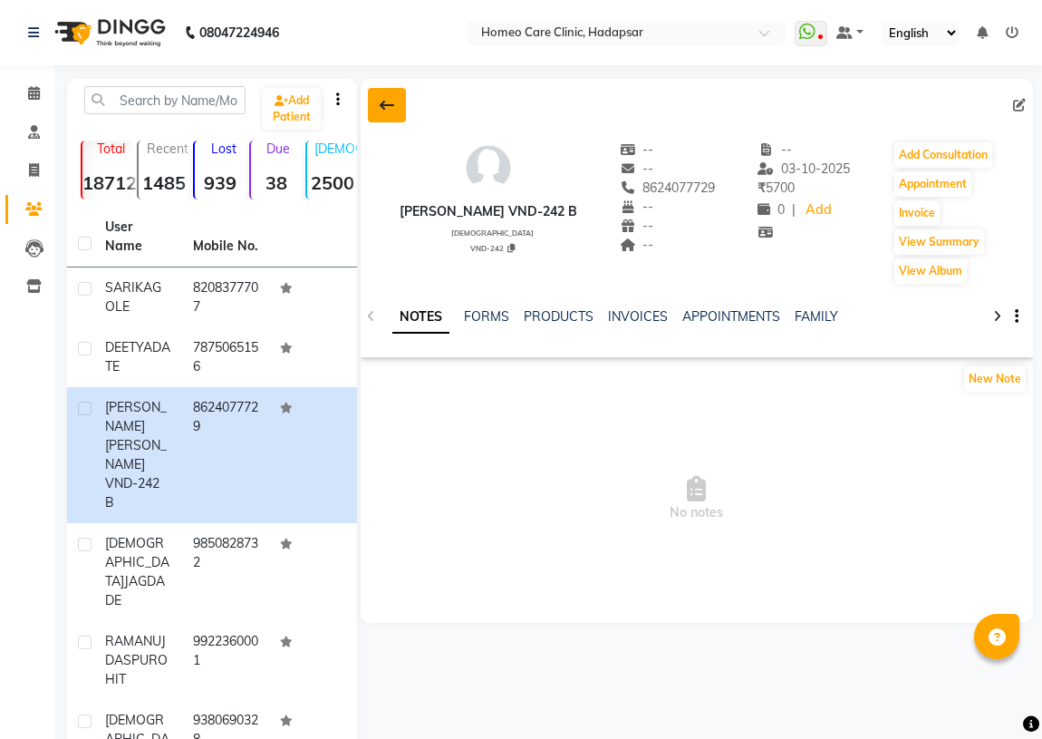
click at [381, 96] on button at bounding box center [387, 105] width 38 height 34
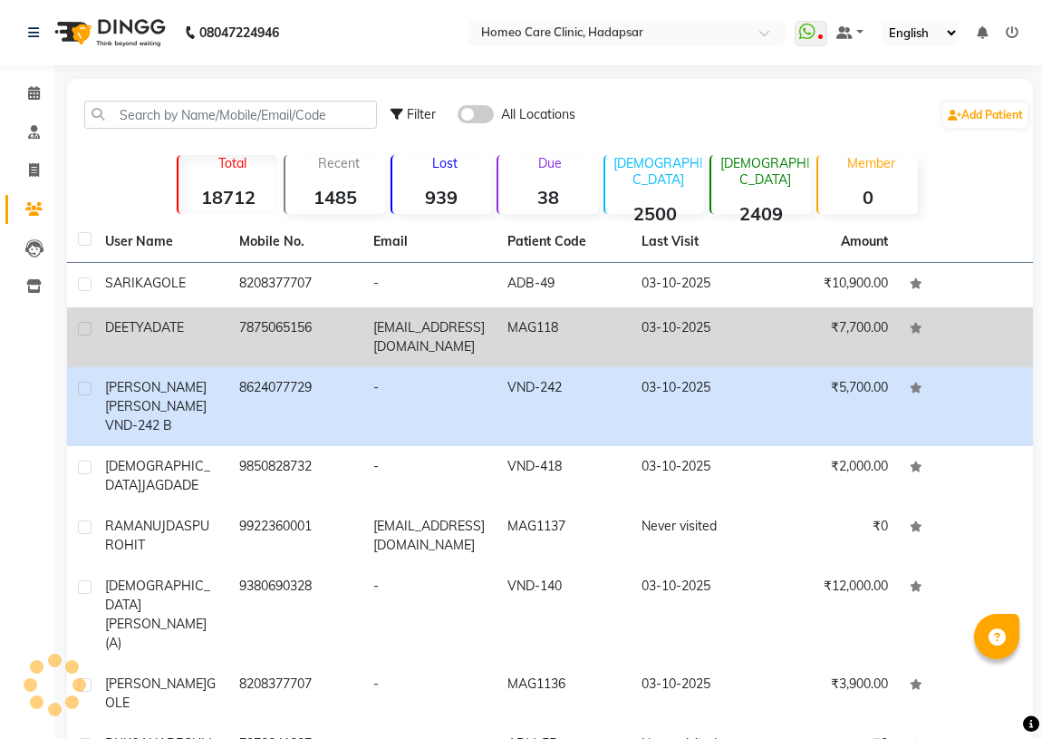
click at [261, 326] on td "7875065156" at bounding box center [295, 337] width 134 height 60
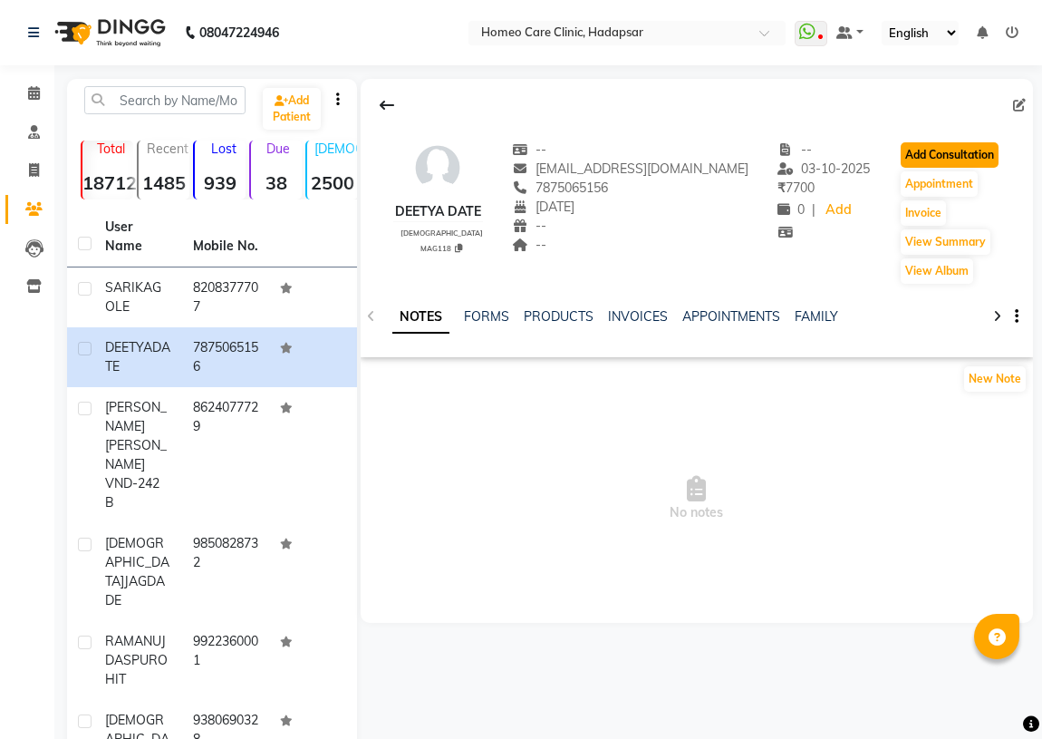
click at [939, 145] on button "Add Consultation" at bounding box center [950, 154] width 98 height 25
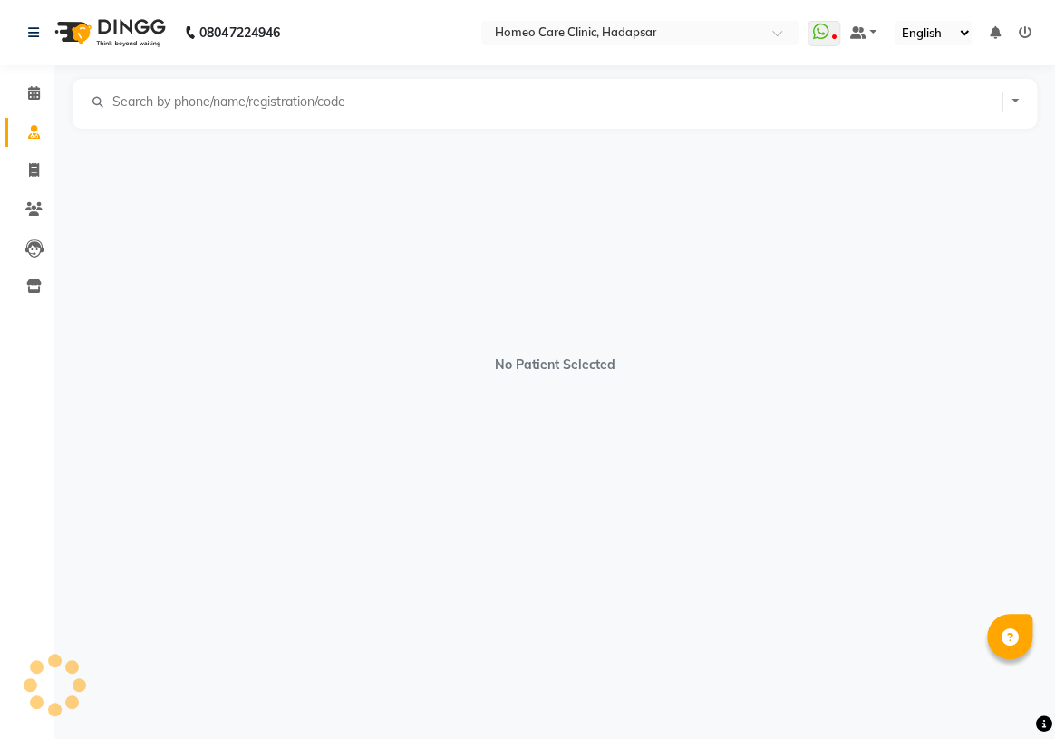
select select "[DEMOGRAPHIC_DATA]"
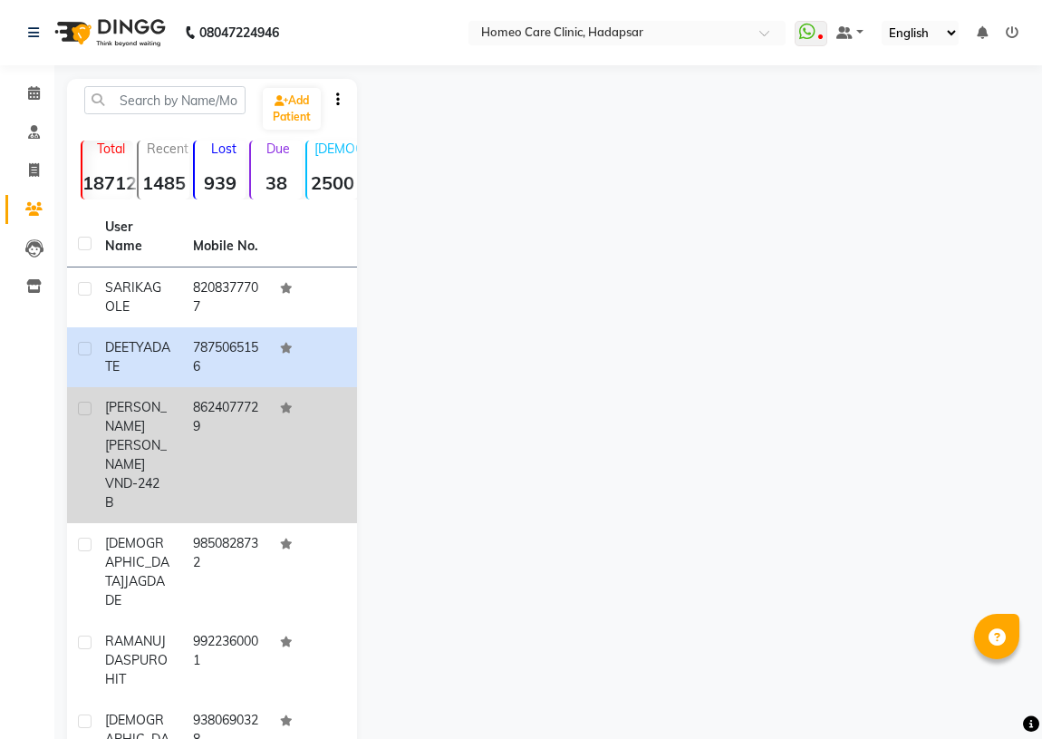
drag, startPoint x: 163, startPoint y: 401, endPoint x: 186, endPoint y: 410, distance: 24.4
click at [163, 401] on div "[PERSON_NAME] VND-242 B" at bounding box center [138, 455] width 66 height 114
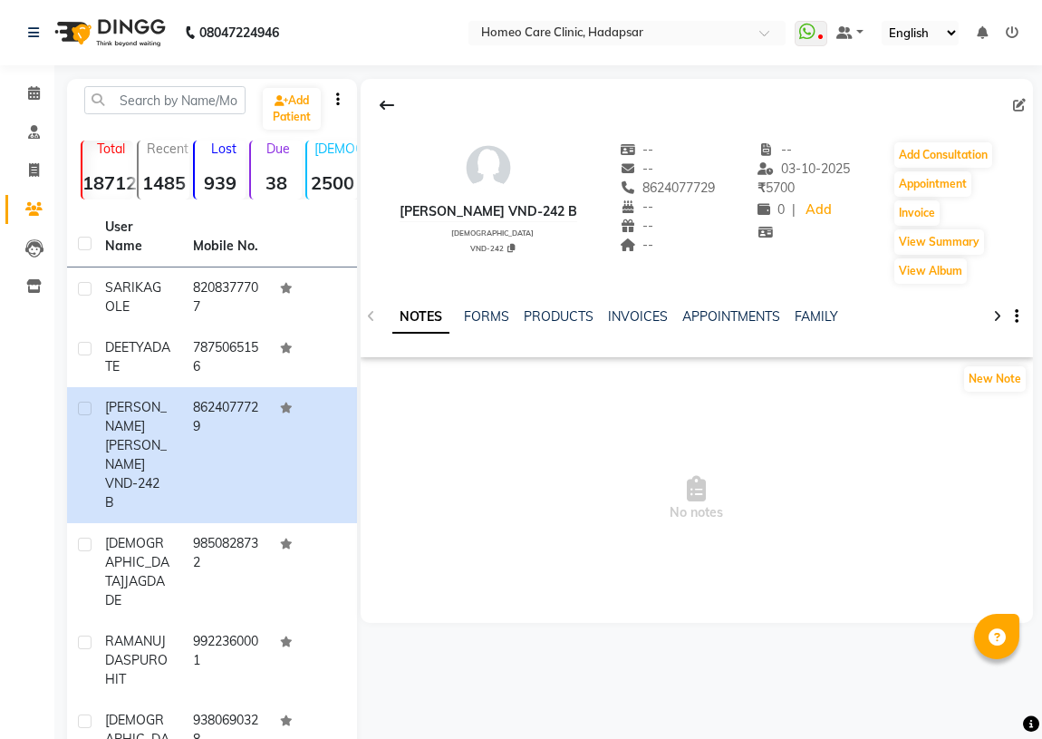
click at [959, 134] on div "[PERSON_NAME] VND-242 B [DEMOGRAPHIC_DATA] VND-242 -- -- 8624077729 -- -- -- --…" at bounding box center [697, 203] width 673 height 163
click at [949, 160] on button "Add Consultation" at bounding box center [944, 154] width 98 height 25
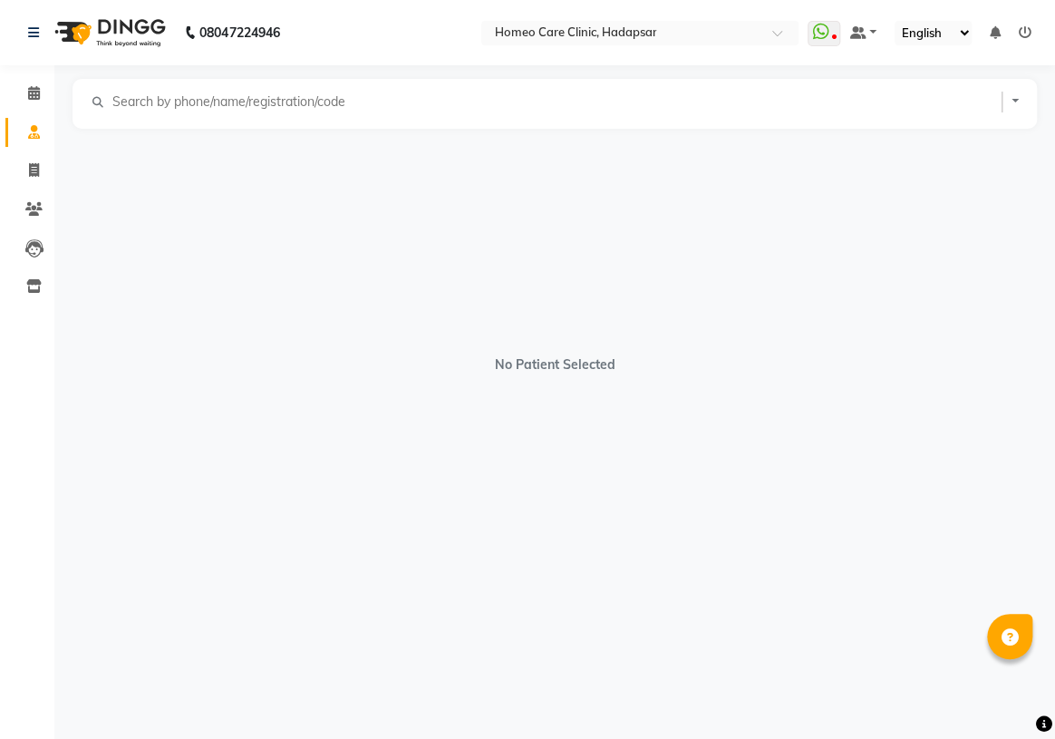
select select "[DEMOGRAPHIC_DATA]"
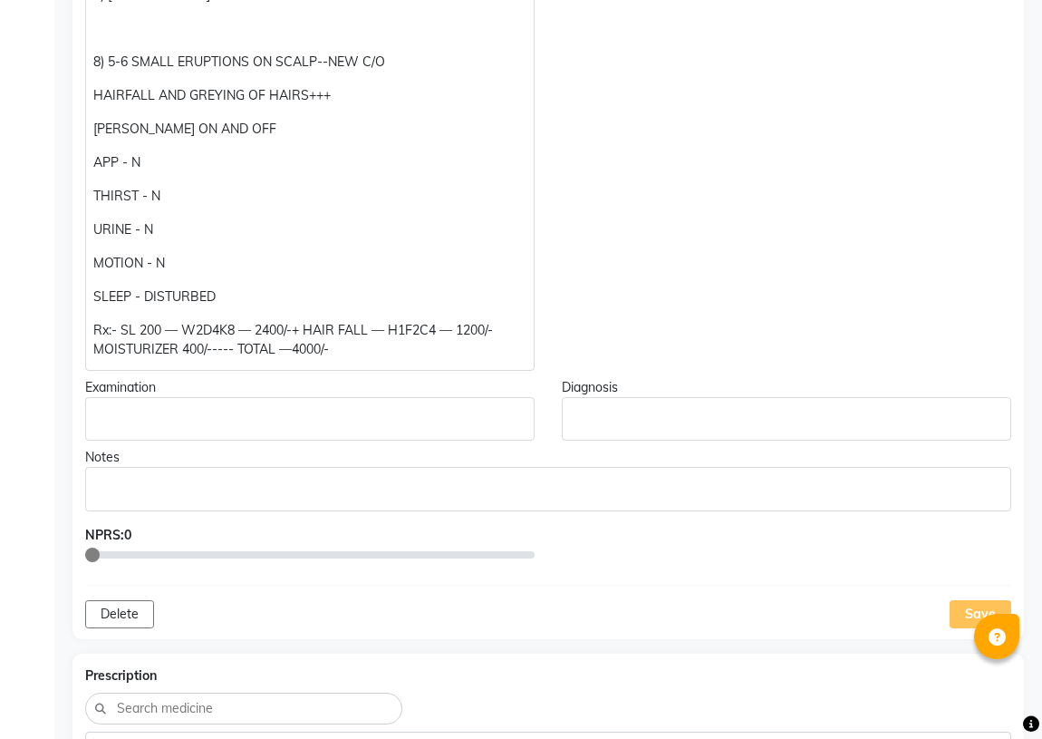
scroll to position [1236, 0]
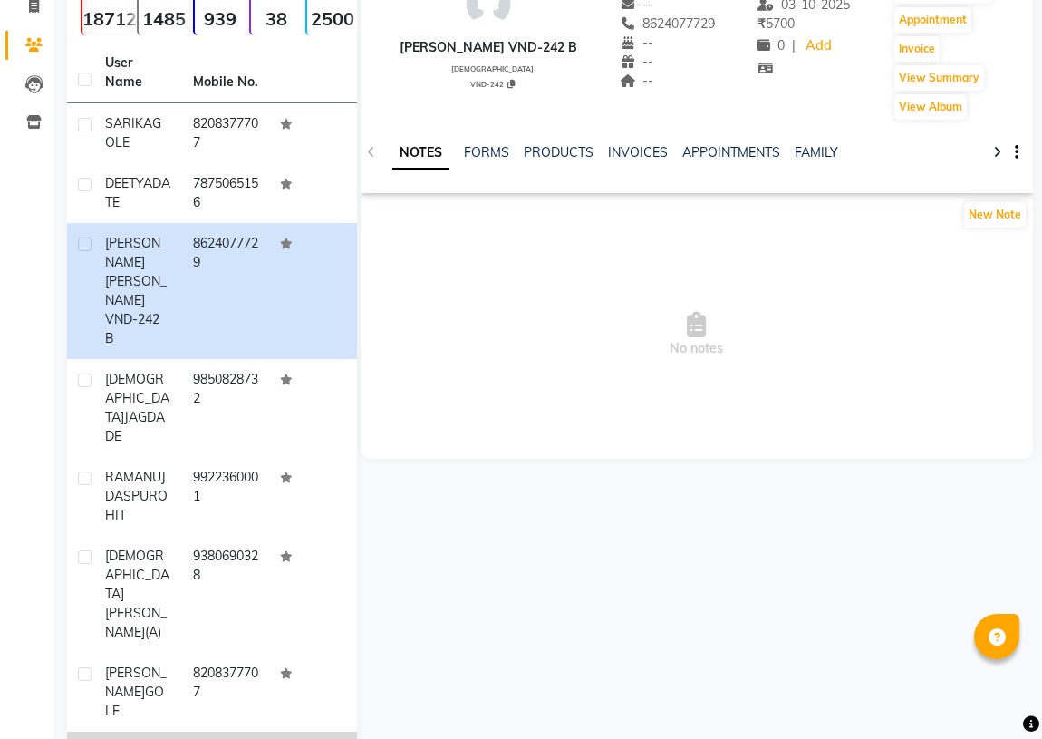
scroll to position [280, 0]
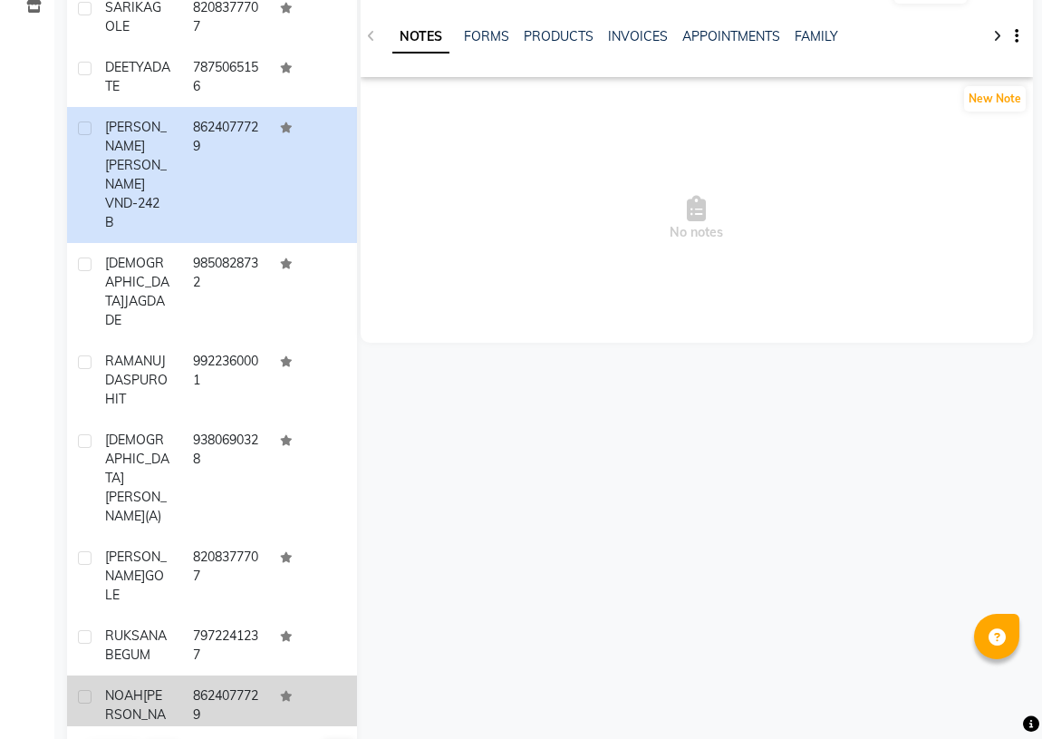
click at [141, 686] on div "[PERSON_NAME]" at bounding box center [138, 714] width 66 height 57
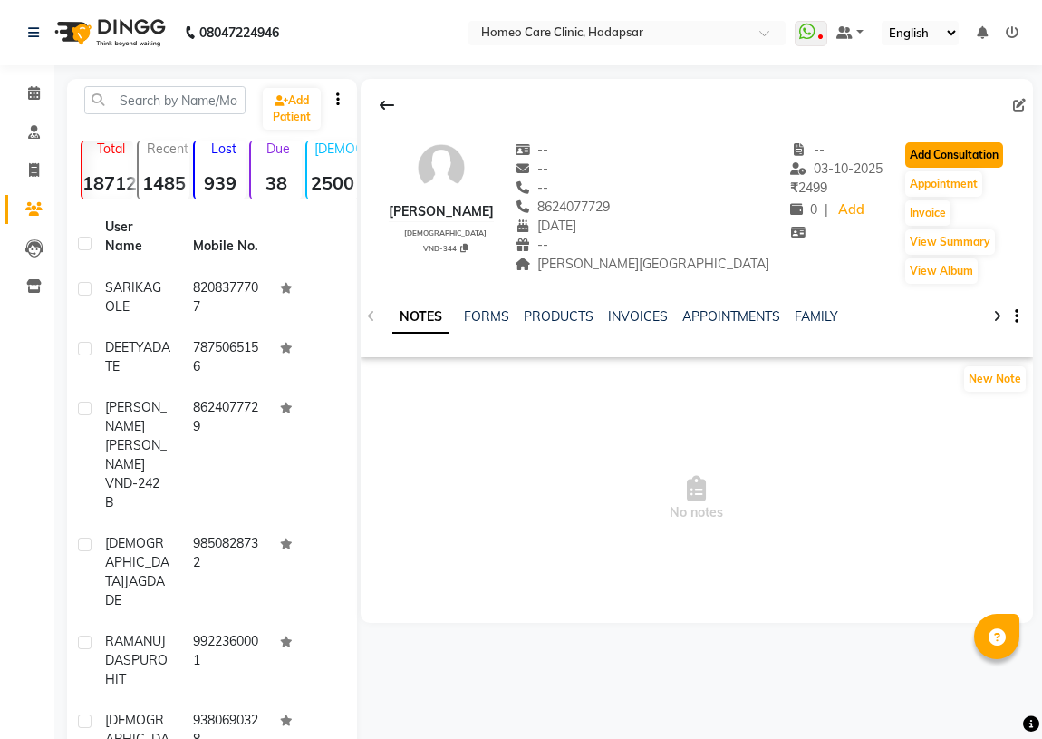
click at [952, 167] on button "Add Consultation" at bounding box center [955, 154] width 98 height 25
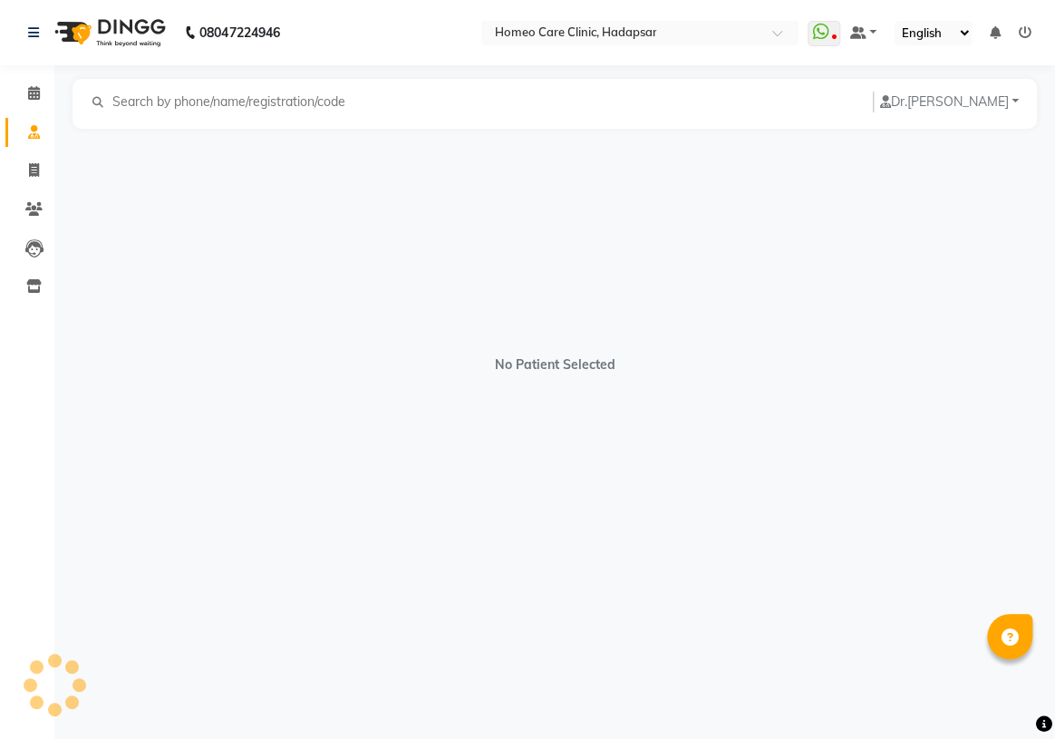
select select "[DEMOGRAPHIC_DATA]"
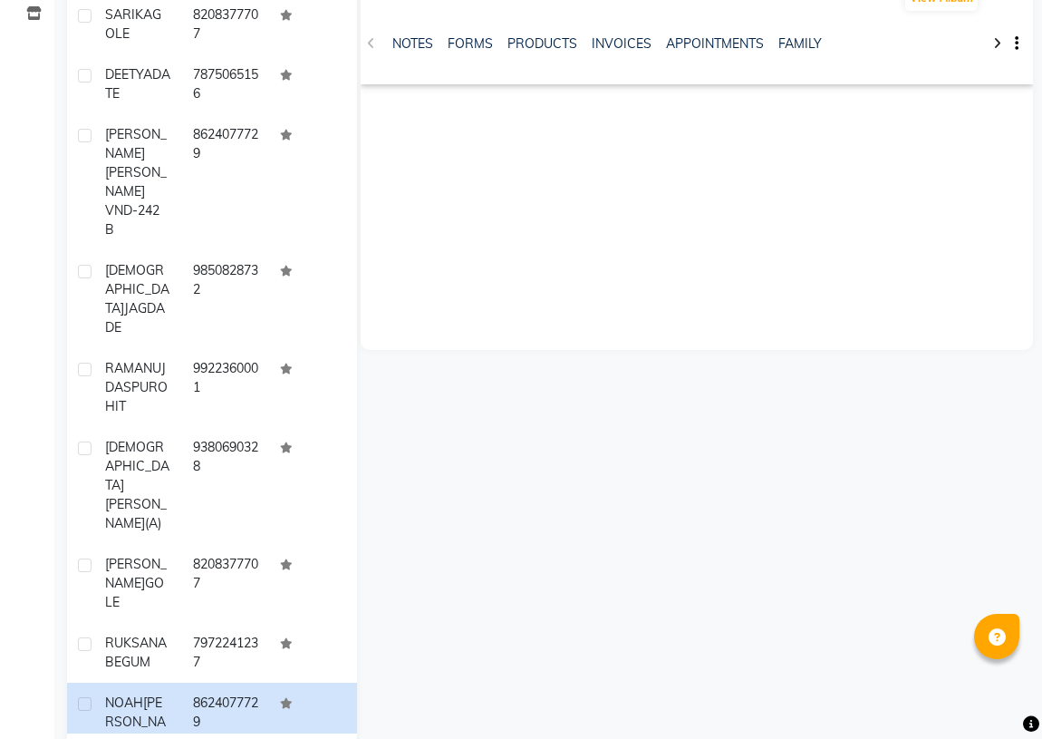
scroll to position [280, 0]
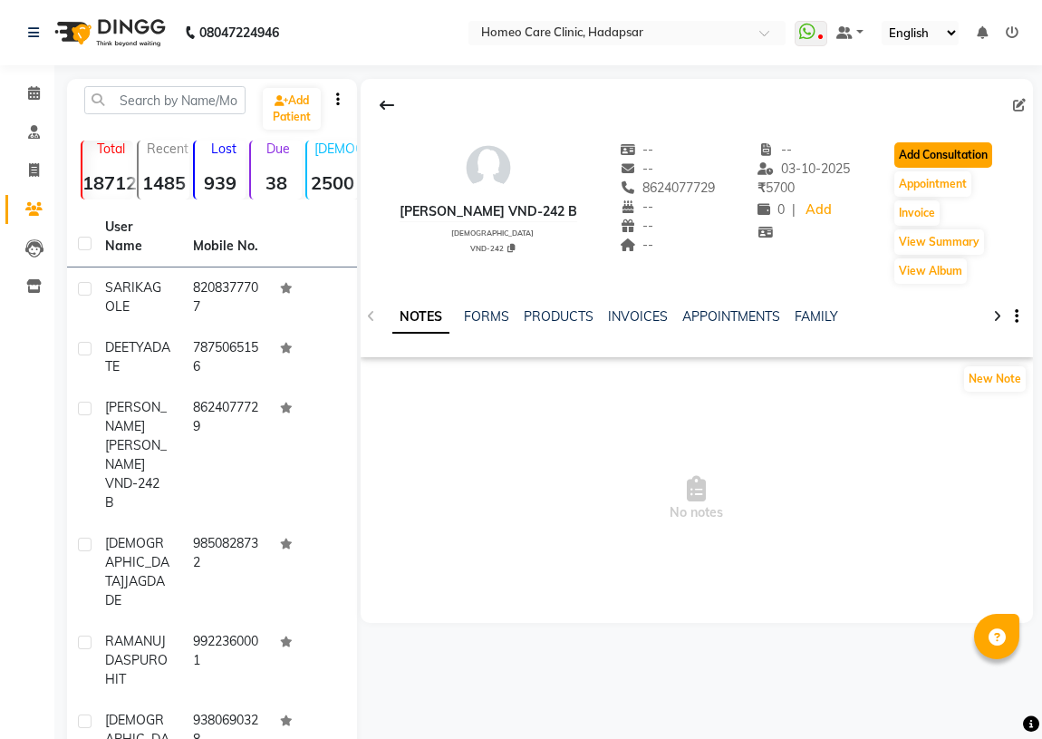
click at [951, 155] on button "Add Consultation" at bounding box center [944, 154] width 98 height 25
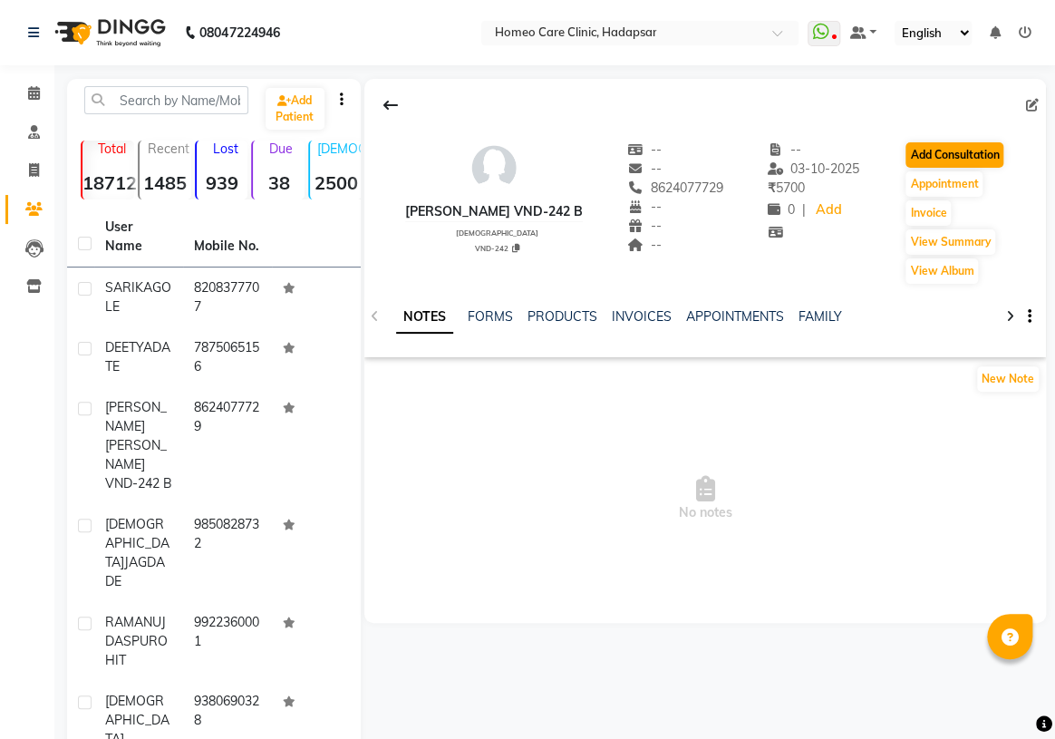
select select "[DEMOGRAPHIC_DATA]"
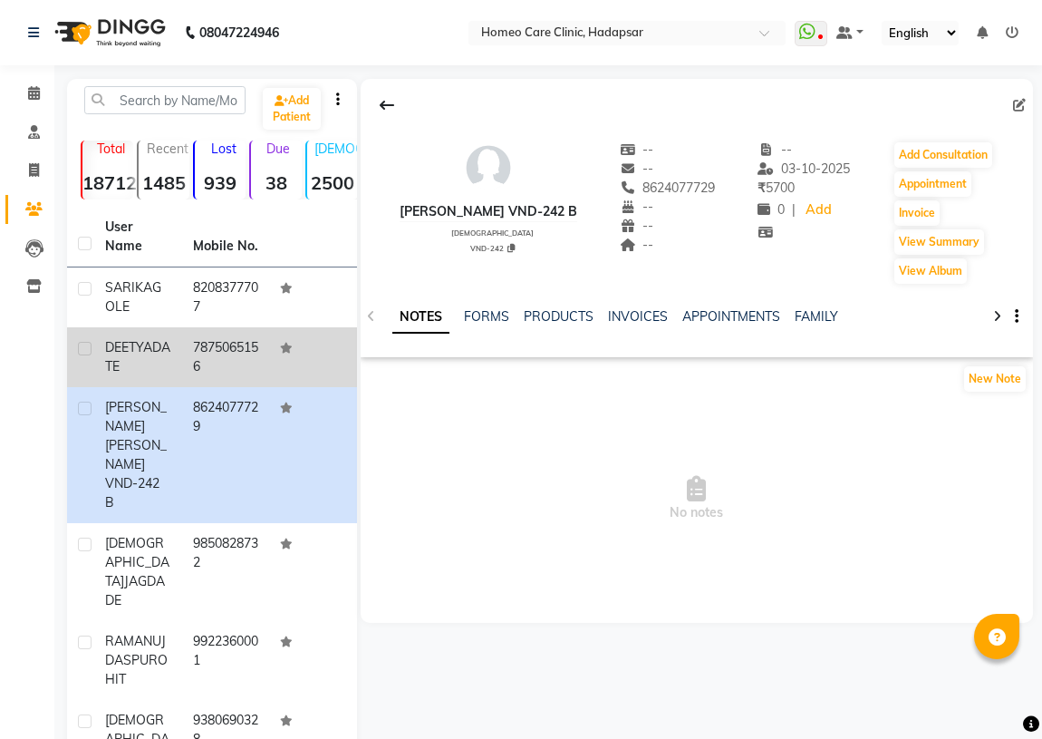
click at [154, 365] on div "DEETYA DATE" at bounding box center [138, 357] width 66 height 38
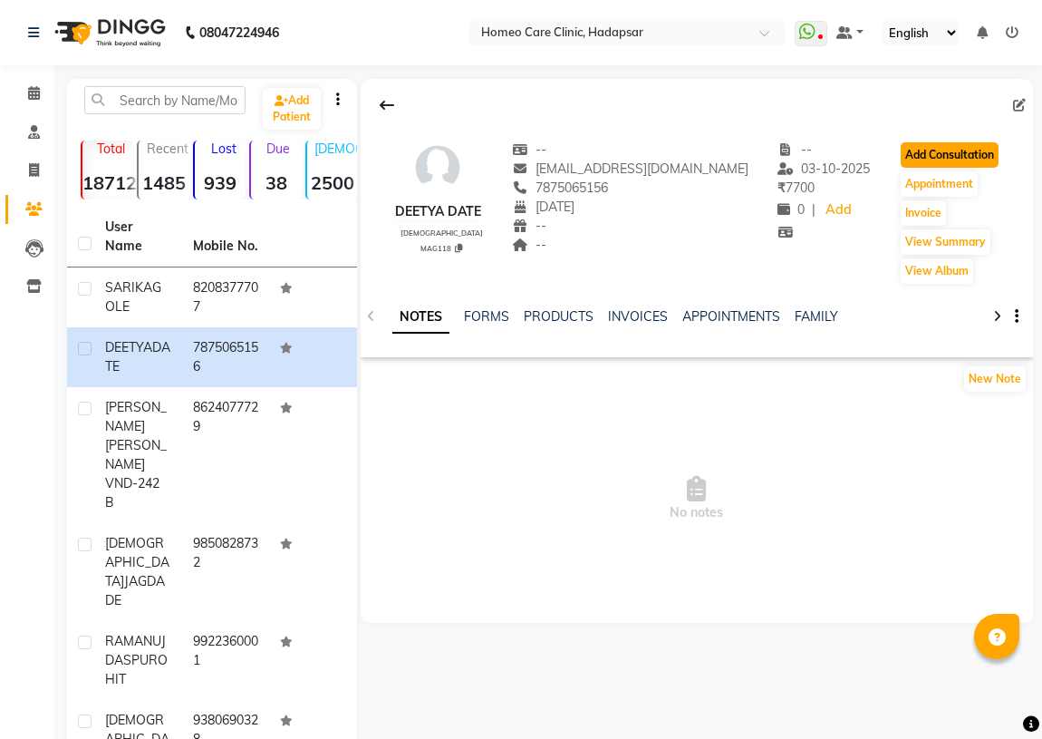
click at [952, 150] on button "Add Consultation" at bounding box center [950, 154] width 98 height 25
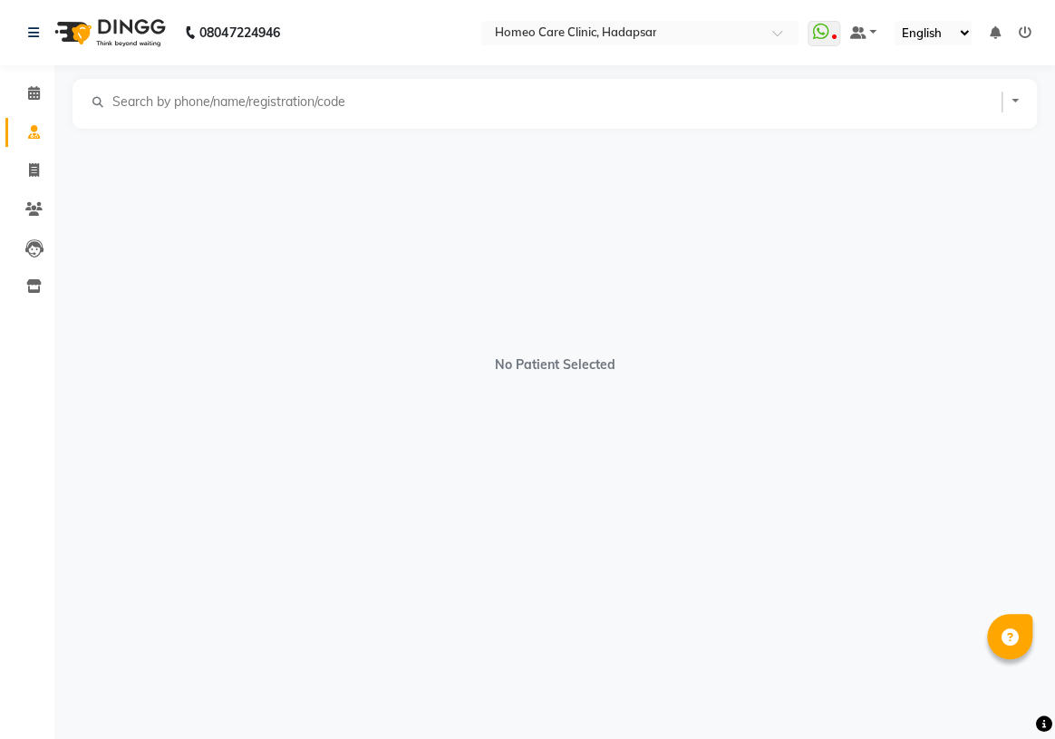
select select "[DEMOGRAPHIC_DATA]"
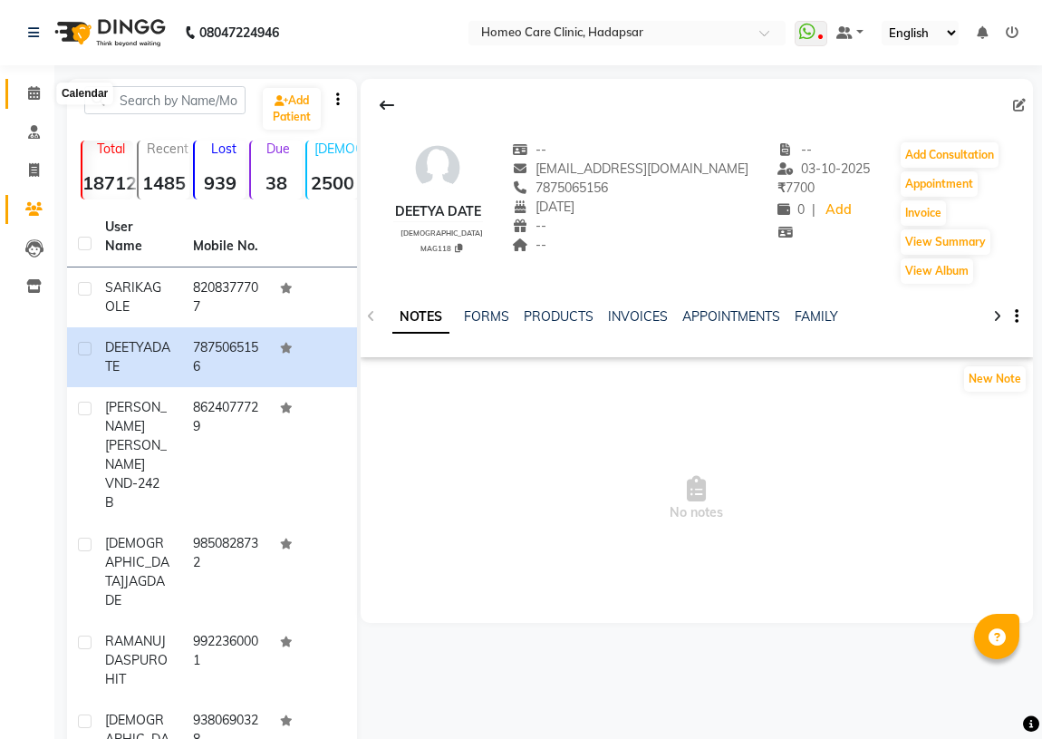
click at [35, 93] on icon at bounding box center [34, 93] width 12 height 14
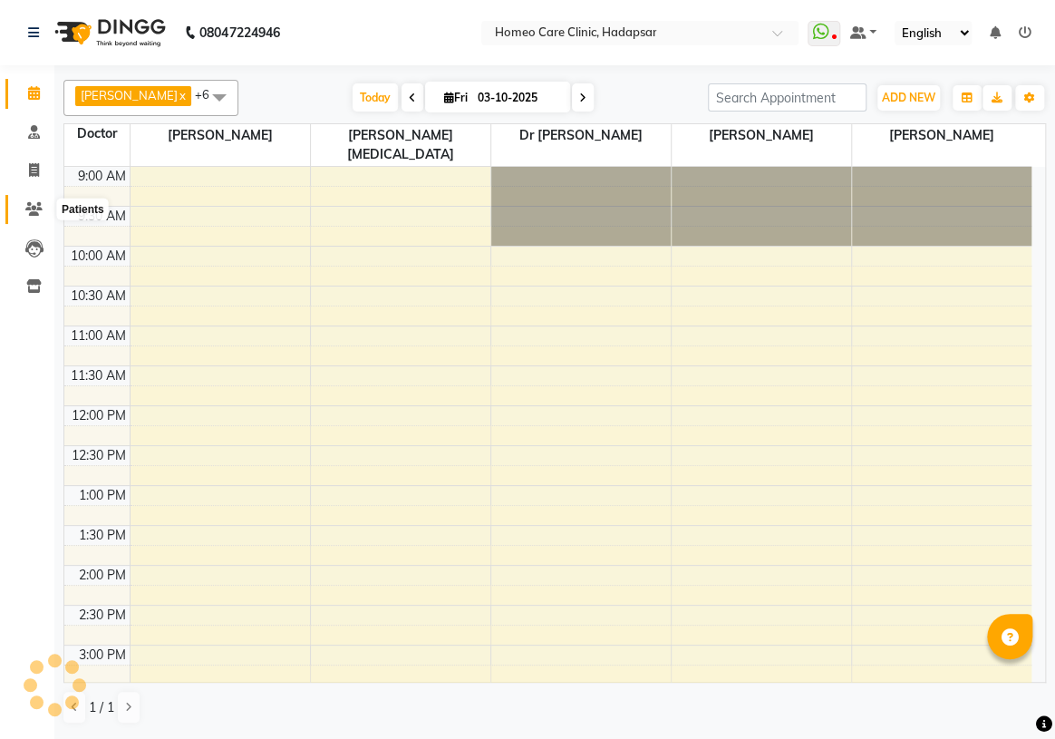
click at [37, 207] on icon at bounding box center [33, 209] width 17 height 14
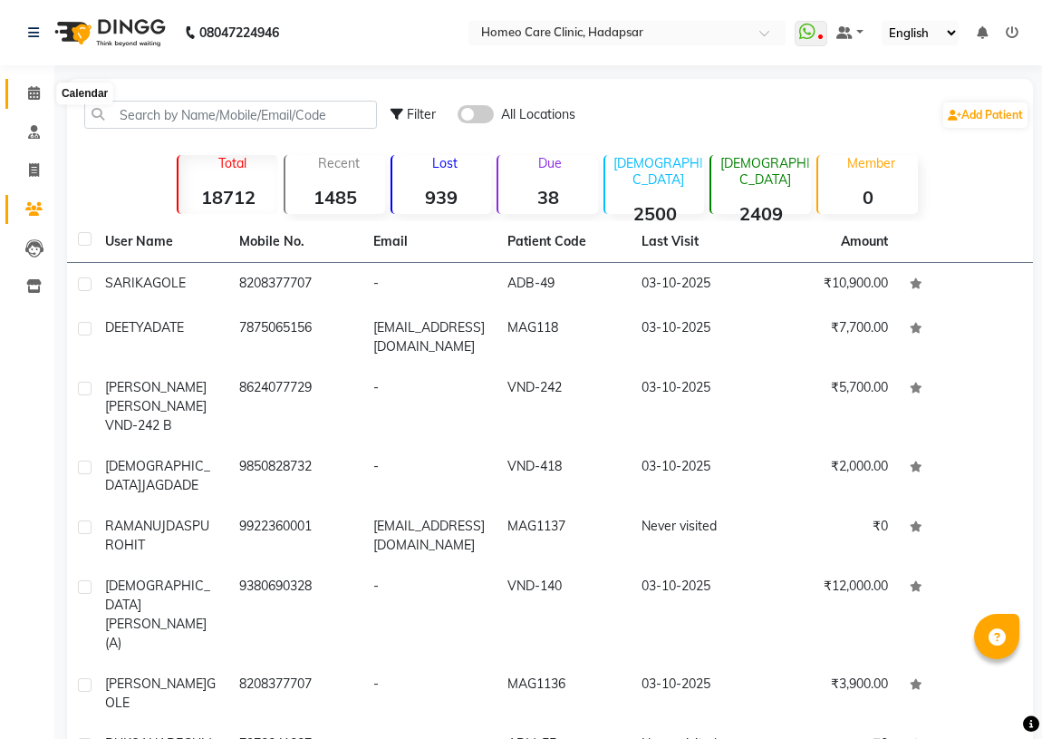
click at [32, 92] on icon at bounding box center [34, 93] width 12 height 14
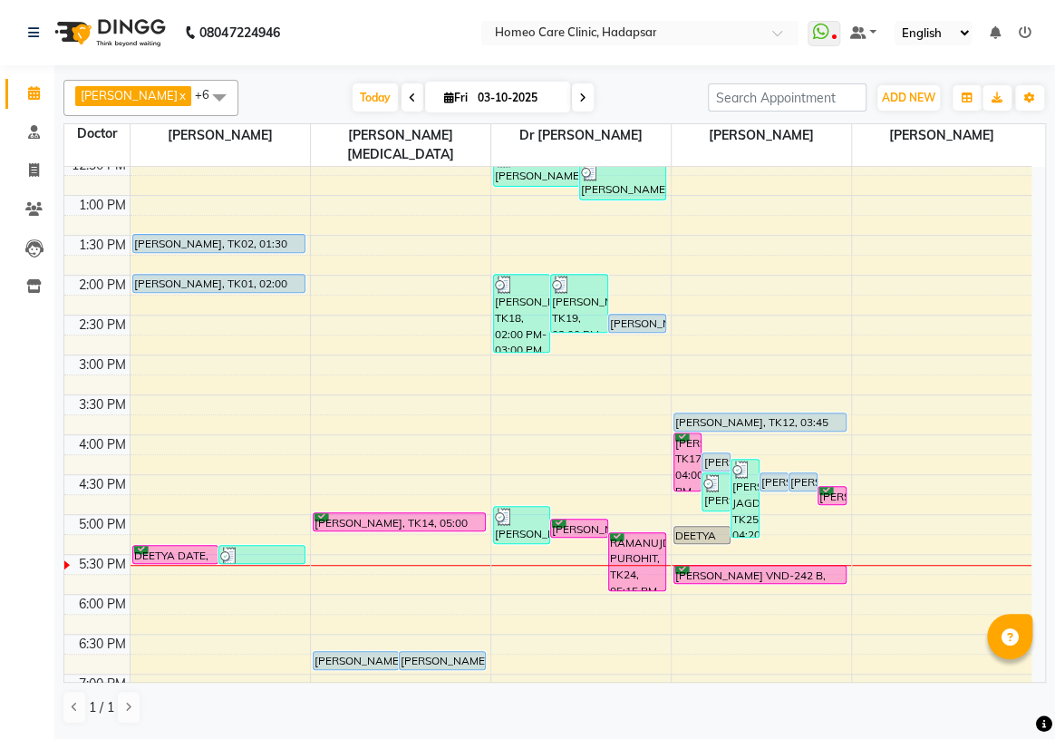
scroll to position [329, 0]
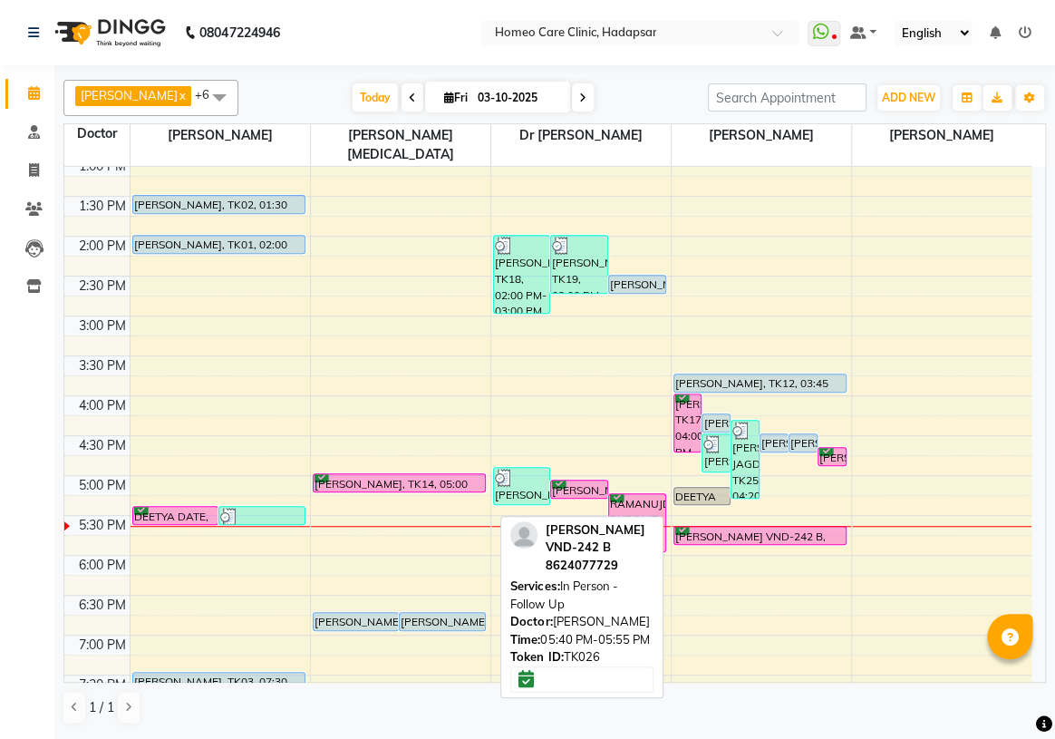
click at [752, 527] on div "[PERSON_NAME] VND-242 B, TK26, 05:40 PM-05:55 PM, In Person - Follow Up" at bounding box center [759, 535] width 171 height 17
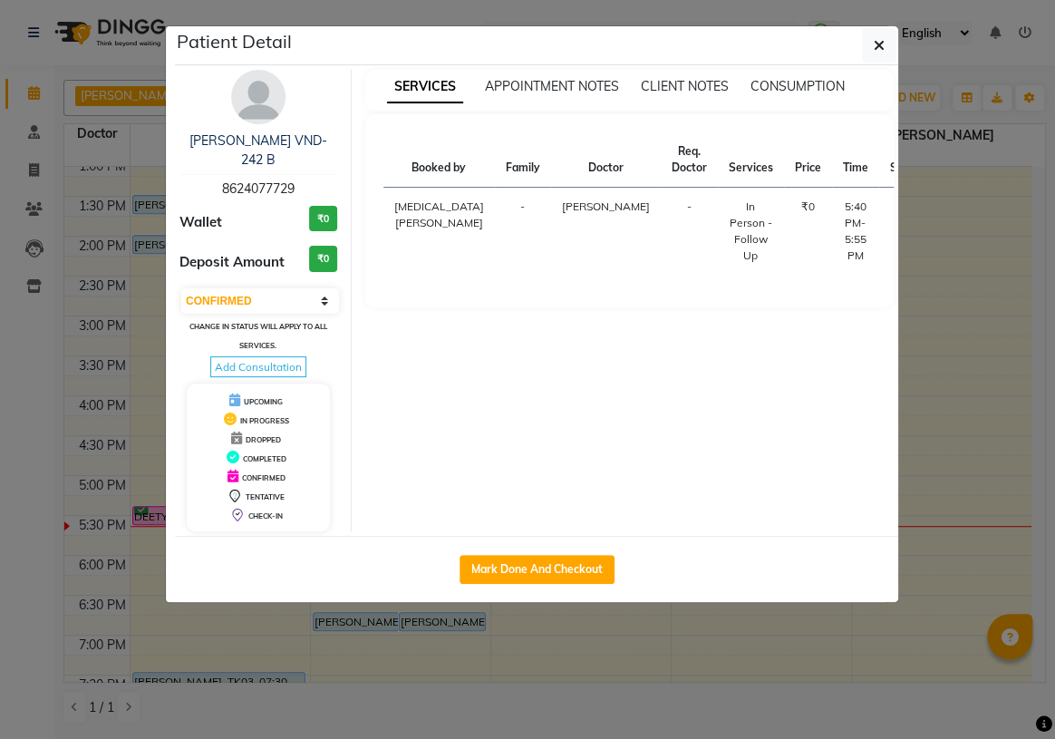
click at [948, 205] on button "START" at bounding box center [966, 211] width 37 height 23
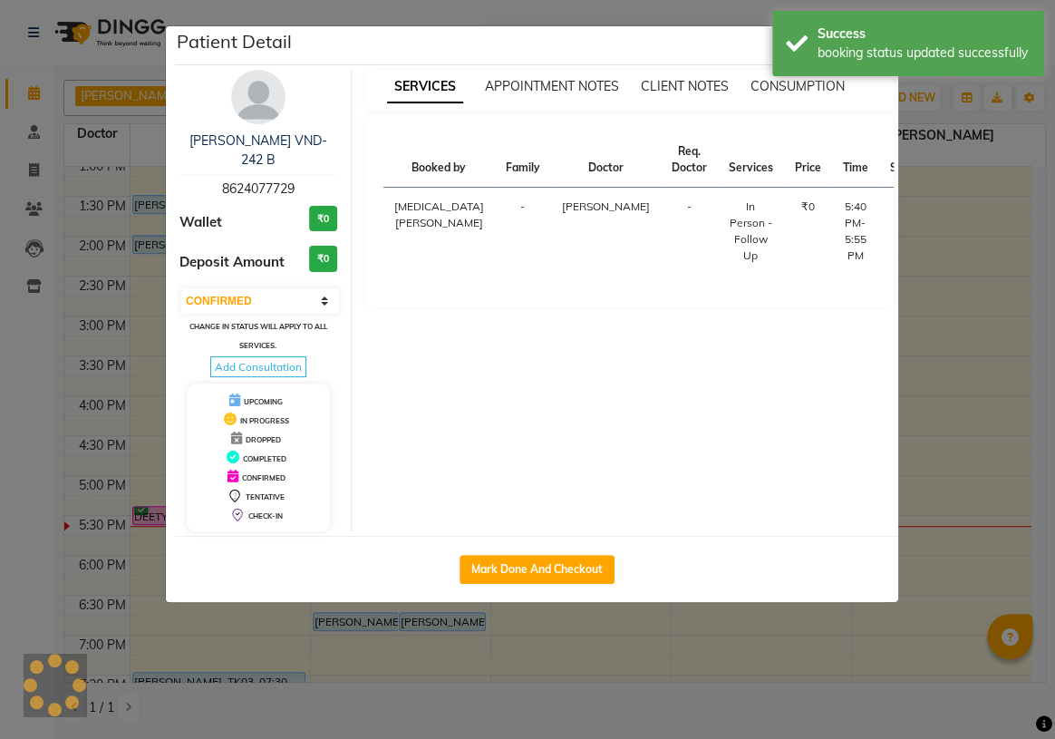
select select "1"
click at [498, 568] on button "Mark Done And Checkout" at bounding box center [537, 569] width 155 height 29
select select "service"
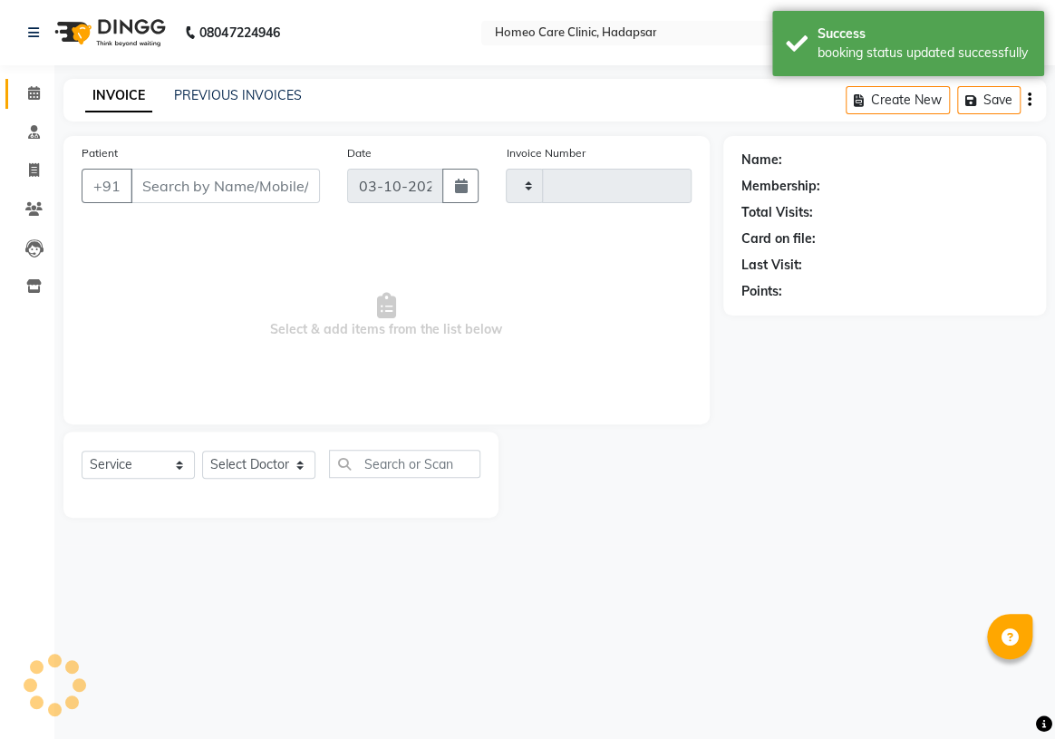
type input "3727"
select select "7485"
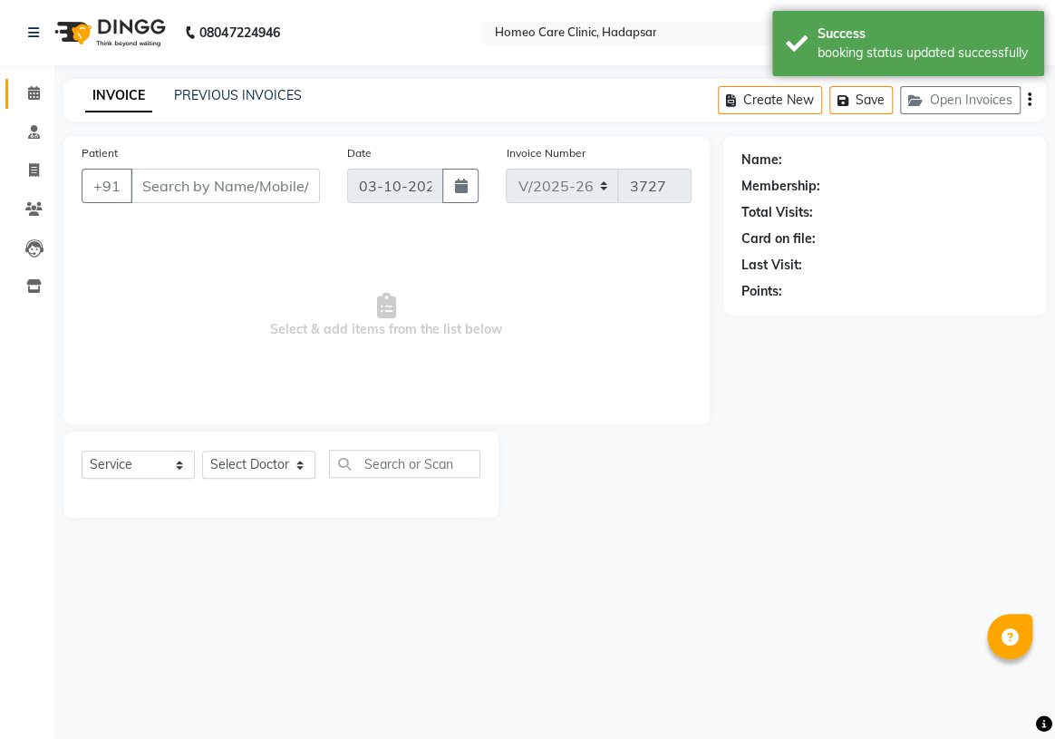
type input "8624077729"
select select "70882"
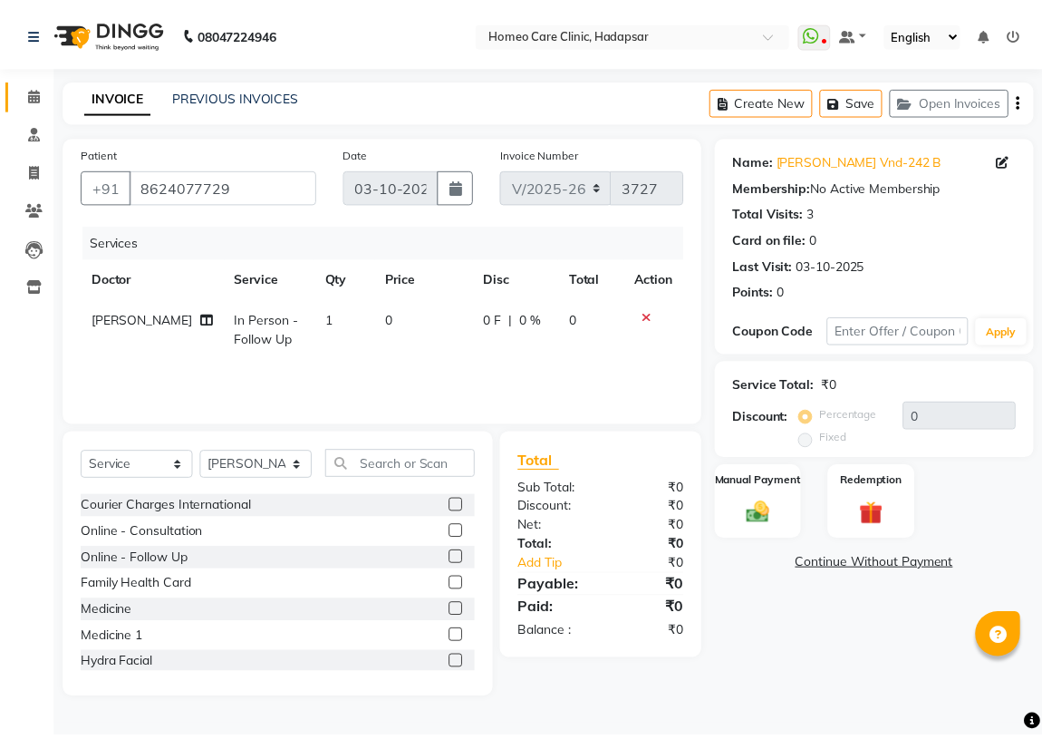
scroll to position [164, 0]
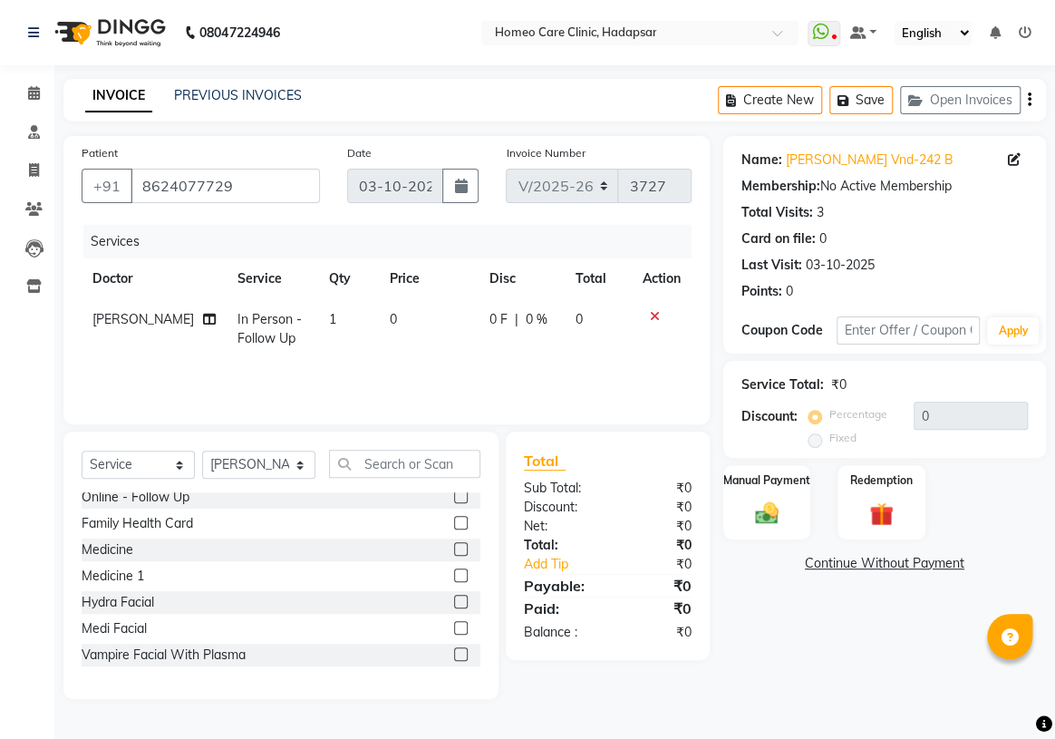
click at [454, 548] on label at bounding box center [461, 549] width 14 height 14
click at [454, 548] on input "checkbox" at bounding box center [460, 550] width 12 height 12
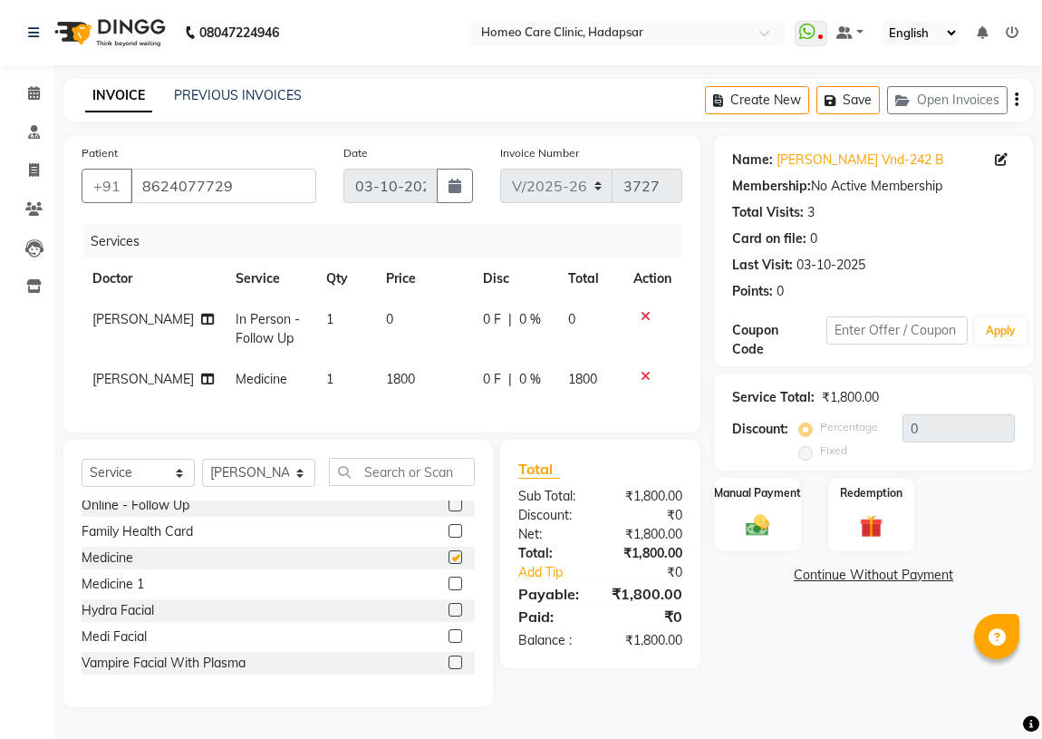
checkbox input "false"
click at [449, 590] on label at bounding box center [456, 584] width 14 height 14
click at [449, 590] on input "checkbox" at bounding box center [455, 584] width 12 height 12
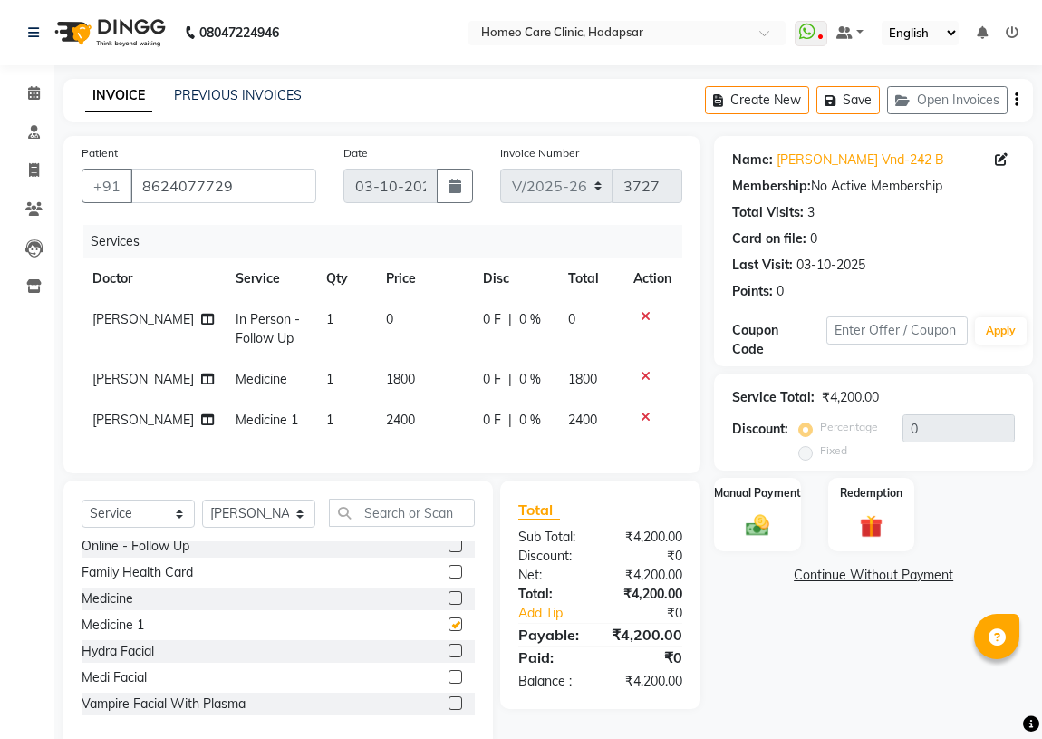
checkbox input "false"
click at [176, 528] on select "Select Service Product Membership Package Voucher Prepaid Gift Card" at bounding box center [138, 513] width 113 height 28
click at [82, 528] on select "Select Service Product Membership Package Voucher Prepaid Gift Card" at bounding box center [138, 513] width 113 height 28
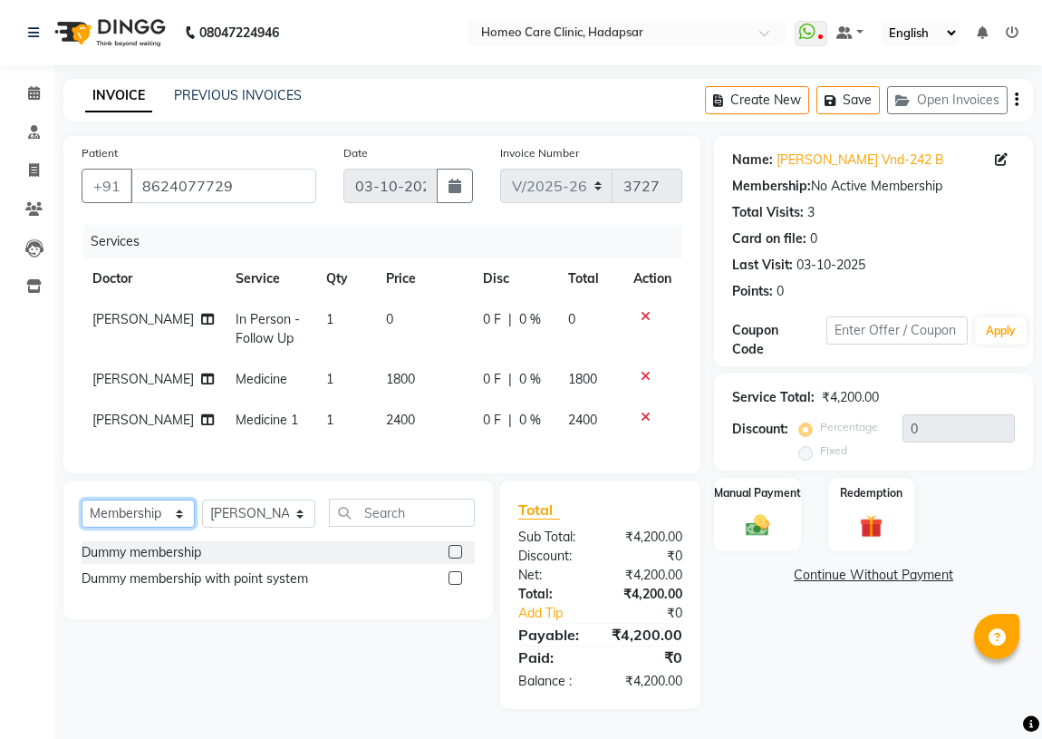
click at [139, 528] on select "Select Service Product Membership Package Voucher Prepaid Gift Card" at bounding box center [138, 513] width 113 height 28
select select "product"
click at [82, 528] on select "Select Service Product Membership Package Voucher Prepaid Gift Card" at bounding box center [138, 513] width 113 height 28
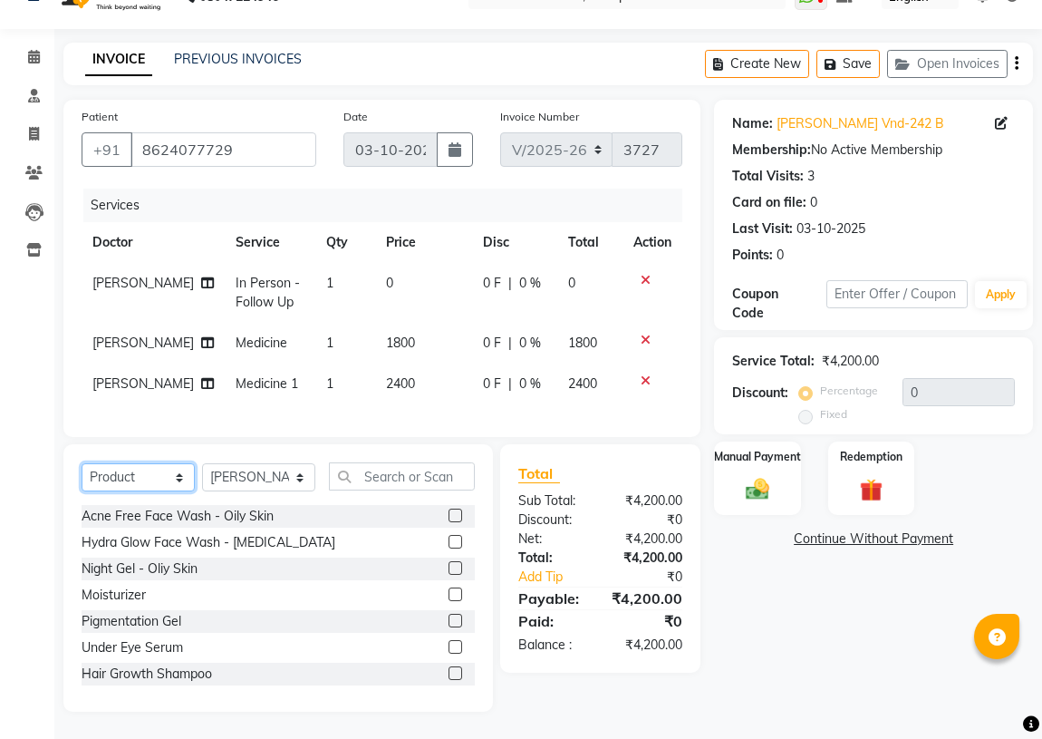
scroll to position [86, 0]
click at [449, 596] on label at bounding box center [456, 594] width 14 height 14
click at [449, 596] on input "checkbox" at bounding box center [455, 595] width 12 height 12
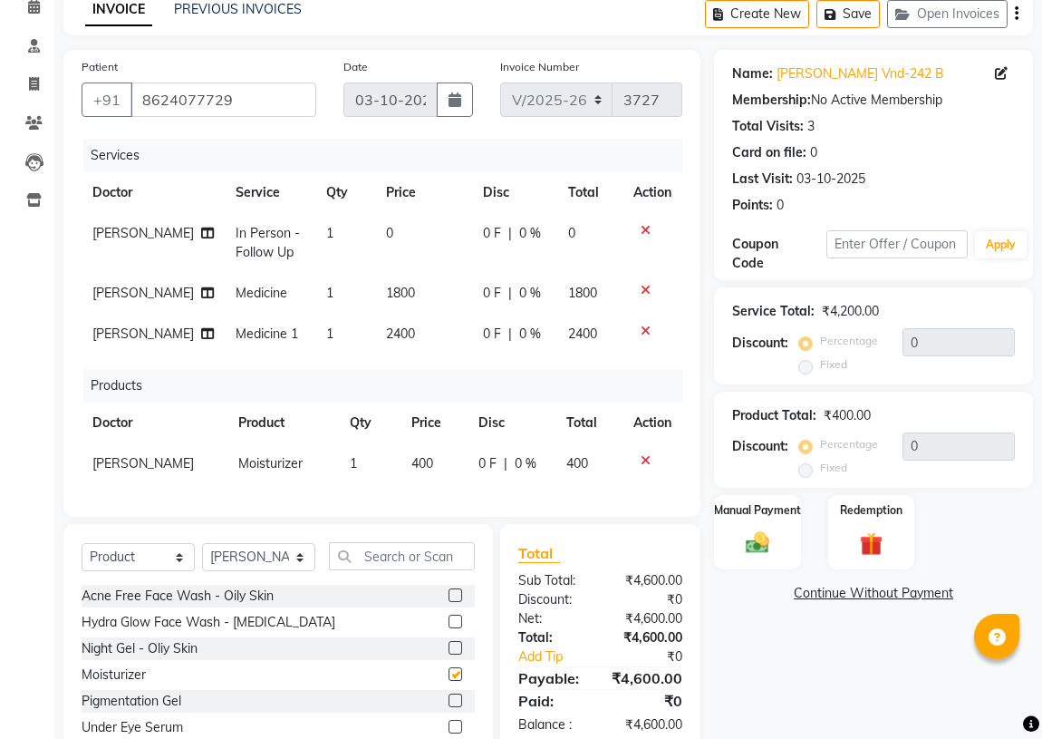
checkbox input "false"
click at [386, 342] on span "2400" at bounding box center [400, 333] width 29 height 16
select select "70882"
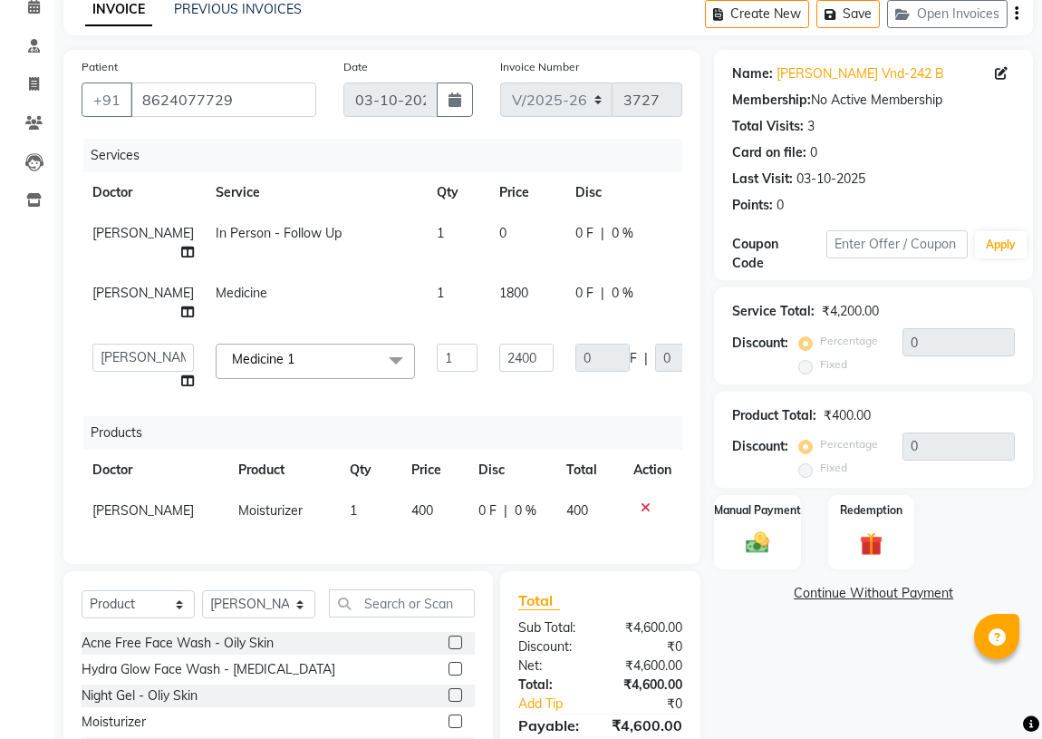
click at [499, 301] on span "1800" at bounding box center [513, 293] width 29 height 16
select select "70882"
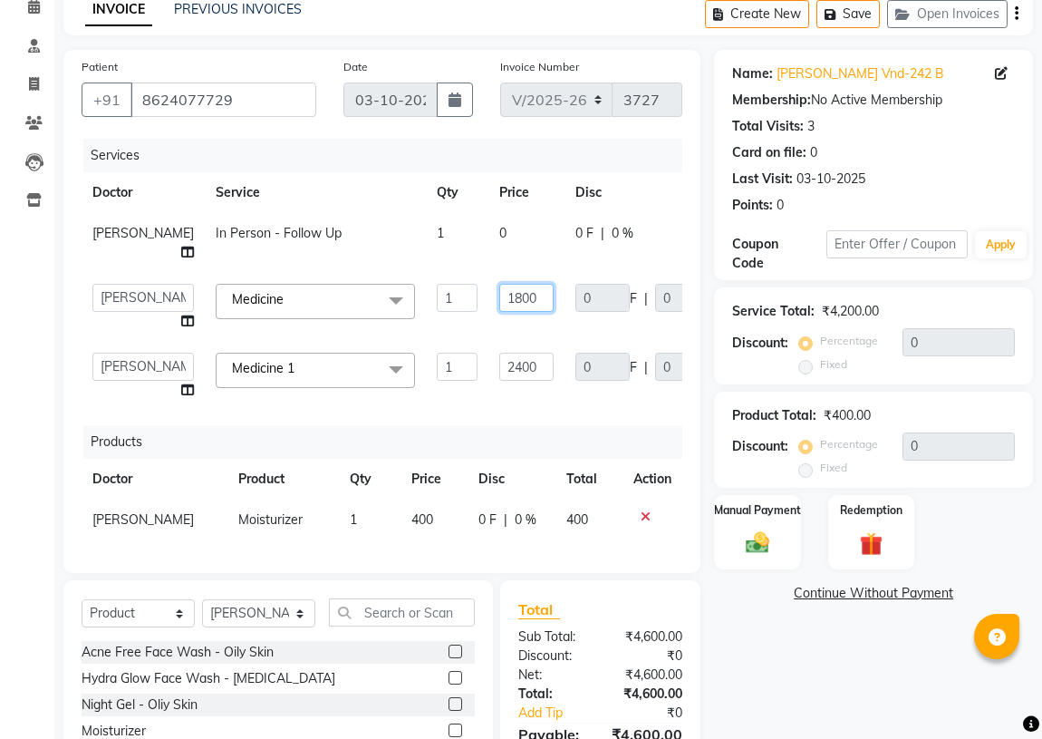
click at [499, 312] on input "1800" at bounding box center [526, 298] width 54 height 28
type input "2400"
drag, startPoint x: 554, startPoint y: 456, endPoint x: 492, endPoint y: 401, distance: 82.8
click at [554, 452] on div "Services Doctor Service Qty Price Disc Total Action [PERSON_NAME] In Person - F…" at bounding box center [382, 347] width 601 height 416
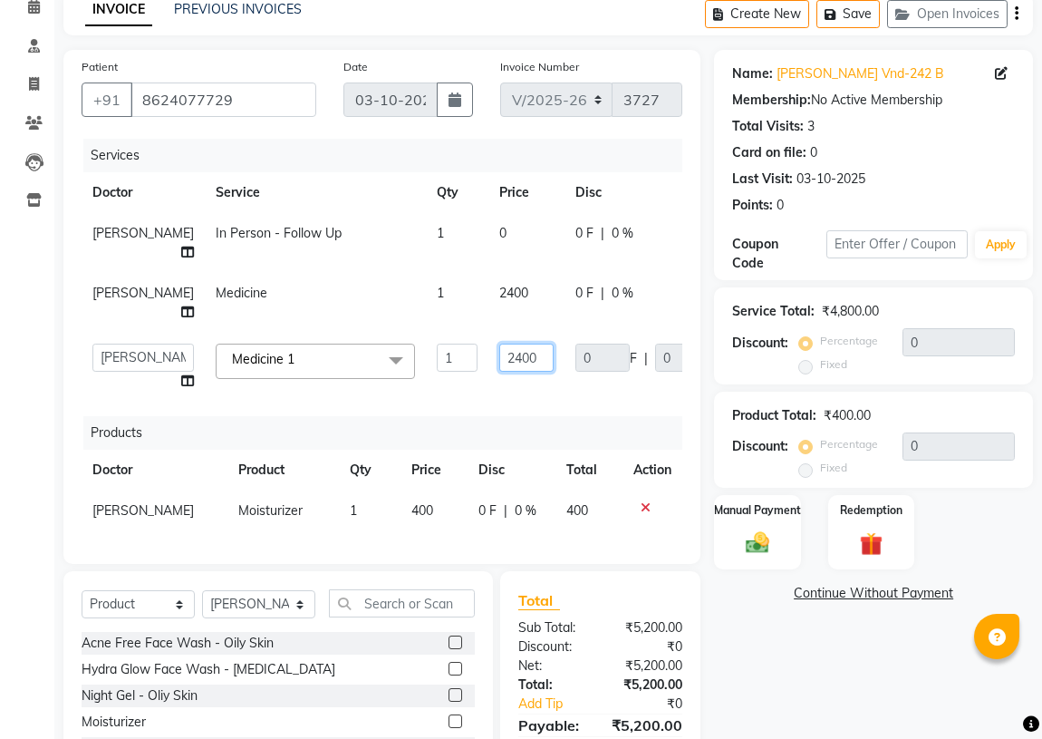
click at [499, 372] on input "2400" at bounding box center [526, 358] width 54 height 28
type input "1000"
click at [777, 649] on div "Name: [PERSON_NAME] Vnd-242 B Membership: No Active Membership Total Visits: 3 …" at bounding box center [880, 444] width 333 height 789
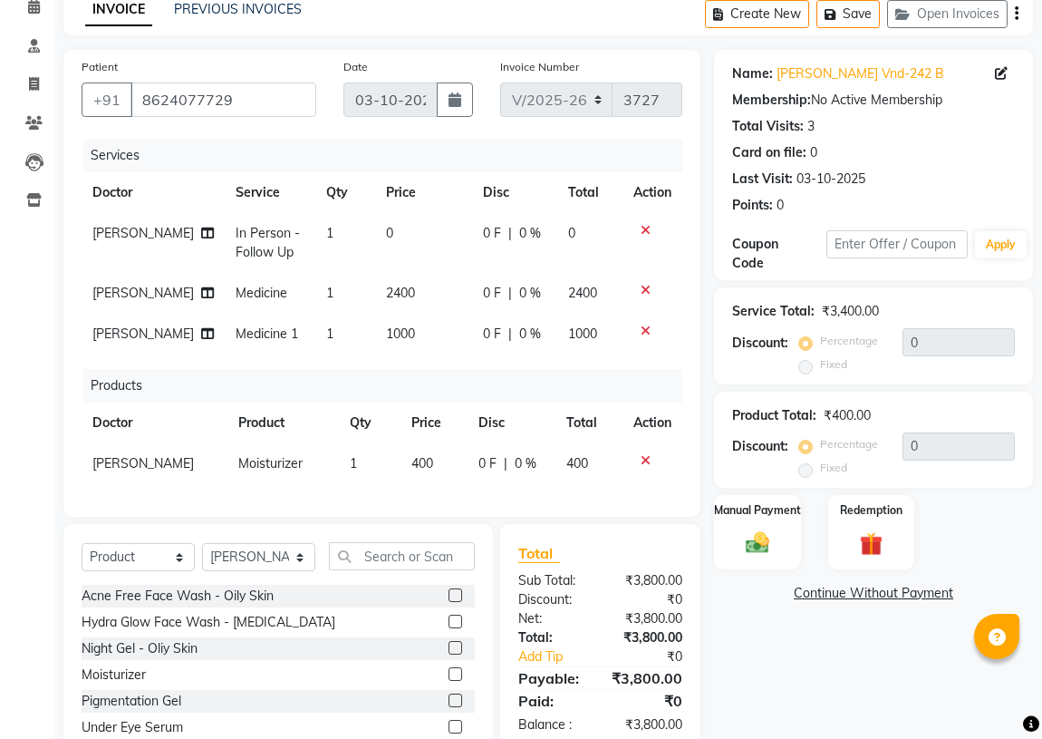
scroll to position [216, 0]
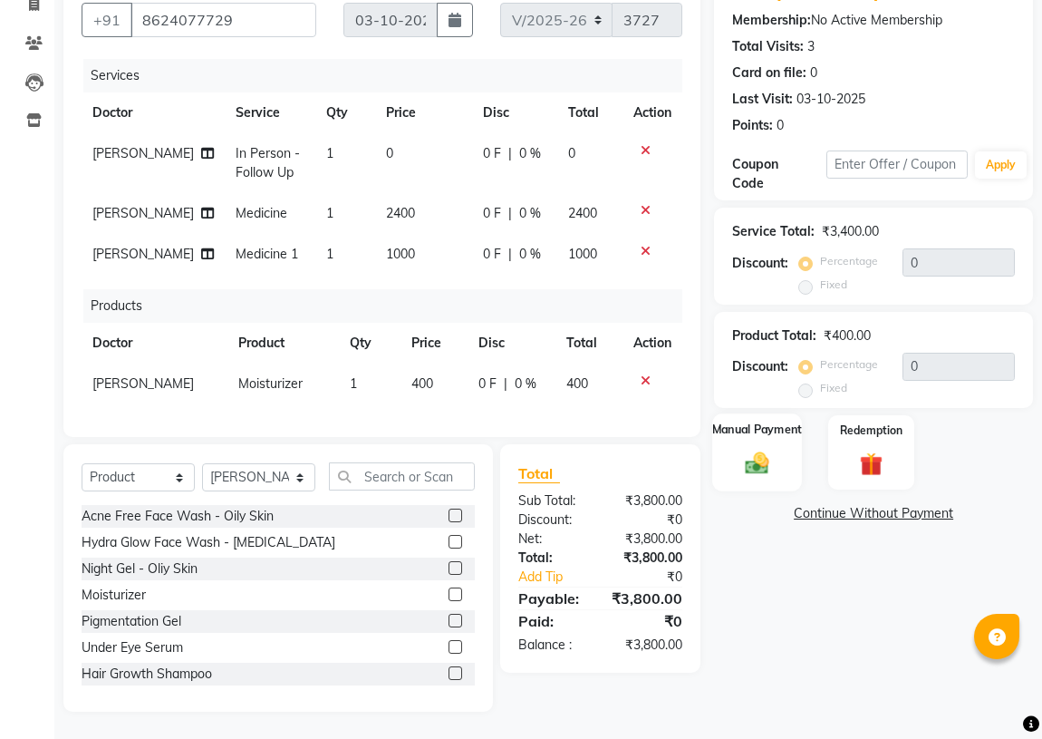
click at [773, 450] on img at bounding box center [757, 464] width 39 height 28
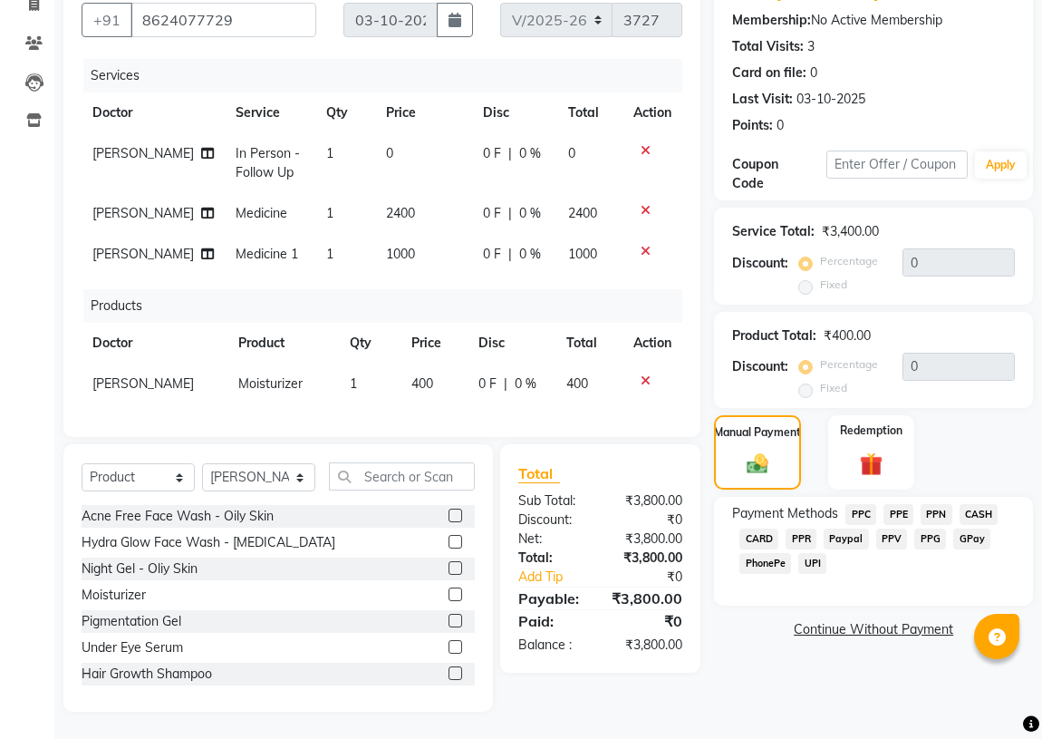
click at [974, 504] on span "CASH" at bounding box center [979, 514] width 39 height 21
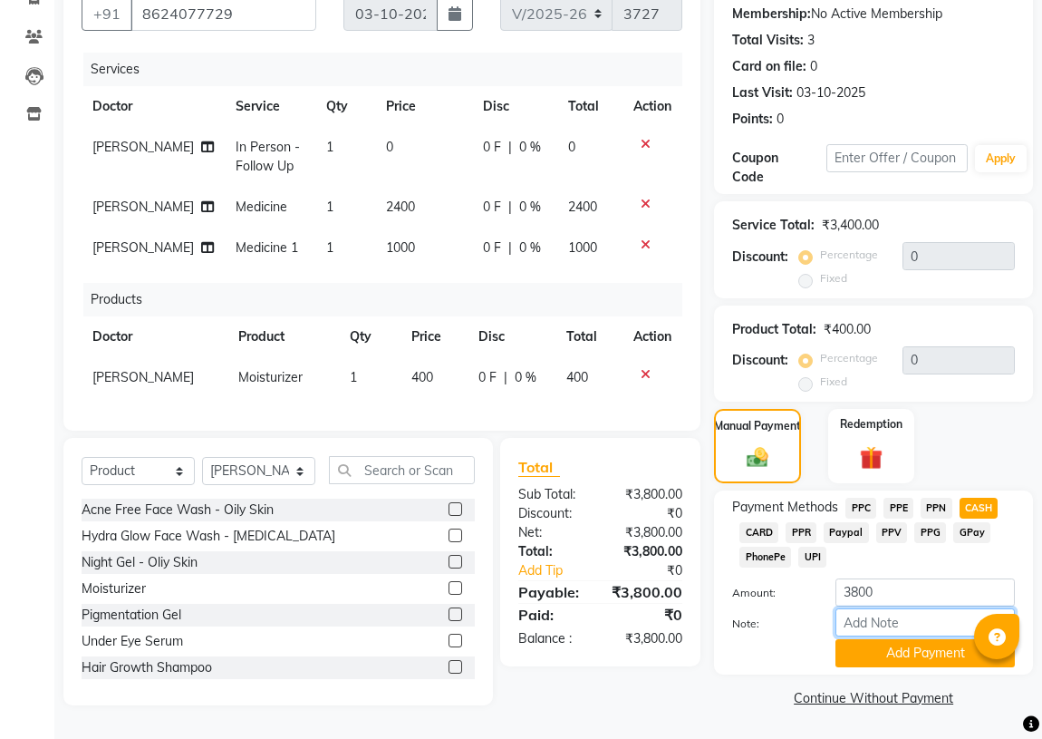
click at [894, 608] on input "Note:" at bounding box center [925, 622] width 179 height 28
type input "CASH"
click at [898, 639] on button "Add Payment" at bounding box center [925, 653] width 179 height 28
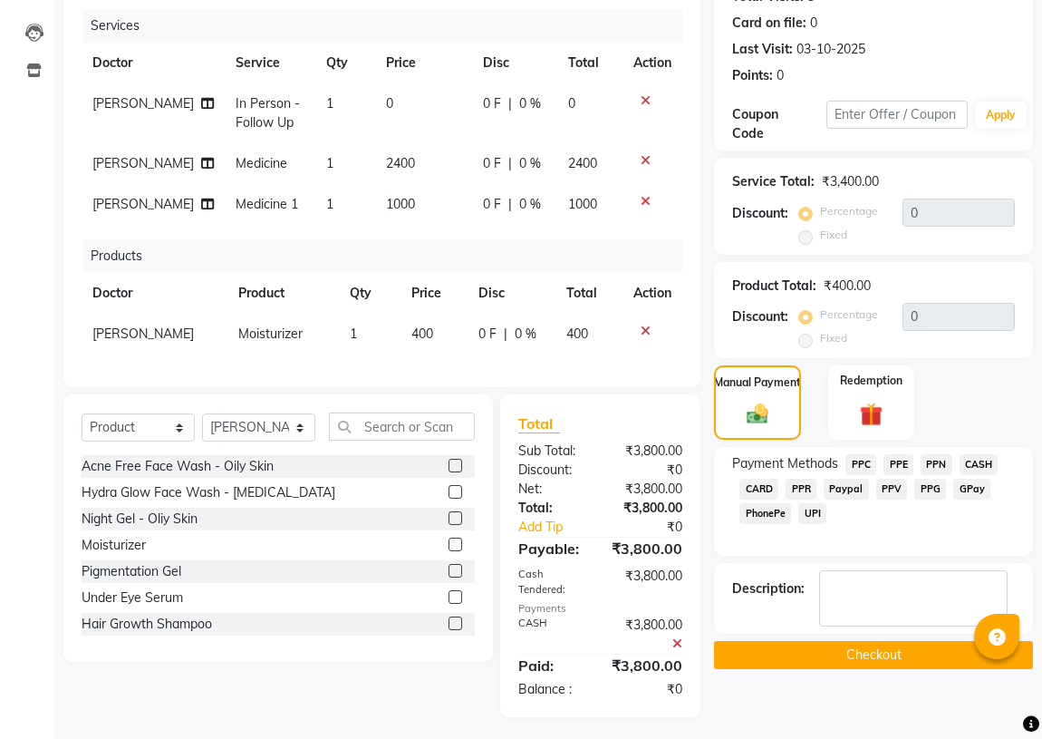
scroll to position [272, 0]
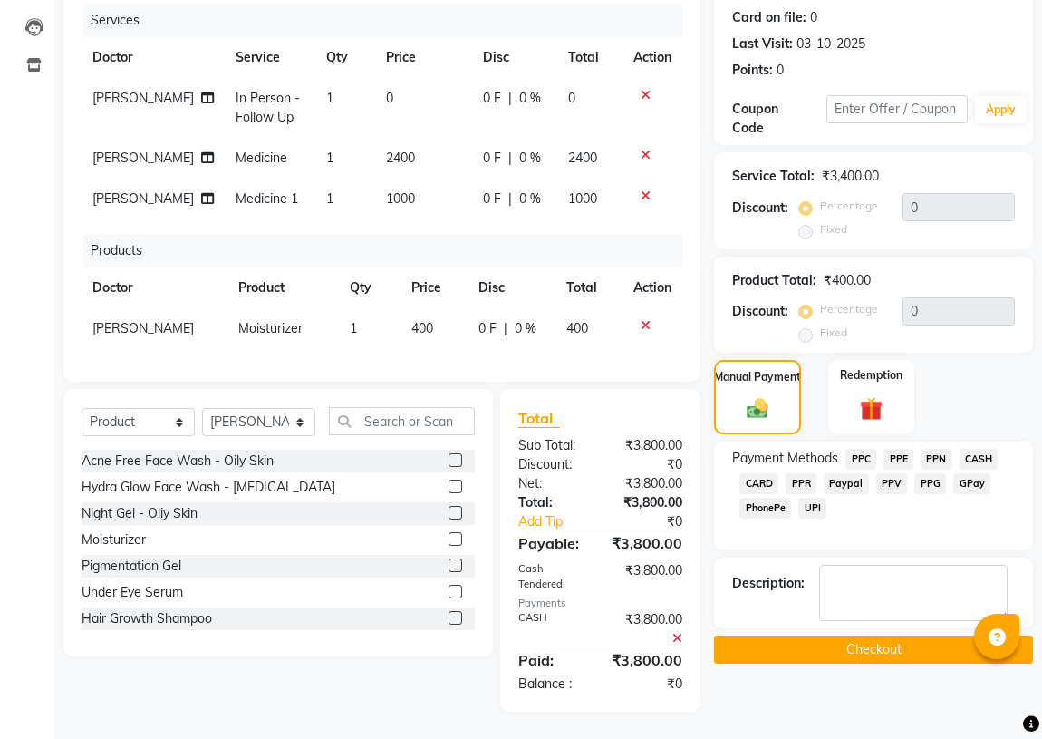
click at [803, 635] on button "Checkout" at bounding box center [873, 649] width 319 height 28
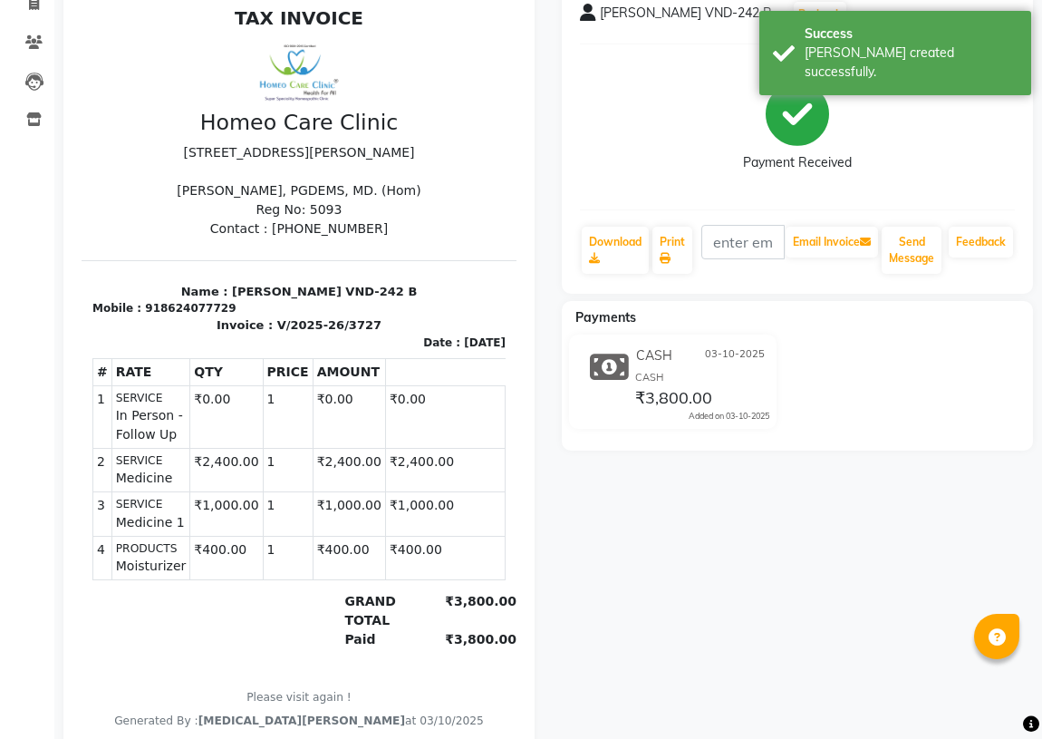
scroll to position [164, 0]
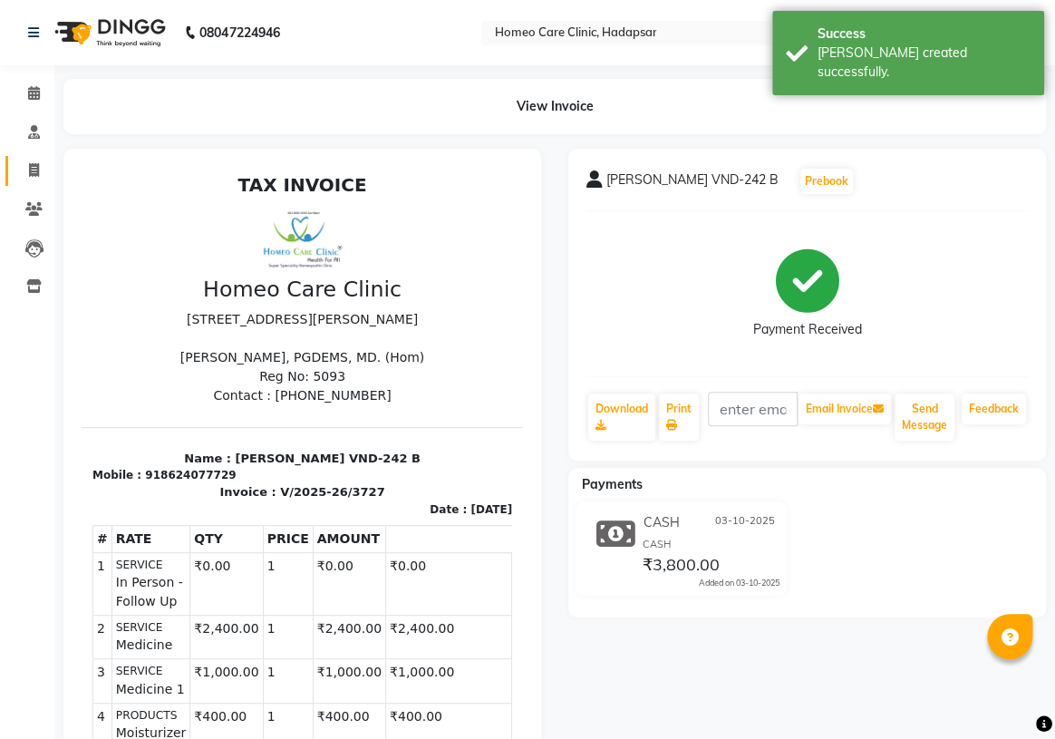
select select "service"
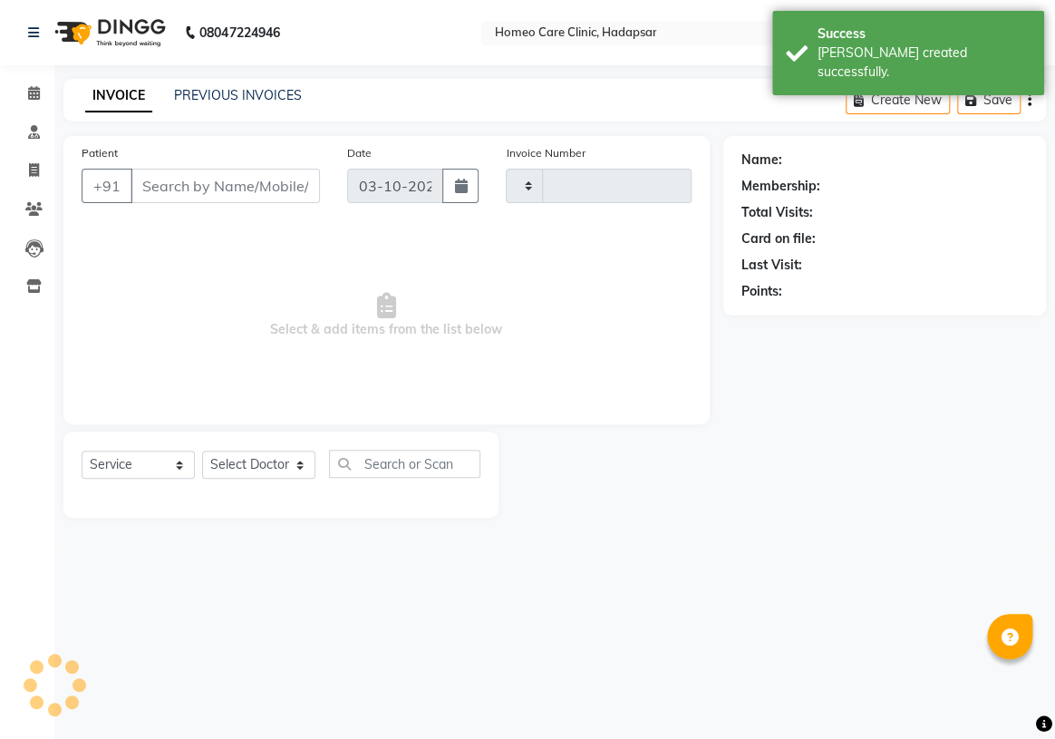
type input "3728"
select select "7485"
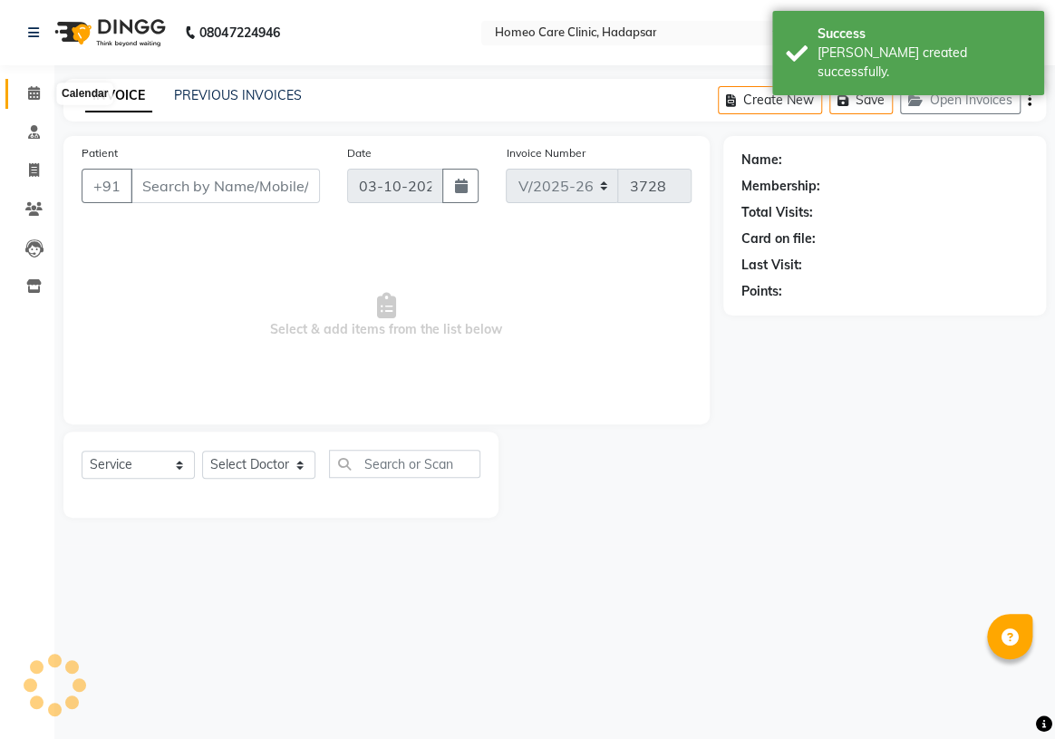
click at [45, 96] on span at bounding box center [34, 93] width 32 height 21
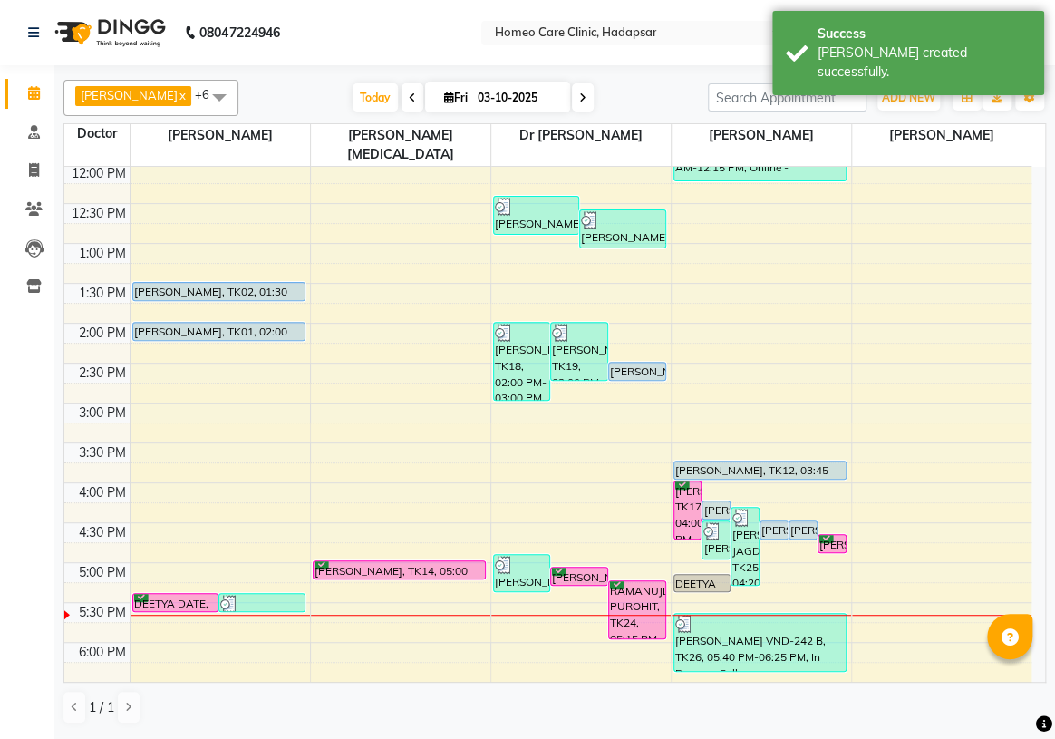
scroll to position [247, 0]
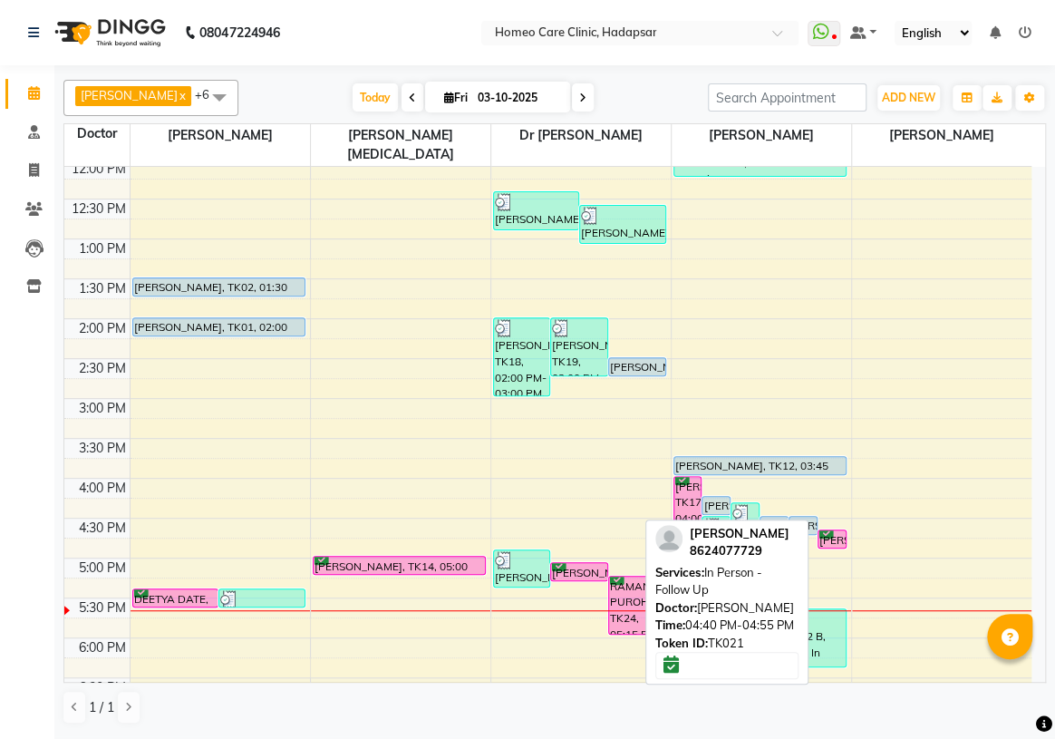
click at [837, 544] on div at bounding box center [832, 547] width 27 height 7
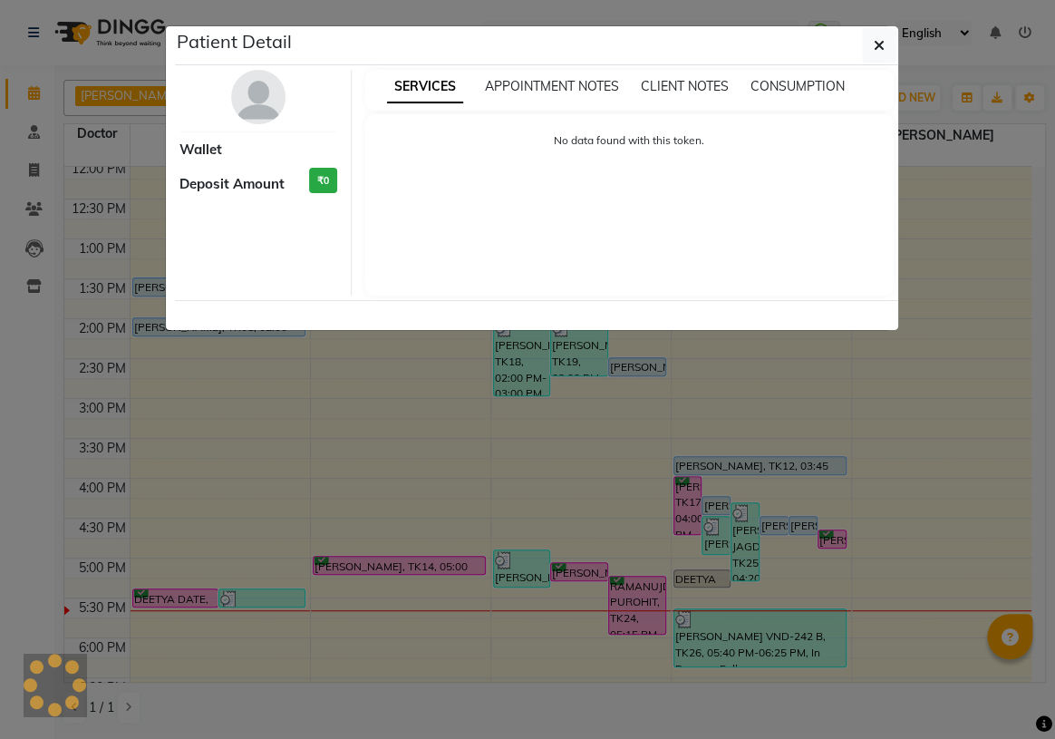
click at [936, 502] on ngb-modal-window "Patient Detail Wallet Deposit Amount ₹0 SERVICES APPOINTMENT NOTES CLIENT NOTES…" at bounding box center [527, 369] width 1055 height 739
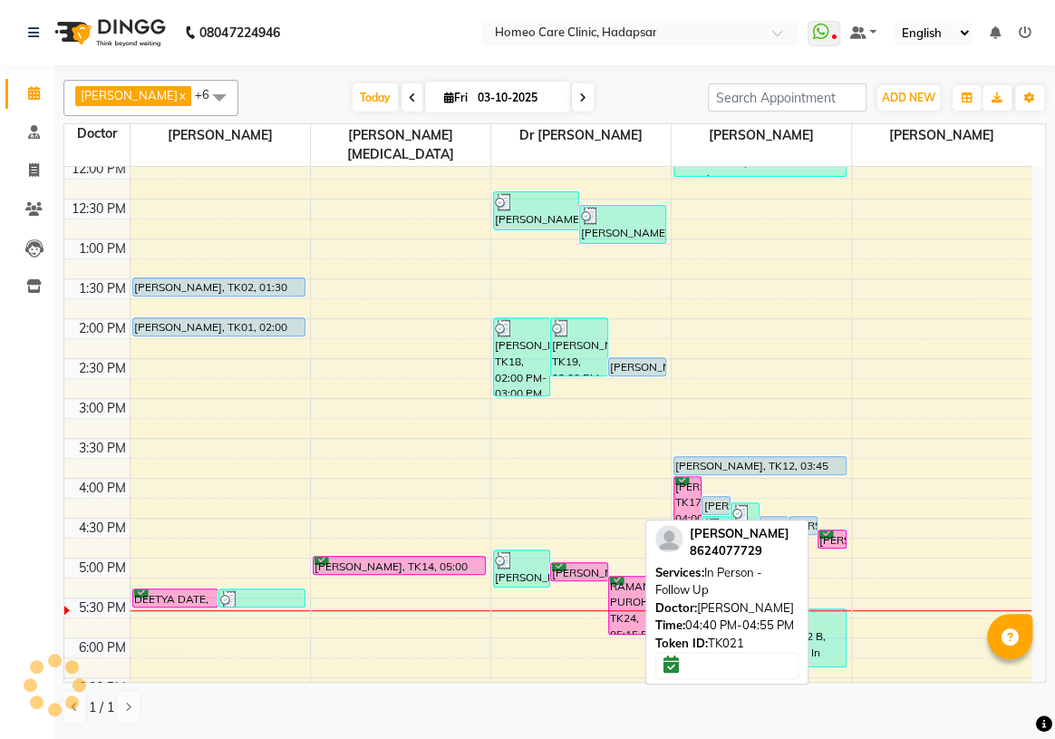
click at [840, 530] on div "[PERSON_NAME], TK21, 04:40 PM-04:55 PM, In Person - Follow Up" at bounding box center [832, 538] width 27 height 17
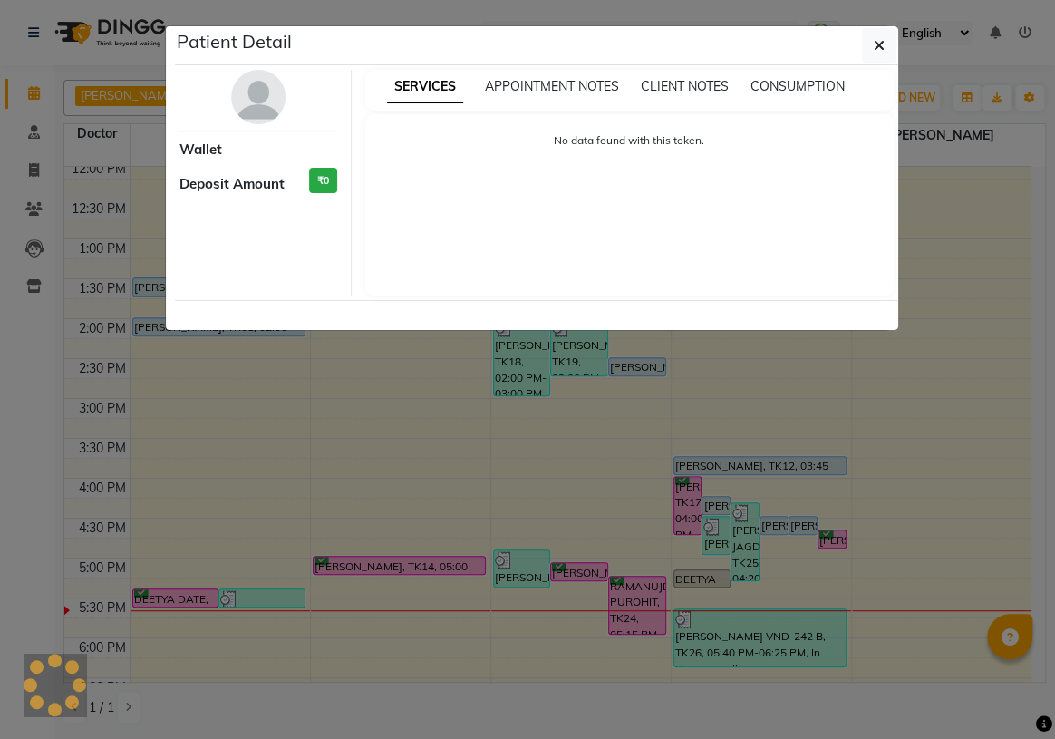
click at [750, 219] on div "No data found with this token." at bounding box center [629, 204] width 529 height 181
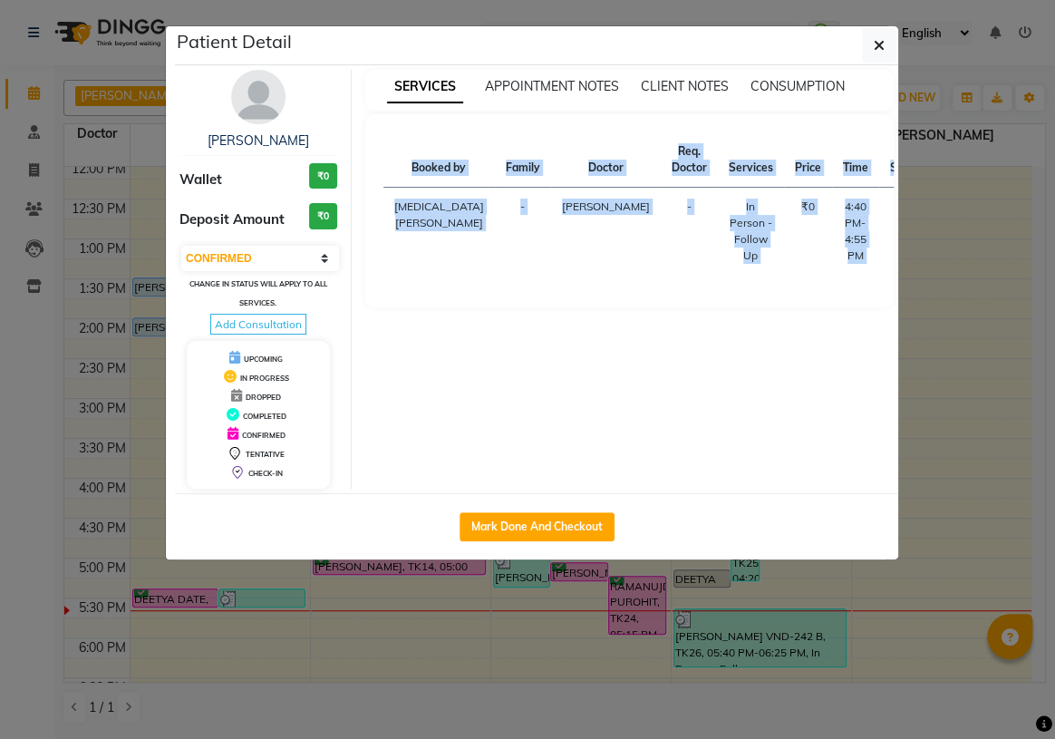
click at [948, 205] on button "START" at bounding box center [966, 211] width 37 height 23
select select "1"
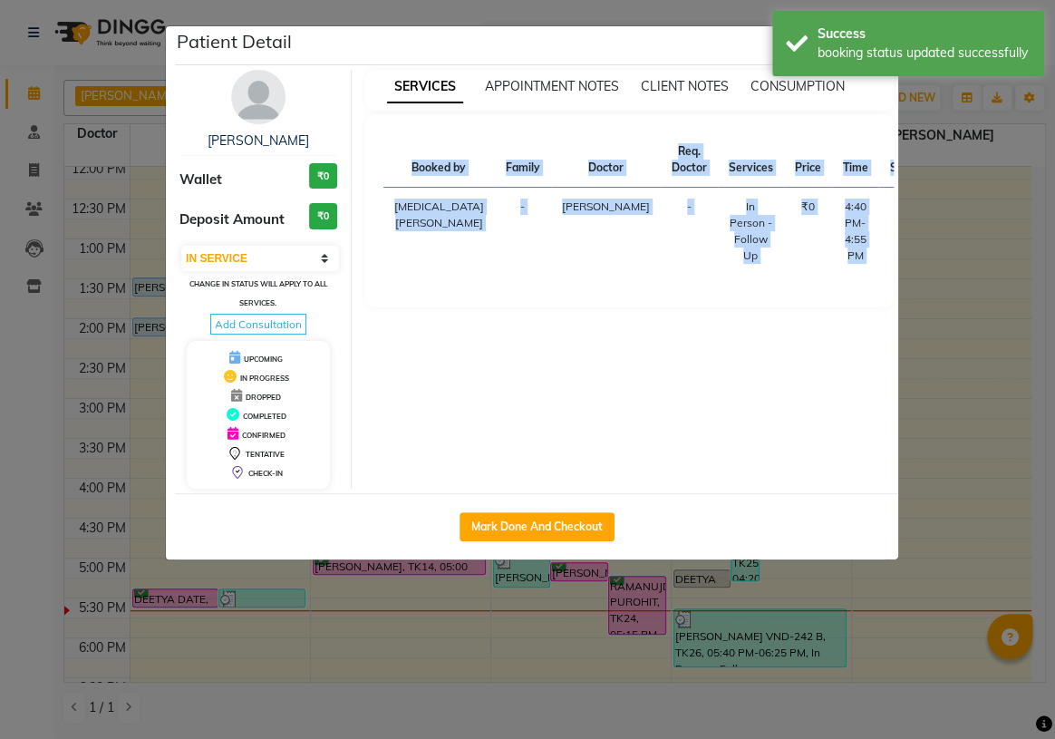
click at [571, 540] on div "Mark Done And Checkout" at bounding box center [536, 526] width 723 height 66
click at [571, 535] on button "Mark Done And Checkout" at bounding box center [537, 526] width 155 height 29
select select "service"
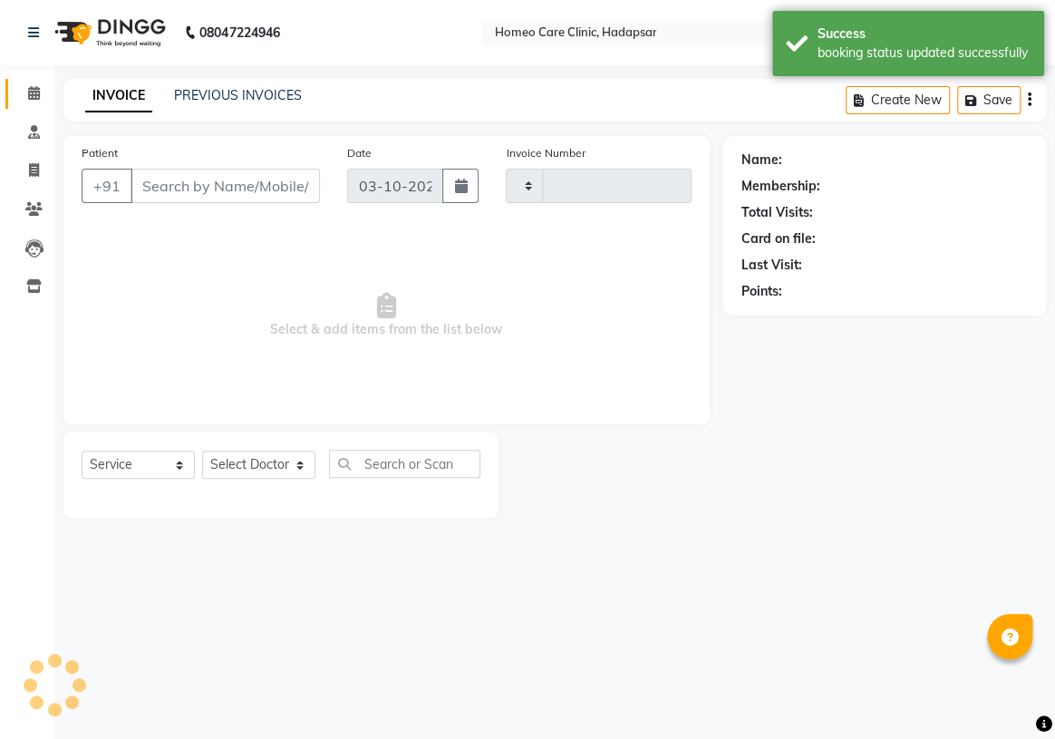
type input "3728"
select select "7485"
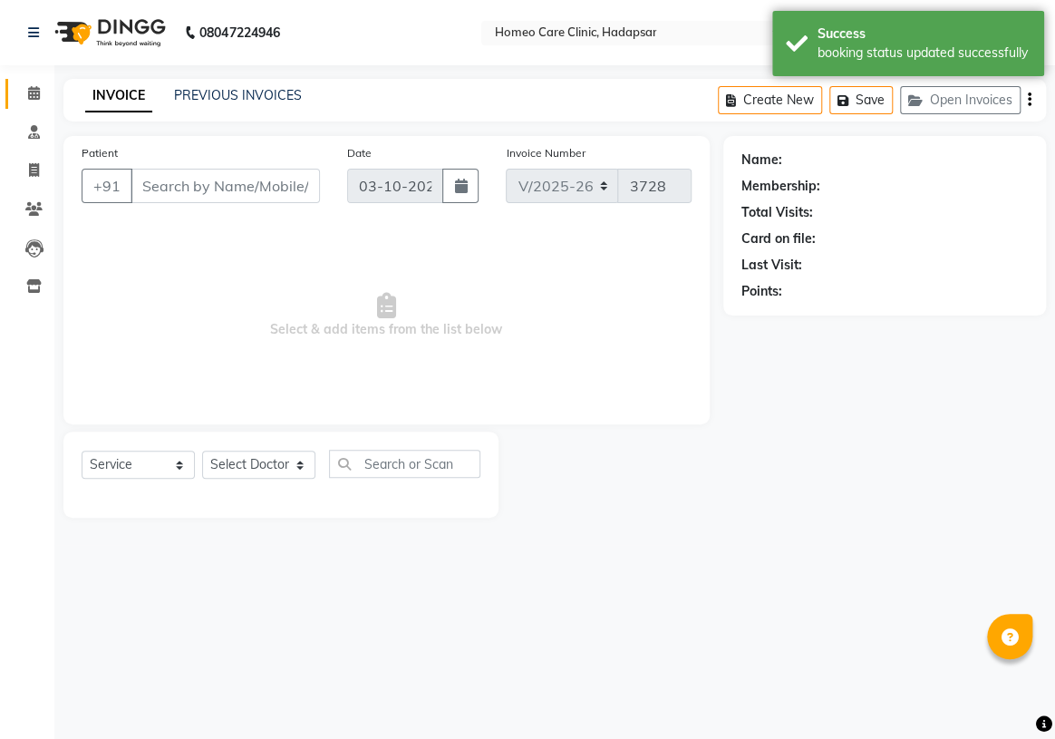
type input "8624077729"
select select "70882"
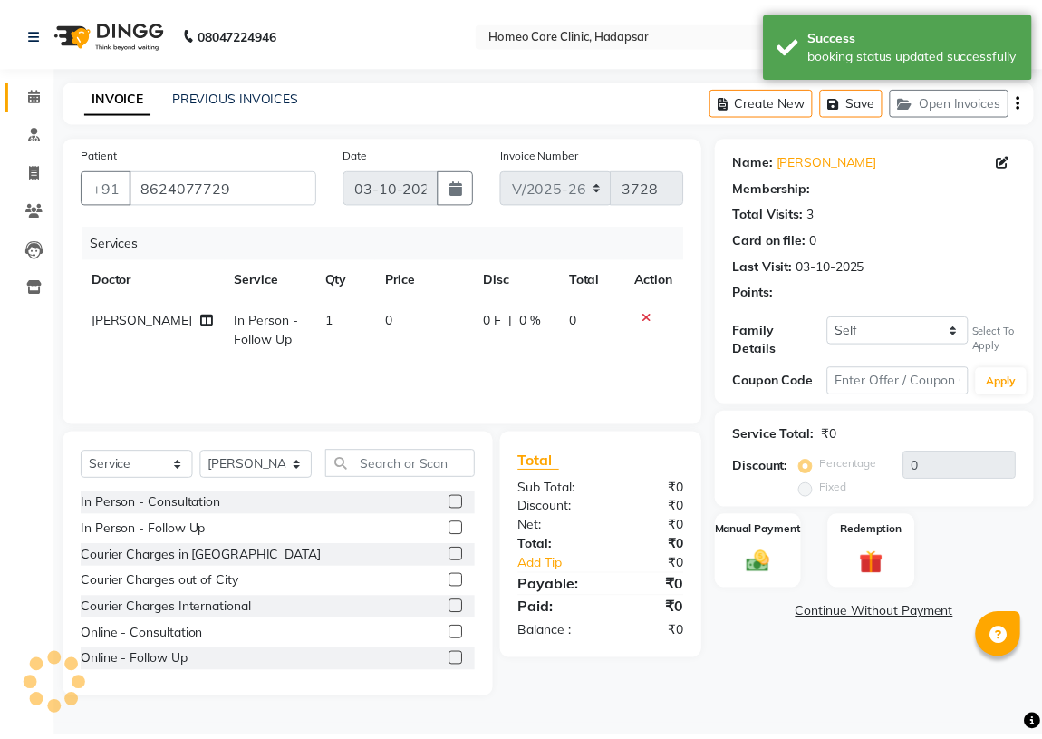
scroll to position [82, 0]
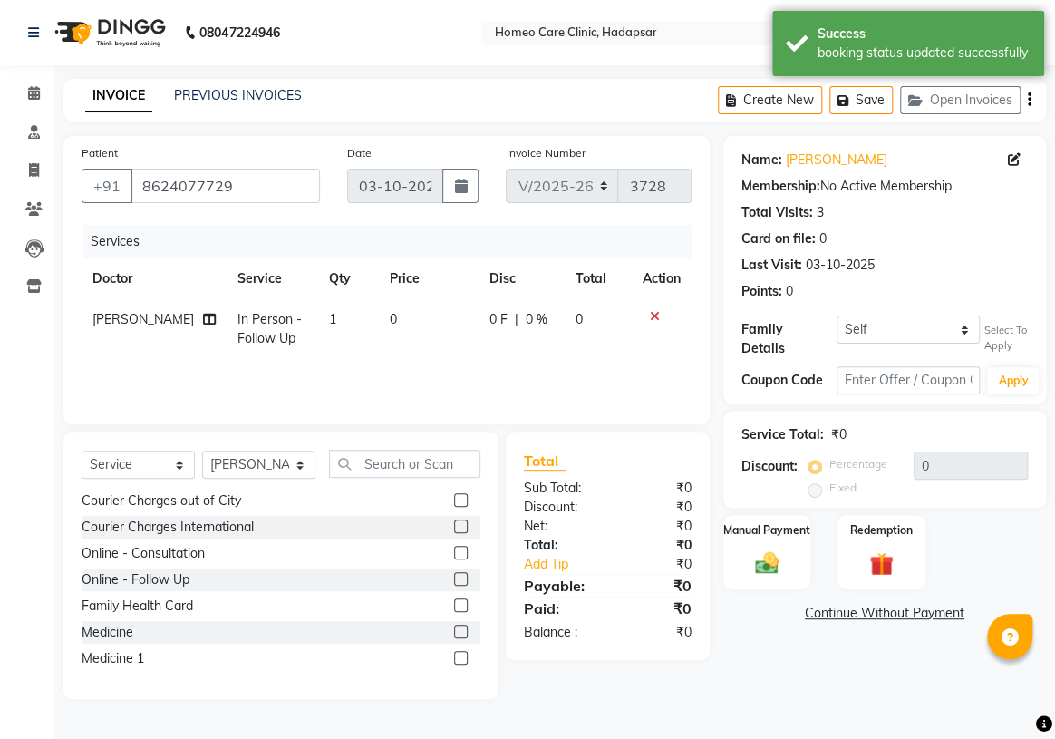
click at [454, 626] on label at bounding box center [461, 632] width 14 height 14
click at [454, 626] on input "checkbox" at bounding box center [460, 632] width 12 height 12
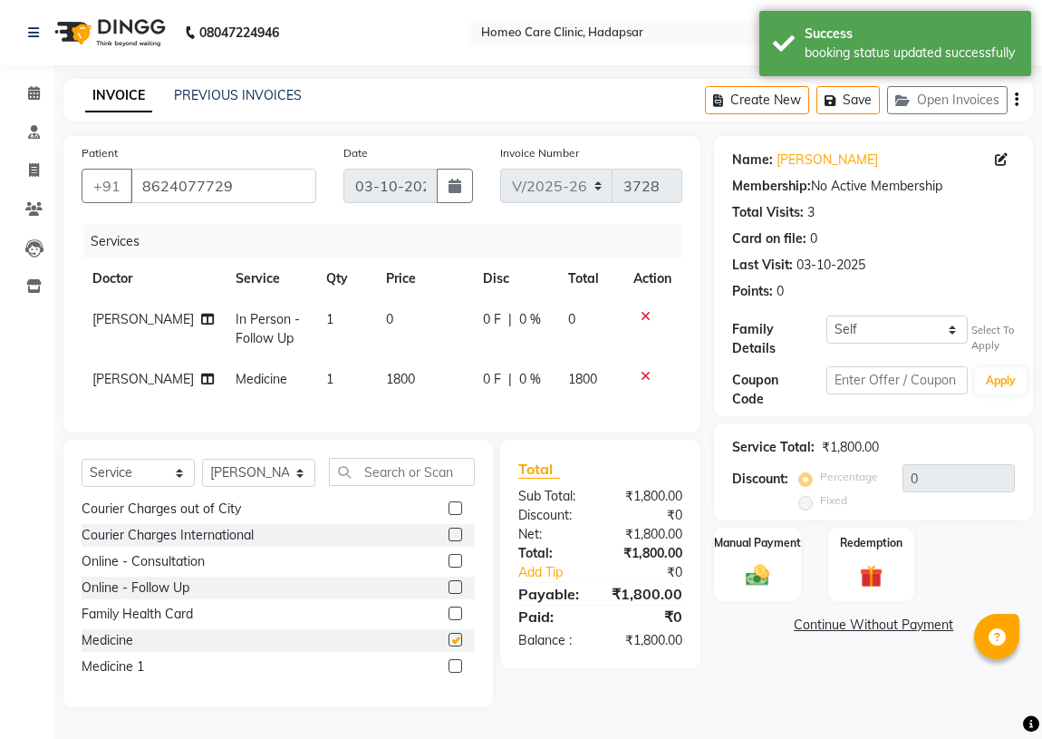
checkbox input "false"
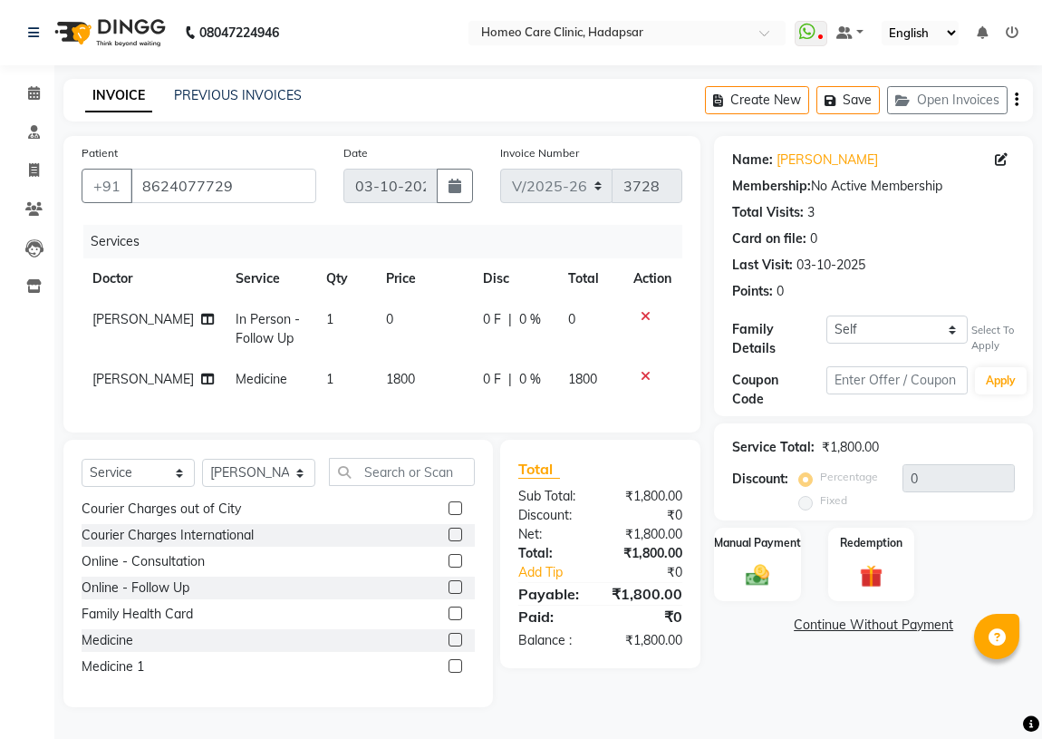
click at [386, 375] on span "1800" at bounding box center [400, 379] width 29 height 16
select select "70882"
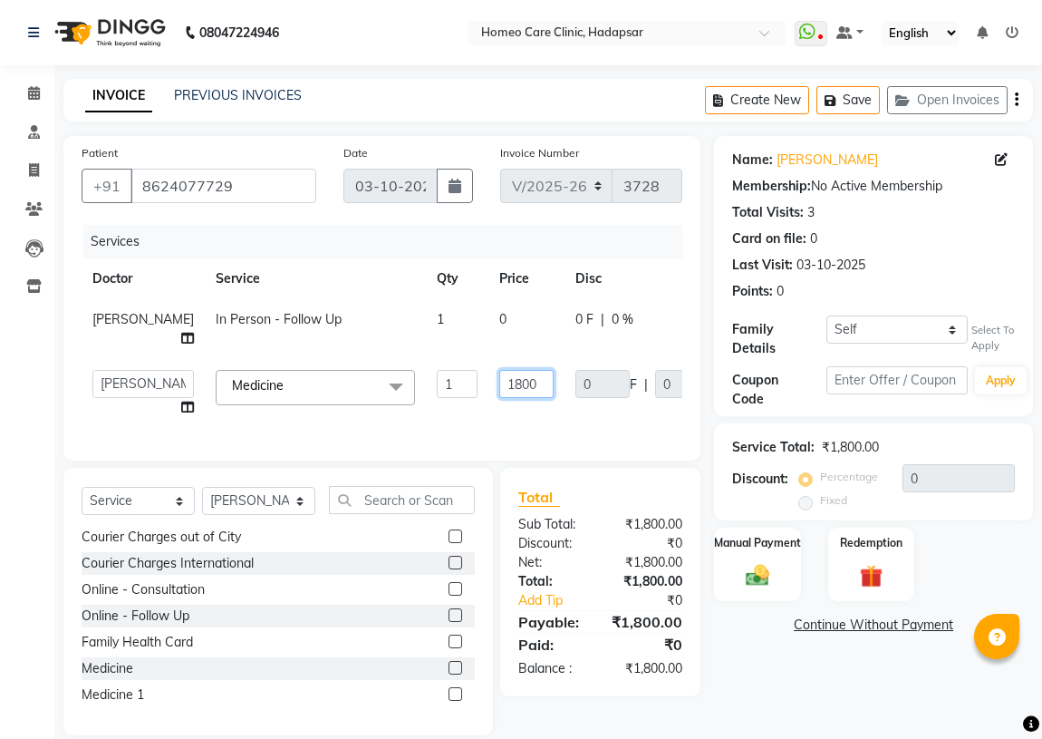
click at [499, 398] on input "1800" at bounding box center [526, 384] width 54 height 28
type input "2400"
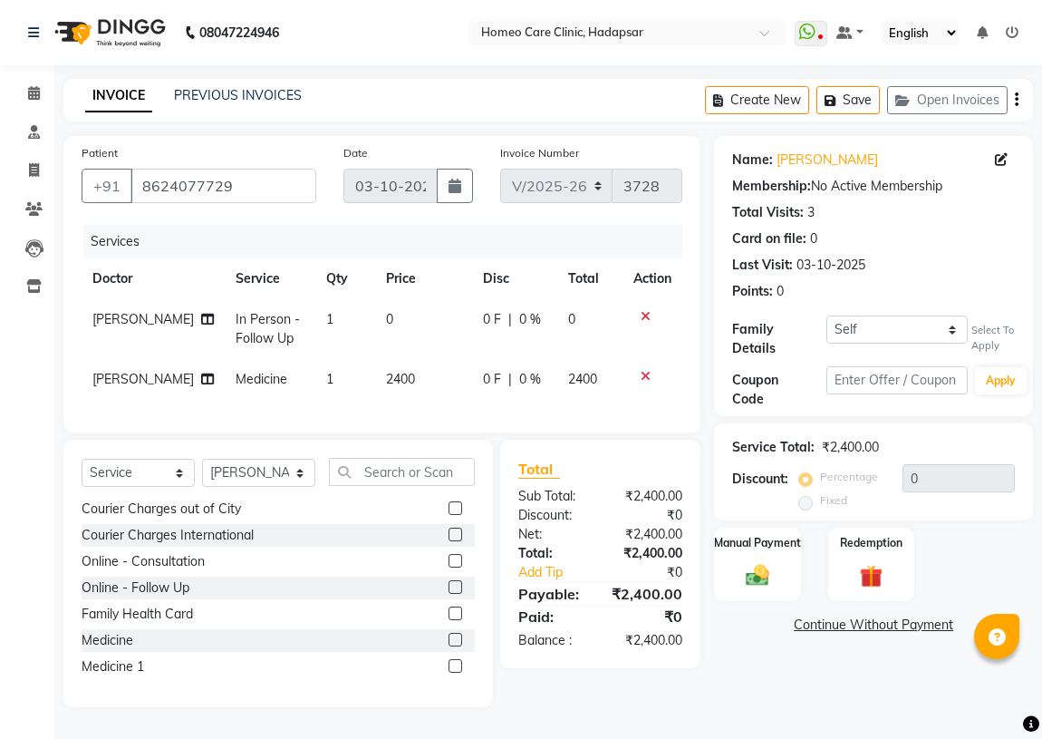
click at [736, 670] on div "Name: [PERSON_NAME] Membership: No Active Membership Total Visits: 3 Card on fi…" at bounding box center [880, 421] width 333 height 571
click at [769, 585] on img at bounding box center [757, 575] width 39 height 28
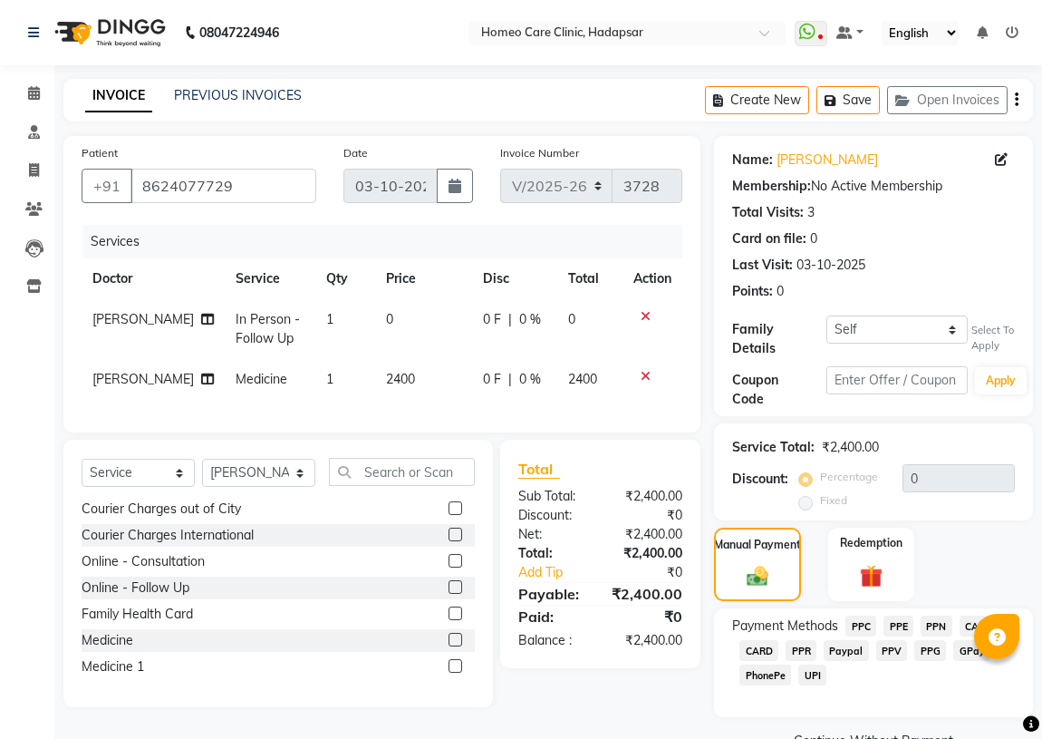
click at [968, 625] on span "CASH" at bounding box center [979, 626] width 39 height 21
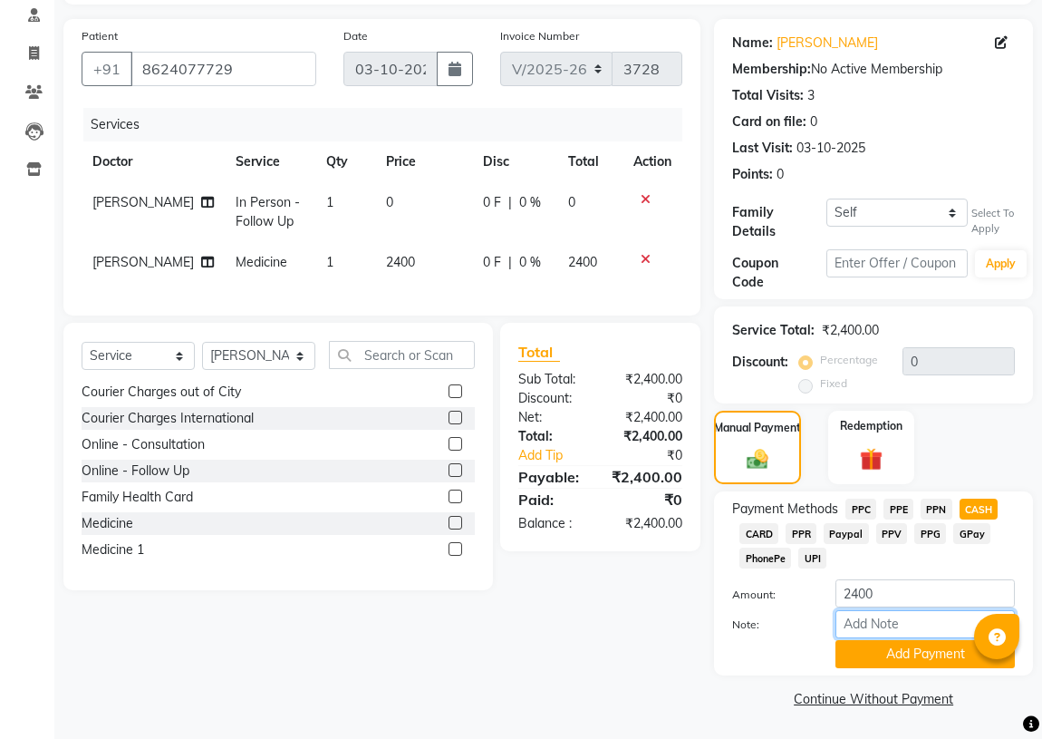
click at [858, 616] on input "Note:" at bounding box center [925, 624] width 179 height 28
type input "CASH"
click at [887, 653] on button "Add Payment" at bounding box center [925, 654] width 179 height 28
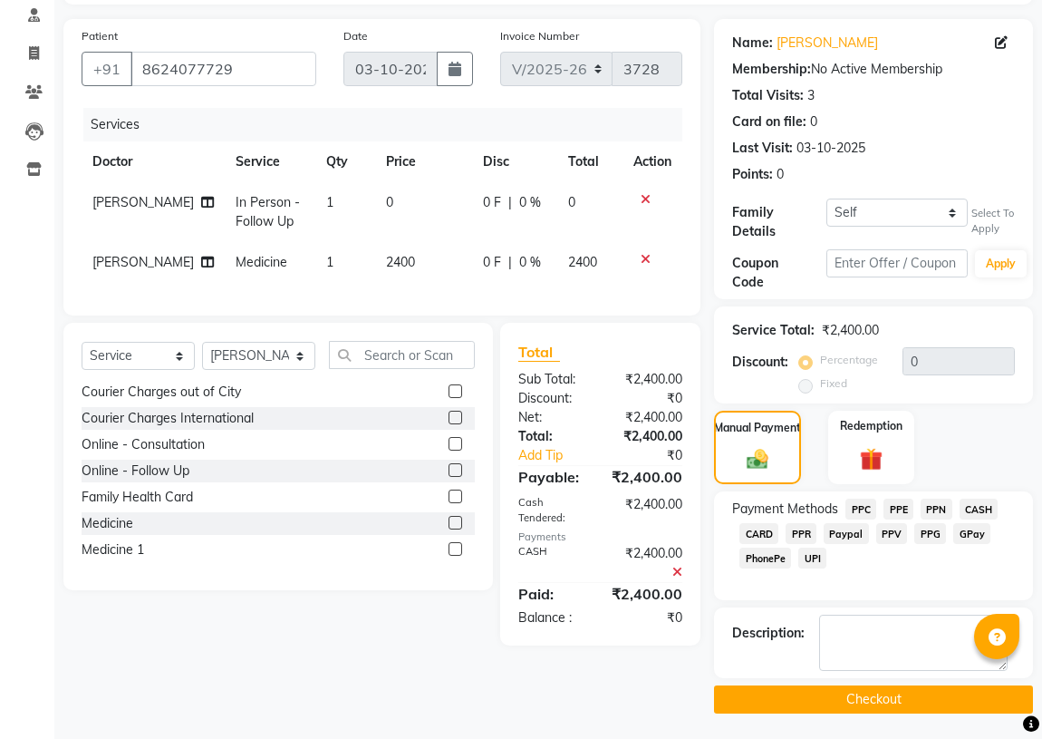
click at [742, 695] on button "Checkout" at bounding box center [873, 699] width 319 height 28
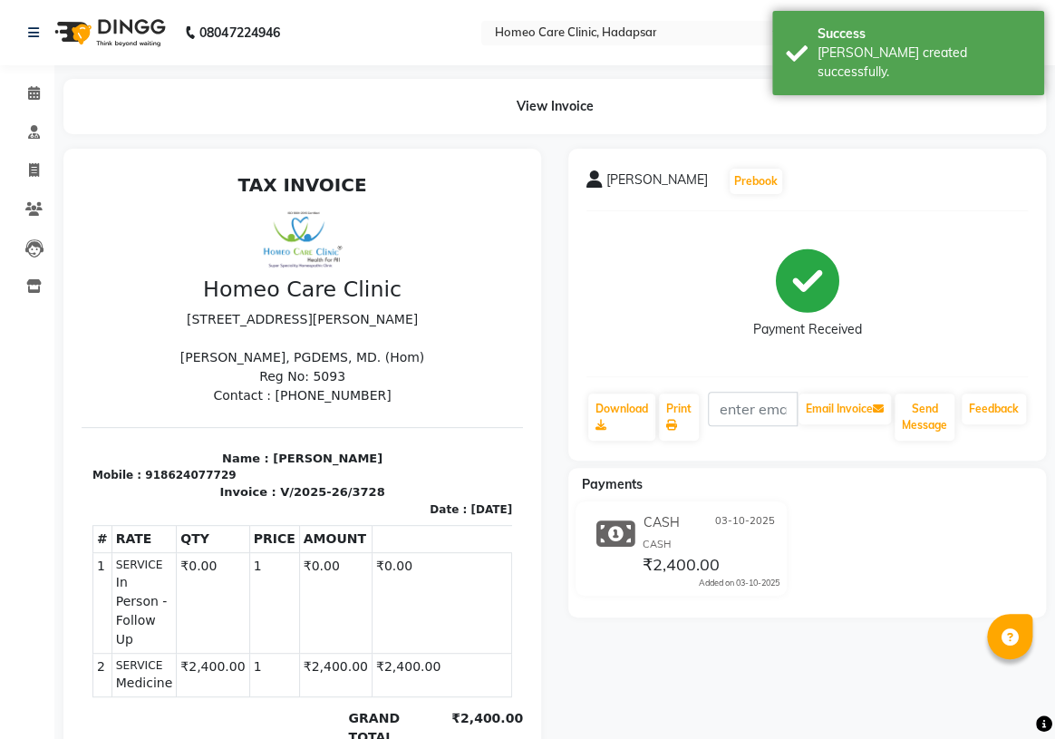
select select "7485"
select select "service"
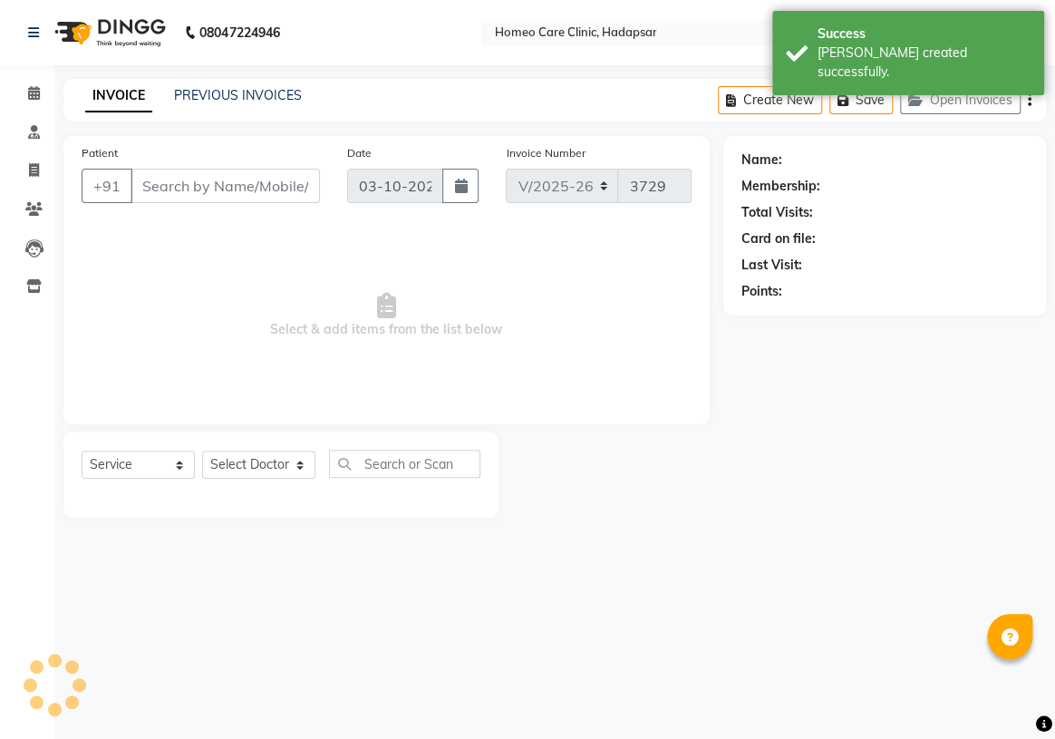
type input "8624077729"
select select "70882"
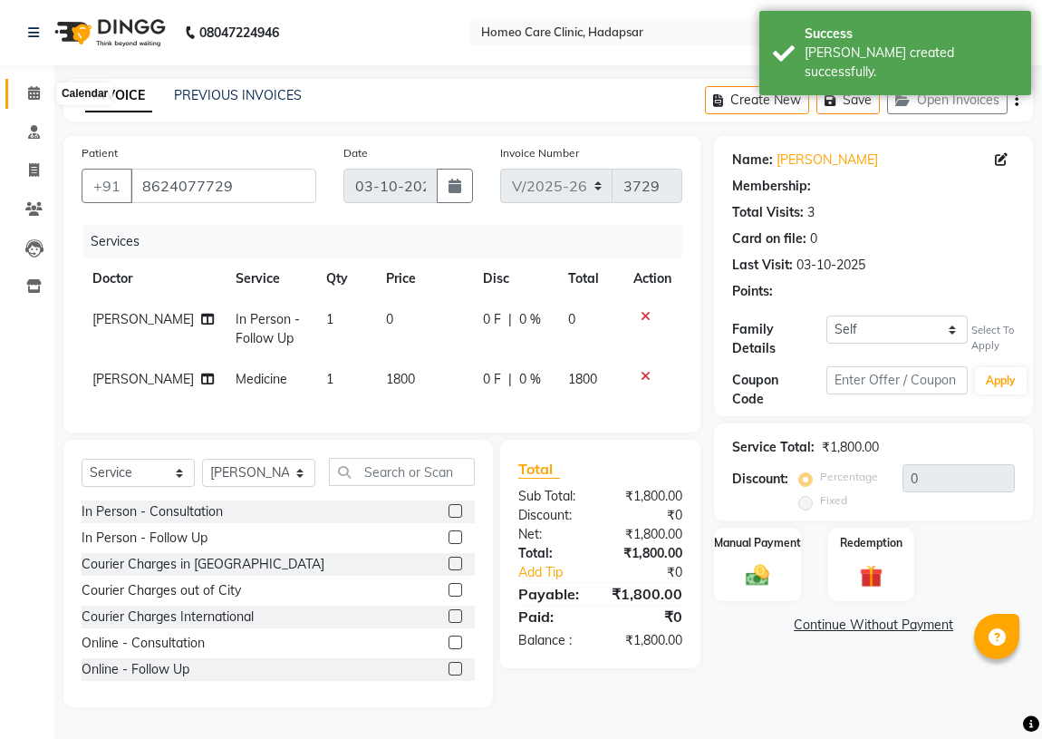
click at [23, 84] on span at bounding box center [34, 93] width 32 height 21
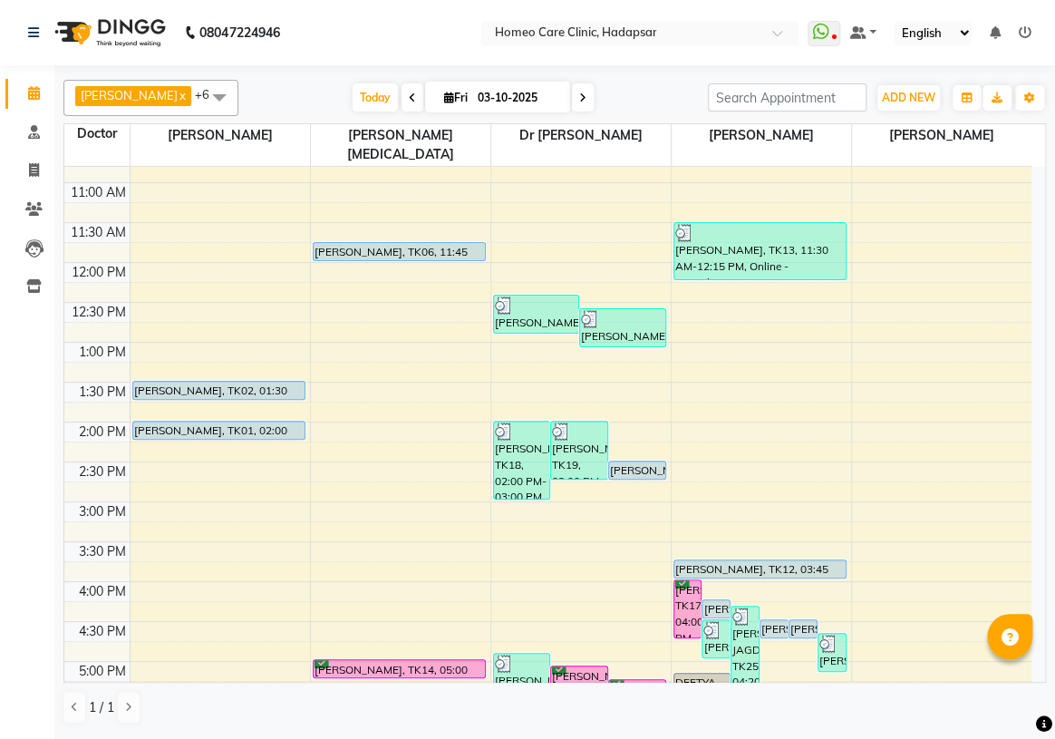
scroll to position [329, 0]
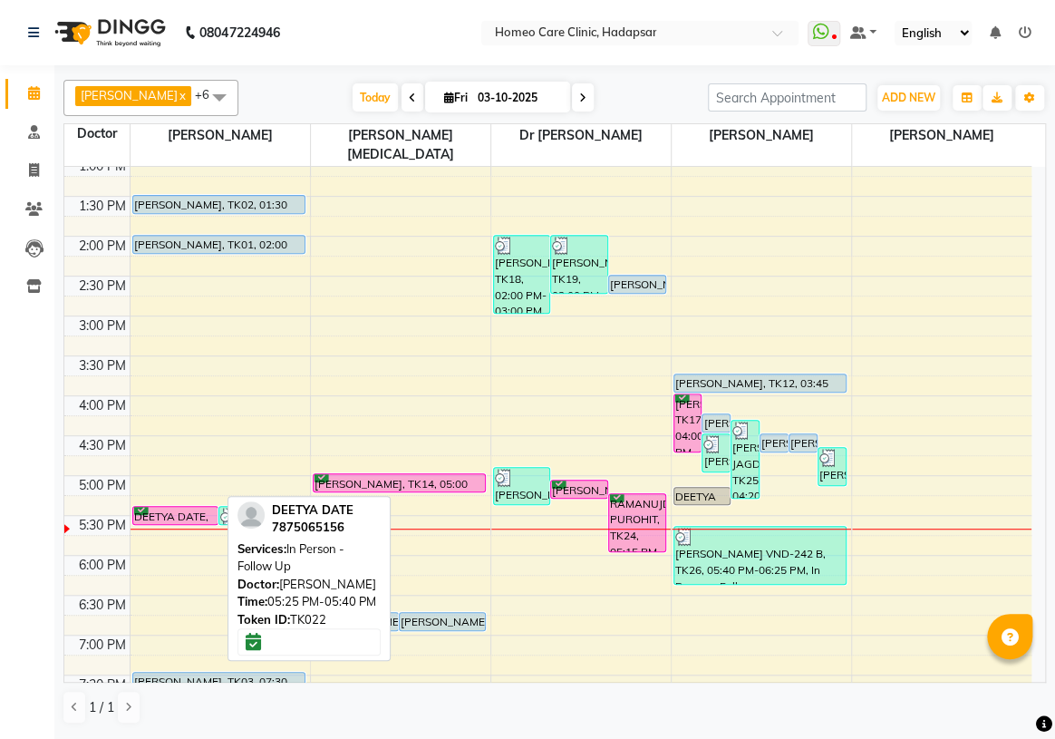
click at [151, 520] on div at bounding box center [175, 523] width 85 height 7
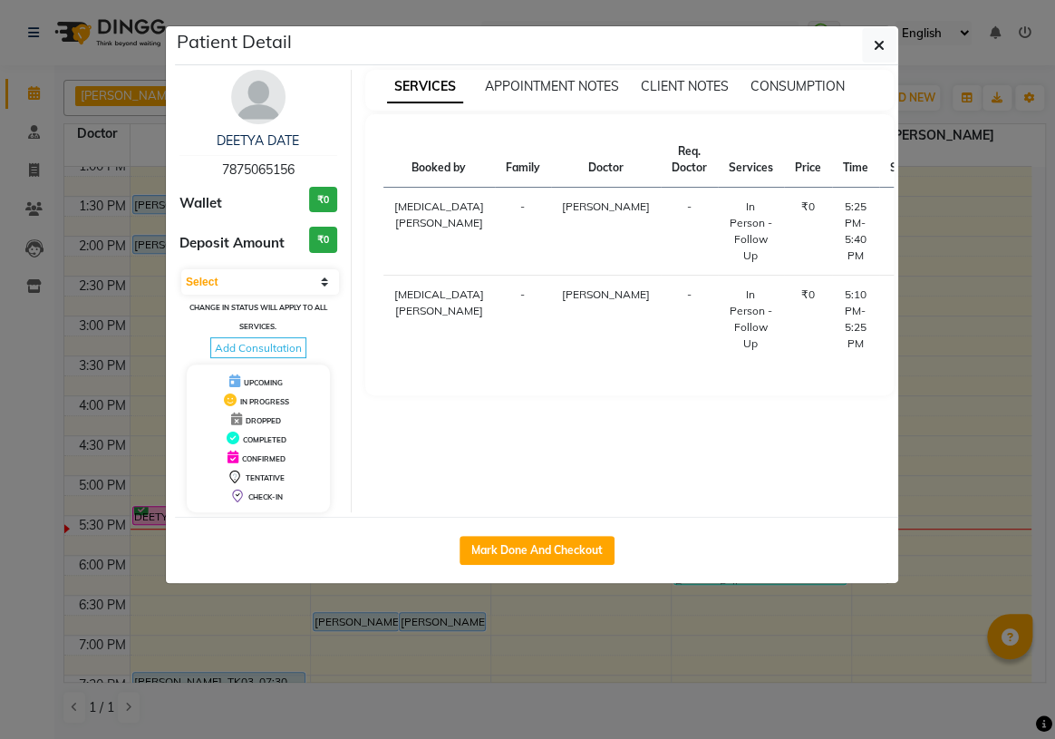
click at [948, 212] on button "START" at bounding box center [966, 211] width 37 height 23
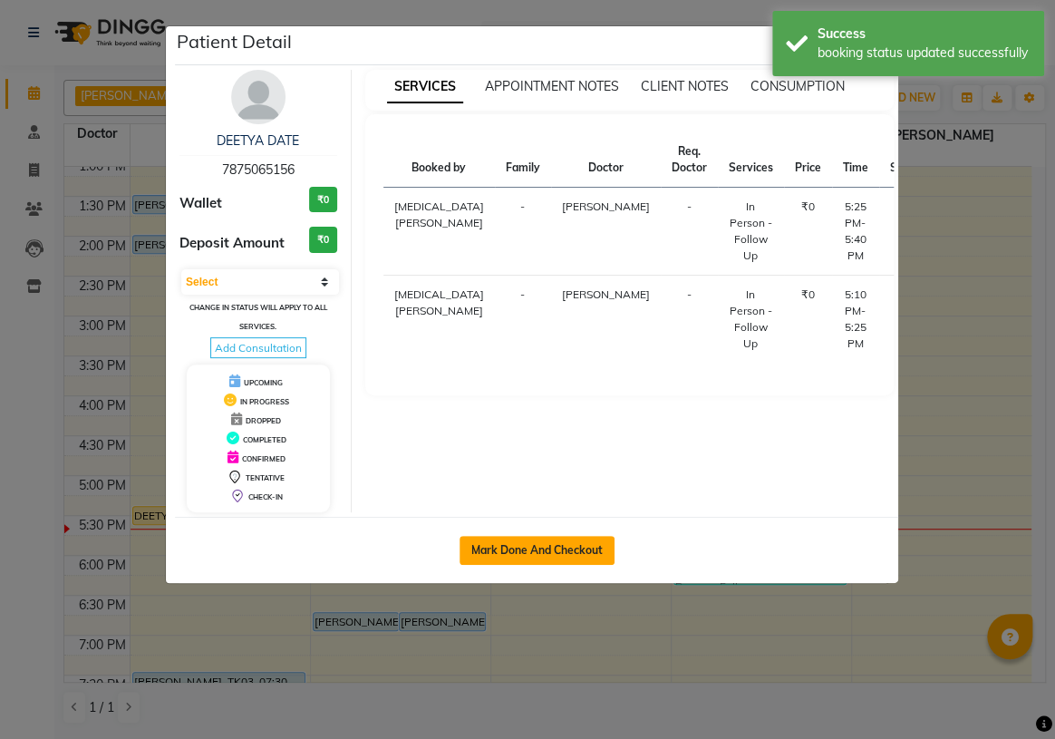
click at [578, 549] on button "Mark Done And Checkout" at bounding box center [537, 550] width 155 height 29
select select "service"
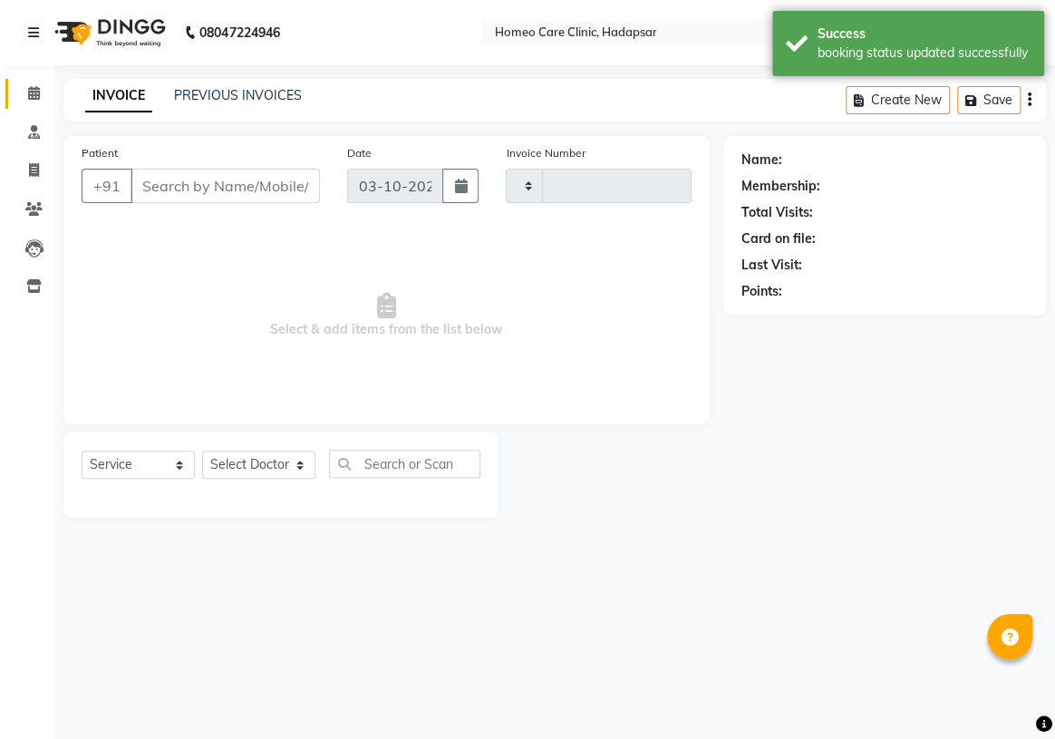
type input "3729"
select select "7485"
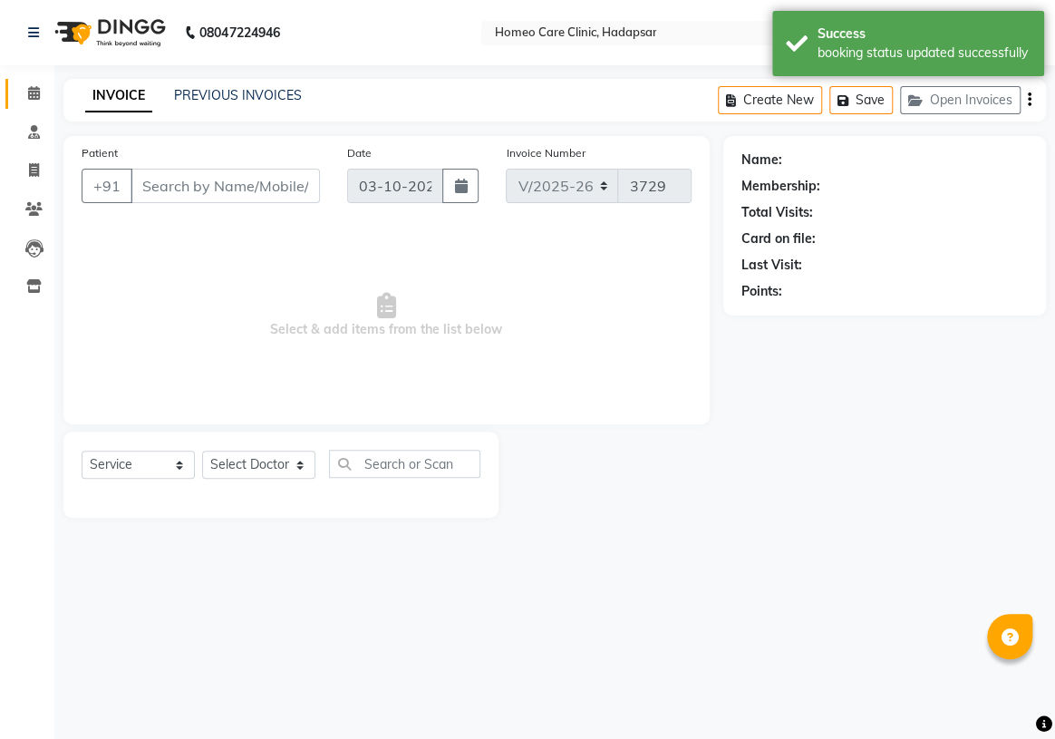
type input "7875065156"
select select "65961"
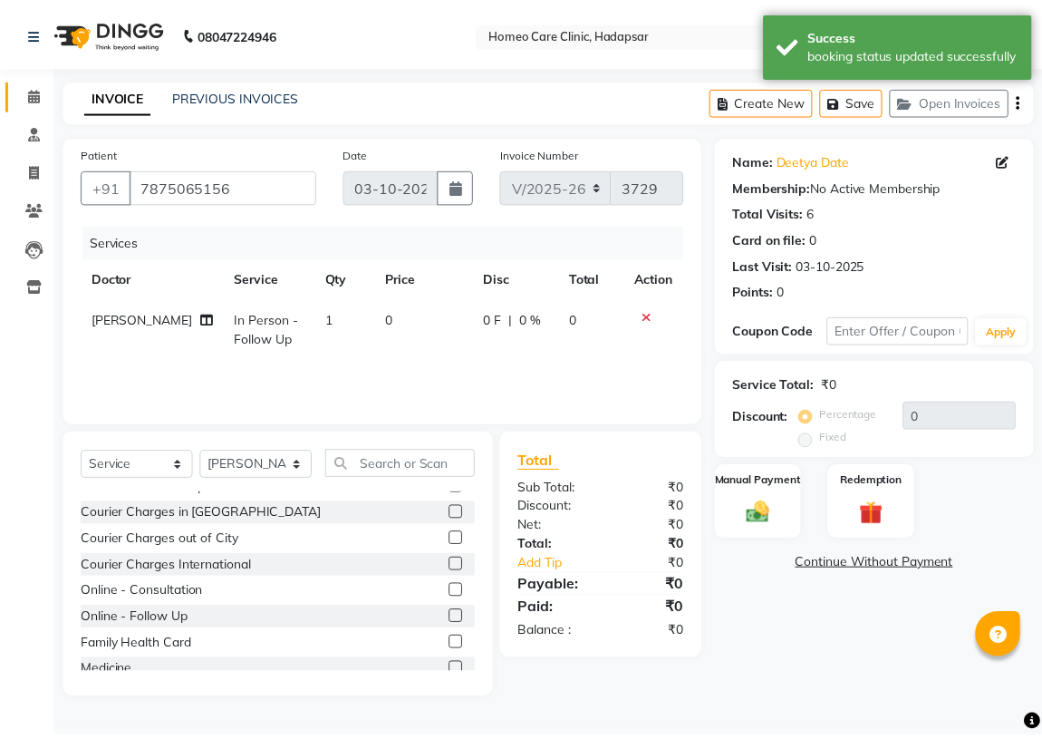
scroll to position [82, 0]
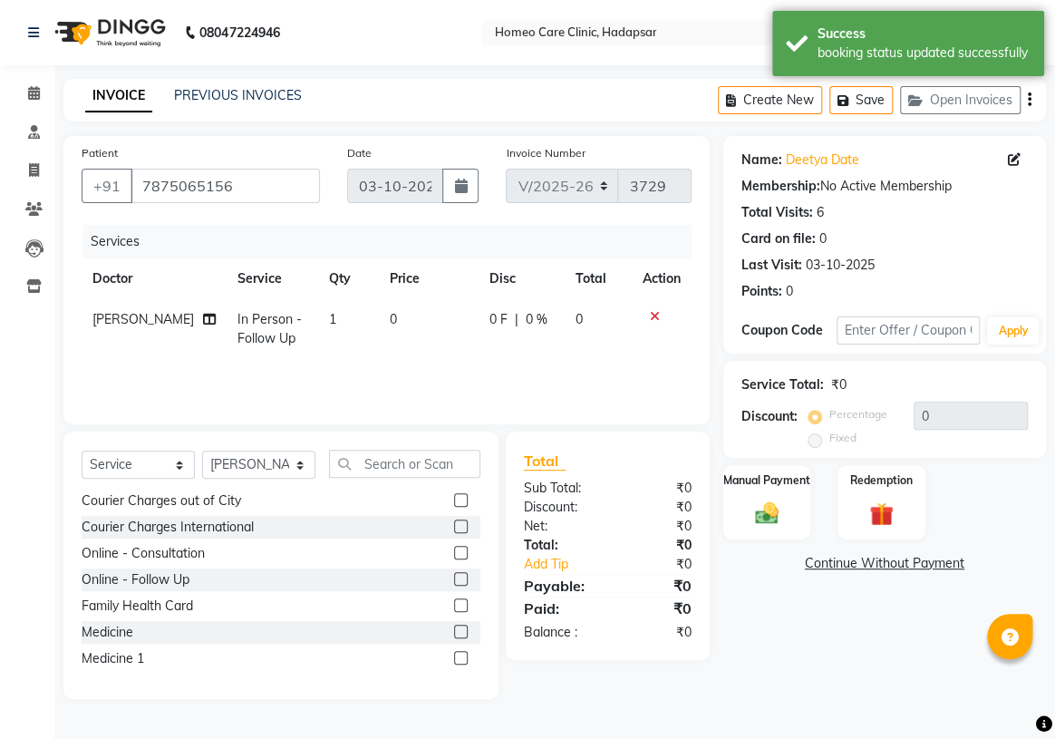
click at [454, 629] on label at bounding box center [461, 632] width 14 height 14
click at [454, 629] on input "checkbox" at bounding box center [460, 632] width 12 height 12
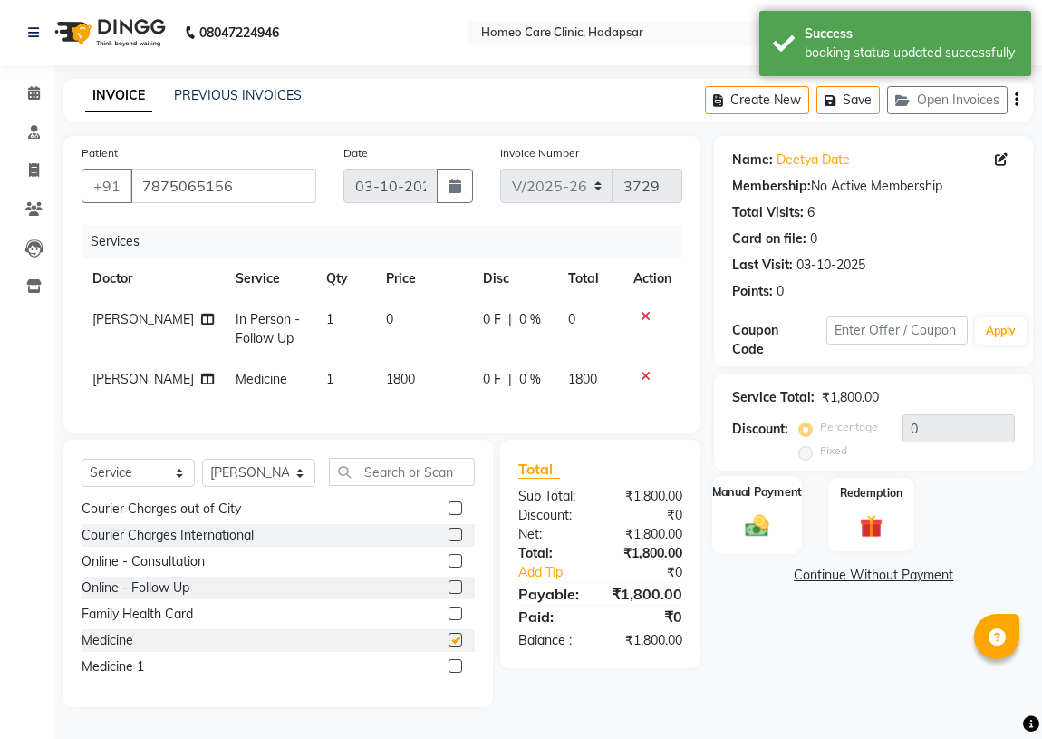
checkbox input "false"
click at [771, 526] on img at bounding box center [757, 525] width 39 height 28
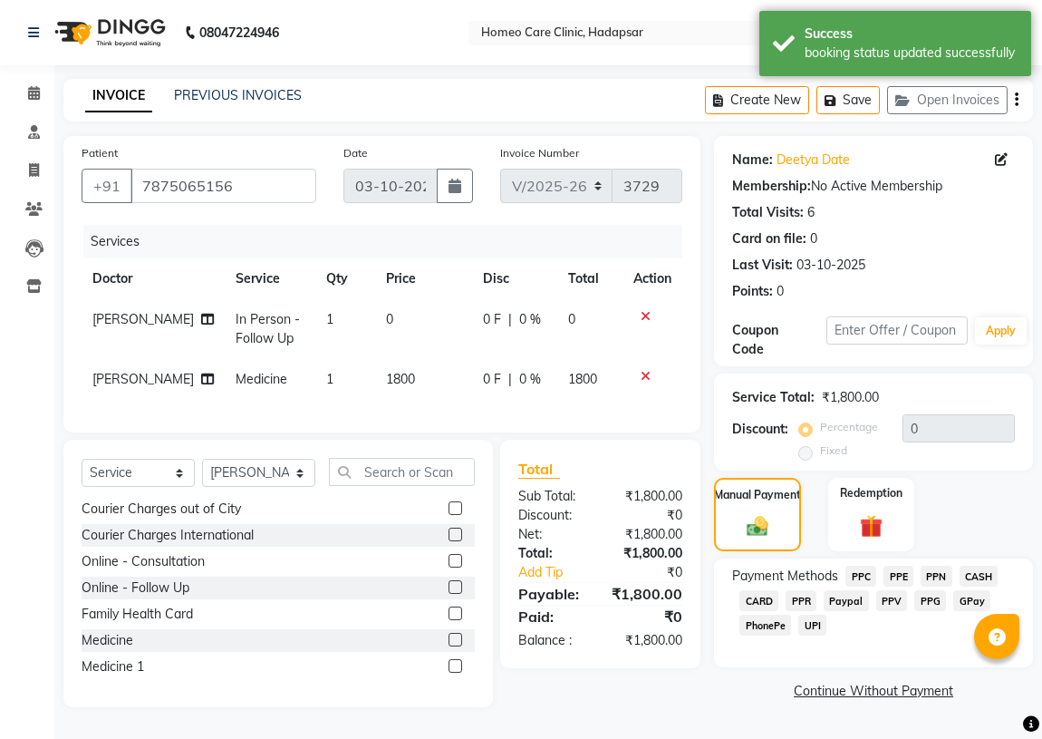
click at [794, 596] on span "PPR" at bounding box center [801, 600] width 31 height 21
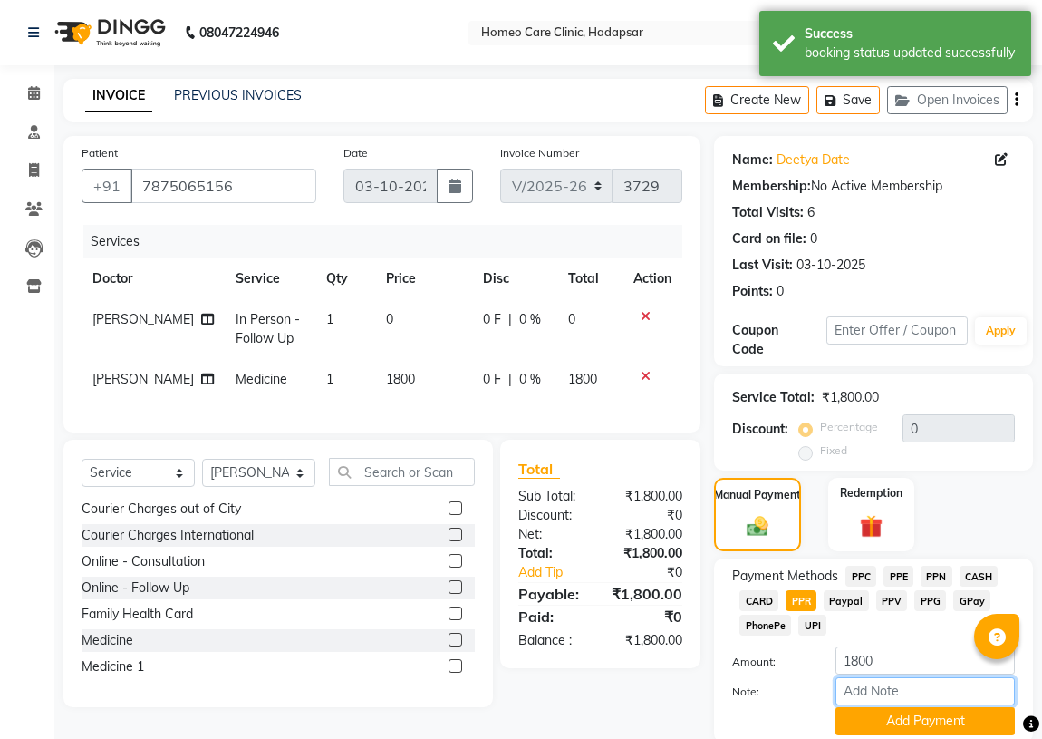
click at [866, 684] on input "Note:" at bounding box center [925, 691] width 179 height 28
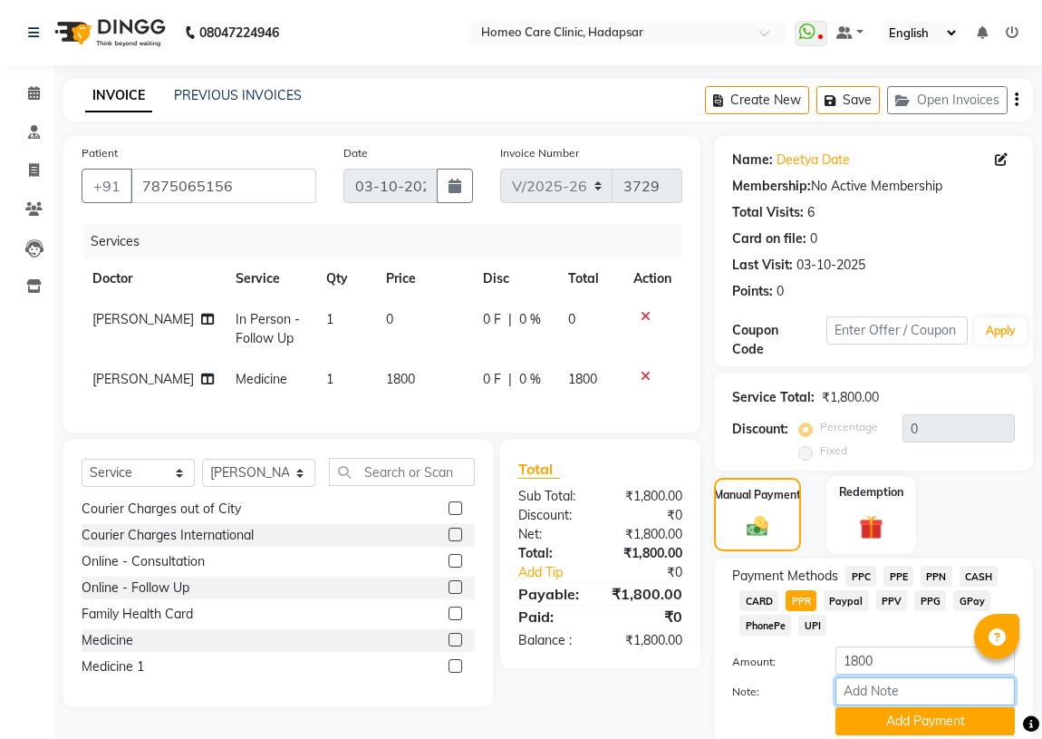
type input "PPR"
click at [889, 720] on button "Add Payment" at bounding box center [925, 721] width 179 height 28
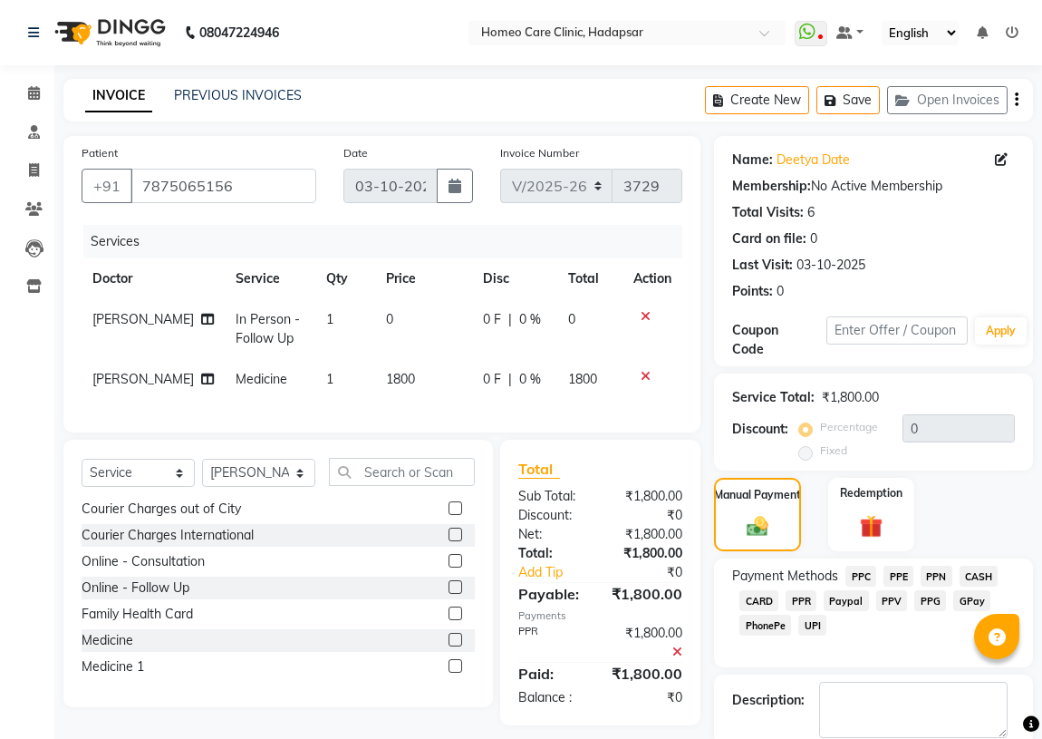
scroll to position [67, 0]
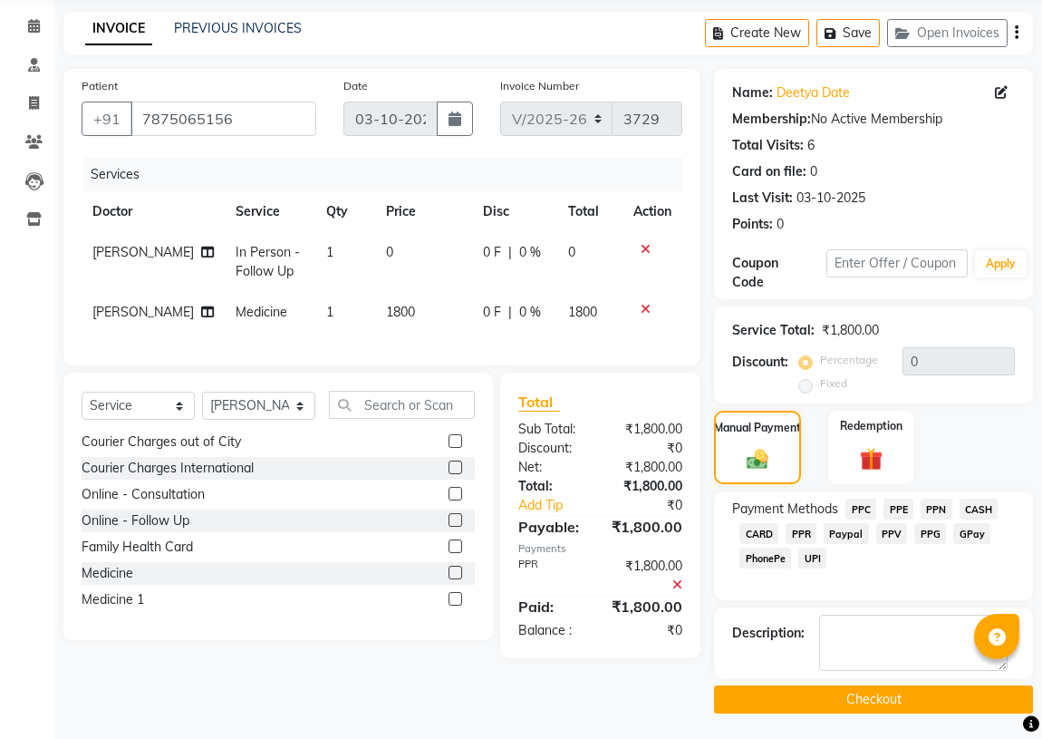
drag, startPoint x: 781, startPoint y: 693, endPoint x: 771, endPoint y: 690, distance: 11.5
click at [771, 690] on button "Checkout" at bounding box center [873, 699] width 319 height 28
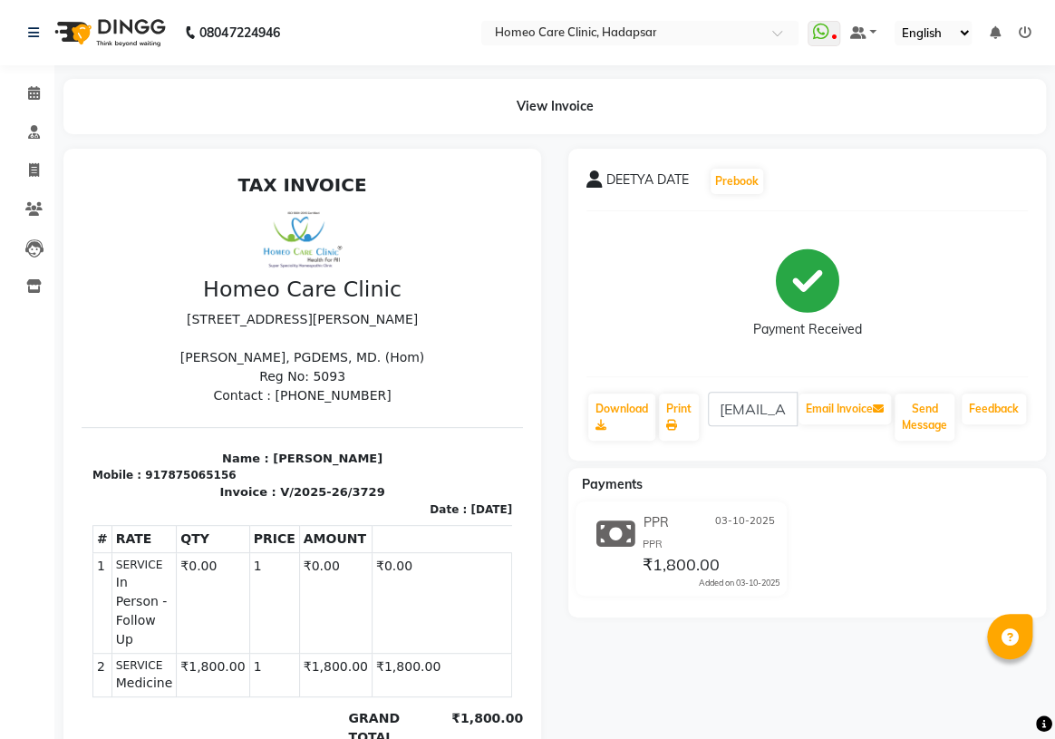
select select "service"
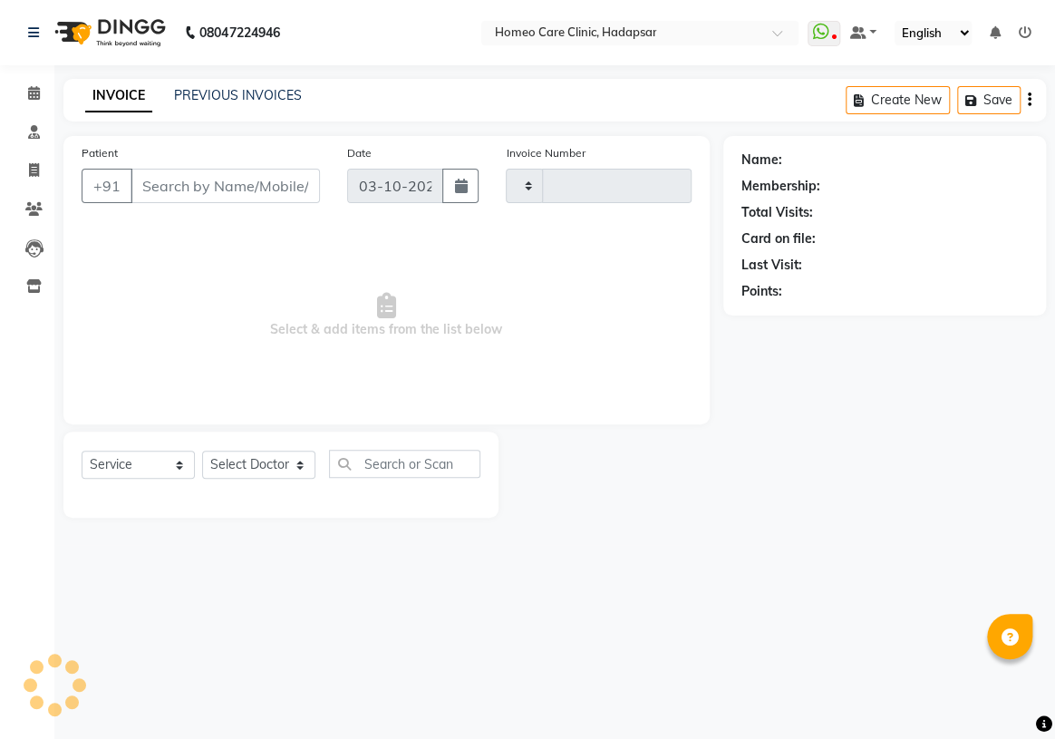
type input "3730"
select select "7485"
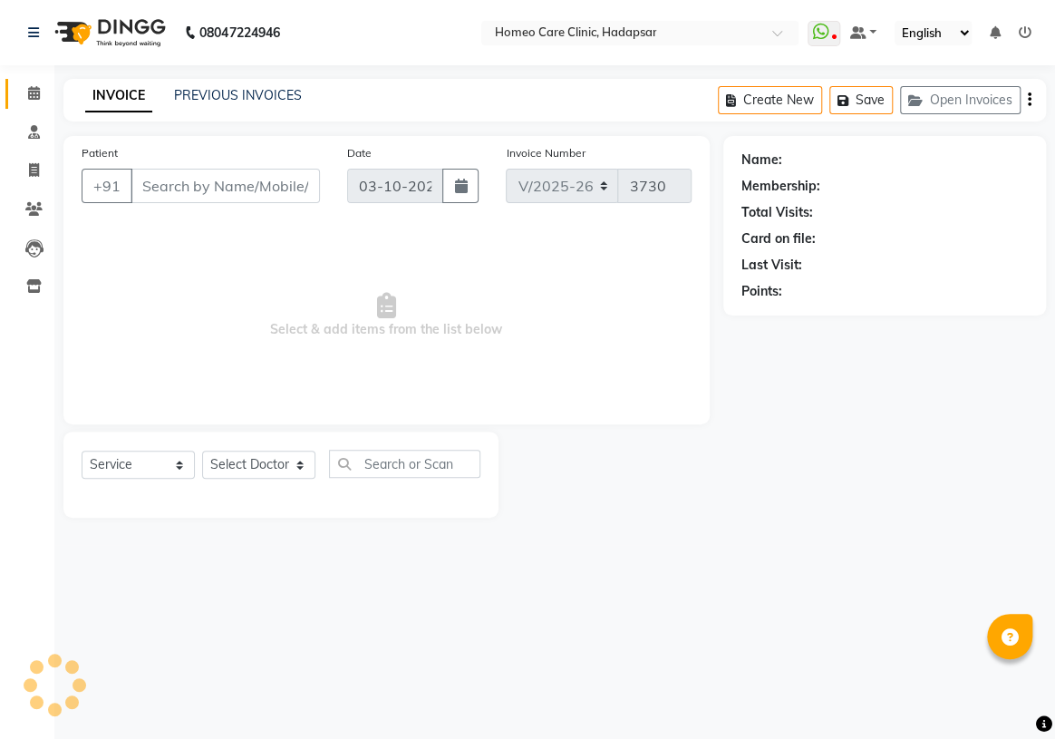
type input "7875065156"
select select "65961"
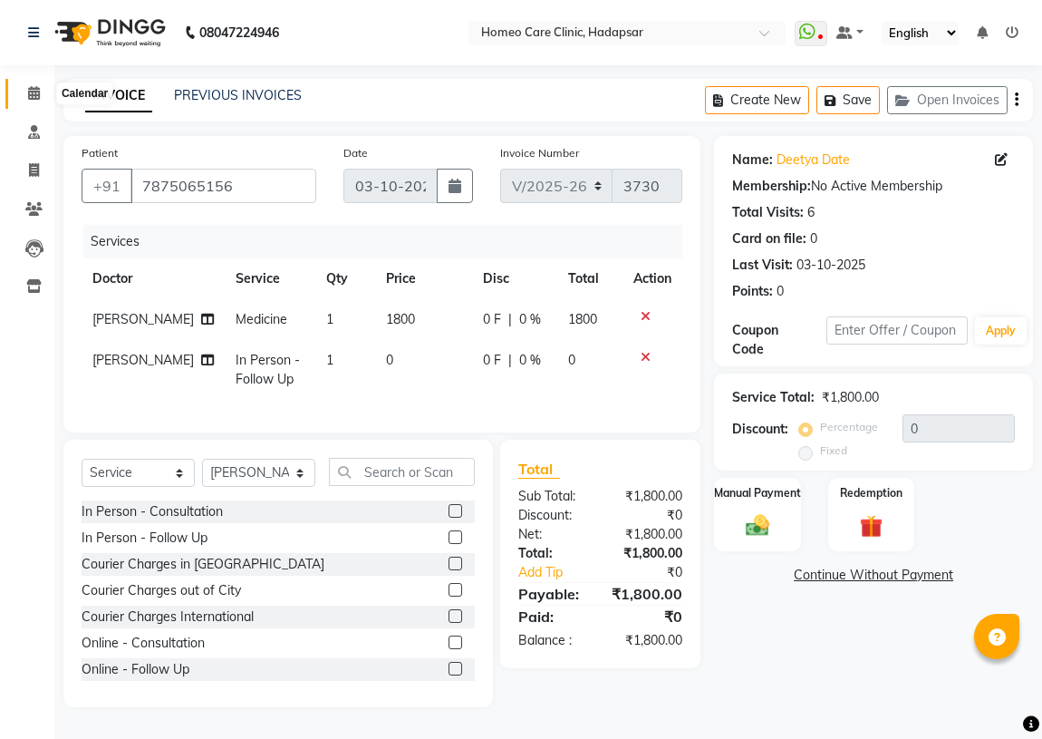
click at [35, 86] on icon at bounding box center [34, 93] width 12 height 14
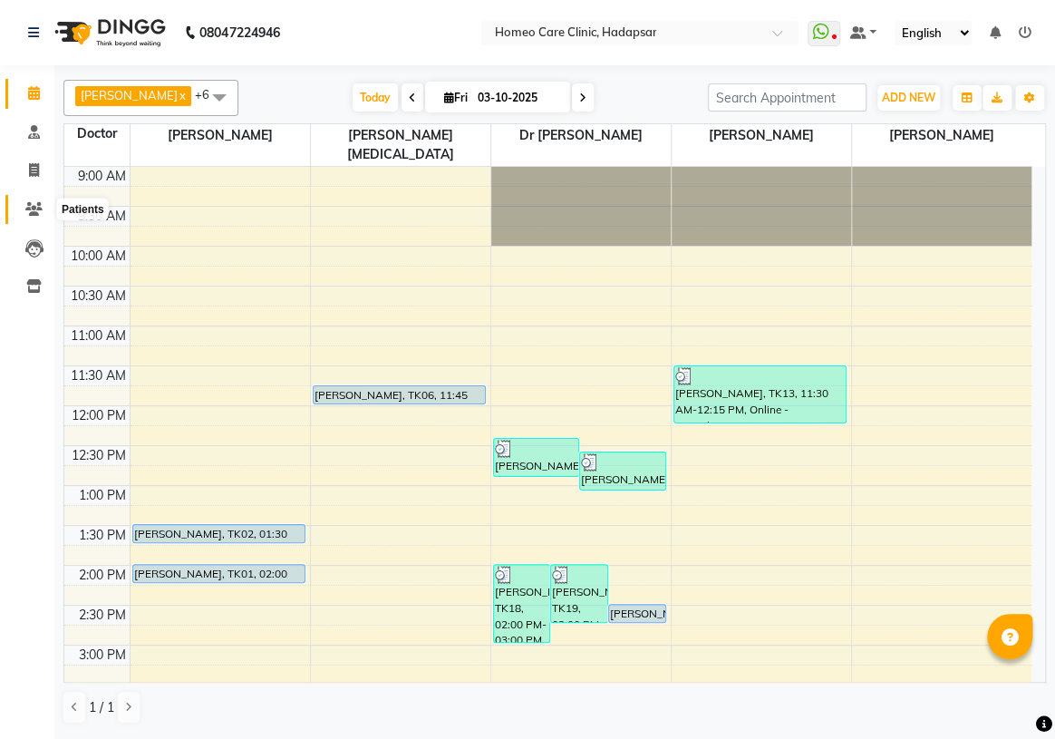
click at [26, 210] on icon at bounding box center [33, 209] width 17 height 14
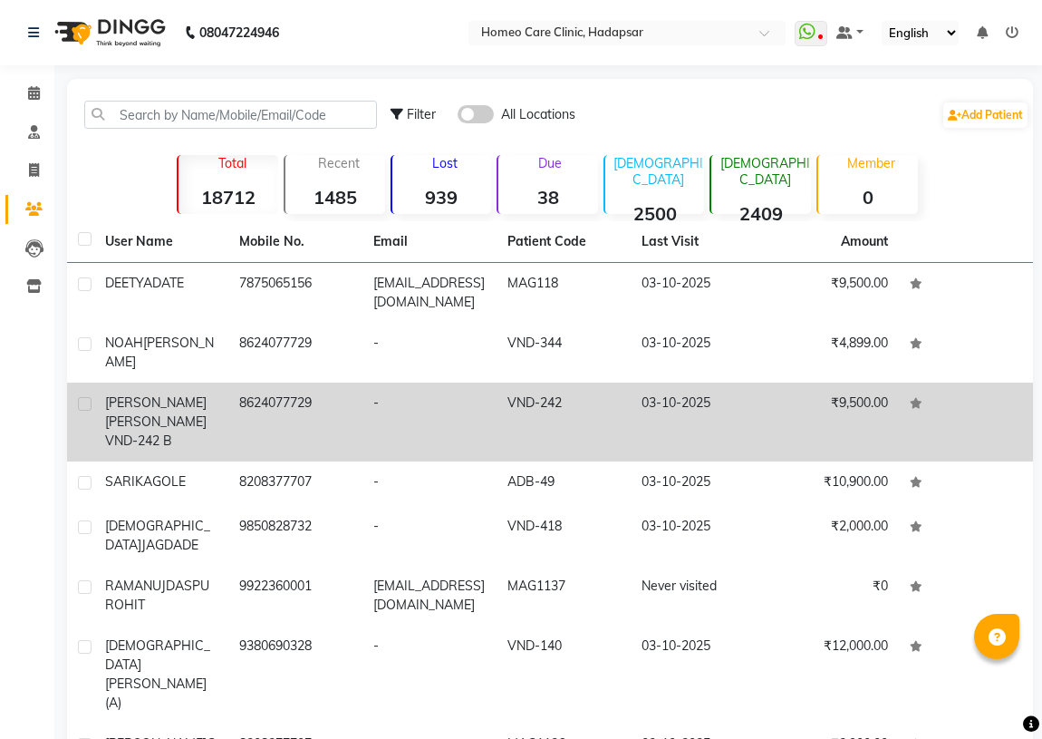
click at [183, 410] on div "[PERSON_NAME] VND-242 B" at bounding box center [161, 421] width 112 height 57
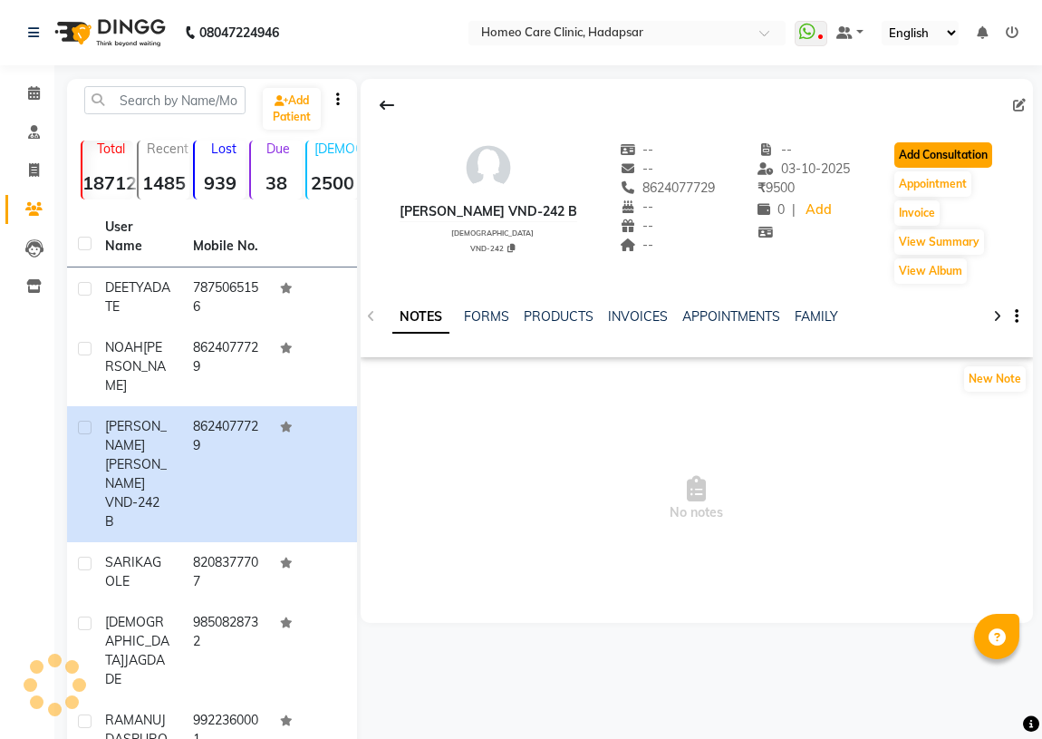
click at [955, 151] on button "Add Consultation" at bounding box center [944, 154] width 98 height 25
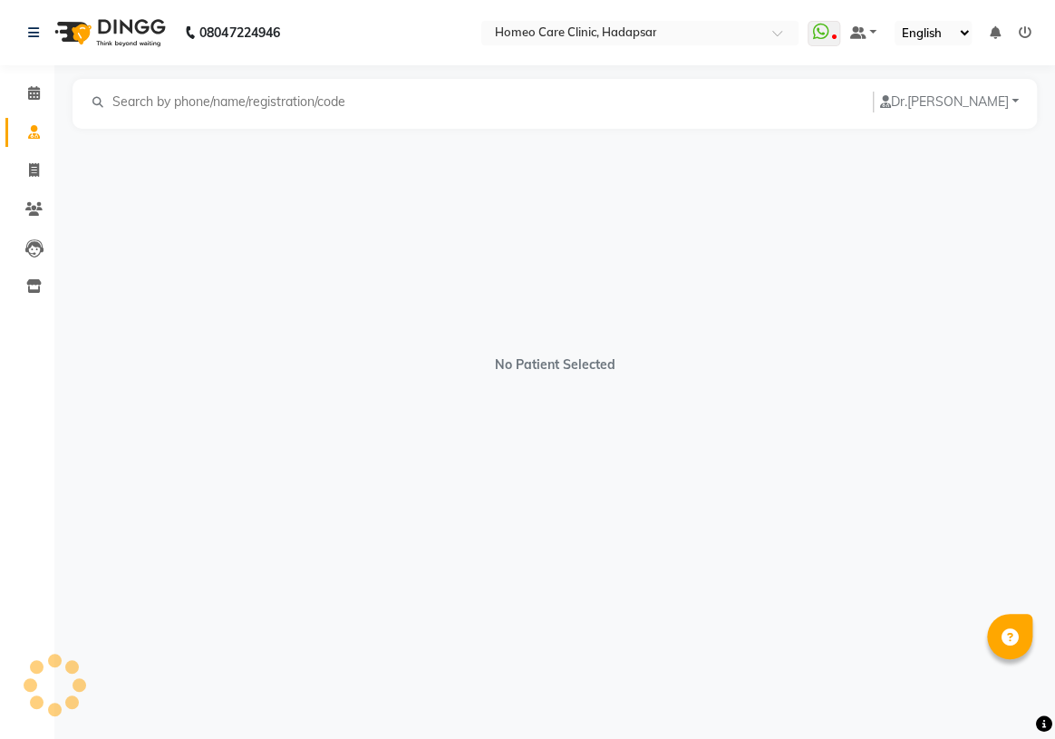
select select "[DEMOGRAPHIC_DATA]"
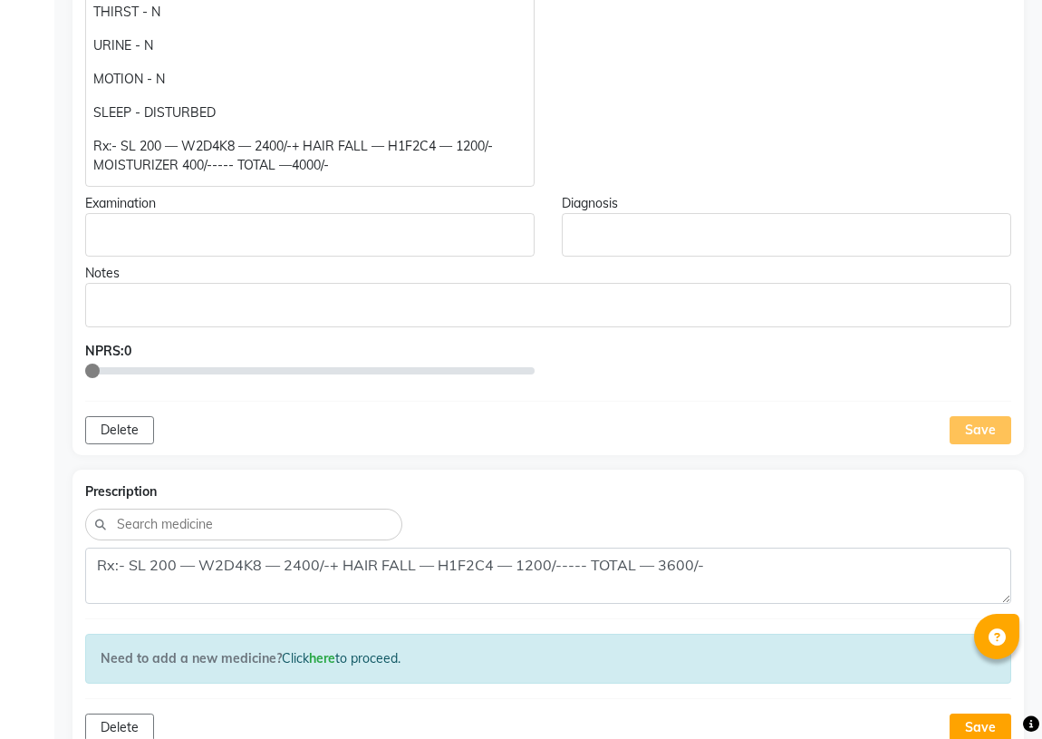
scroll to position [1648, 0]
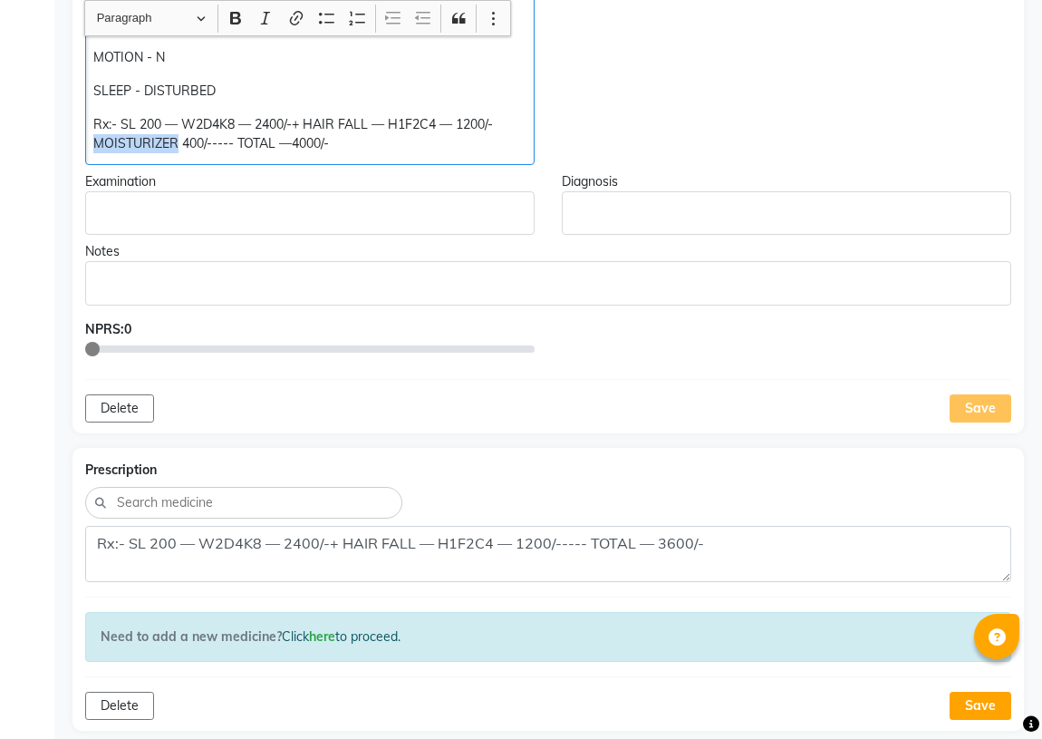
drag, startPoint x: 90, startPoint y: 142, endPoint x: 177, endPoint y: 141, distance: 87.0
copy p "MOISTURIZER"
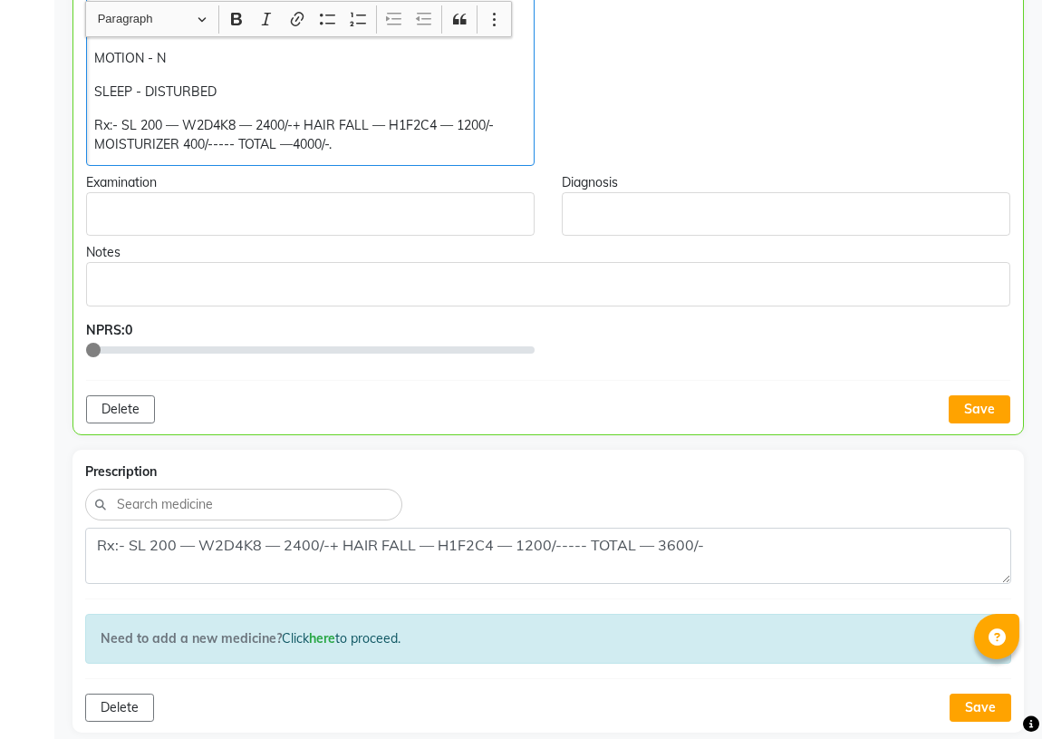
scroll to position [1649, 0]
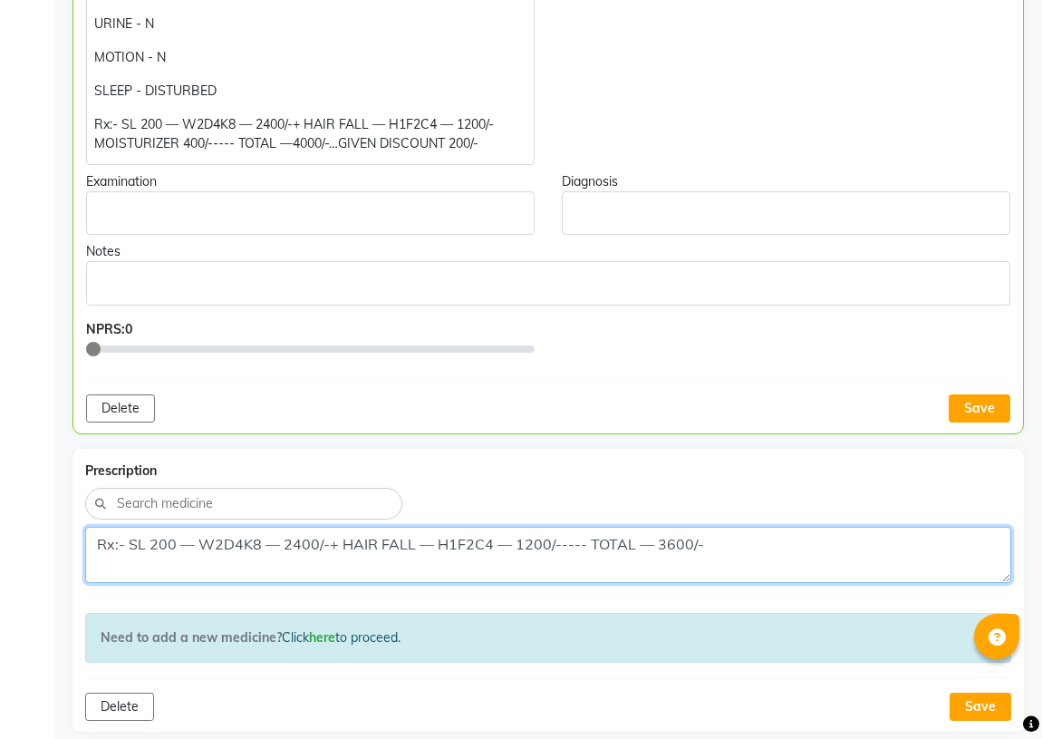
click at [724, 553] on textarea "Rx:- SL 200 — W2D4K8 — 2400/-+ HAIR FALL — H1F2C4 — 1200/----- TOTAL — 3600/-" at bounding box center [548, 555] width 926 height 56
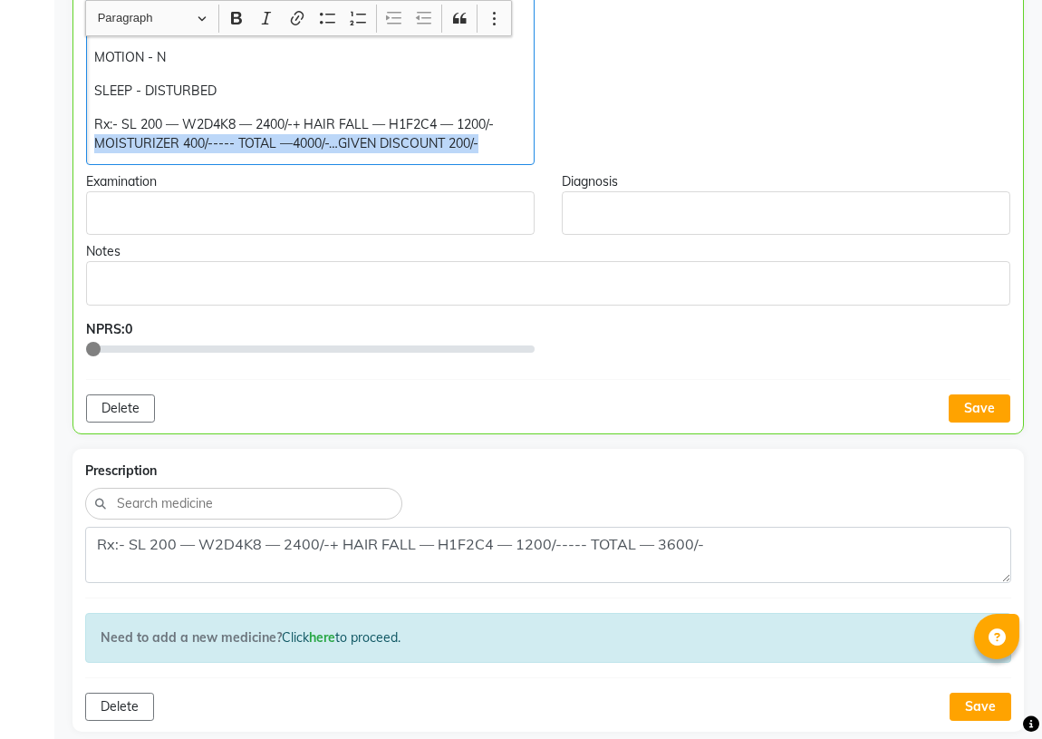
drag, startPoint x: 92, startPoint y: 147, endPoint x: 587, endPoint y: 199, distance: 498.5
copy p "MOISTURIZER 400/----- TOTAL —4000/-…GIVEN DISCOUNT 200/-"
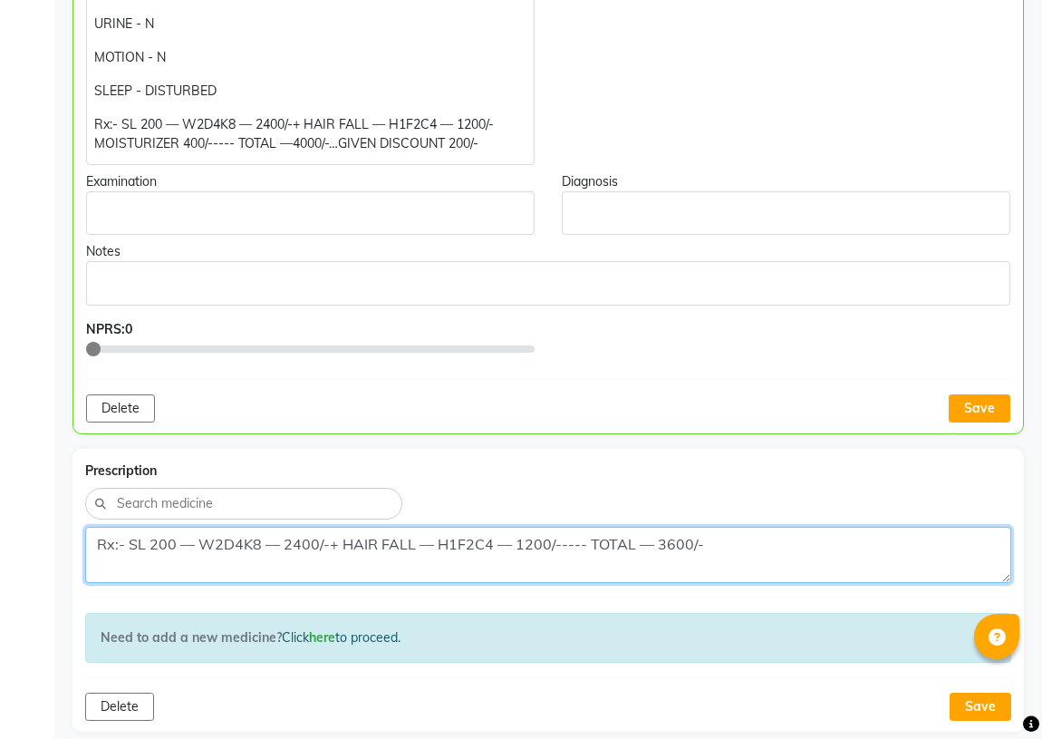
click at [553, 546] on textarea "Rx:- SL 200 — W2D4K8 — 2400/-+ HAIR FALL — H1F2C4 — 1200/----- TOTAL — 3600/-" at bounding box center [548, 555] width 926 height 56
paste textarea "MOISTURIZER 400/----- TOTAL —4000/-…GIVEN DISCOUNT 200/-"
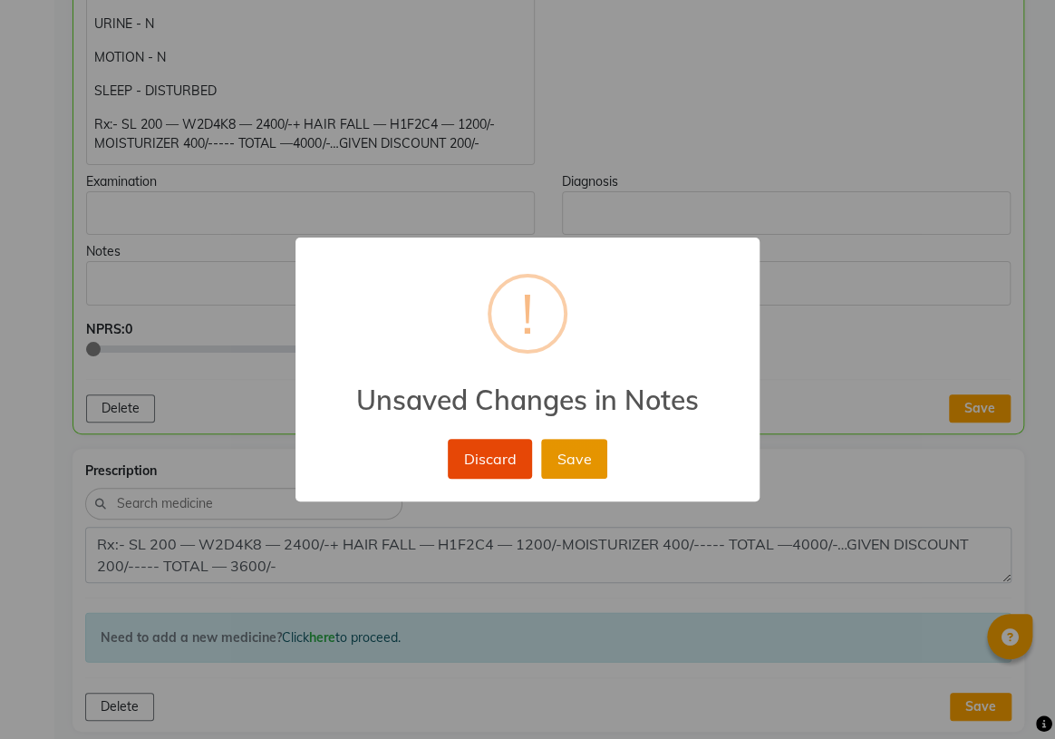
click at [606, 459] on button "Save" at bounding box center [574, 459] width 66 height 40
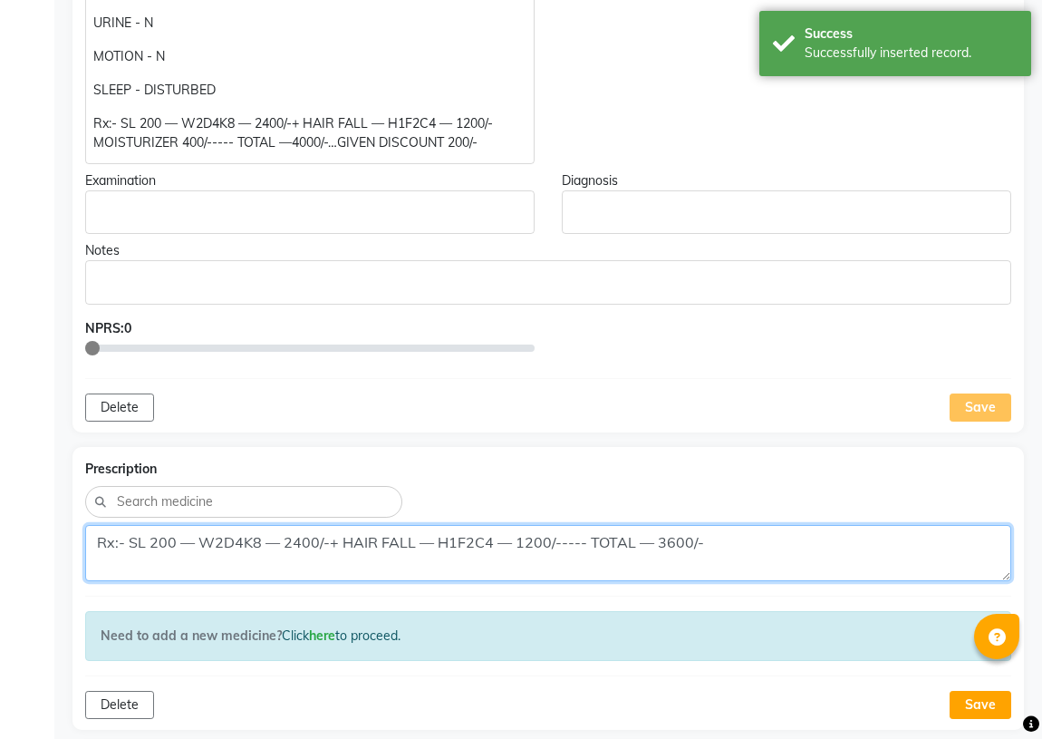
click at [556, 544] on textarea "Rx:- SL 200 — W2D4K8 — 2400/-+ HAIR FALL — H1F2C4 — 1200/----- TOTAL — 3600/-" at bounding box center [548, 553] width 926 height 56
paste textarea "MOISTURIZER 400/----- TOTAL —4000/-…GIVEN DISCOUNT 200/-"
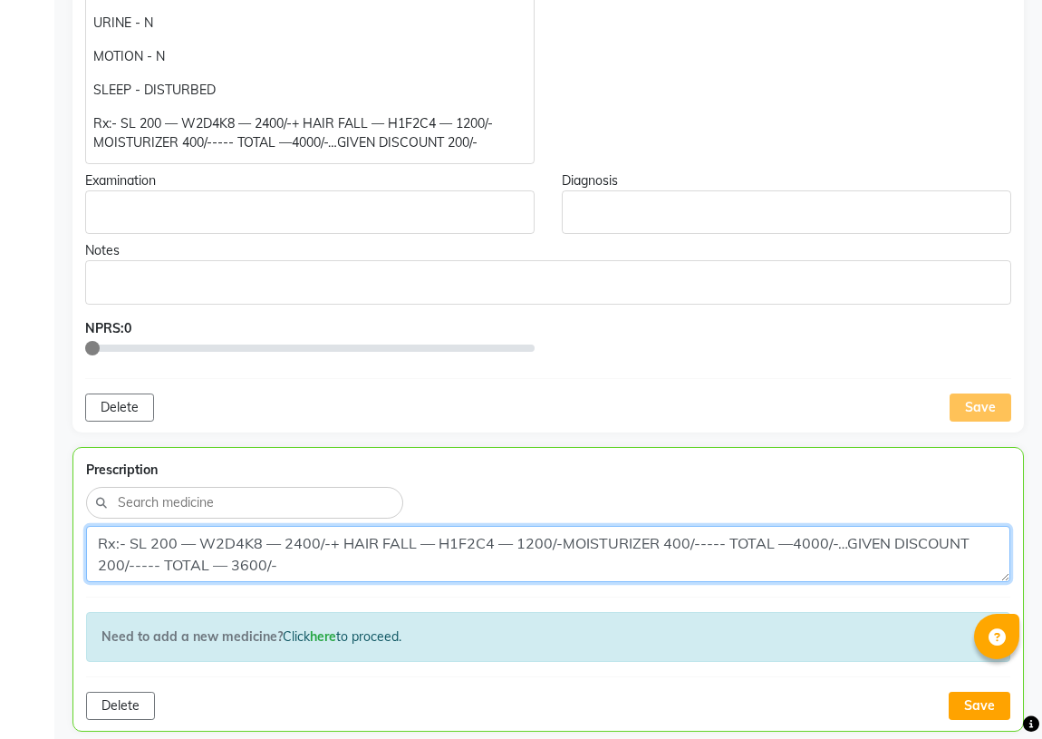
click at [210, 567] on textarea "Rx:- SL 200 — W2D4K8 — 2400/-+ HAIR FALL — H1F2C4 — 1200/-MOISTURIZER 400/-----…" at bounding box center [548, 554] width 925 height 56
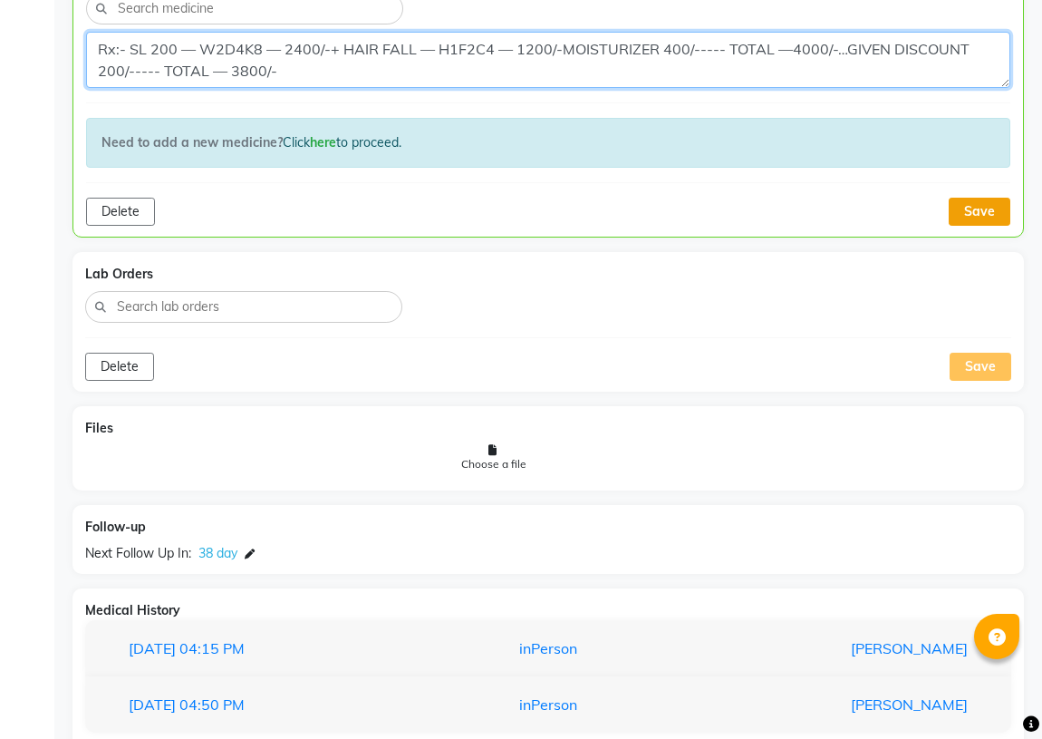
type textarea "Rx:- SL 200 — W2D4K8 — 2400/-+ HAIR FALL — H1F2C4 — 1200/-MOISTURIZER 400/-----…"
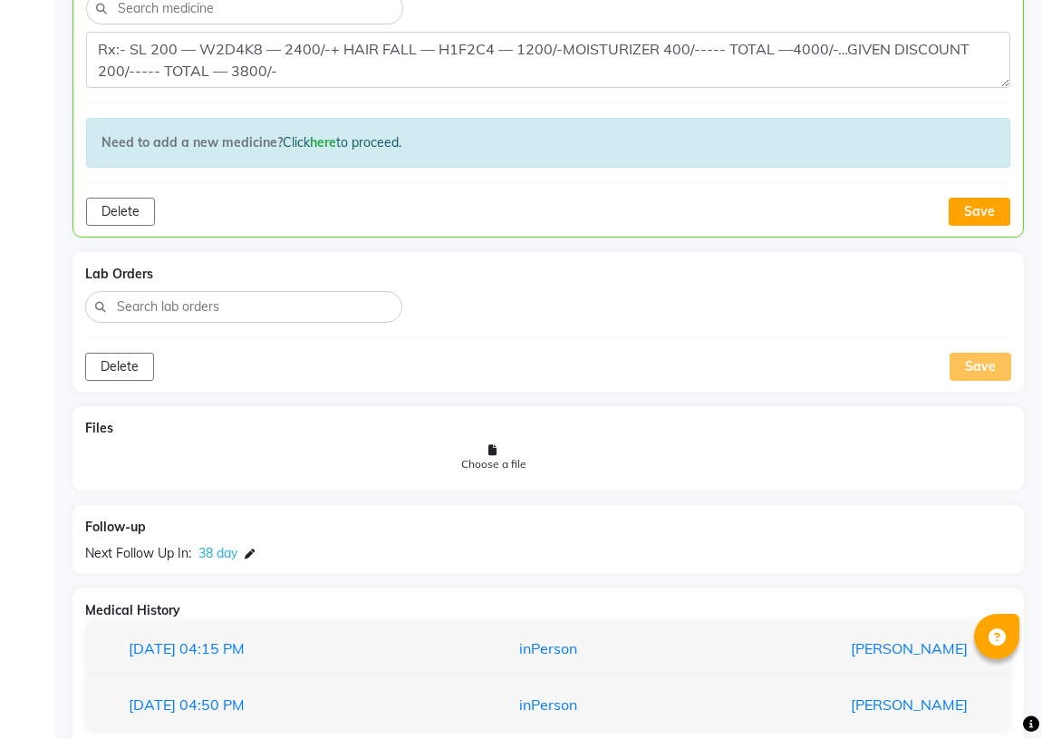
click at [988, 214] on button "Save" at bounding box center [980, 212] width 62 height 28
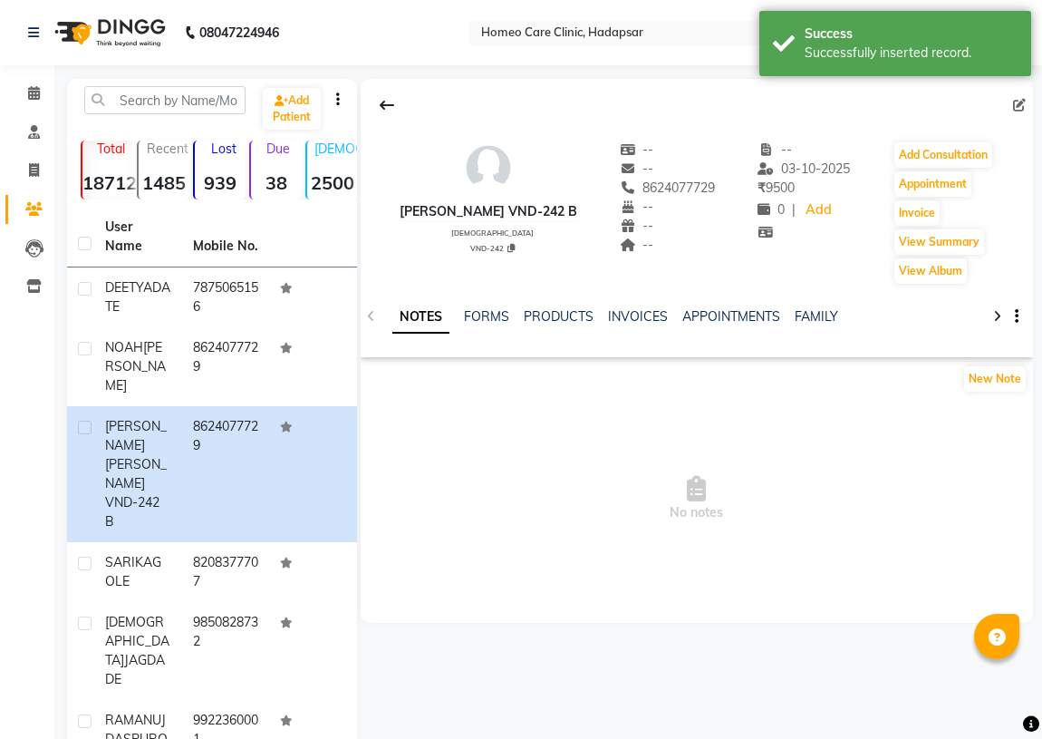
click at [425, 99] on div at bounding box center [697, 105] width 673 height 34
click at [378, 102] on button at bounding box center [387, 105] width 38 height 34
